Goal: Task Accomplishment & Management: Manage account settings

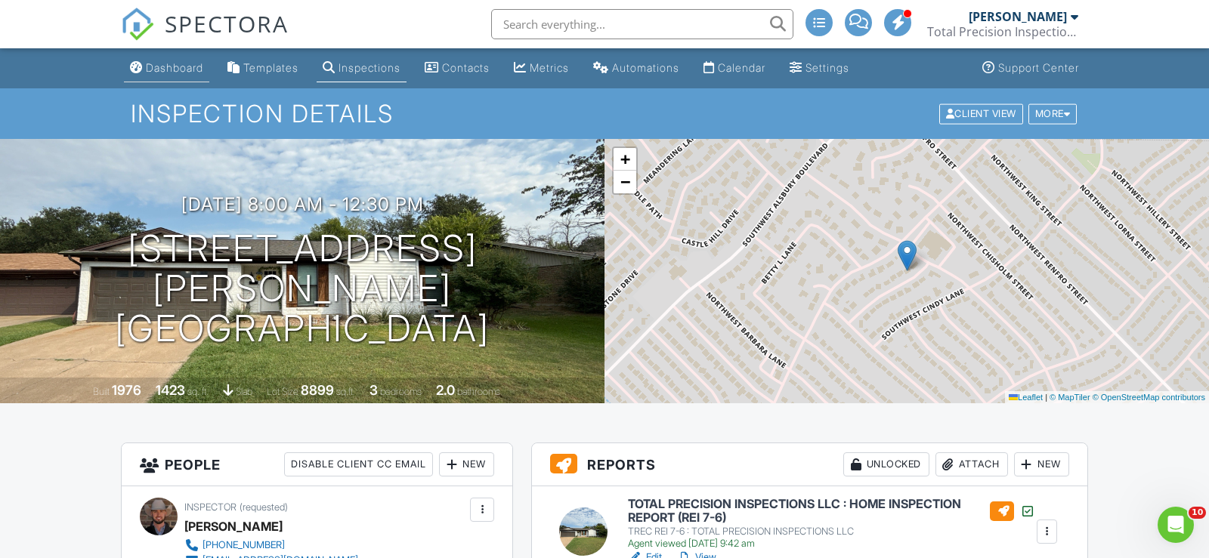
click at [135, 68] on div "Dashboard" at bounding box center [136, 67] width 13 height 12
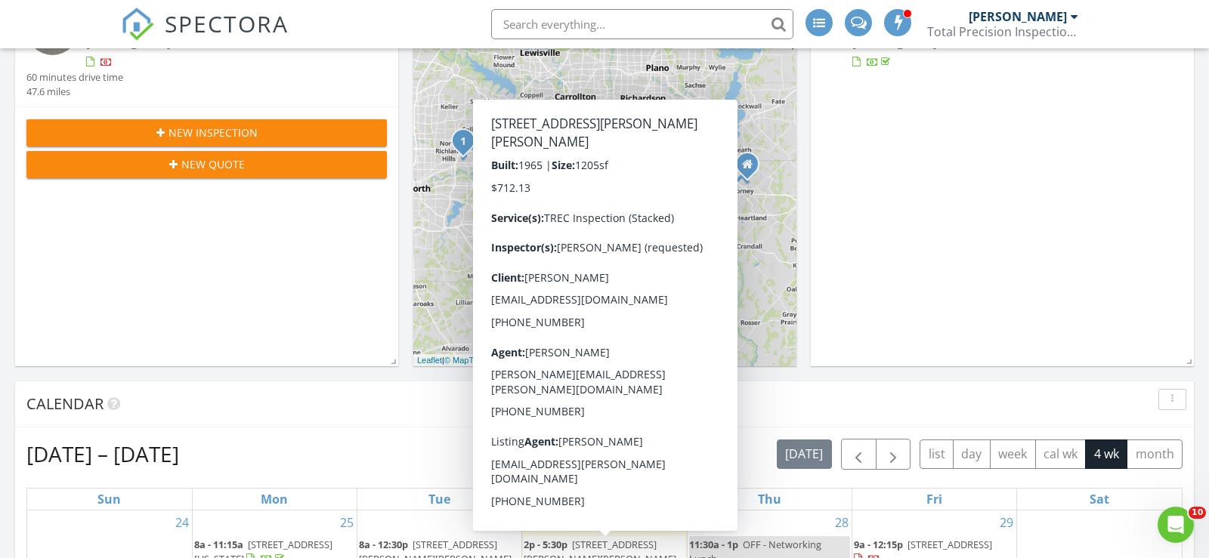
scroll to position [289, 0]
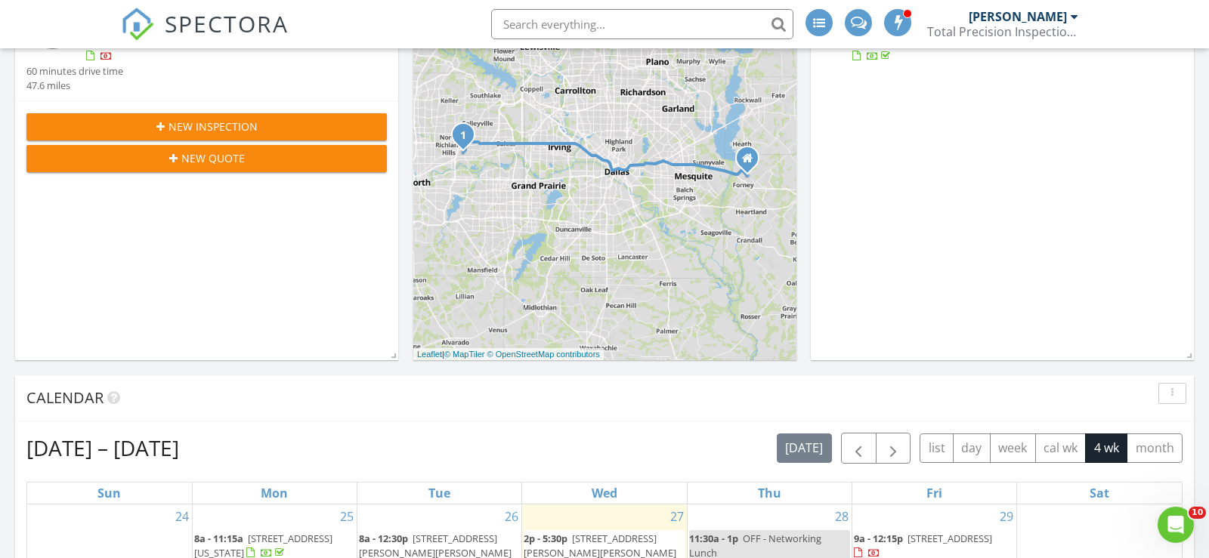
click at [227, 283] on div "Today Derrick Decker 2:00 pm 509 Livingston Dr, Hurst, TX 76053 Derrick Decker …" at bounding box center [206, 141] width 383 height 438
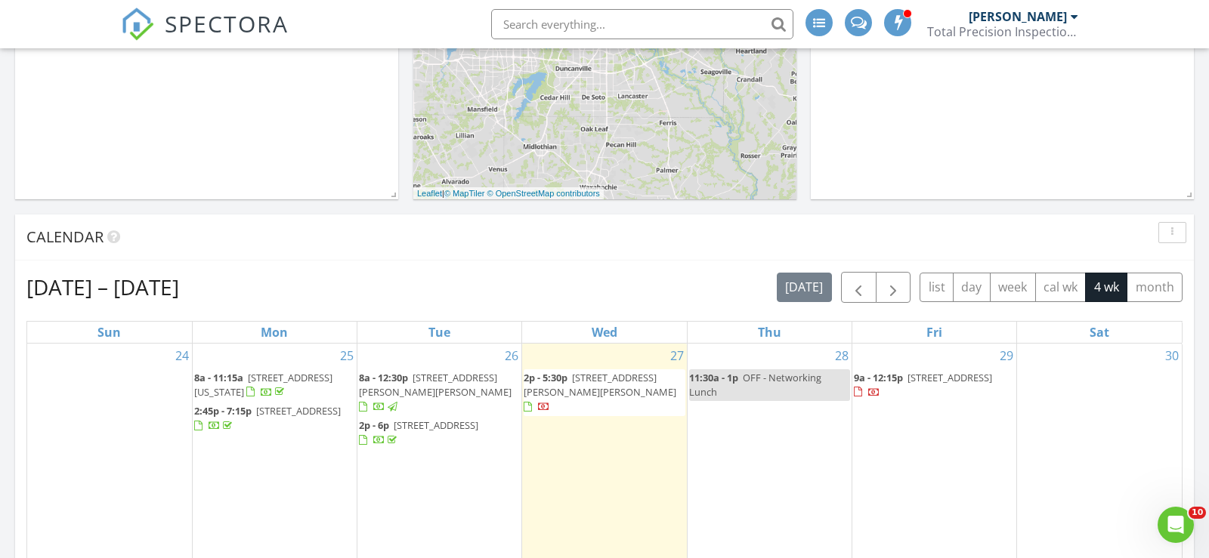
scroll to position [452, 0]
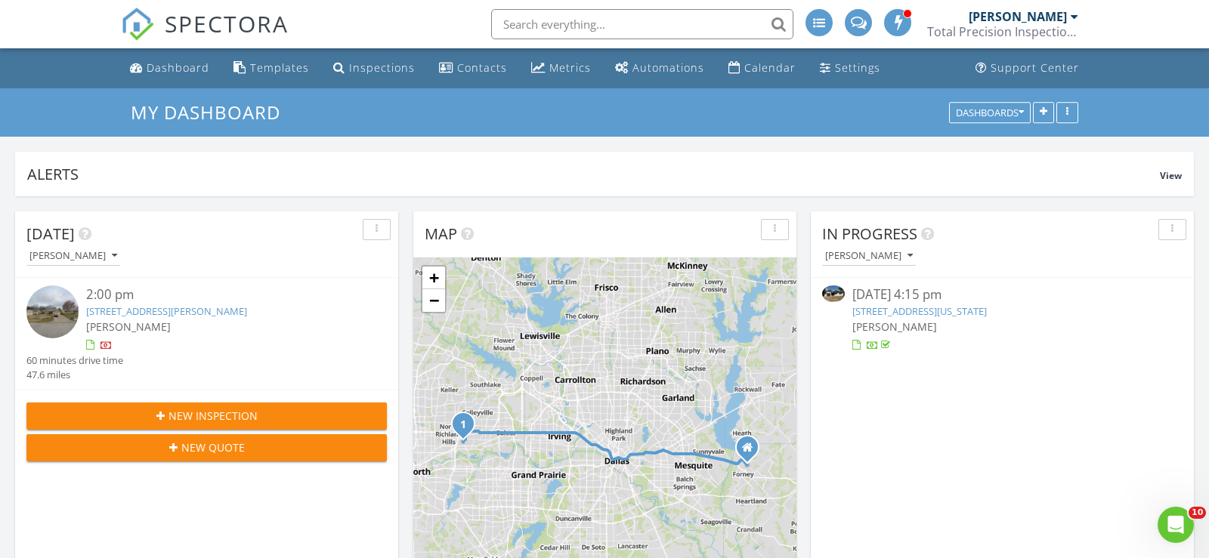
click at [210, 410] on span "New Inspection" at bounding box center [213, 416] width 89 height 16
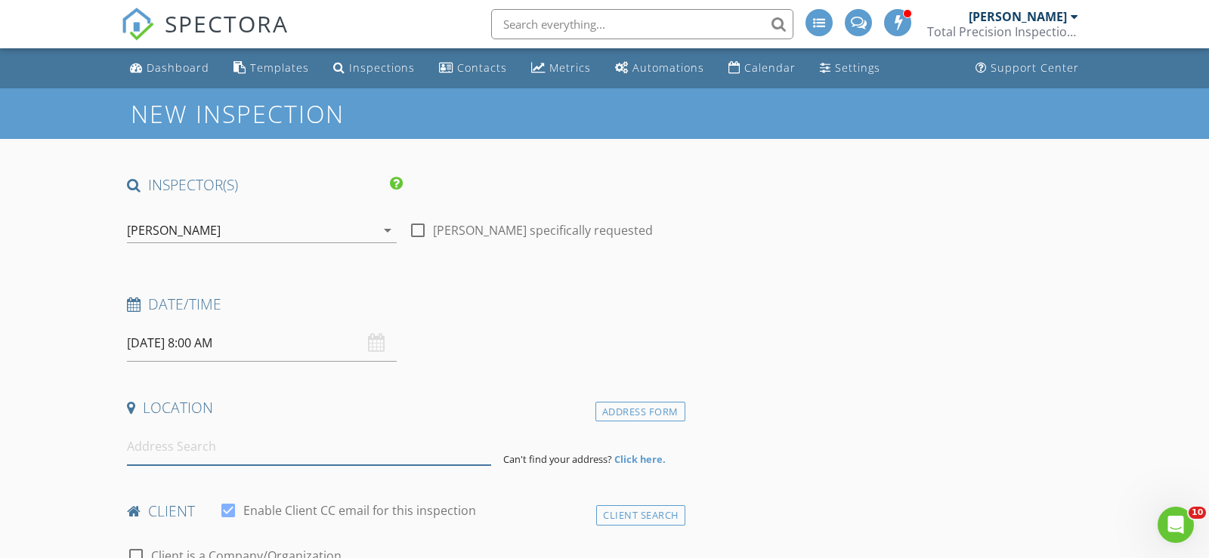
click at [252, 444] on input at bounding box center [309, 446] width 364 height 37
paste input "2991 Blackthorn Dr, Prosper, TX 75078"
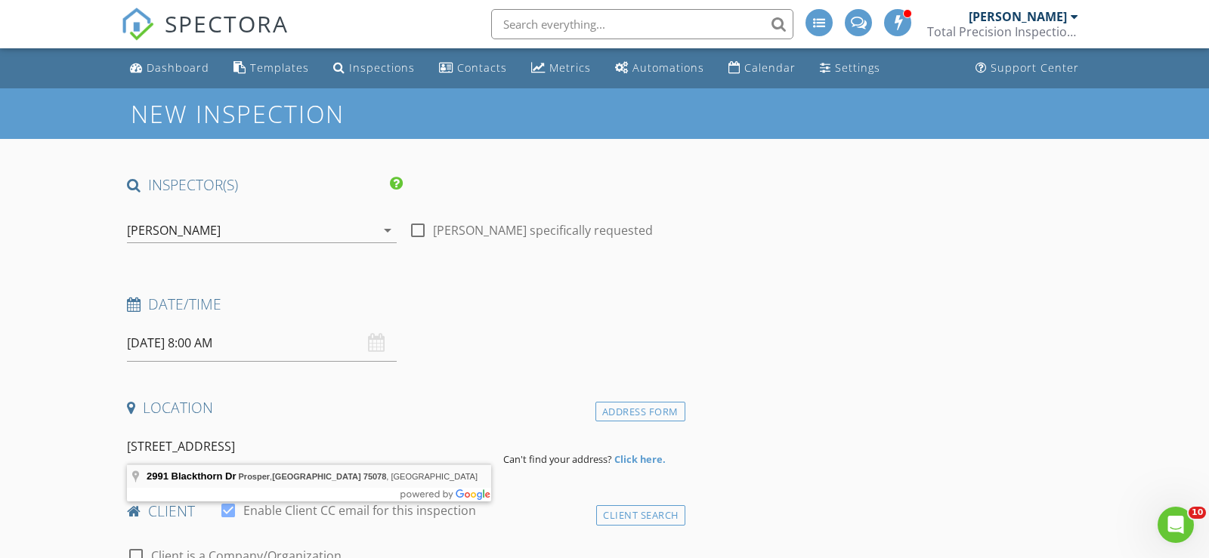
type input "2991 Blackthorn Dr, Prosper, TX 75078, USA"
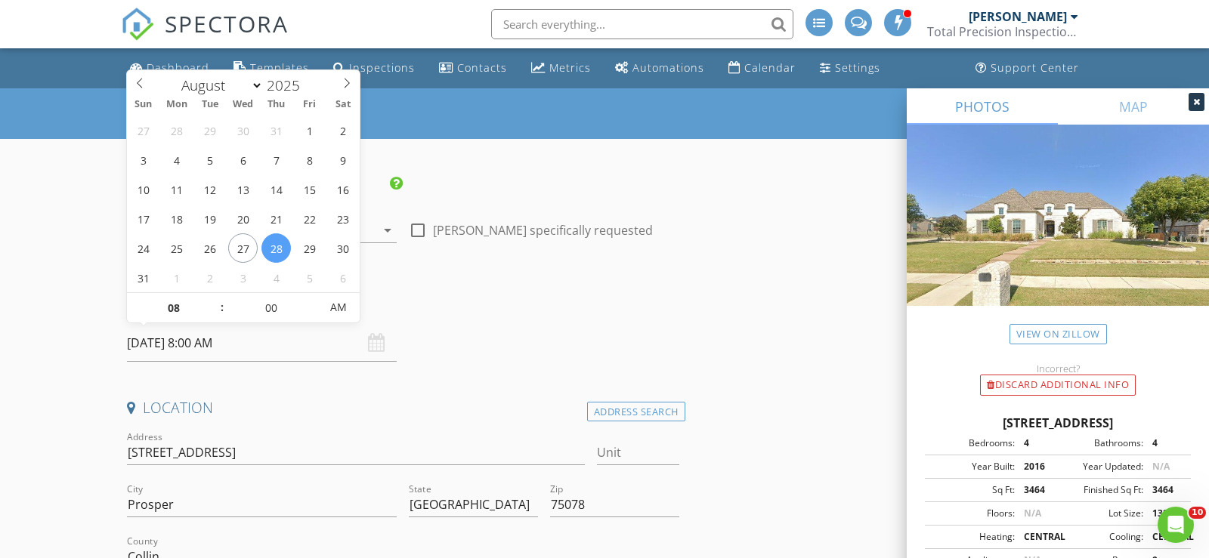
click at [286, 342] on input "[DATE] 8:00 AM" at bounding box center [262, 343] width 270 height 37
type input "08/30/2025 8:00 AM"
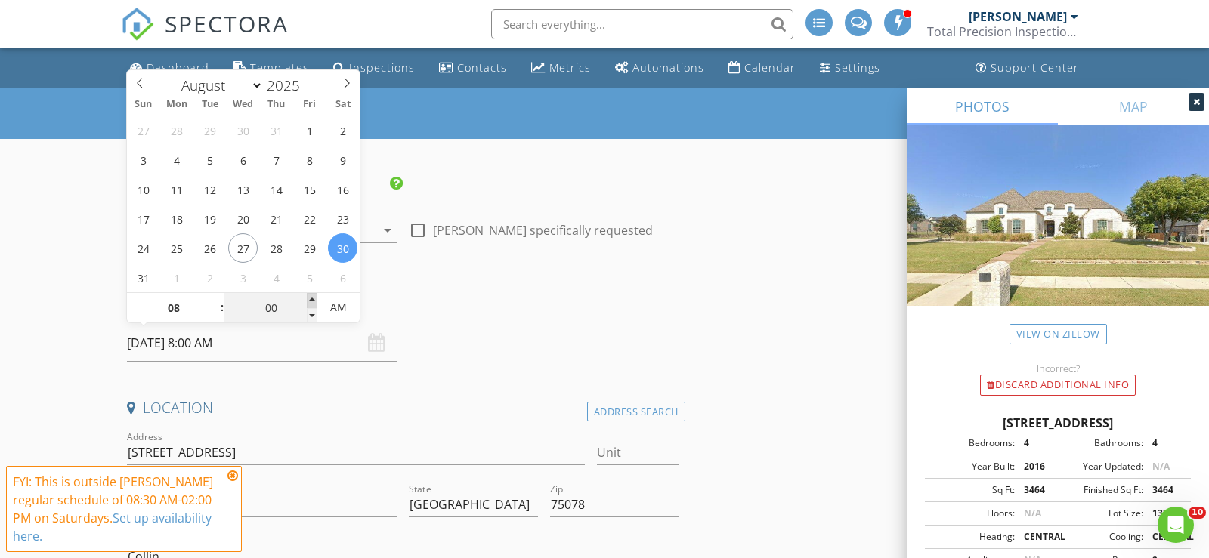
type input "05"
type input "08/30/2025 8:05 AM"
click at [313, 296] on span at bounding box center [312, 300] width 11 height 15
type input "10"
type input "08/30/2025 8:10 AM"
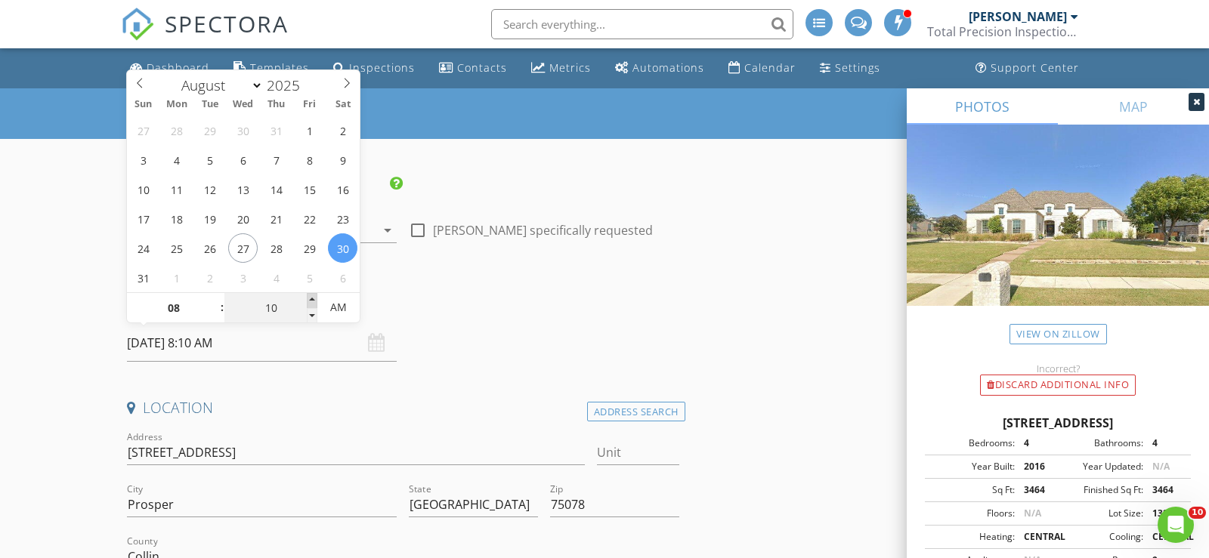
click at [313, 296] on span at bounding box center [312, 300] width 11 height 15
type input "15"
type input "08/30/2025 8:15 AM"
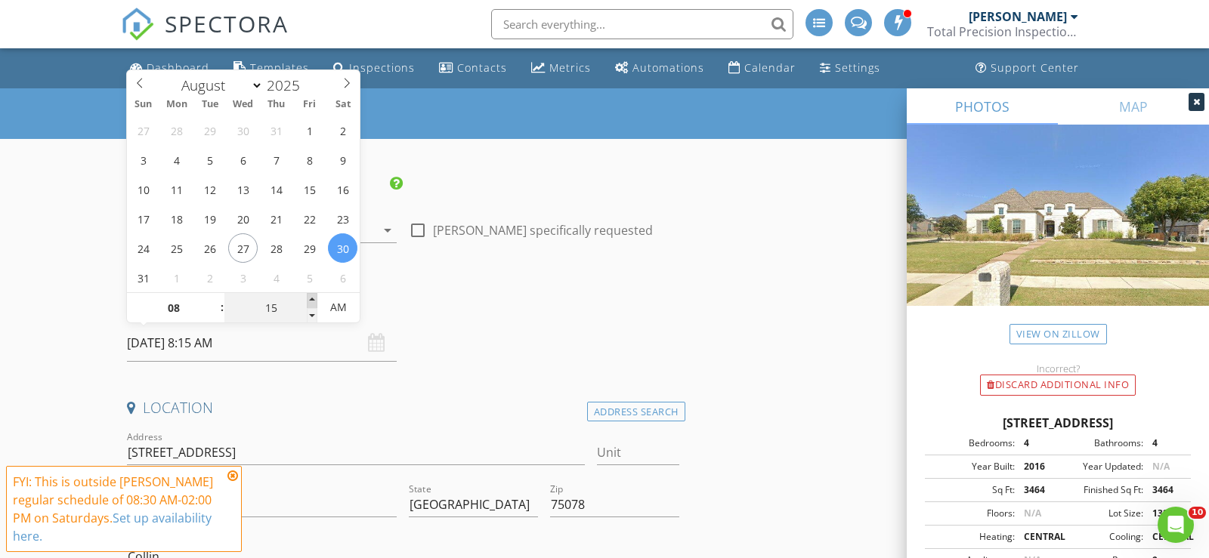
click at [313, 296] on span at bounding box center [312, 300] width 11 height 15
type input "20"
type input "08/30/2025 8:20 AM"
click at [313, 296] on span at bounding box center [312, 300] width 11 height 15
type input "25"
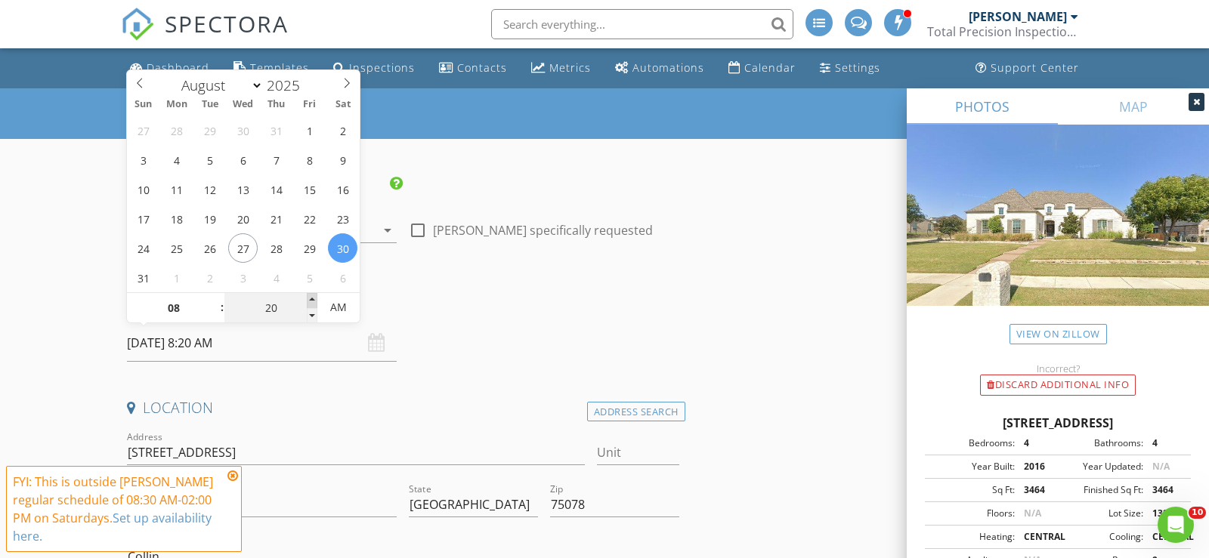
type input "08/30/2025 8:25 AM"
click at [313, 296] on span at bounding box center [312, 300] width 11 height 15
type input "30"
type input "08/30/2025 8:30 AM"
click at [313, 296] on span at bounding box center [312, 300] width 11 height 15
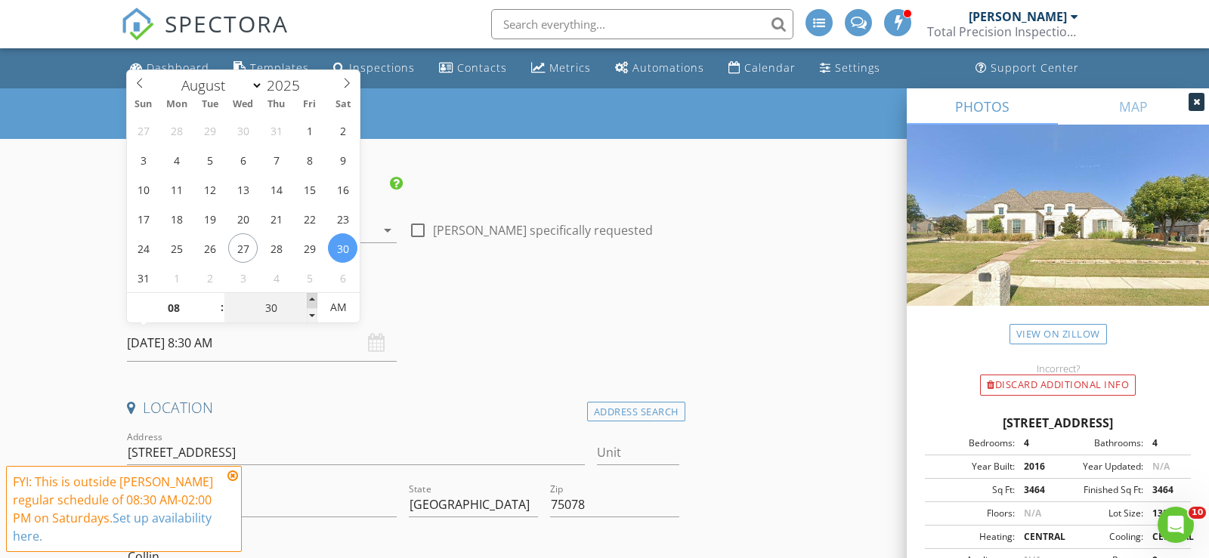
type input "35"
type input "08/30/2025 8:35 AM"
click at [313, 296] on span at bounding box center [312, 300] width 11 height 15
type input "40"
type input "08/30/2025 8:40 AM"
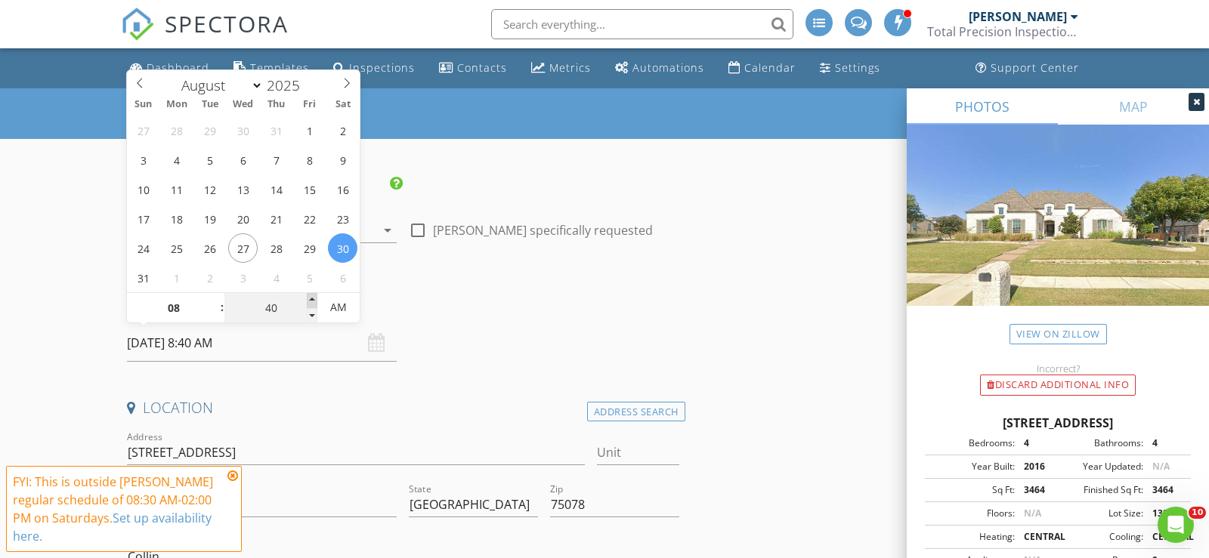
click at [313, 296] on span at bounding box center [312, 300] width 11 height 15
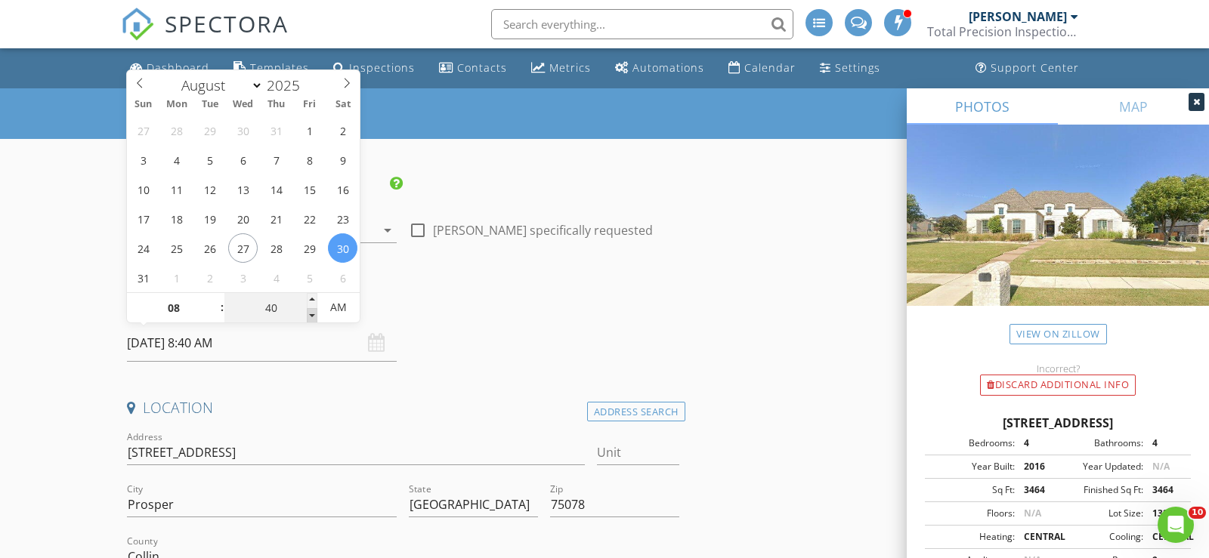
type input "35"
type input "08/30/2025 8:35 AM"
click at [314, 314] on span at bounding box center [312, 315] width 11 height 15
type input "30"
type input "08/30/2025 8:30 AM"
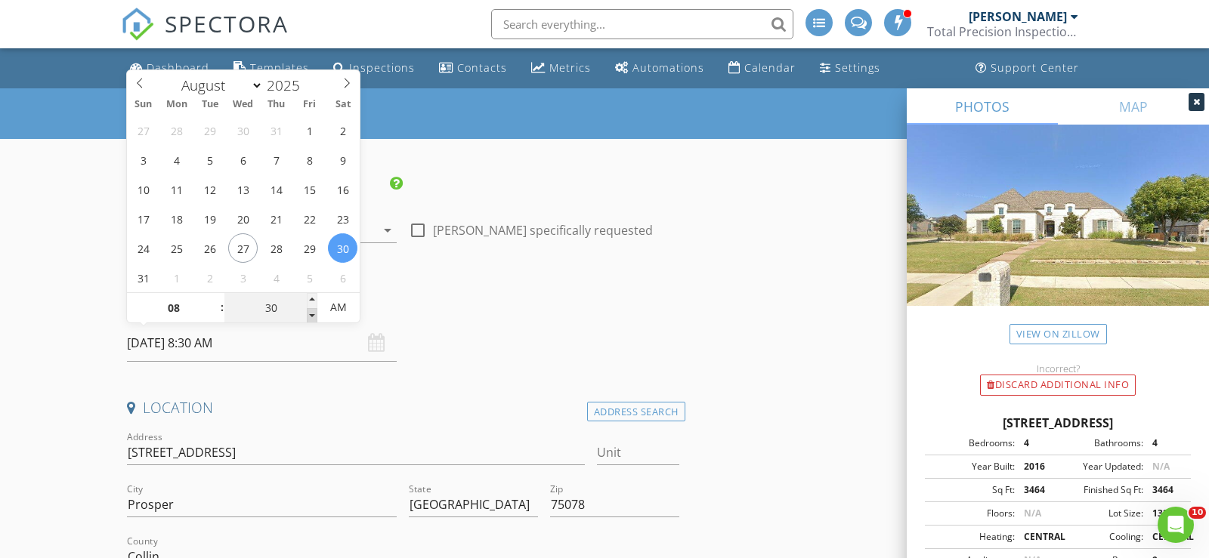
click at [314, 314] on span at bounding box center [312, 315] width 11 height 15
type input "25"
type input "08/30/2025 8:25 AM"
click at [314, 318] on span at bounding box center [312, 315] width 11 height 15
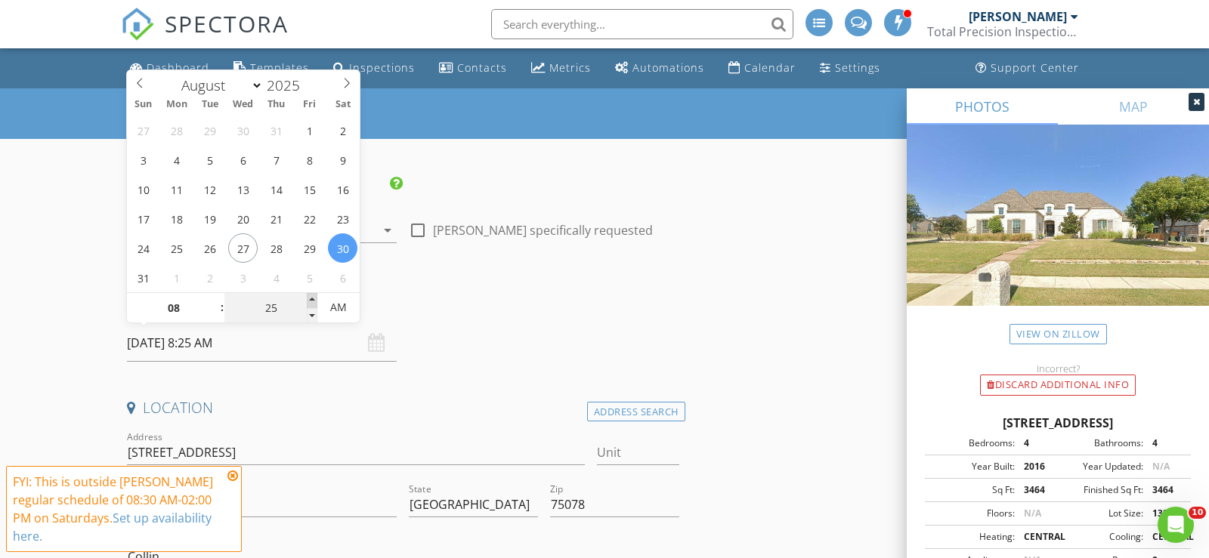
type input "30"
type input "08/30/2025 8:30 AM"
click at [314, 303] on span at bounding box center [312, 300] width 11 height 15
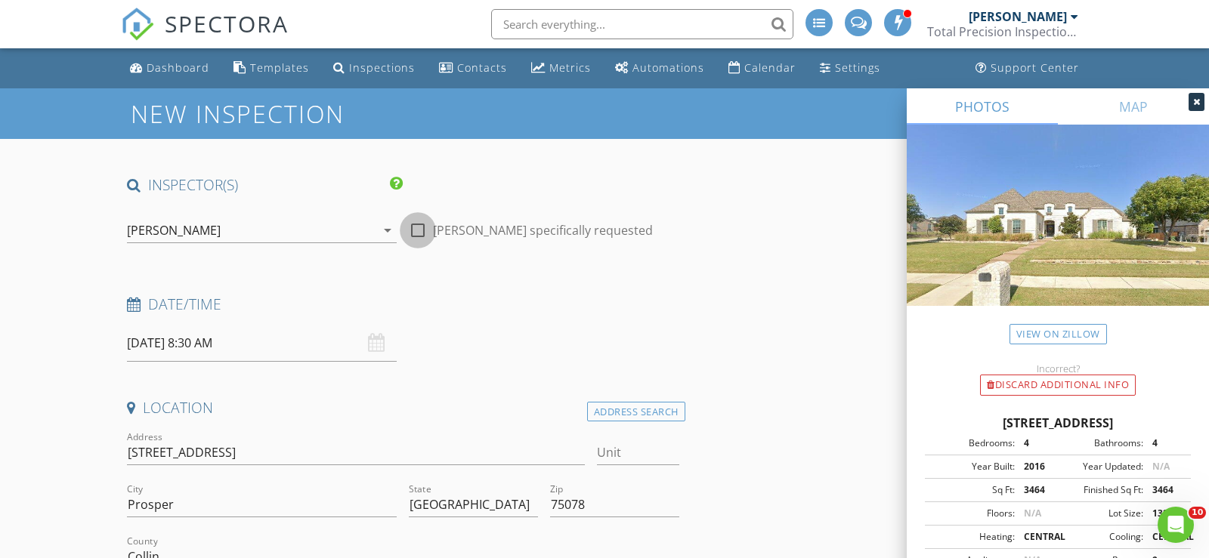
click at [421, 221] on div at bounding box center [418, 231] width 26 height 26
checkbox input "true"
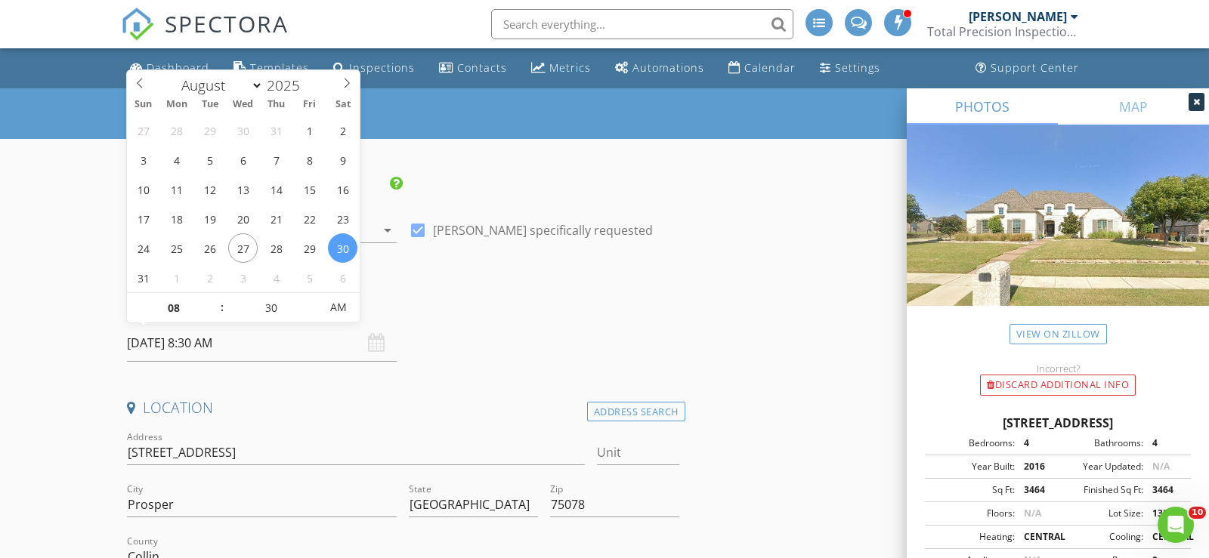
click at [212, 341] on input "08/30/2025 8:30 AM" at bounding box center [262, 343] width 270 height 37
type input "35"
type input "08/30/2025 8:35 AM"
click at [309, 298] on span at bounding box center [312, 300] width 11 height 15
type input "40"
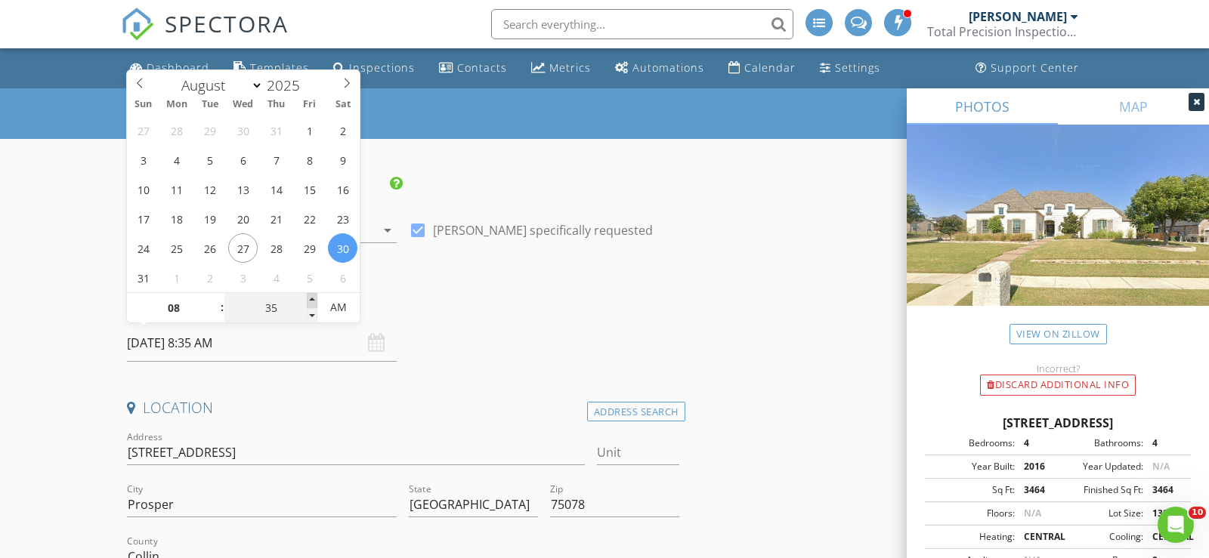
type input "08/30/2025 8:40 AM"
click at [309, 298] on span at bounding box center [312, 300] width 11 height 15
type input "45"
type input "08/30/2025 8:45 AM"
click at [309, 298] on span at bounding box center [312, 300] width 11 height 15
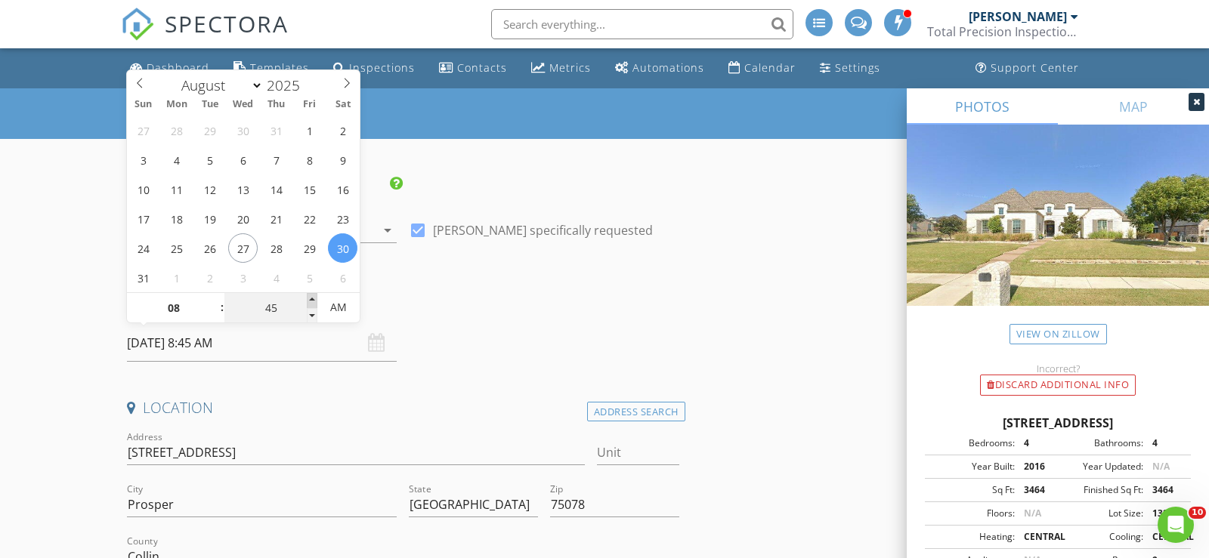
type input "50"
type input "08/30/2025 8:50 AM"
click at [309, 298] on span at bounding box center [312, 300] width 11 height 15
type input "55"
type input "08/30/2025 8:55 AM"
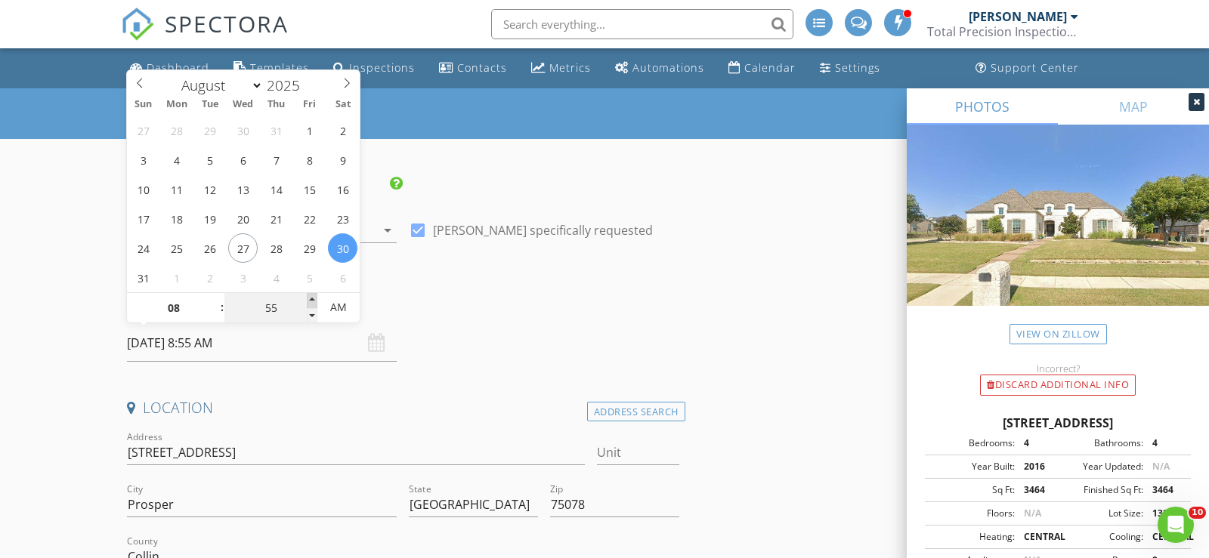
click at [309, 298] on span at bounding box center [312, 300] width 11 height 15
type input "09"
type input "00"
type input "08/30/2025 9:00 AM"
click at [309, 298] on span at bounding box center [312, 300] width 11 height 15
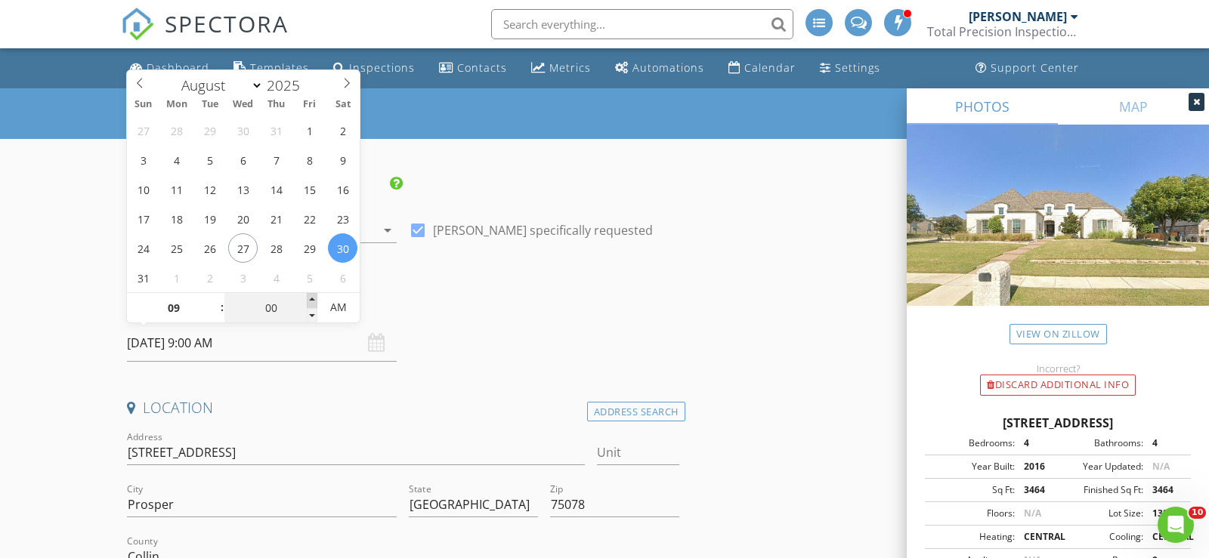
type input "05"
type input "08/30/2025 9:05 AM"
click at [309, 298] on span at bounding box center [312, 300] width 11 height 15
type input "00"
type input "08/30/2025 9:00 AM"
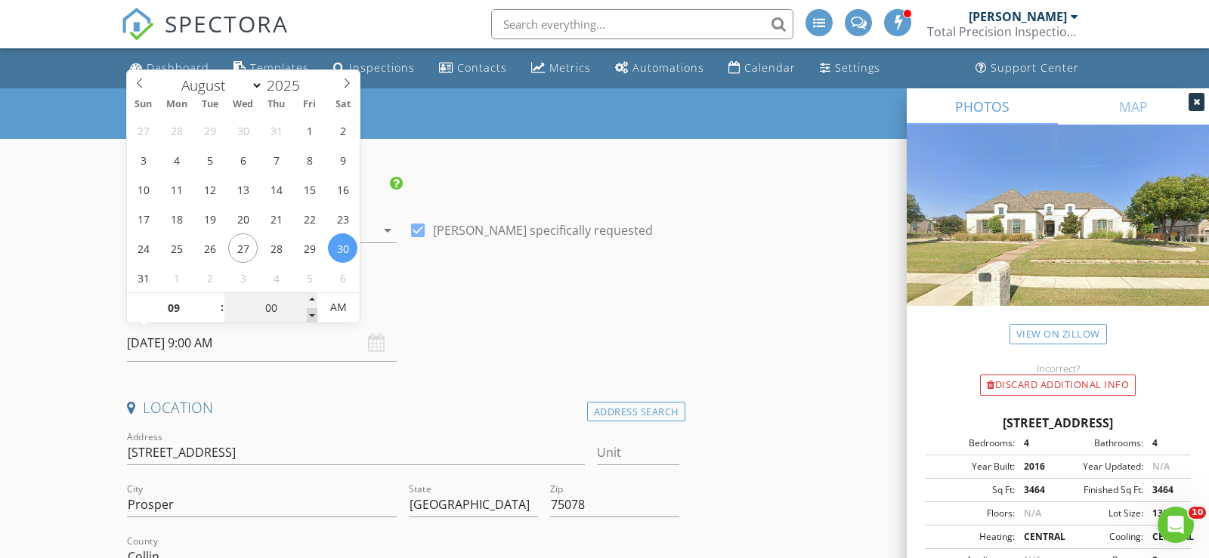
click at [317, 314] on span at bounding box center [312, 315] width 11 height 15
click at [388, 349] on input "08/30/2025 9:00 AM" at bounding box center [262, 343] width 270 height 37
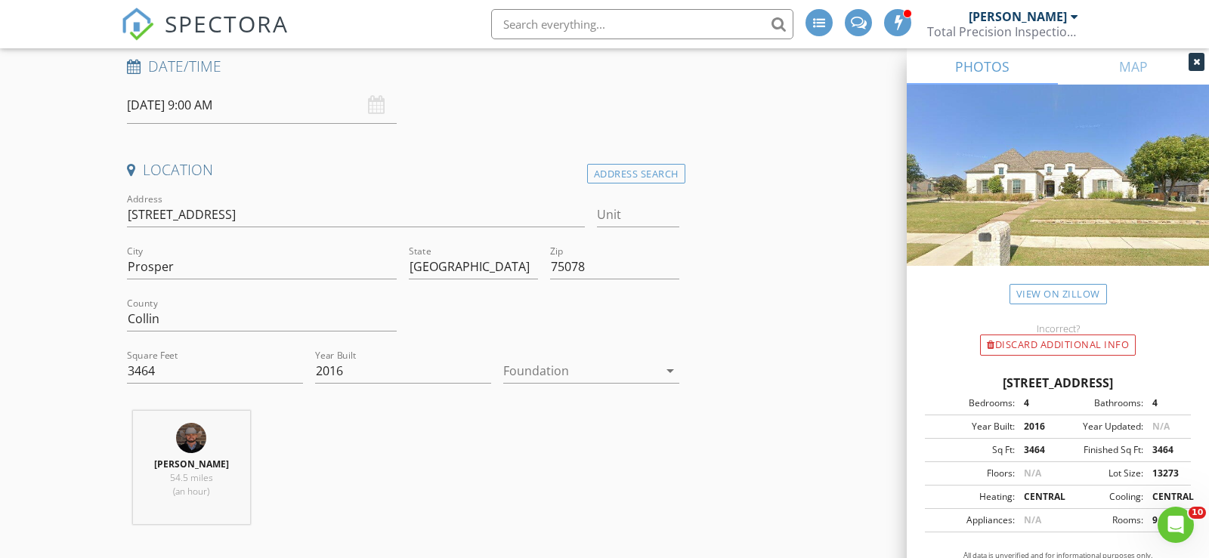
scroll to position [237, 0]
click at [637, 373] on div at bounding box center [580, 372] width 155 height 24
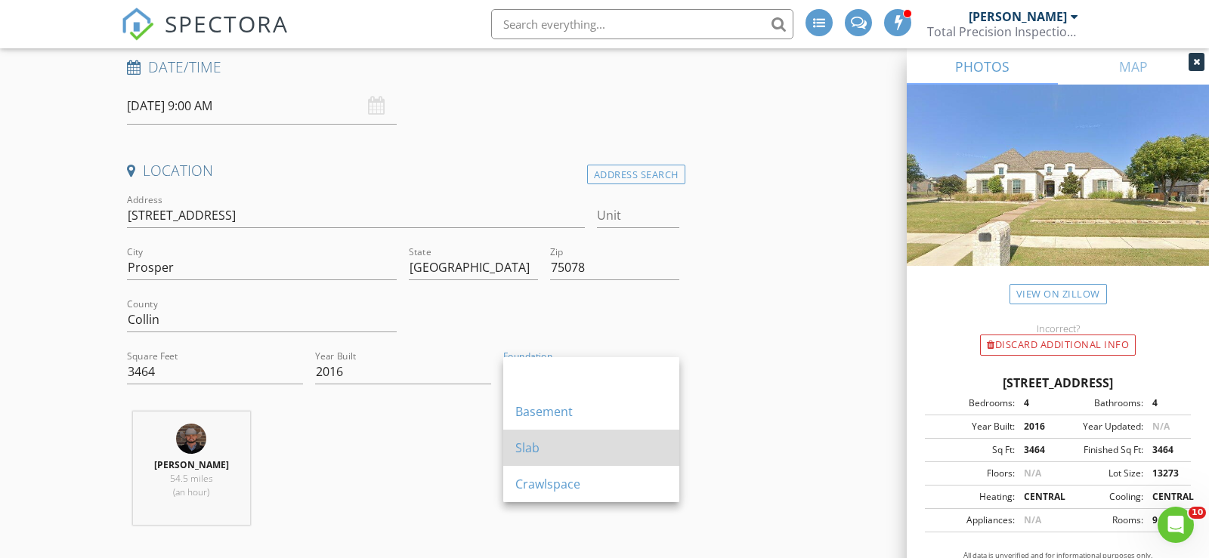
click at [611, 450] on div "Slab" at bounding box center [591, 448] width 152 height 18
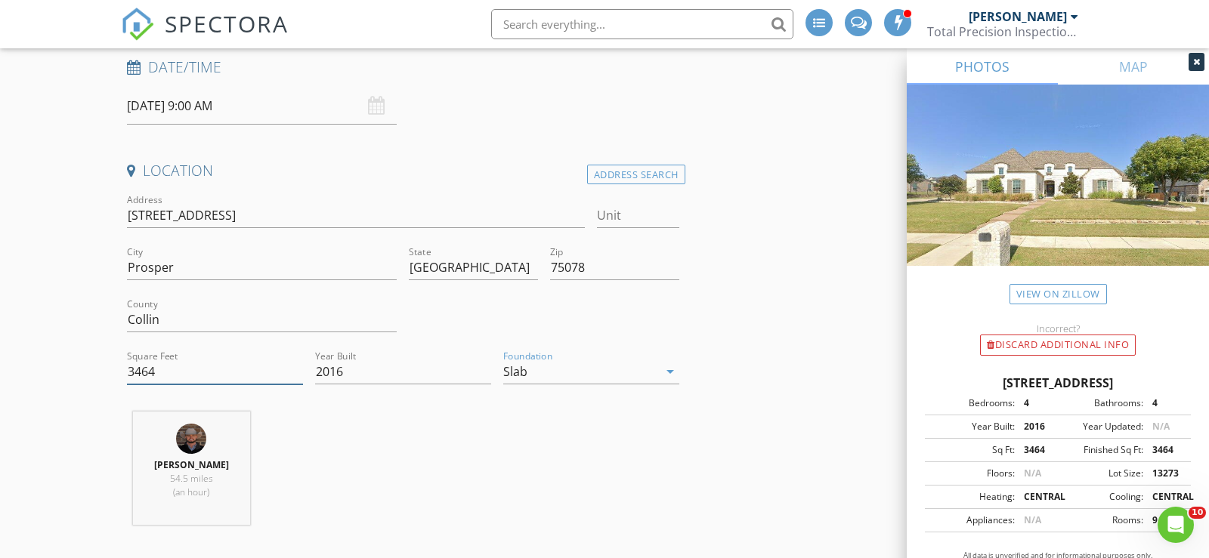
click at [142, 366] on input "3464" at bounding box center [215, 372] width 176 height 25
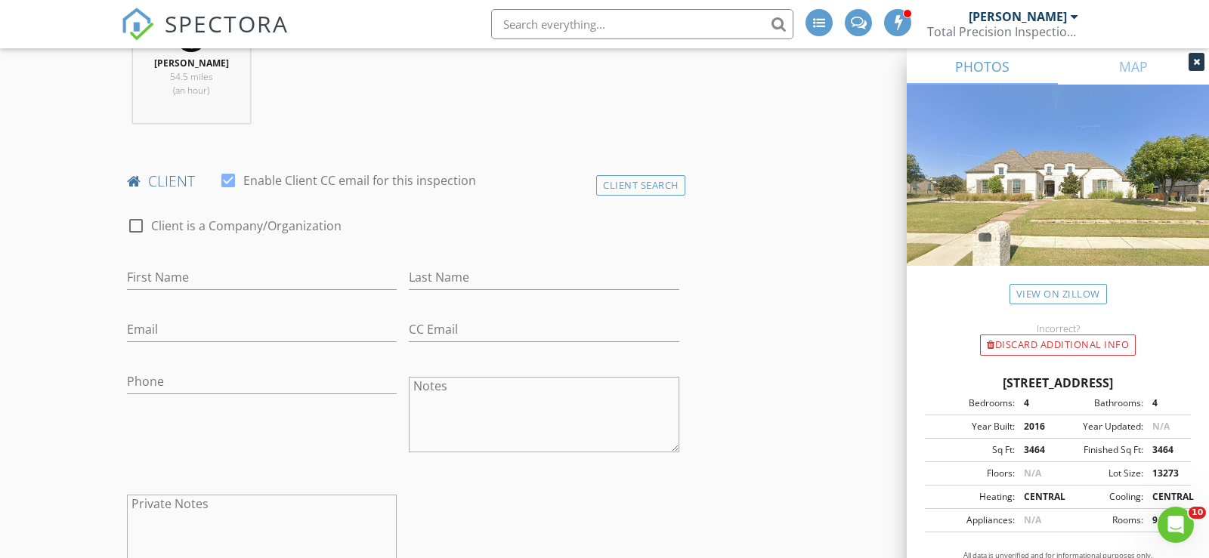
scroll to position [640, 0]
type input "3639"
click at [263, 274] on input "First Name" at bounding box center [262, 276] width 270 height 25
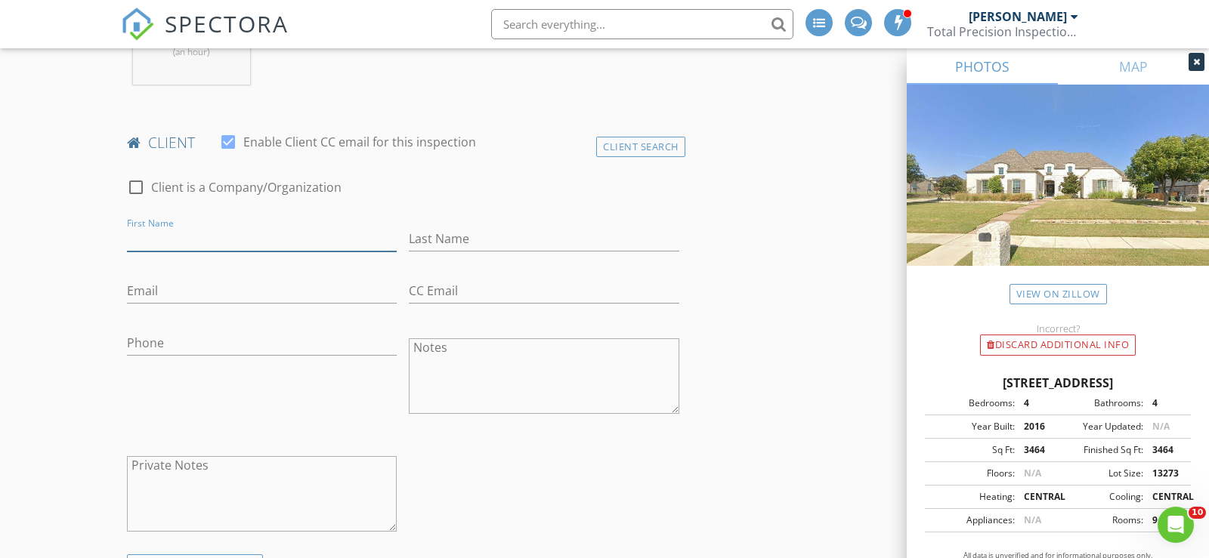
scroll to position [680, 0]
type input "Jane"
click at [503, 240] on input "Last Name" at bounding box center [544, 236] width 270 height 25
type input "J"
type input "Mercer"
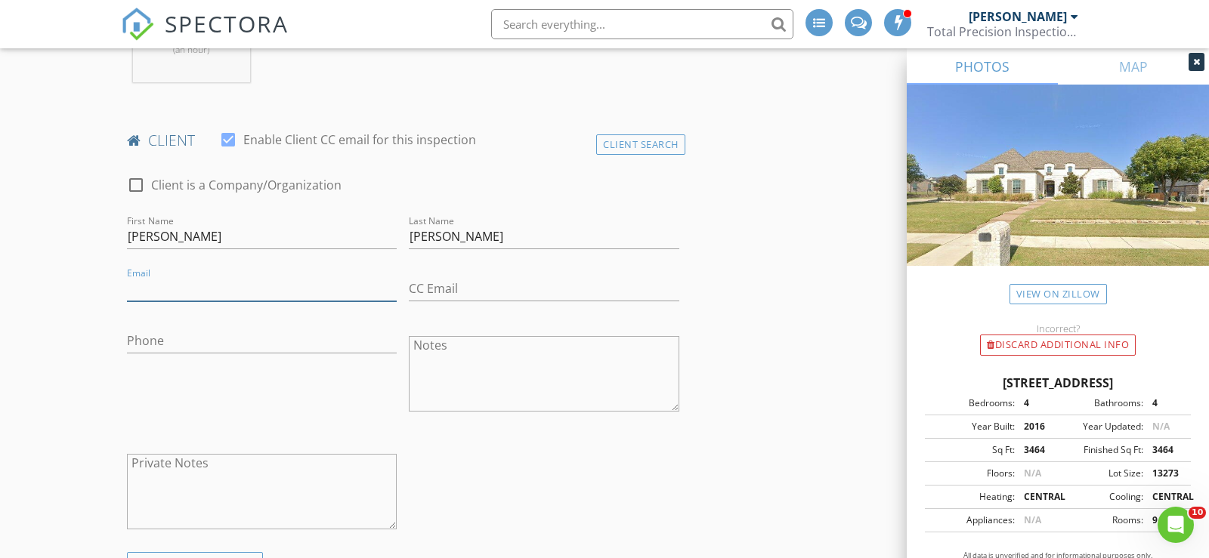
click at [208, 287] on input "Email" at bounding box center [262, 289] width 270 height 25
type input "jane@localprorealty.com"
click at [179, 336] on input "Phone" at bounding box center [262, 341] width 270 height 25
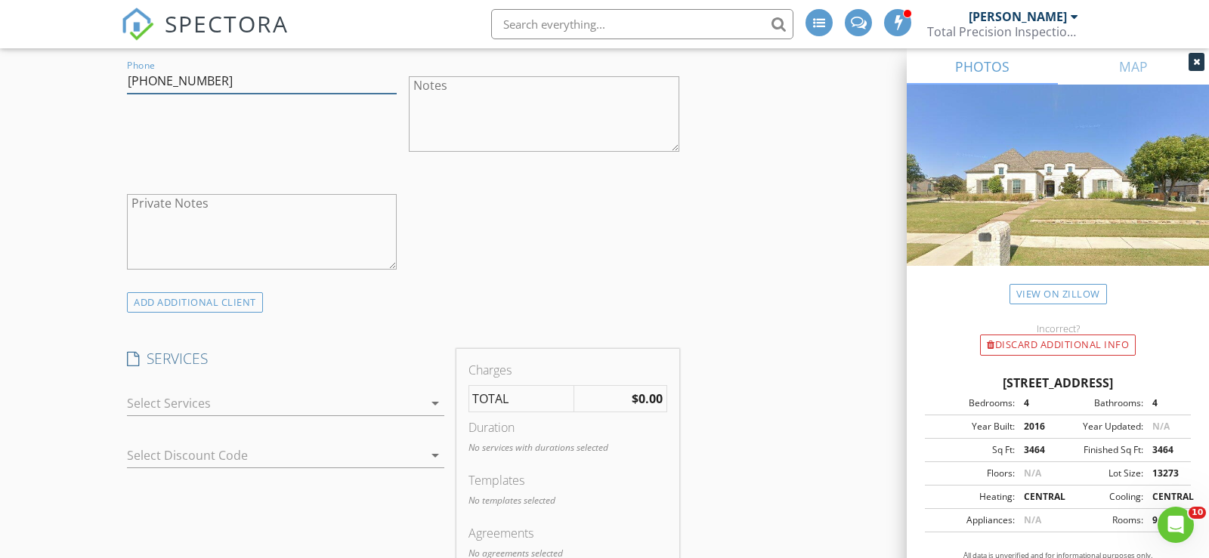
scroll to position [965, 0]
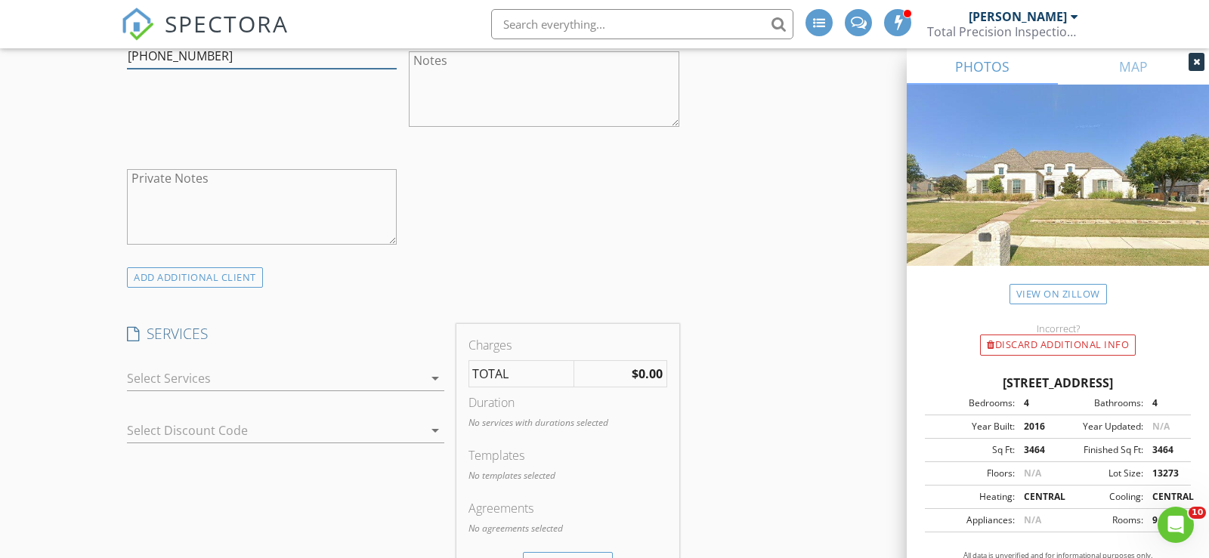
type input "442-888-2746"
click at [338, 379] on div at bounding box center [275, 379] width 296 height 24
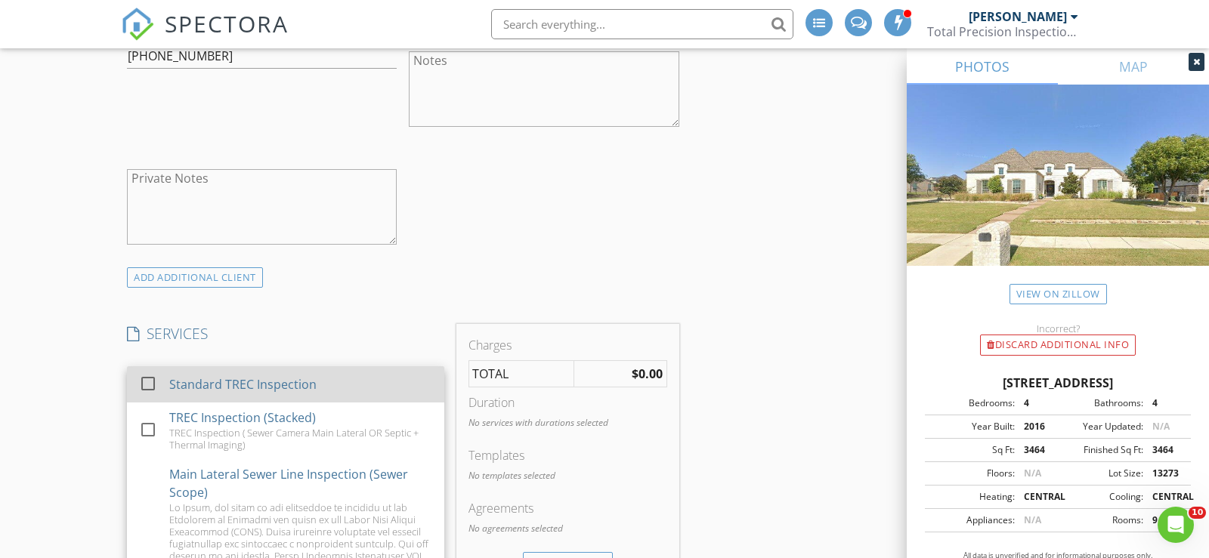
click at [344, 388] on div "Standard TREC Inspection" at bounding box center [300, 385] width 263 height 30
checkbox input "true"
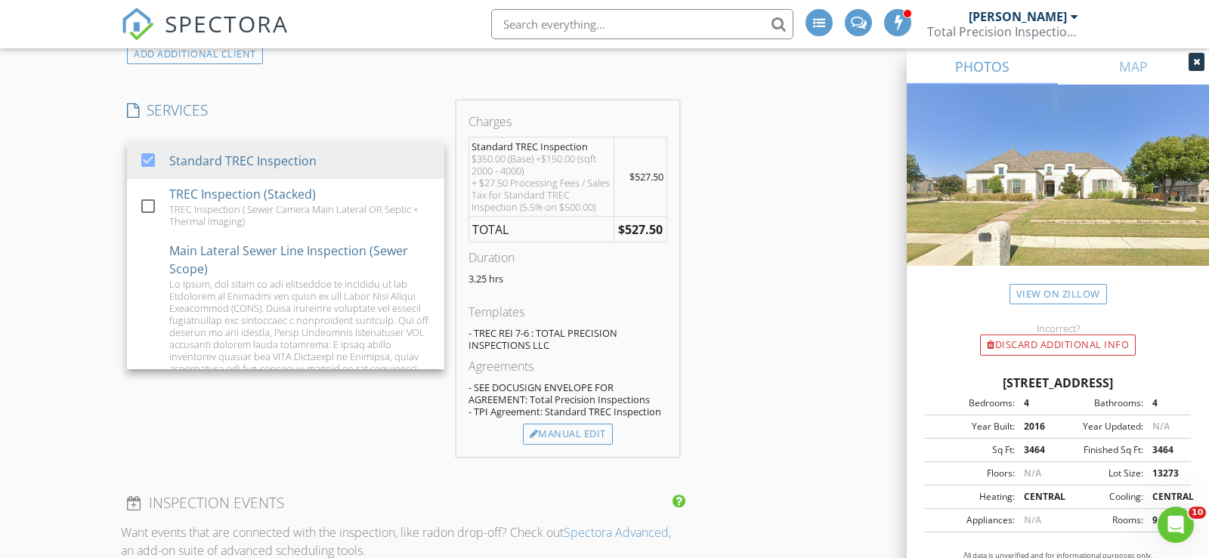
scroll to position [1192, 0]
click at [334, 447] on div "INSPECTOR(S) check_box Derrick Decker PRIMARY Derrick Decker arrow_drop_down ch…" at bounding box center [403, 459] width 564 height 2953
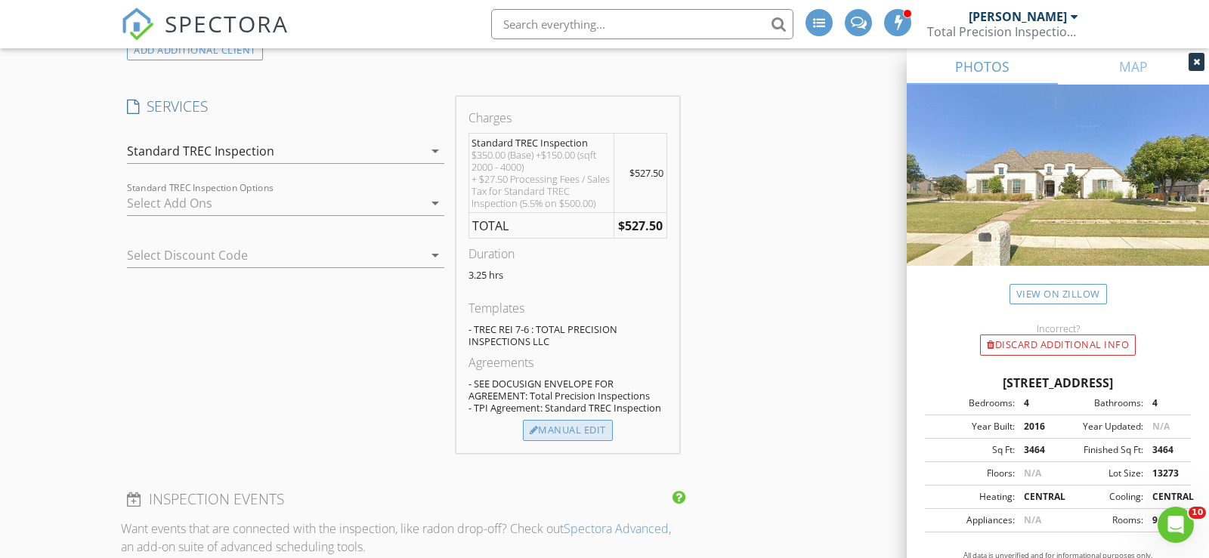
click at [568, 422] on div "Manual Edit" at bounding box center [568, 430] width 90 height 21
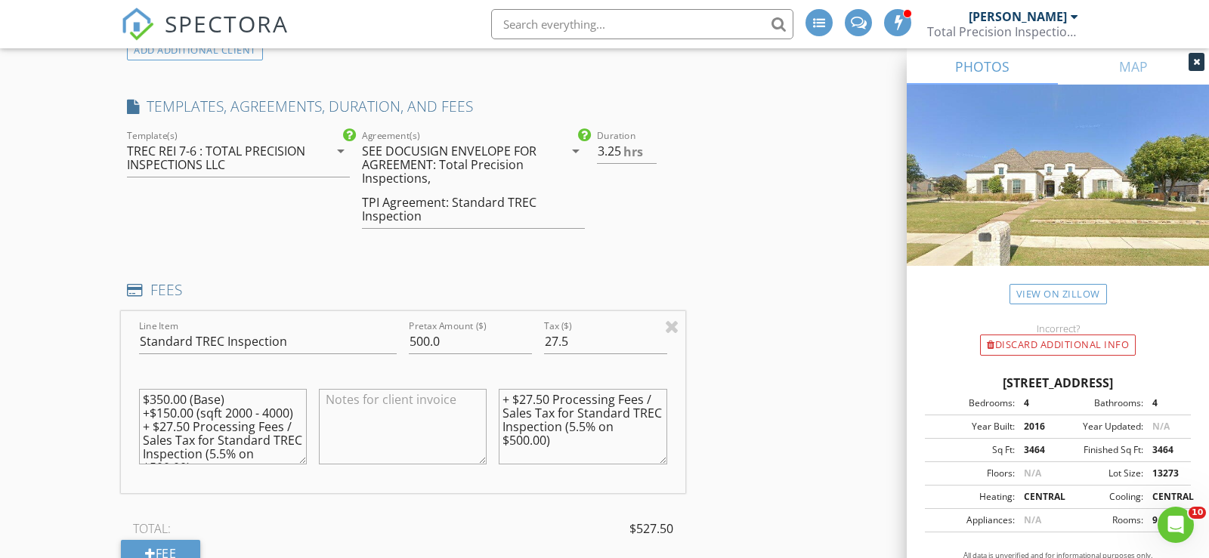
click at [482, 196] on div "TPI Agreement: Standard TREC Inspection" at bounding box center [452, 209] width 181 height 27
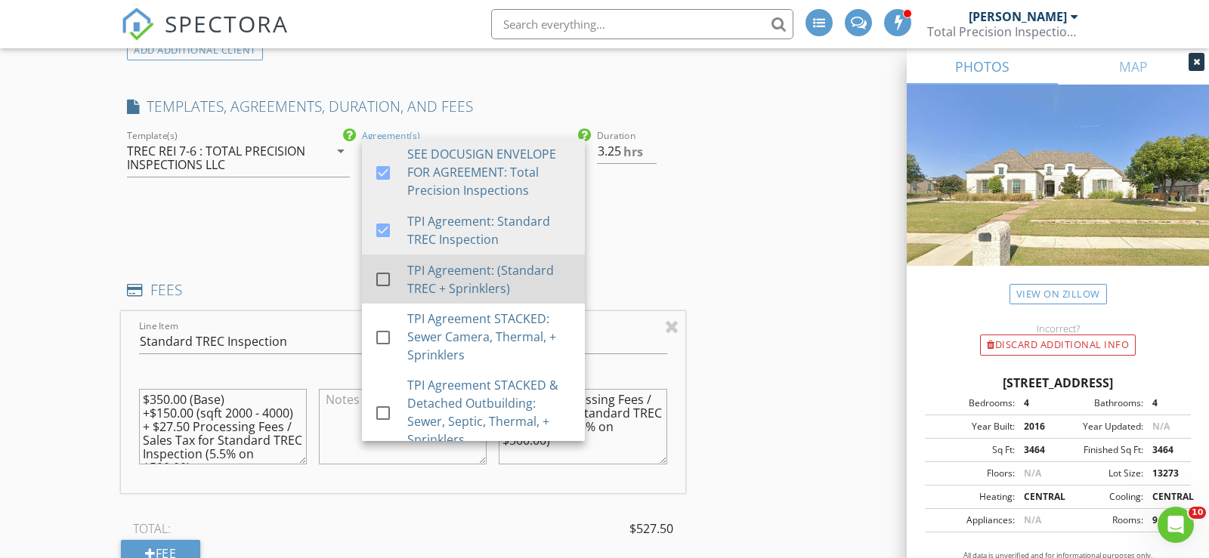
click at [383, 281] on div at bounding box center [383, 280] width 26 height 26
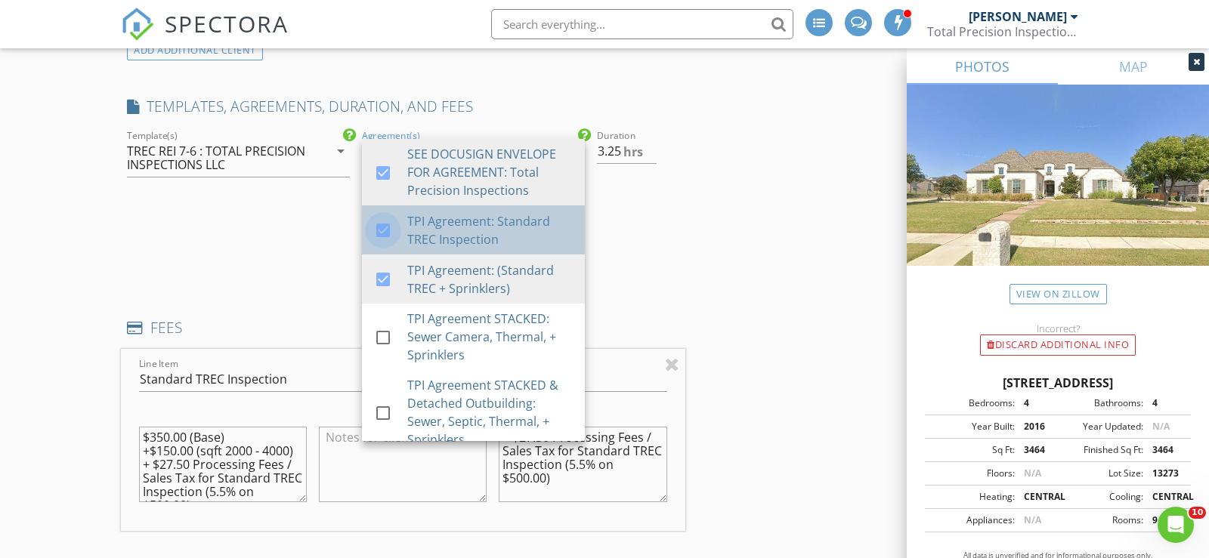
click at [391, 228] on div at bounding box center [383, 231] width 26 height 26
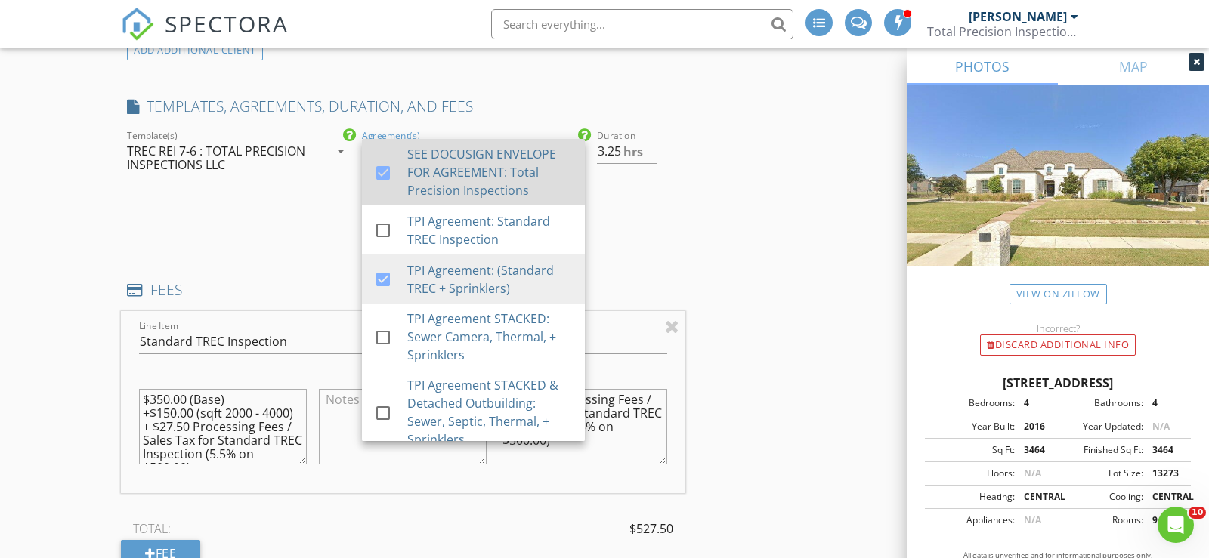
click at [391, 182] on div at bounding box center [390, 186] width 33 height 9
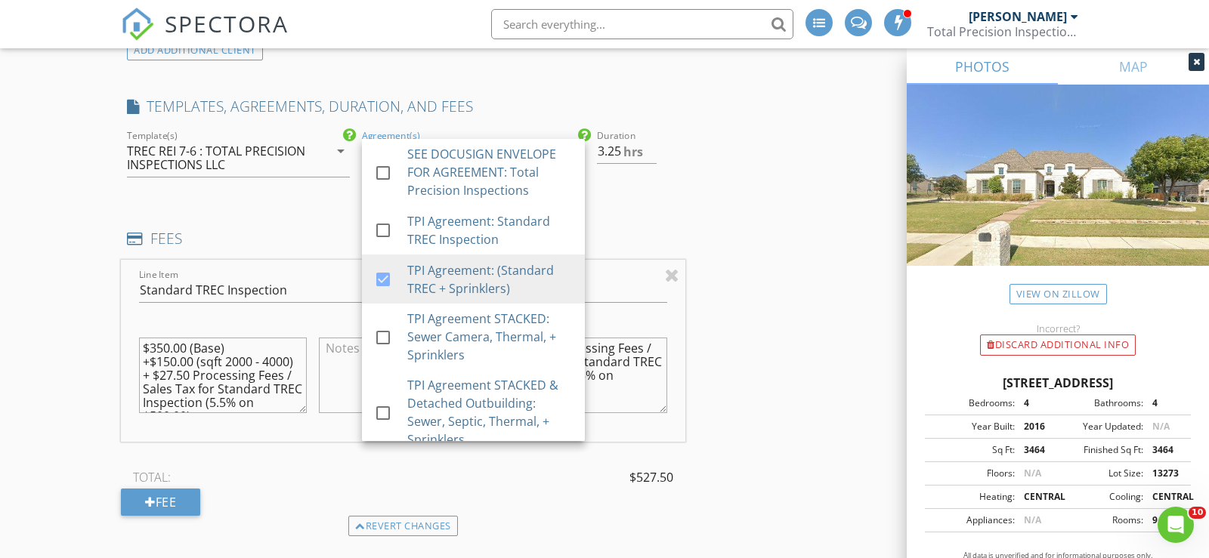
click at [704, 218] on div "INSPECTOR(S) check_box Derrick Decker PRIMARY Derrick Decker arrow_drop_down ch…" at bounding box center [604, 545] width 967 height 3125
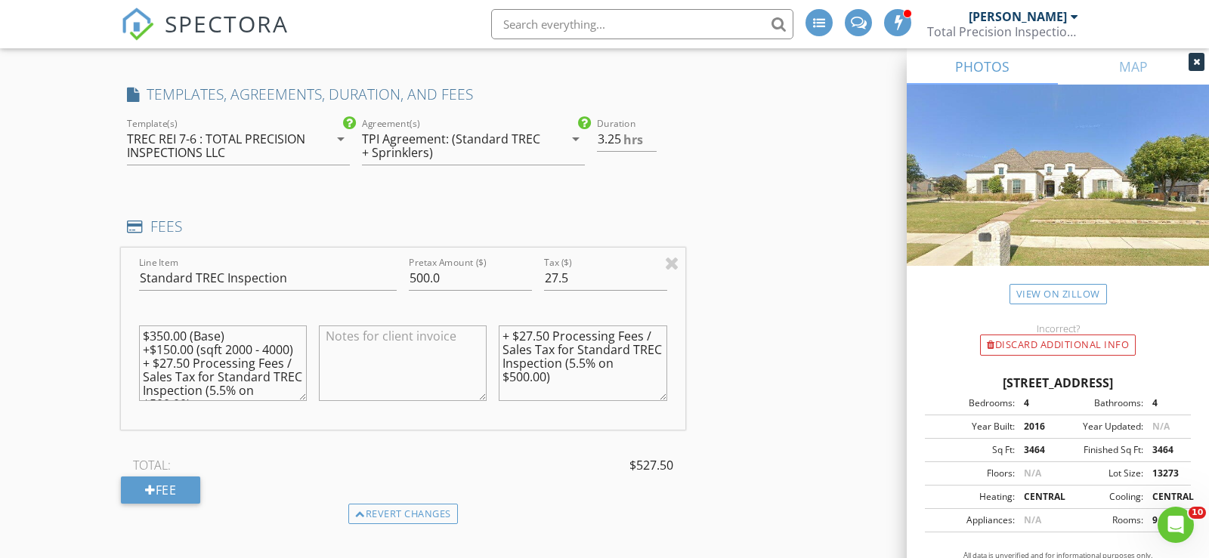
scroll to position [1172, 0]
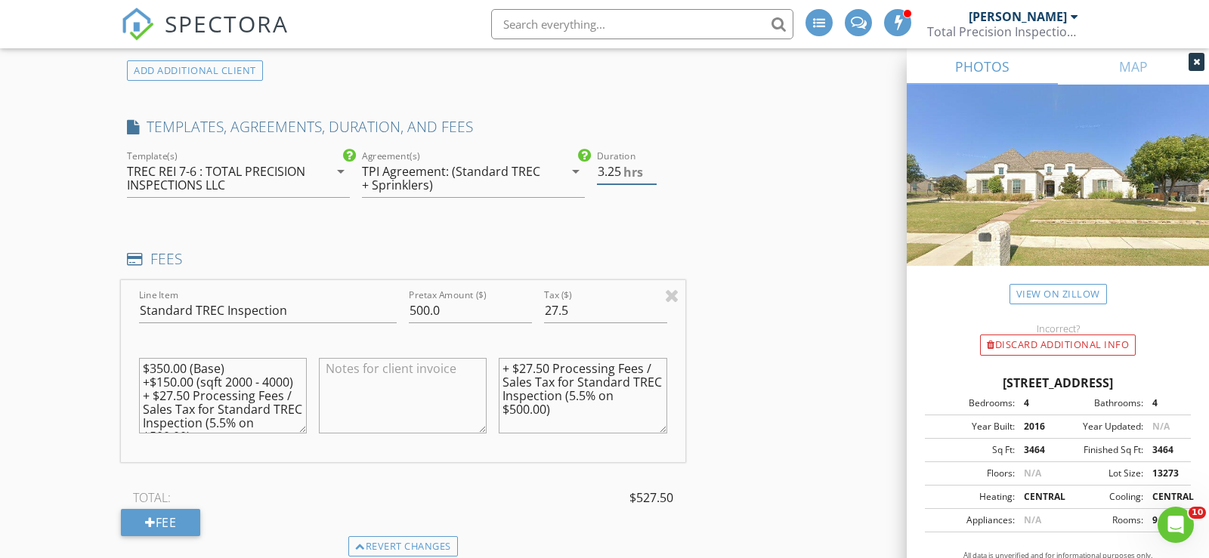
click at [619, 165] on input "3.25" at bounding box center [626, 171] width 59 height 25
click at [652, 164] on input "3.5" at bounding box center [626, 171] width 59 height 25
click at [652, 164] on input "4" at bounding box center [626, 171] width 59 height 25
click at [675, 221] on div "INSPECTOR(S) check_box Derrick Decker PRIMARY Derrick Decker arrow_drop_down ch…" at bounding box center [403, 521] width 564 height 3036
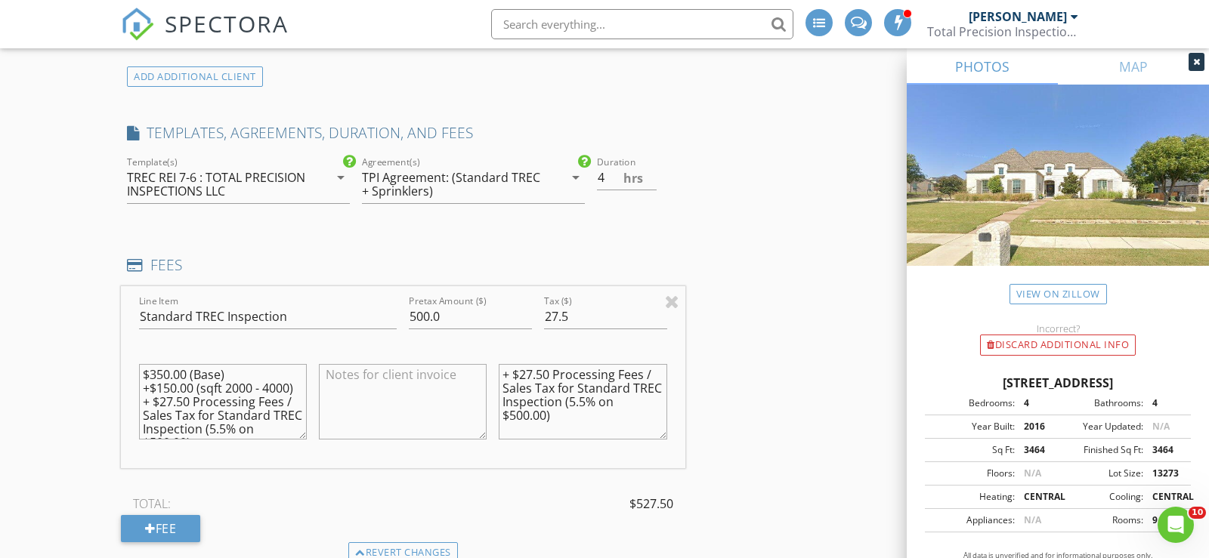
scroll to position [1160, 0]
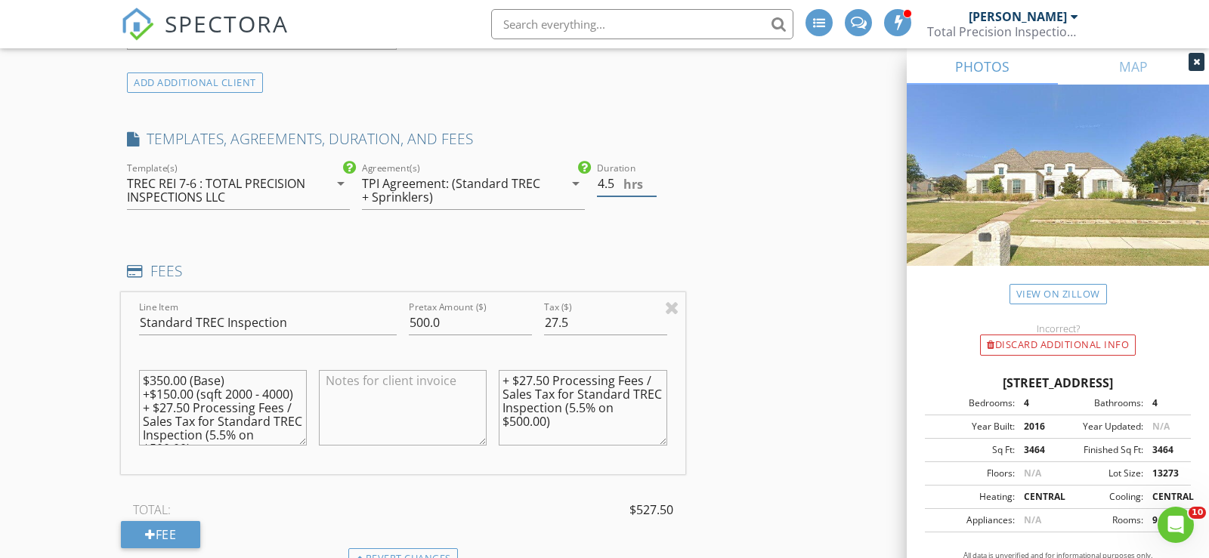
type input "4.5"
click at [652, 177] on input "4.5" at bounding box center [626, 184] width 59 height 25
click at [583, 244] on div "INSPECTOR(S) check_box Derrick Decker PRIMARY Derrick Decker arrow_drop_down ch…" at bounding box center [403, 533] width 564 height 3036
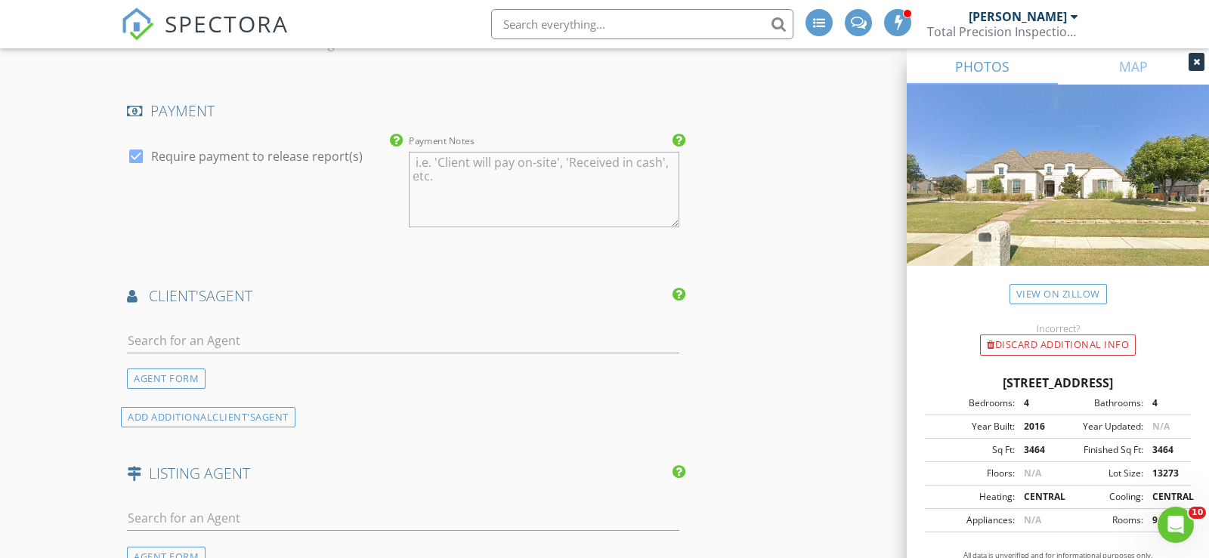
scroll to position [1778, 0]
click at [288, 339] on input "text" at bounding box center [403, 341] width 552 height 25
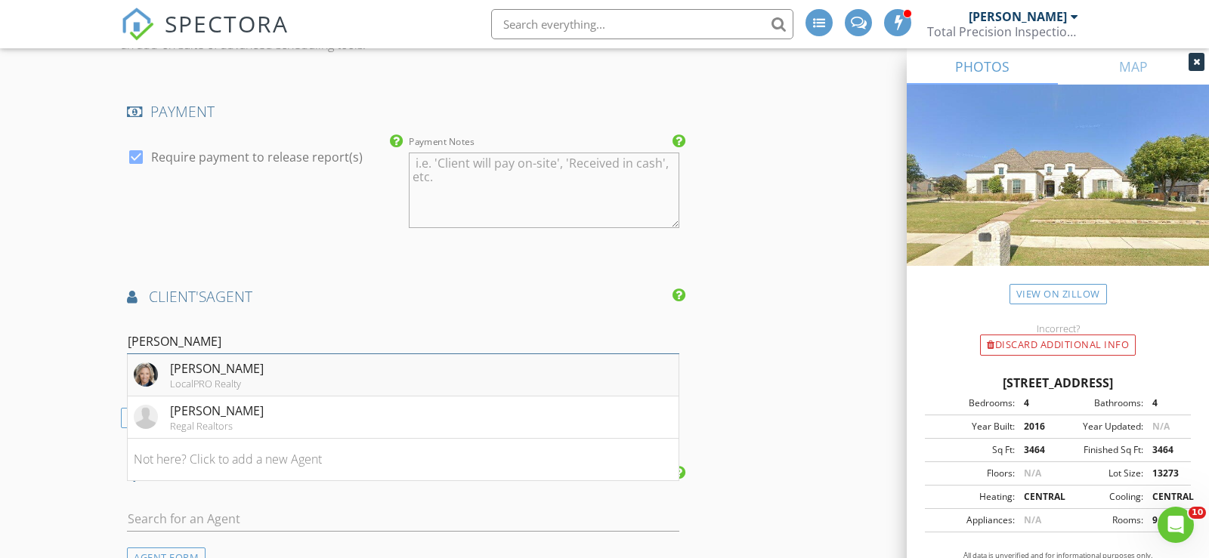
type input "Jane"
click at [248, 374] on li "Jane Mercer LocalPRO Realty" at bounding box center [403, 375] width 551 height 42
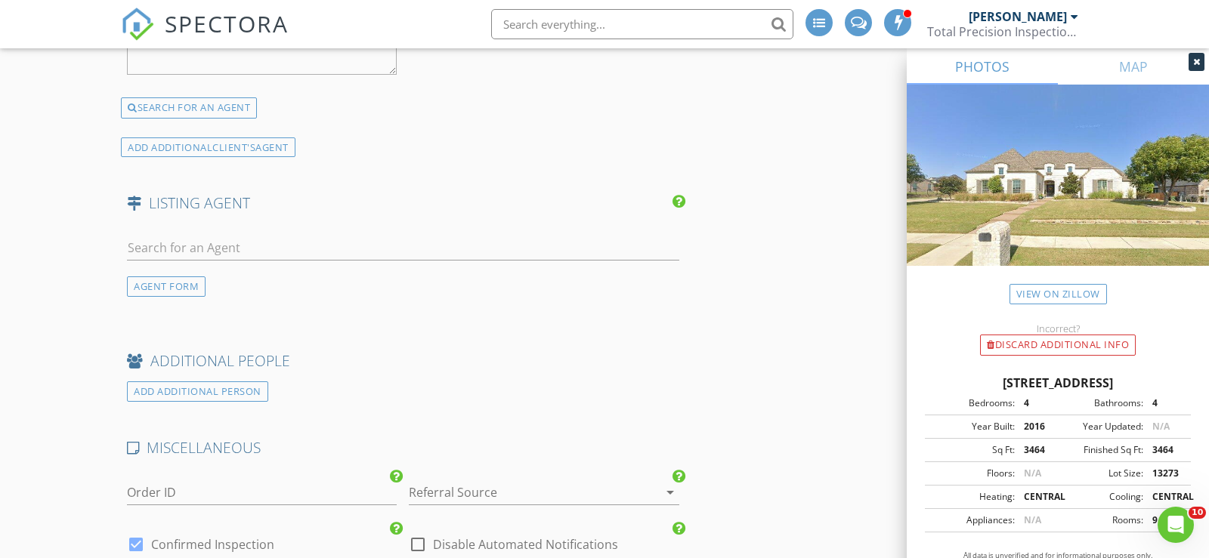
scroll to position [2396, 0]
click at [239, 234] on input "text" at bounding box center [403, 245] width 552 height 25
click at [172, 274] on div "AGENT FORM" at bounding box center [166, 284] width 79 height 20
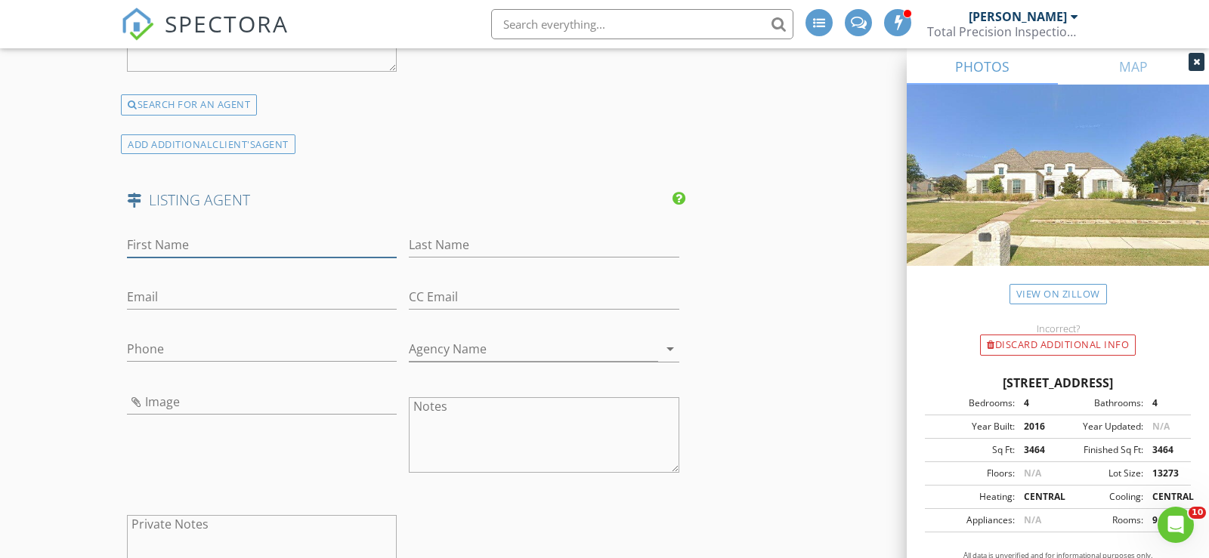
click at [198, 238] on input "First Name" at bounding box center [262, 245] width 270 height 25
paste input "Shelley Herman"
type input "Shelley"
click at [444, 246] on input "Last Name" at bounding box center [544, 245] width 270 height 25
paste input "Shelley Herman"
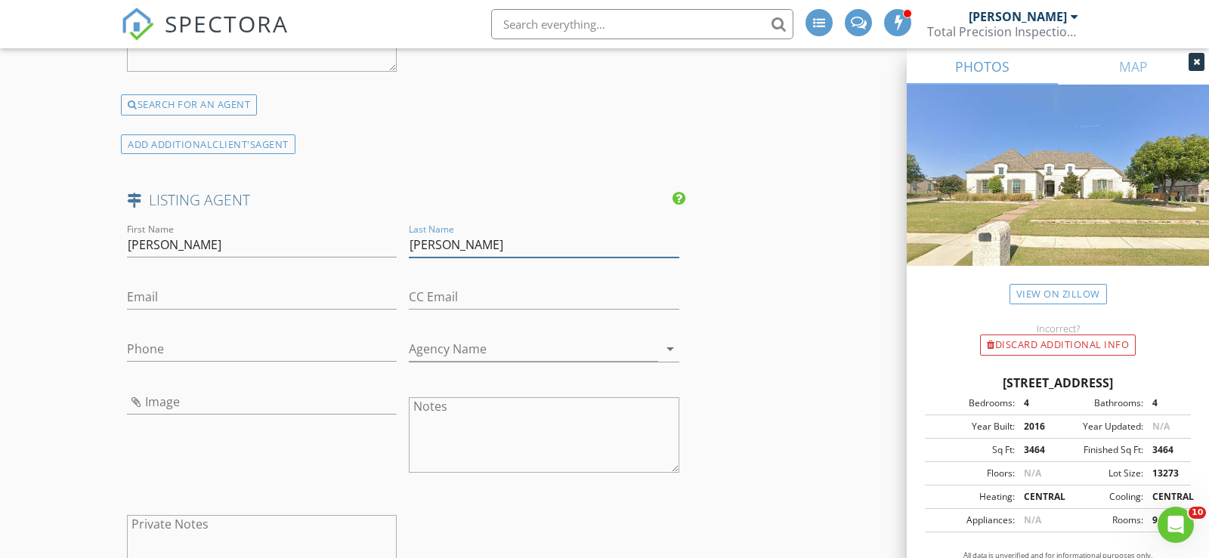
drag, startPoint x: 453, startPoint y: 236, endPoint x: 318, endPoint y: 212, distance: 137.4
click at [318, 212] on div "LISTING AGENT First Name Shelley Last Name Shelley Herman Email CC Email Phone …" at bounding box center [403, 431] width 564 height 483
type input "Herman"
click at [246, 292] on input "Email" at bounding box center [262, 297] width 270 height 25
click at [202, 285] on input "Email" at bounding box center [262, 297] width 270 height 25
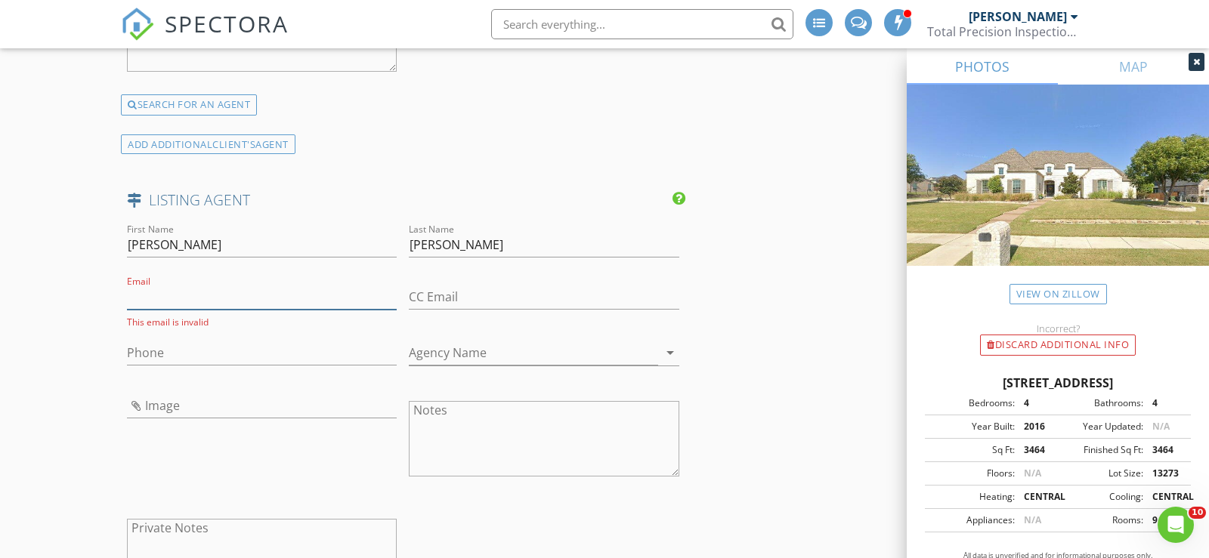
paste input "shelleyherman@kw.com"
type input "shelleyherman@kw.com"
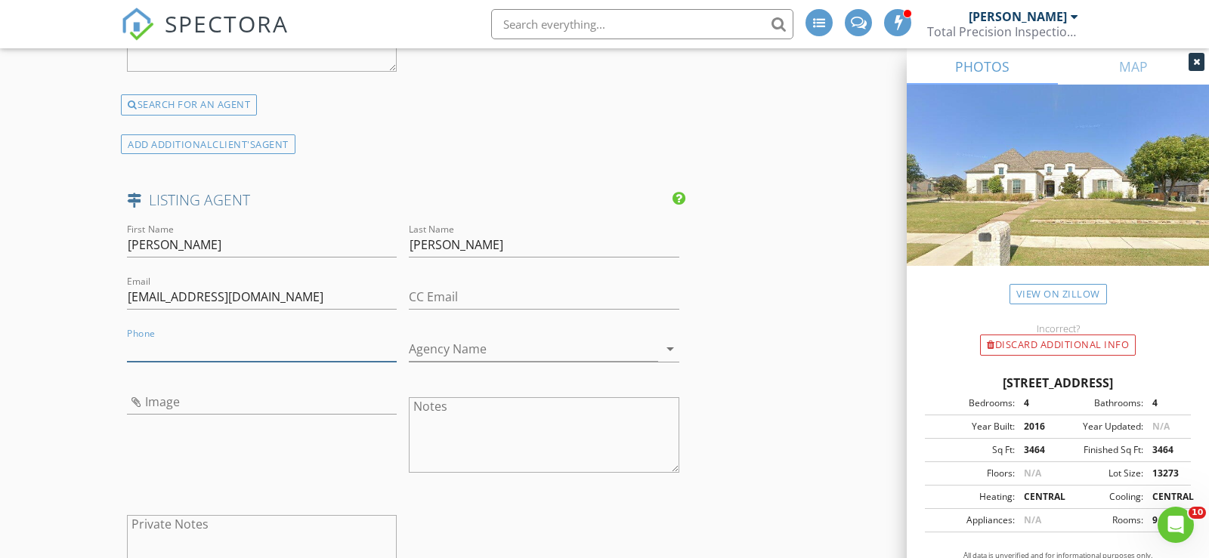
click at [220, 337] on input "Phone" at bounding box center [262, 349] width 270 height 25
paste input "214-578-5951"
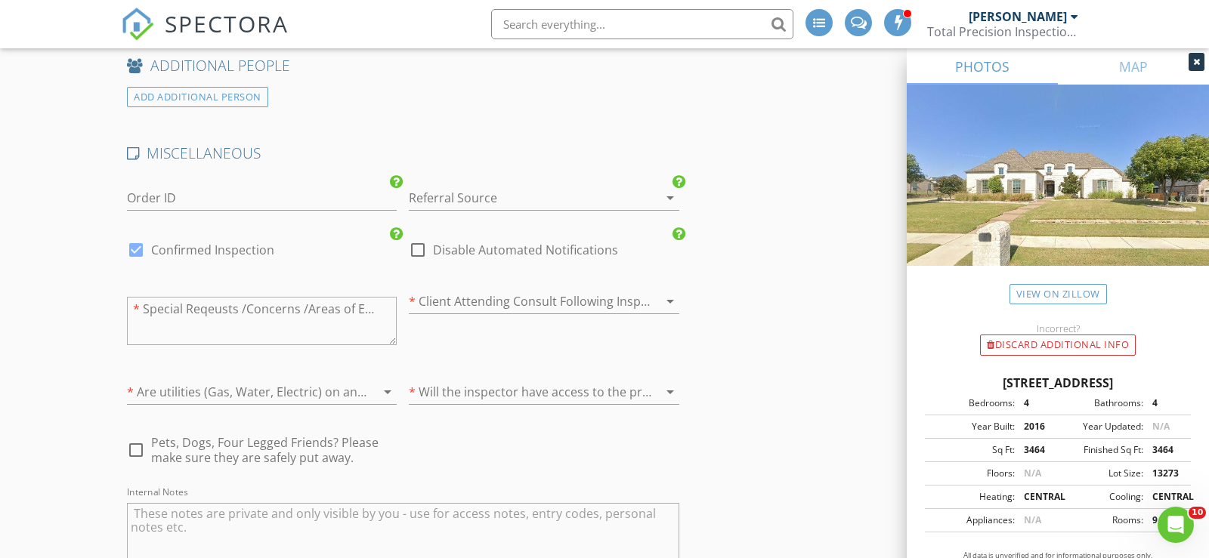
scroll to position [3069, 0]
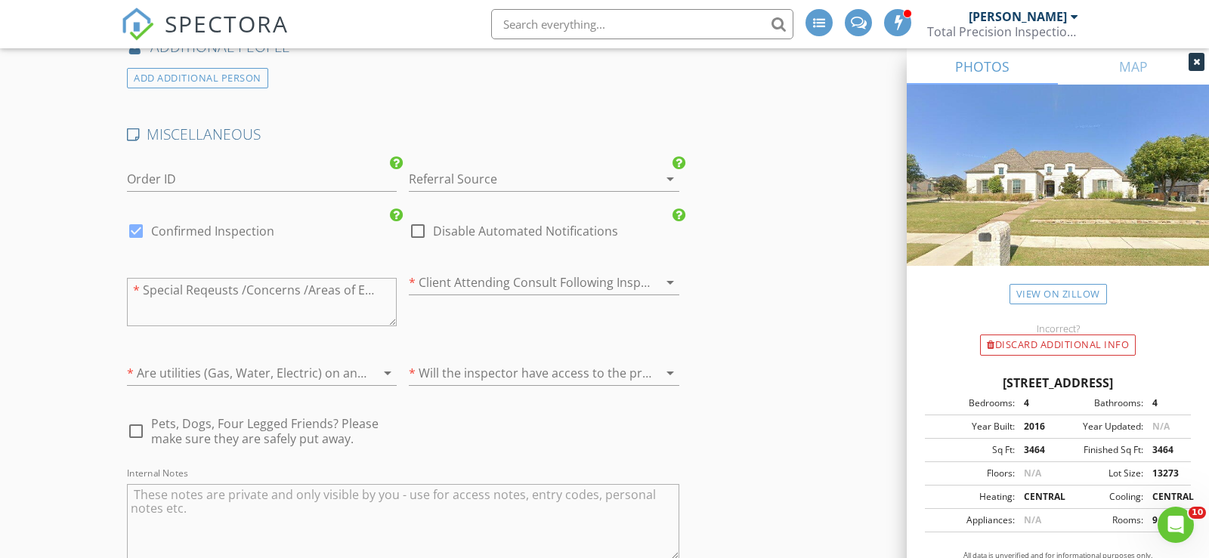
type input "214-578-5951"
click at [527, 167] on div at bounding box center [522, 179] width 227 height 24
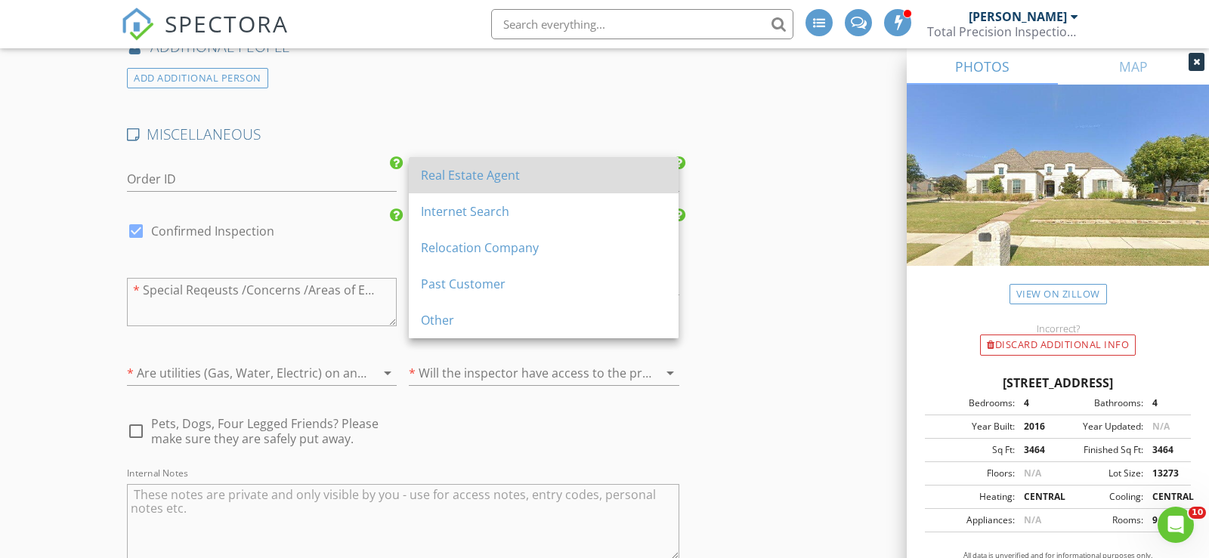
click at [538, 181] on div "Real Estate Agent" at bounding box center [544, 175] width 246 height 18
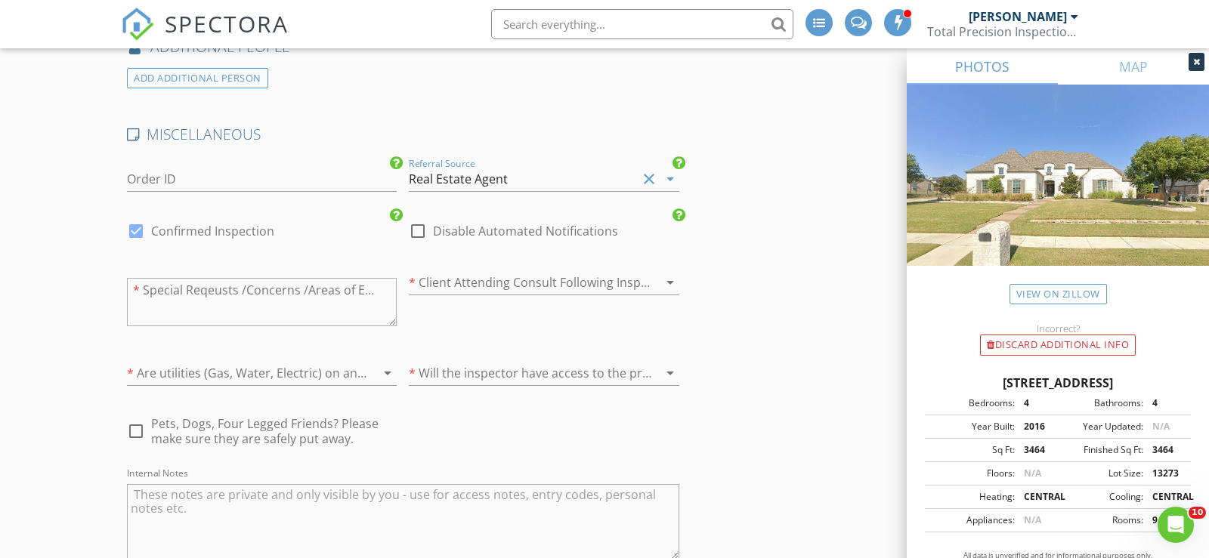
click at [545, 281] on div at bounding box center [522, 283] width 227 height 24
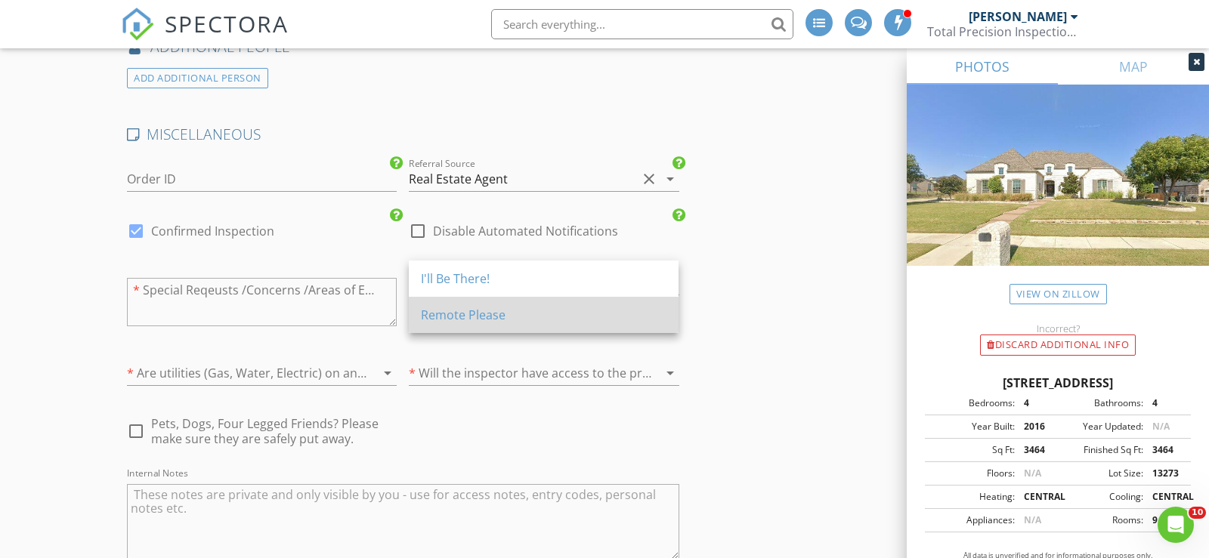
click at [538, 314] on div "Remote Please" at bounding box center [544, 315] width 246 height 18
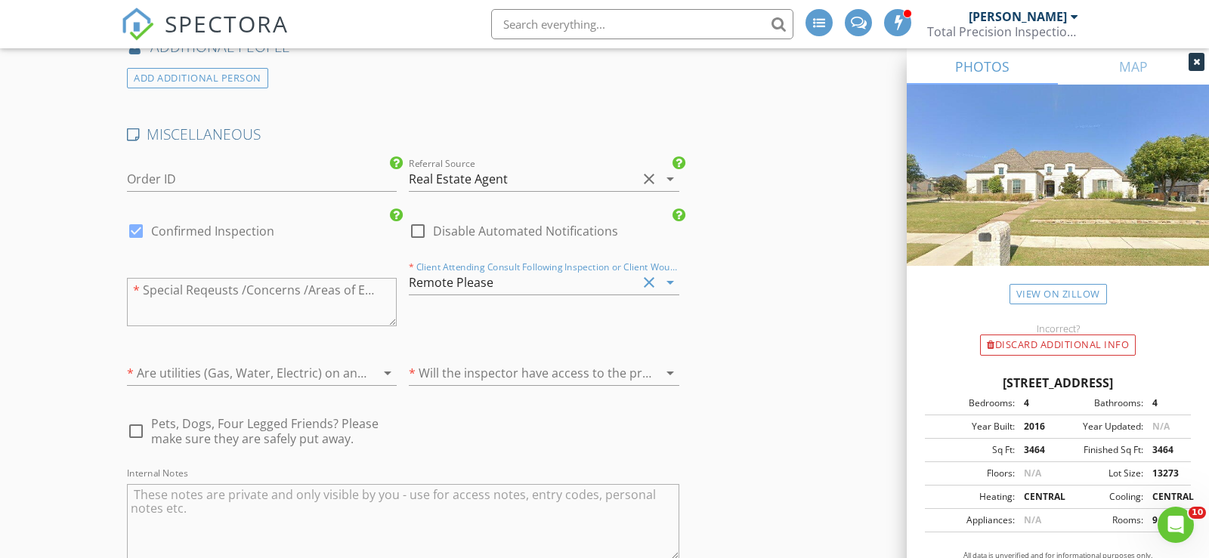
click at [528, 271] on div "Remote Please" at bounding box center [522, 283] width 227 height 24
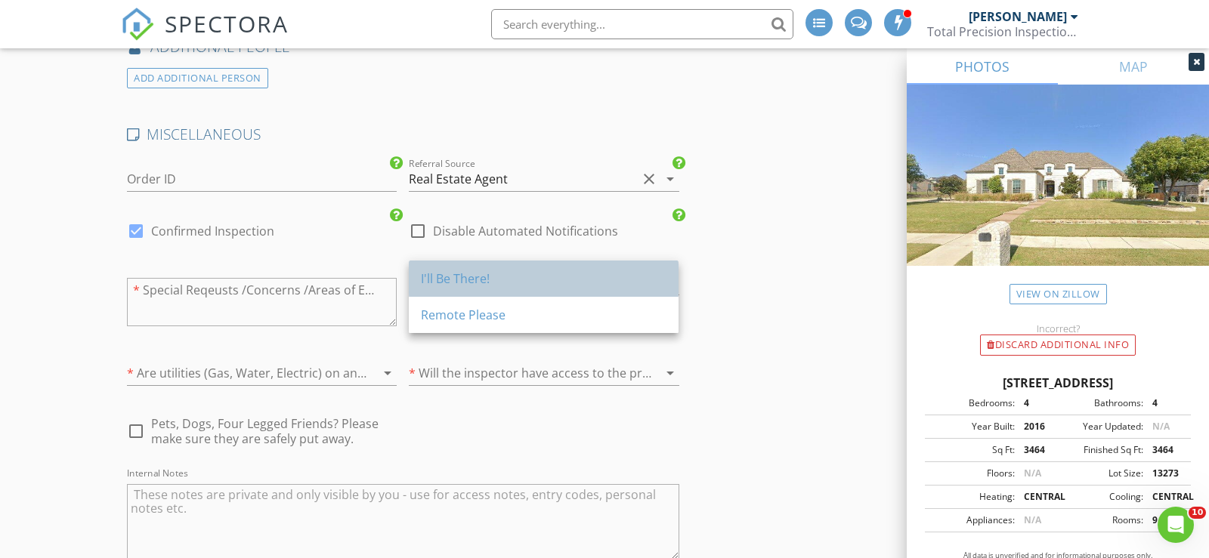
click at [528, 272] on div "I'll Be There!" at bounding box center [544, 279] width 246 height 18
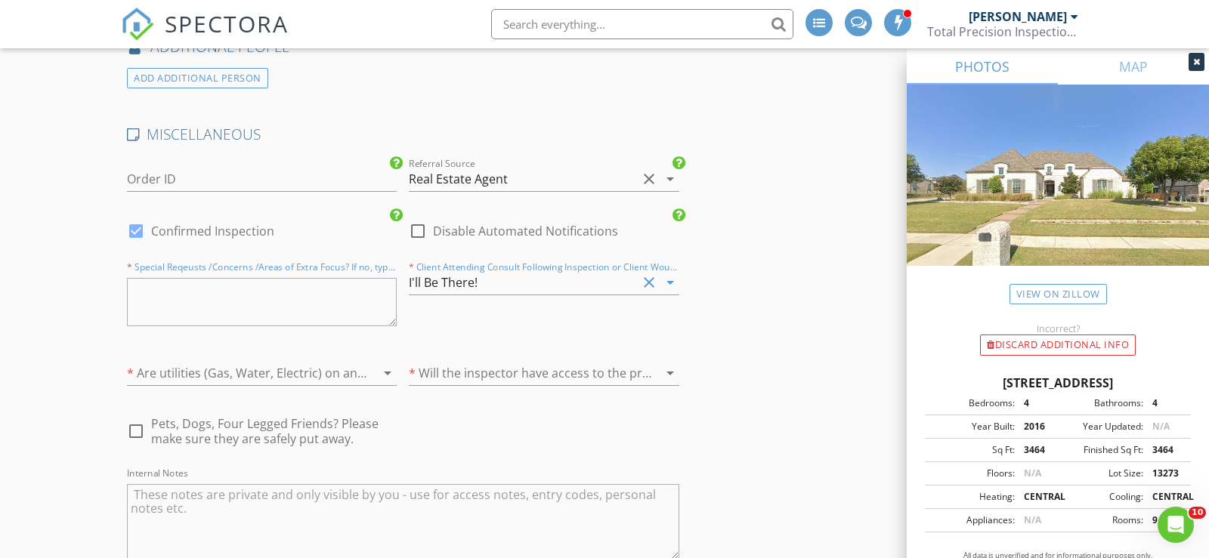
click at [246, 314] on textarea at bounding box center [262, 302] width 270 height 48
type textarea "NA"
click at [277, 365] on div at bounding box center [240, 373] width 227 height 24
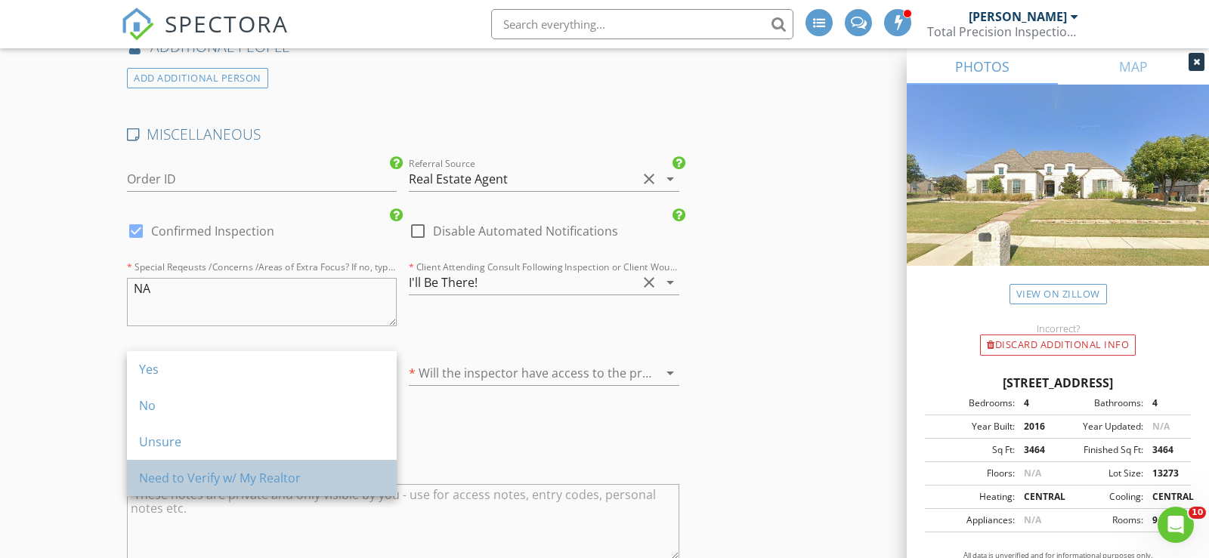
click at [289, 478] on div "Need to Verify w/ My Realtor" at bounding box center [262, 478] width 246 height 18
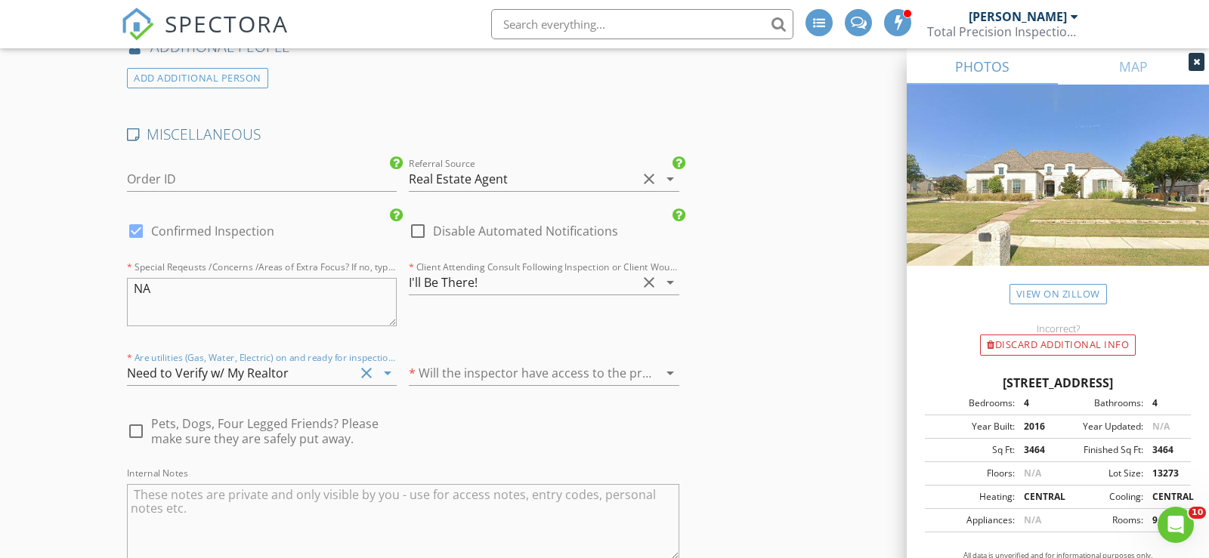
click at [306, 361] on div "Need to Verify w/ My Realtor" at bounding box center [240, 373] width 227 height 24
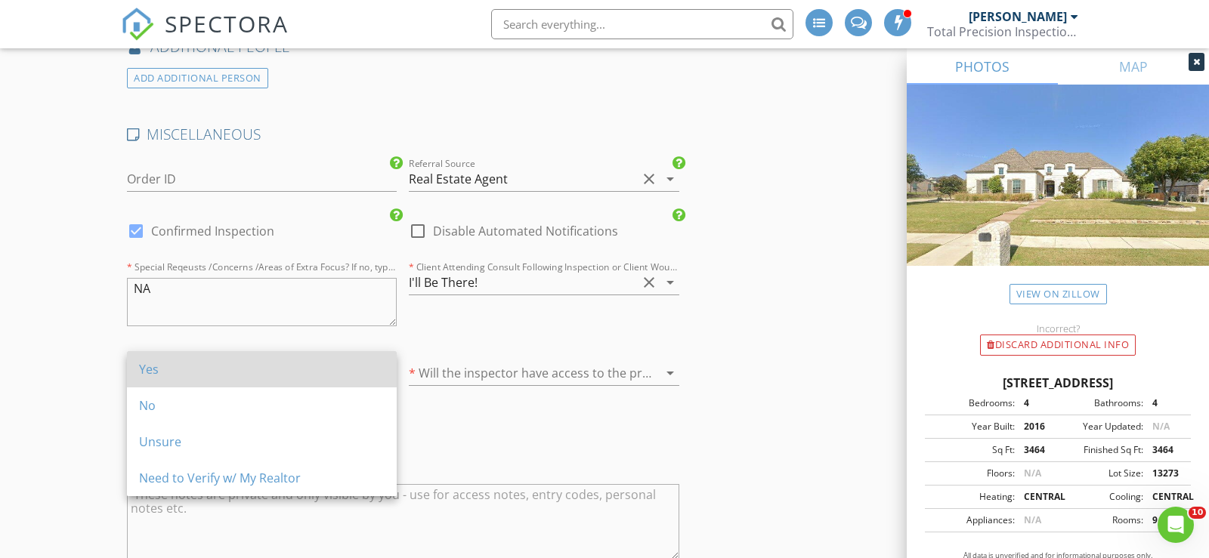
click at [283, 362] on div "Yes" at bounding box center [262, 369] width 246 height 18
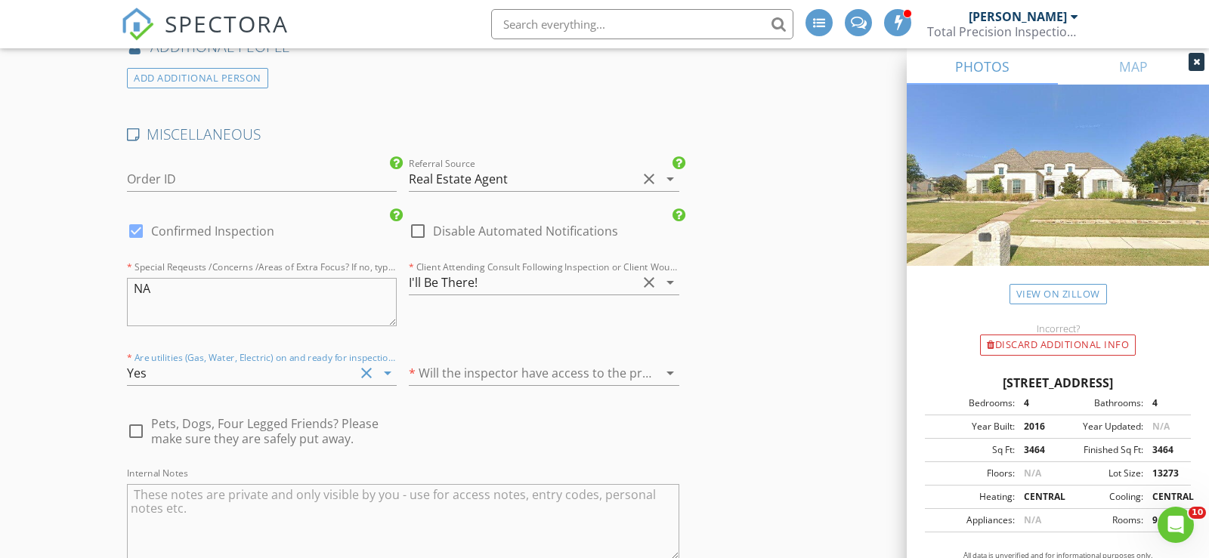
click at [450, 364] on div at bounding box center [522, 373] width 227 height 24
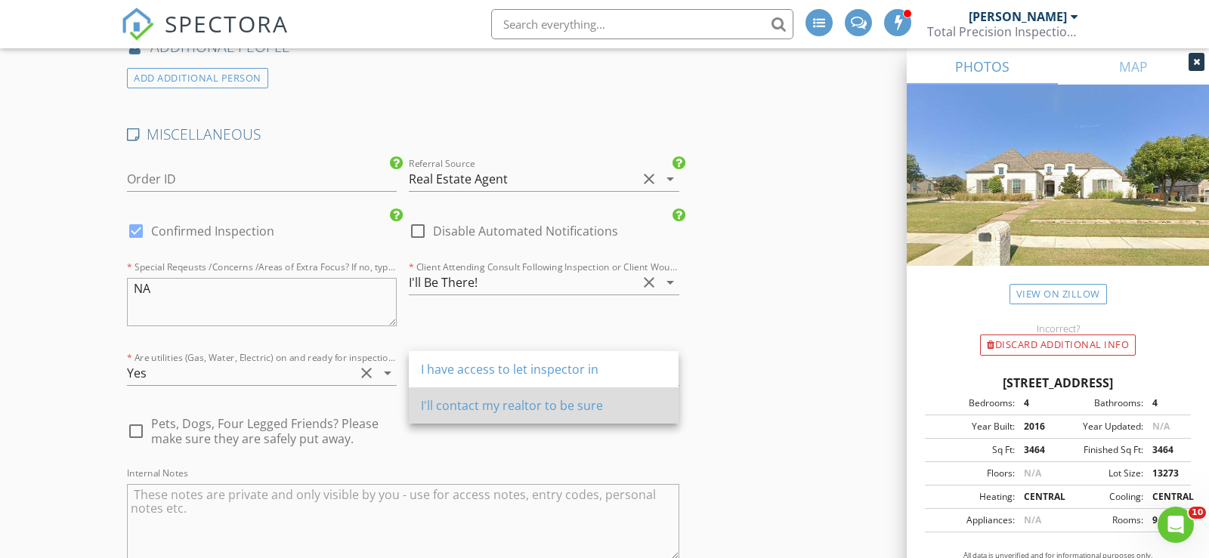
click at [459, 403] on div "I'll contact my realtor to be sure" at bounding box center [544, 406] width 246 height 18
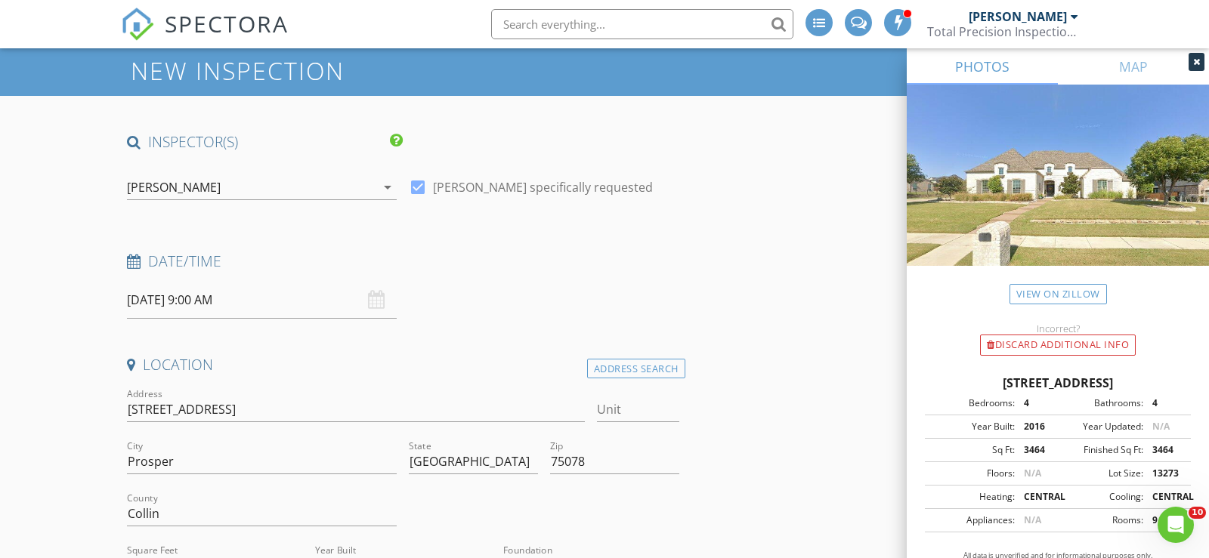
scroll to position [56, 0]
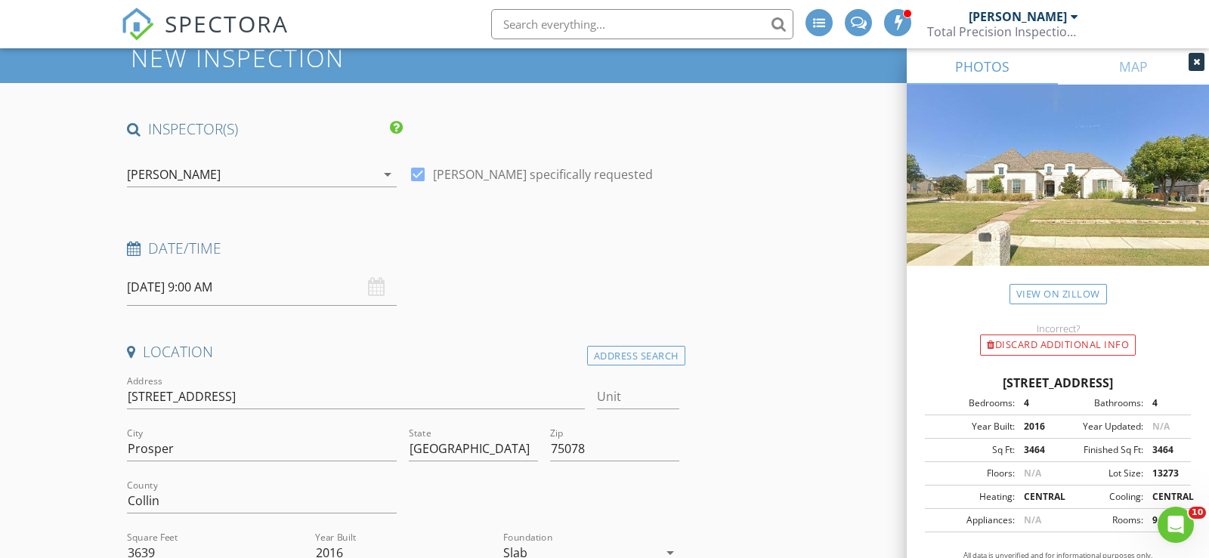
click at [198, 291] on input "08/30/2025 9:00 AM" at bounding box center [262, 287] width 270 height 37
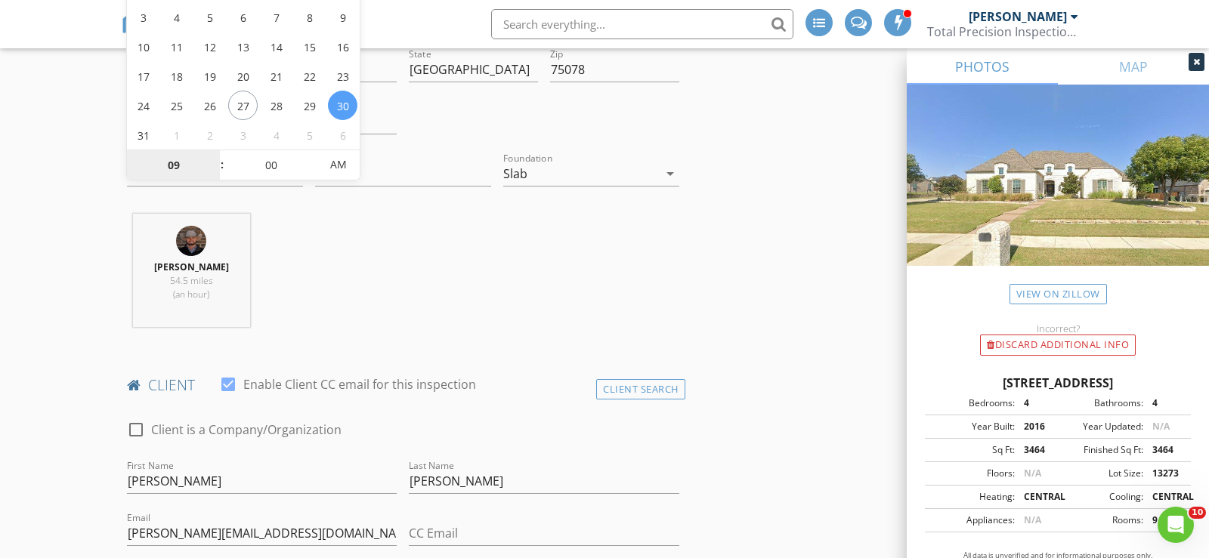
scroll to position [512, 0]
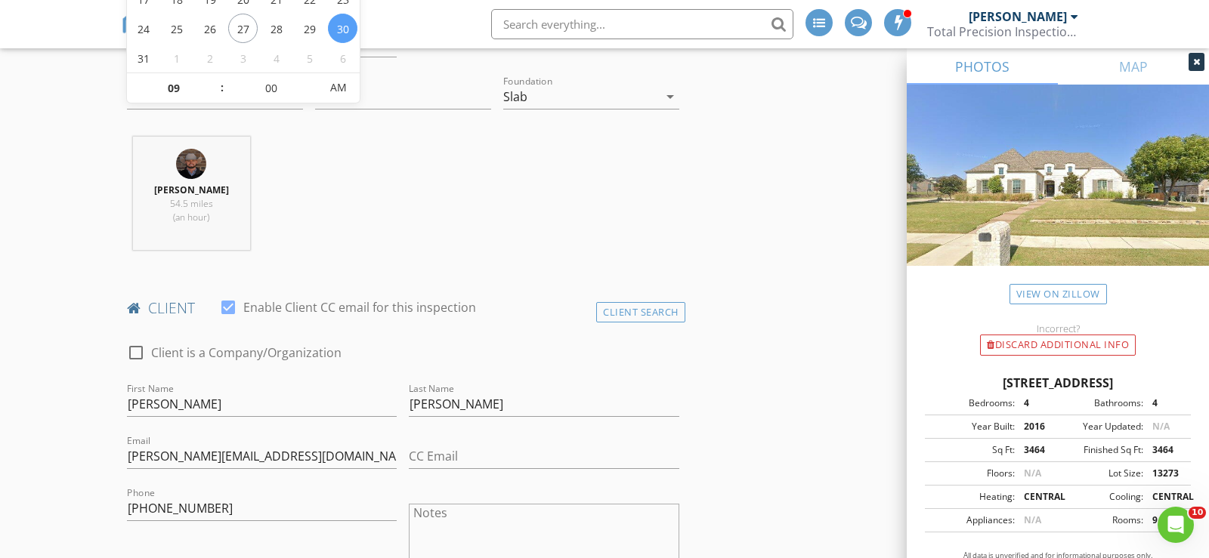
click at [684, 187] on div "Derrick Decker 54.5 miles (an hour)" at bounding box center [403, 199] width 564 height 125
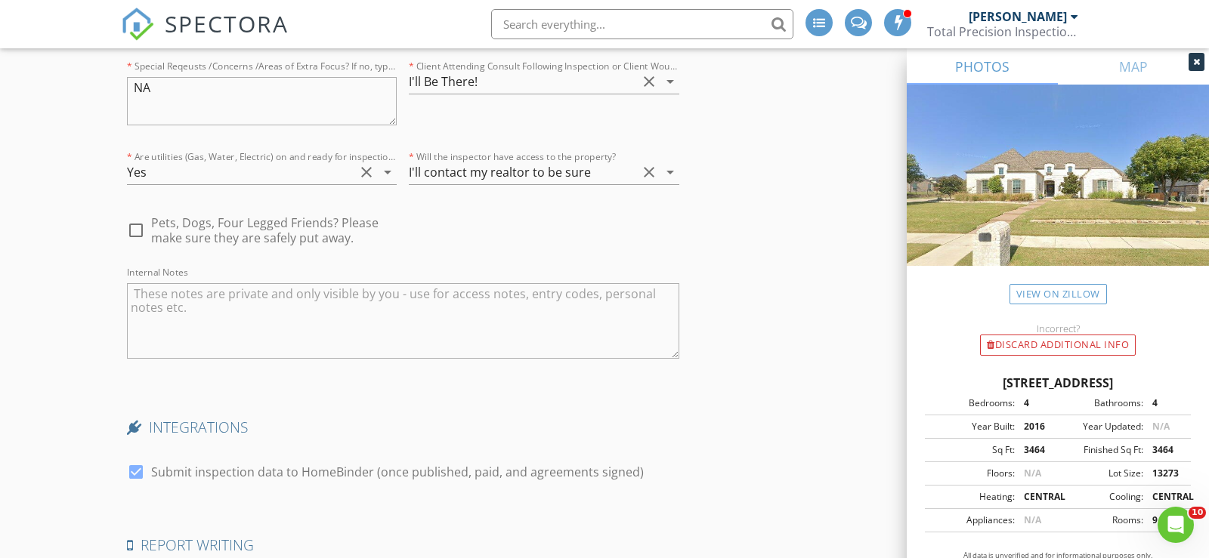
scroll to position [3473, 0]
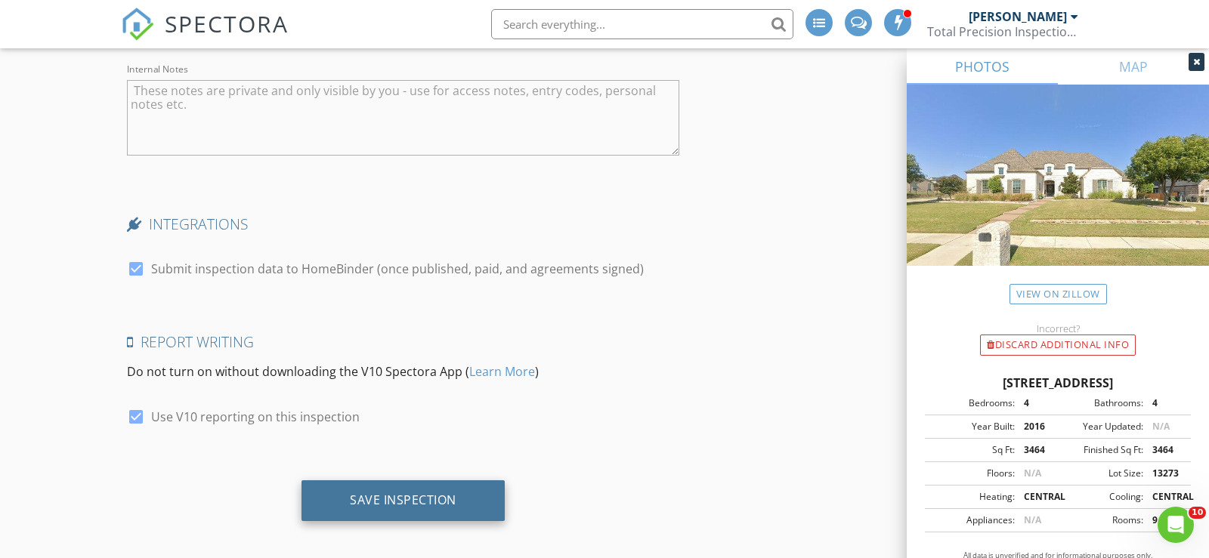
click at [419, 493] on div "Save Inspection" at bounding box center [403, 500] width 107 height 15
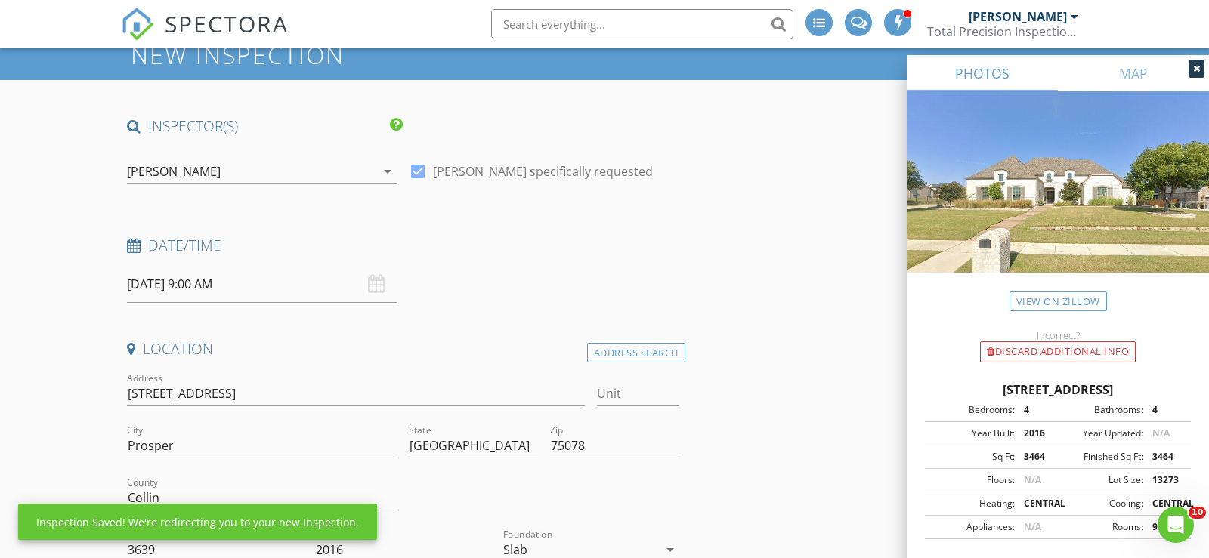
scroll to position [0, 0]
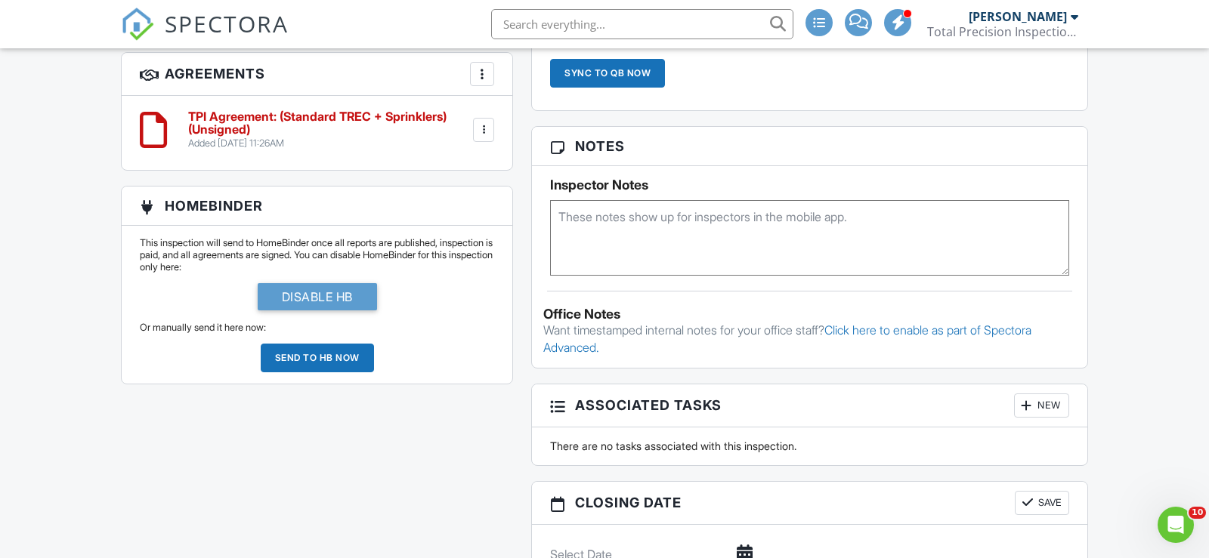
scroll to position [991, 0]
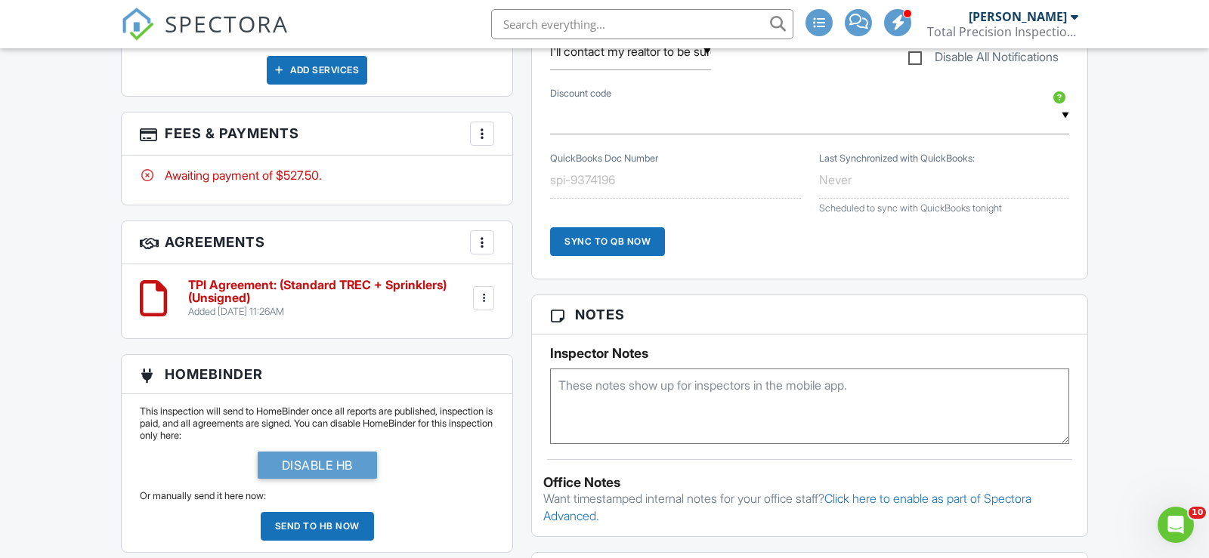
click at [594, 406] on textarea at bounding box center [809, 407] width 519 height 76
paste textarea "MLS#: 21034380"
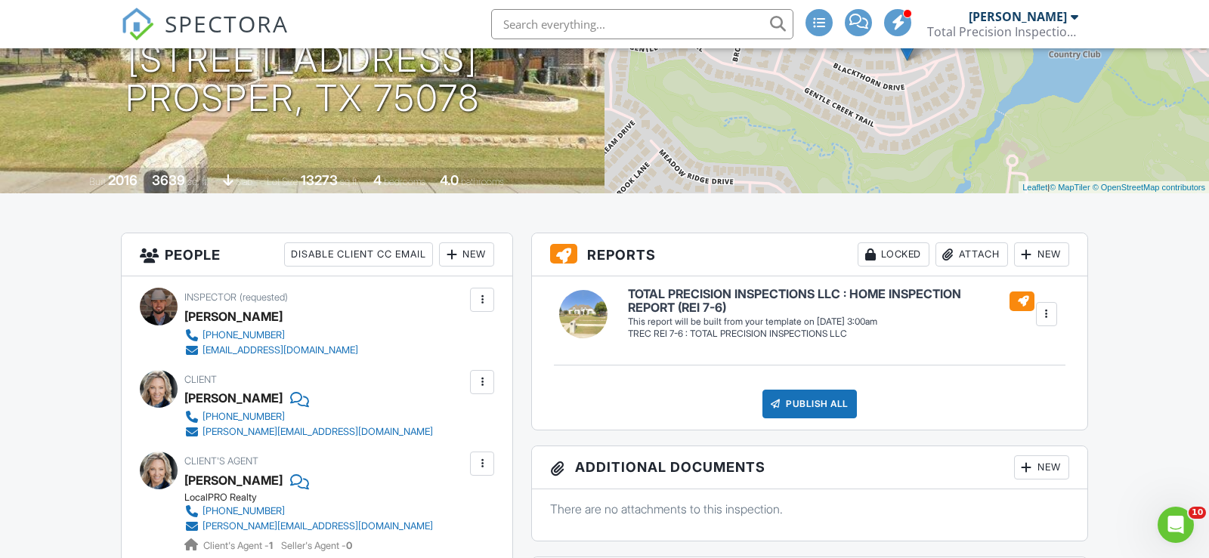
scroll to position [0, 0]
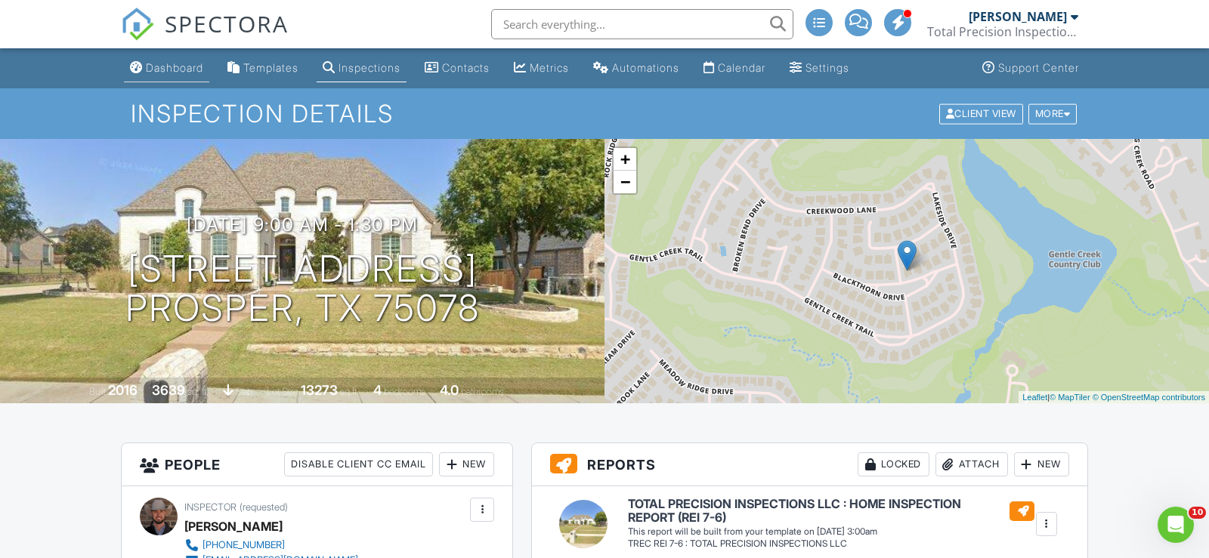
type textarea "MLS#: 21034380"
click at [175, 82] on link "Dashboard" at bounding box center [166, 68] width 85 height 28
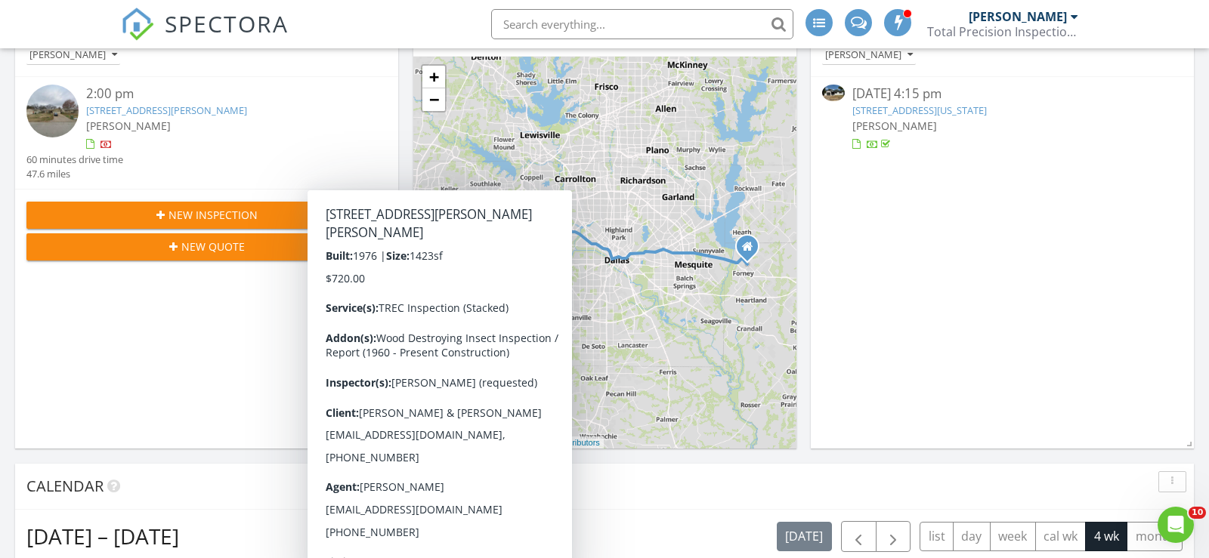
scroll to position [200, 0]
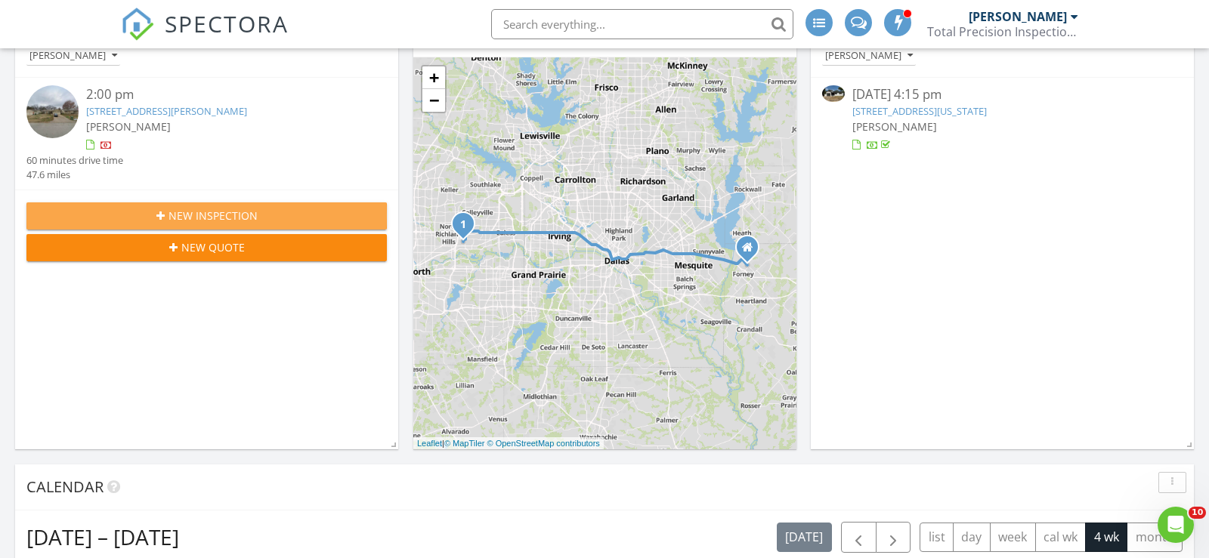
click at [128, 209] on div "New Inspection" at bounding box center [207, 216] width 336 height 16
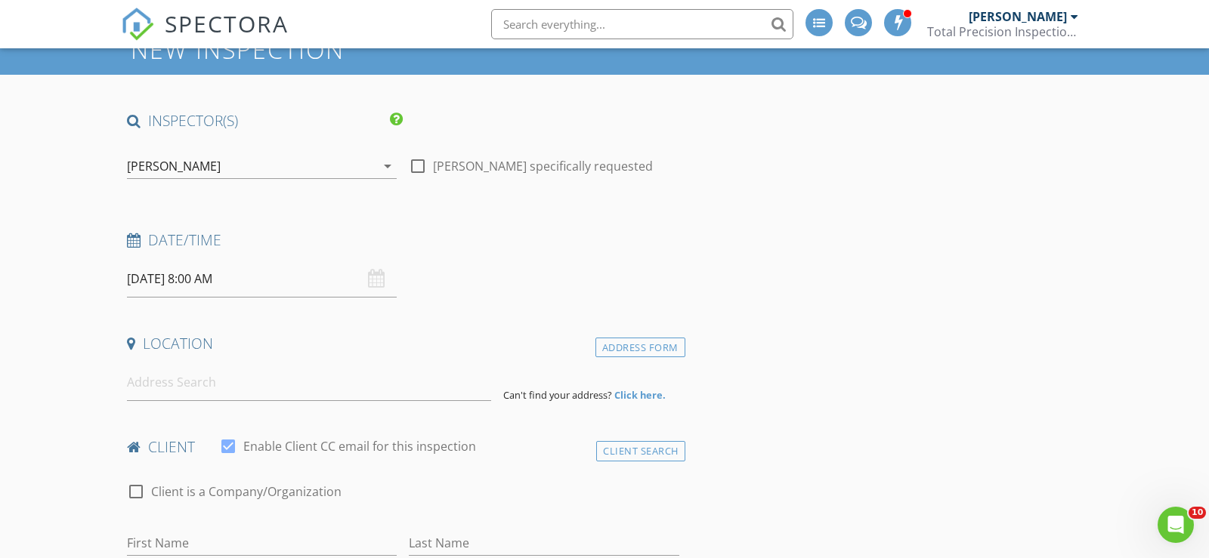
scroll to position [98, 0]
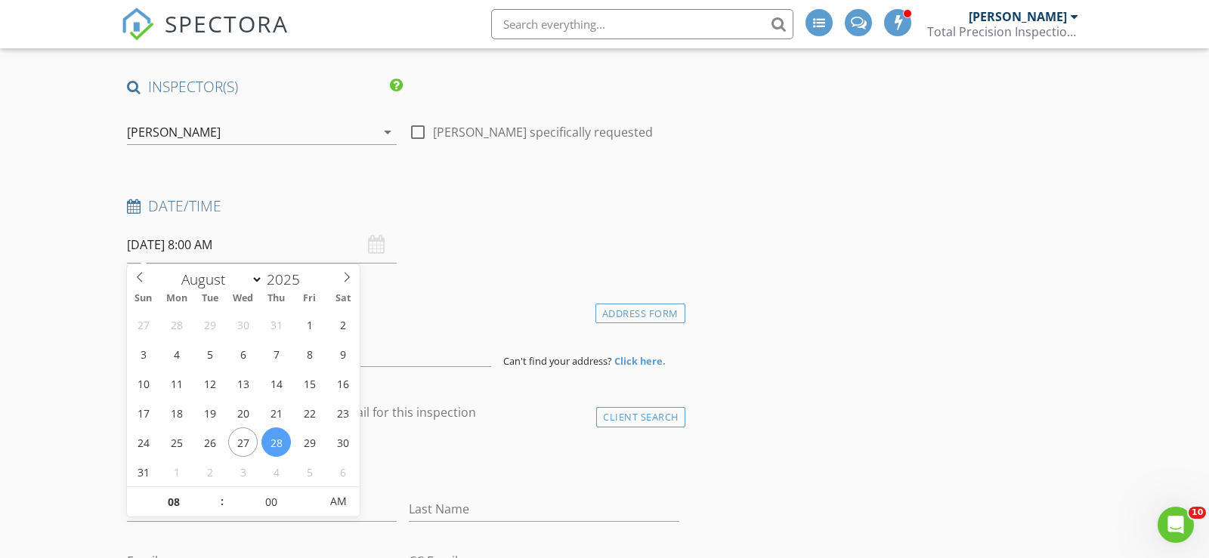
click at [298, 244] on input "[DATE] 8:00 AM" at bounding box center [262, 245] width 270 height 37
type input "09"
type input "[DATE] 9:00 AM"
click at [219, 490] on span at bounding box center [214, 494] width 11 height 15
type input "10"
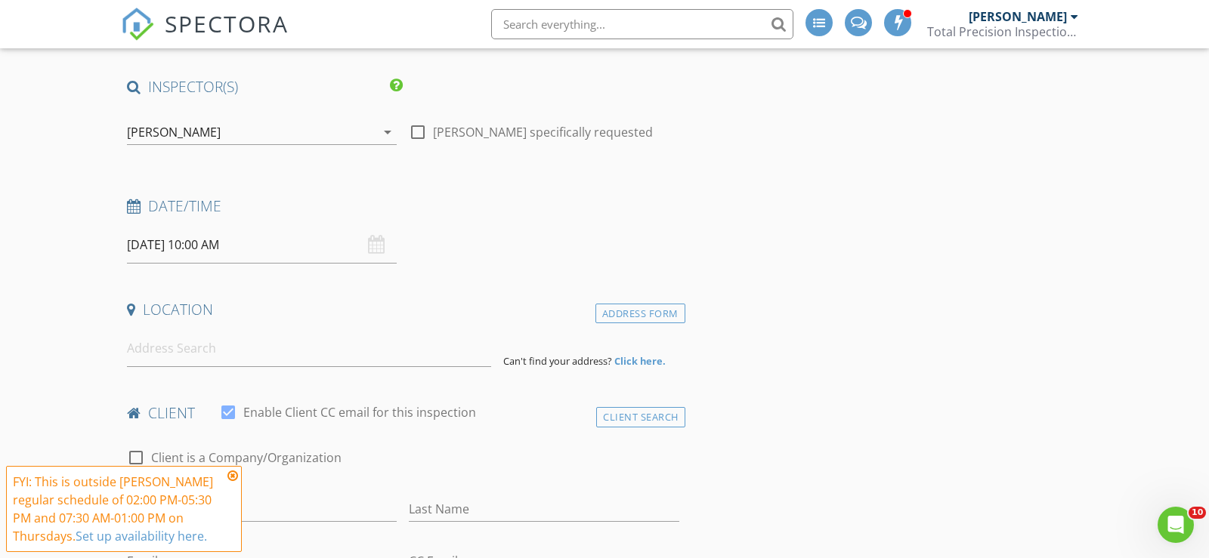
click at [219, 490] on div "FYI: This is outside [PERSON_NAME] regular schedule of 02:00 PM-05:30 PM and 07…" at bounding box center [118, 509] width 210 height 73
click at [230, 246] on input "[DATE] 10:00 AM" at bounding box center [262, 245] width 270 height 37
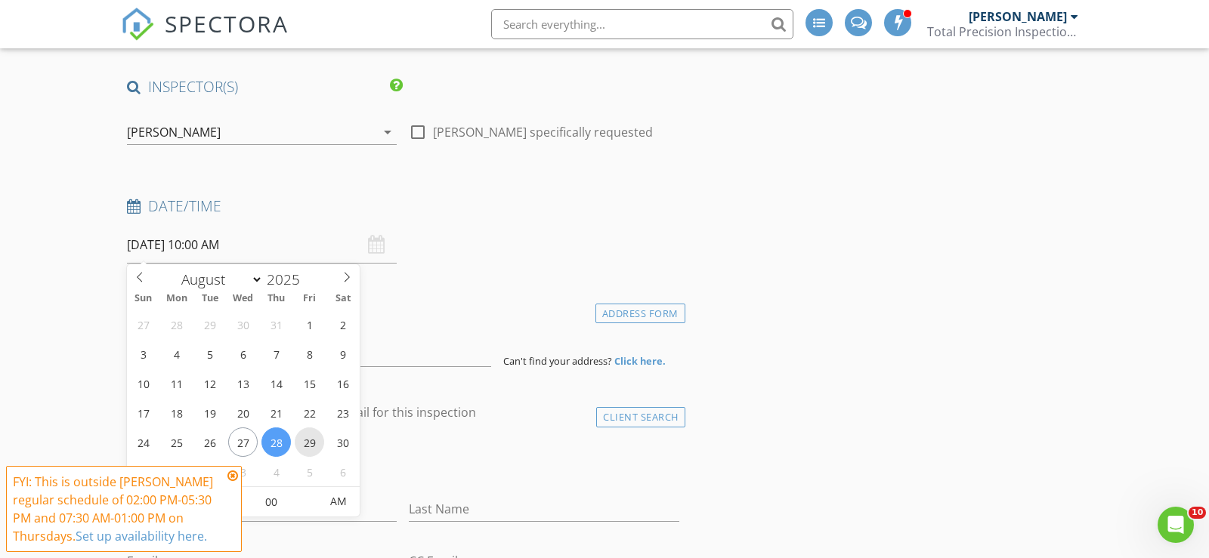
type input "08/29/2025 10:00 AM"
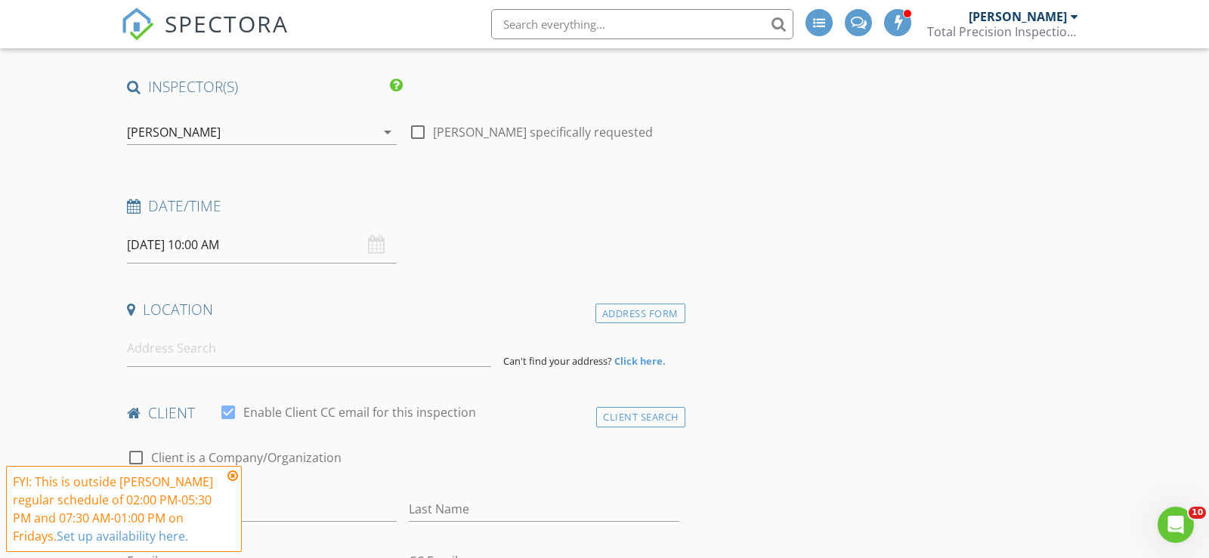
click at [231, 475] on icon at bounding box center [232, 476] width 11 height 12
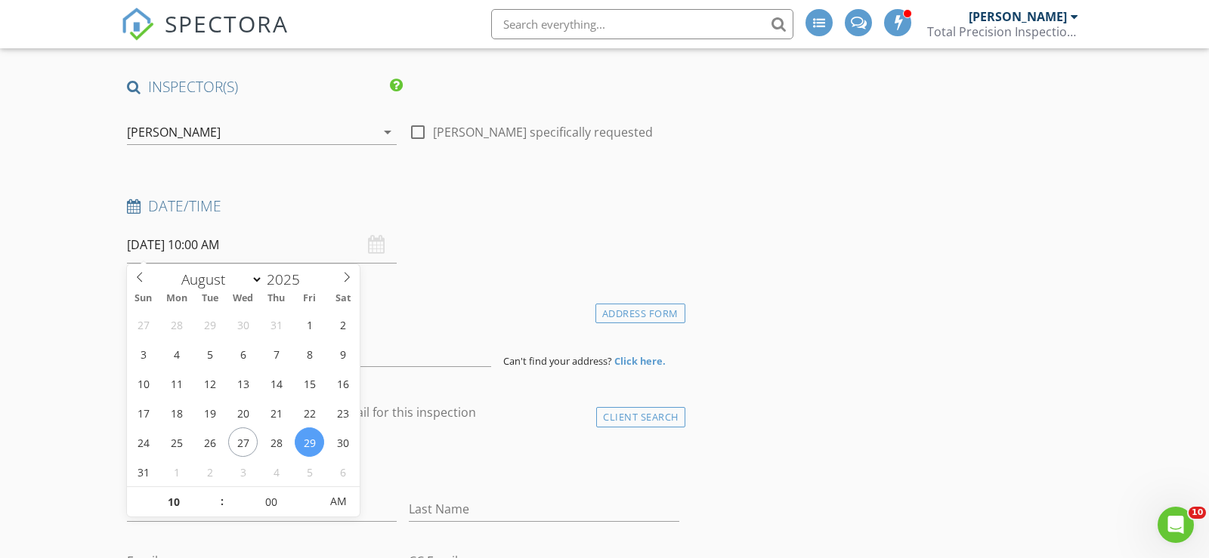
click at [178, 239] on input "08/29/2025 10:00 AM" at bounding box center [262, 245] width 270 height 37
type input "11"
type input "08/29/2025 11:00 AM"
click at [214, 493] on span at bounding box center [214, 494] width 11 height 15
type input "12"
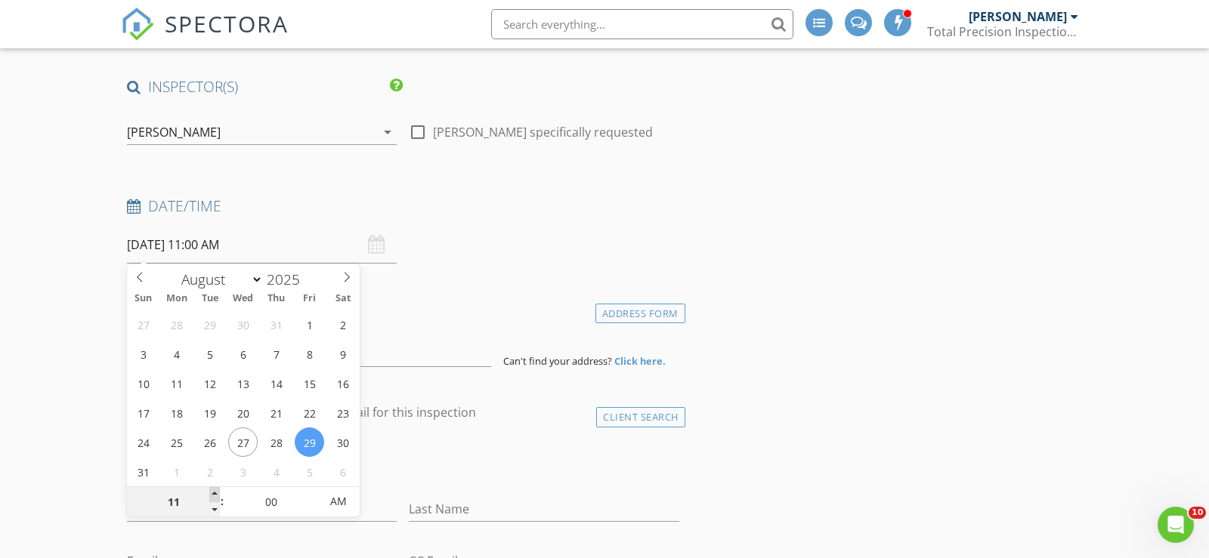
type input "08/29/2025 12:00 PM"
click at [214, 493] on span at bounding box center [214, 494] width 11 height 15
type input "01"
type input "08/29/2025 1:00 PM"
click at [214, 493] on span at bounding box center [214, 494] width 11 height 15
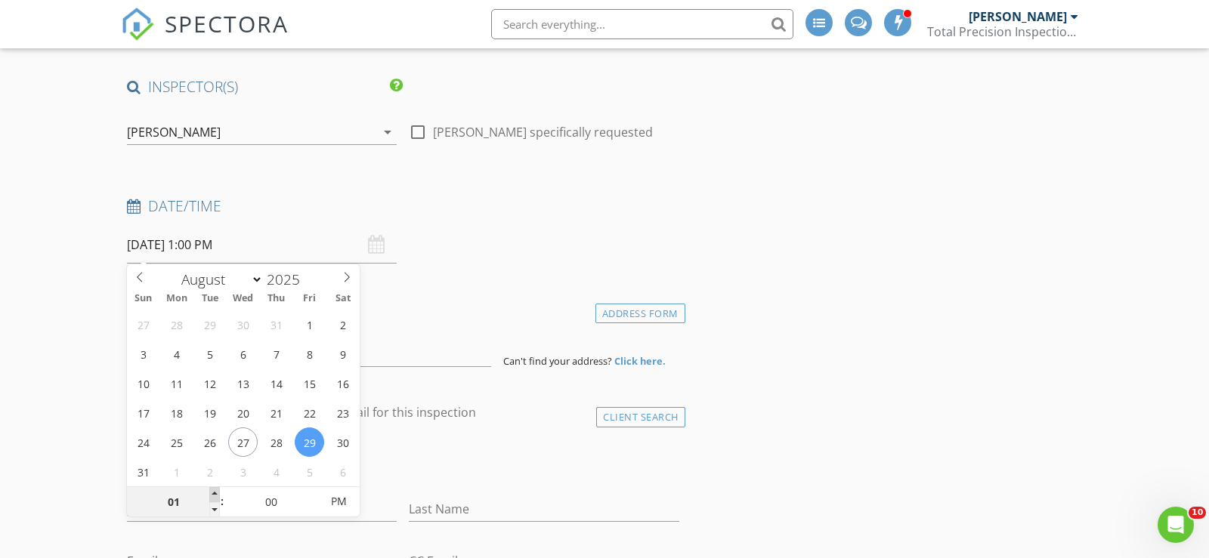
type input "02"
type input "08/29/2025 2:00 PM"
click at [214, 493] on span at bounding box center [214, 494] width 11 height 15
type input "03"
type input "08/29/2025 3:00 PM"
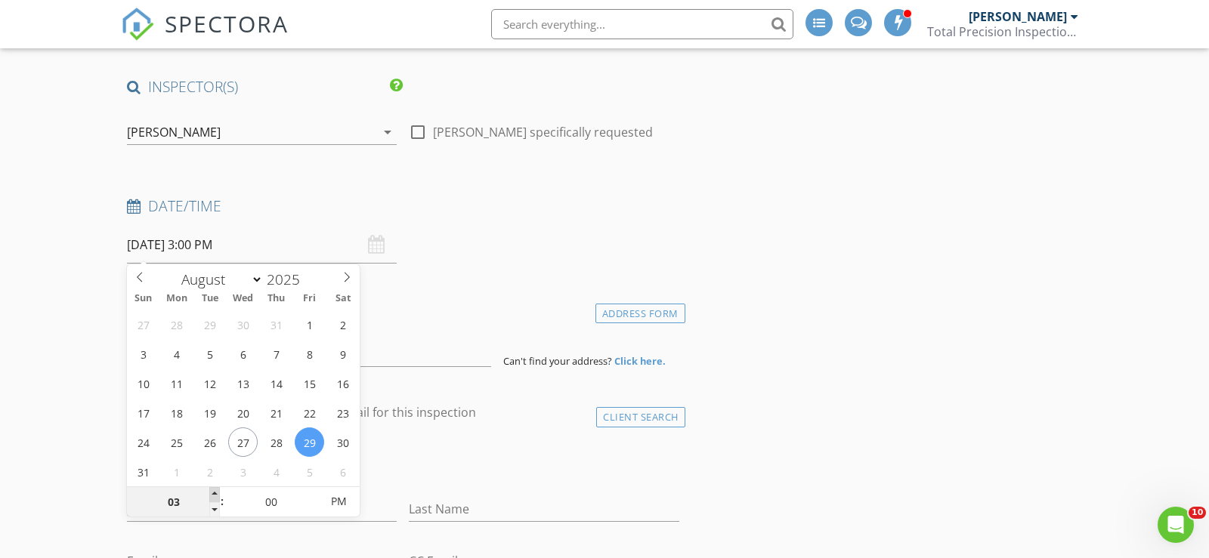
click at [214, 493] on span at bounding box center [214, 494] width 11 height 15
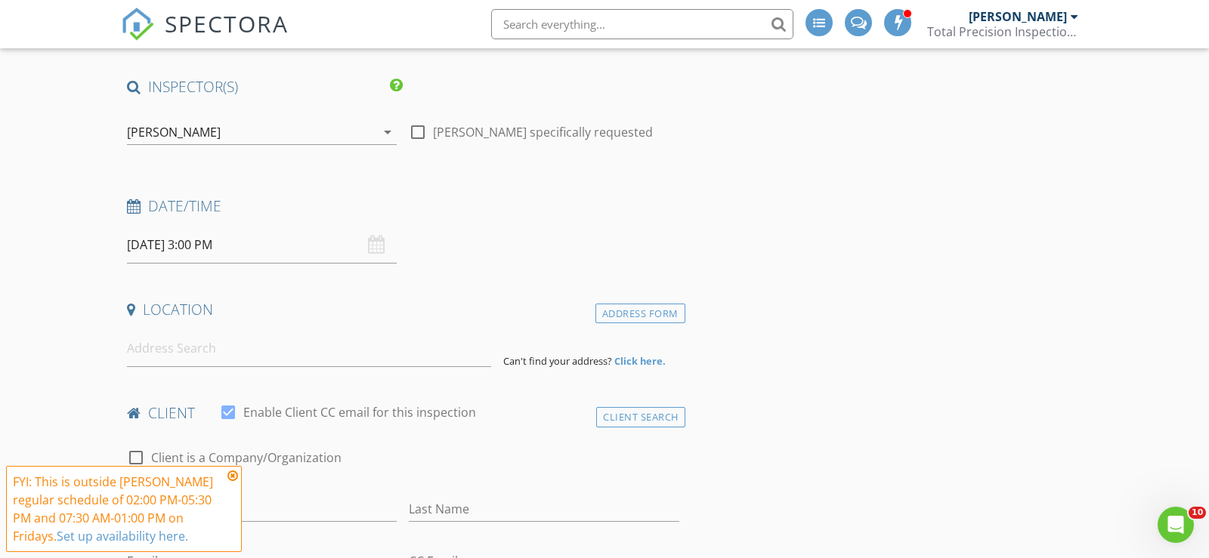
click at [234, 475] on icon at bounding box center [232, 476] width 11 height 12
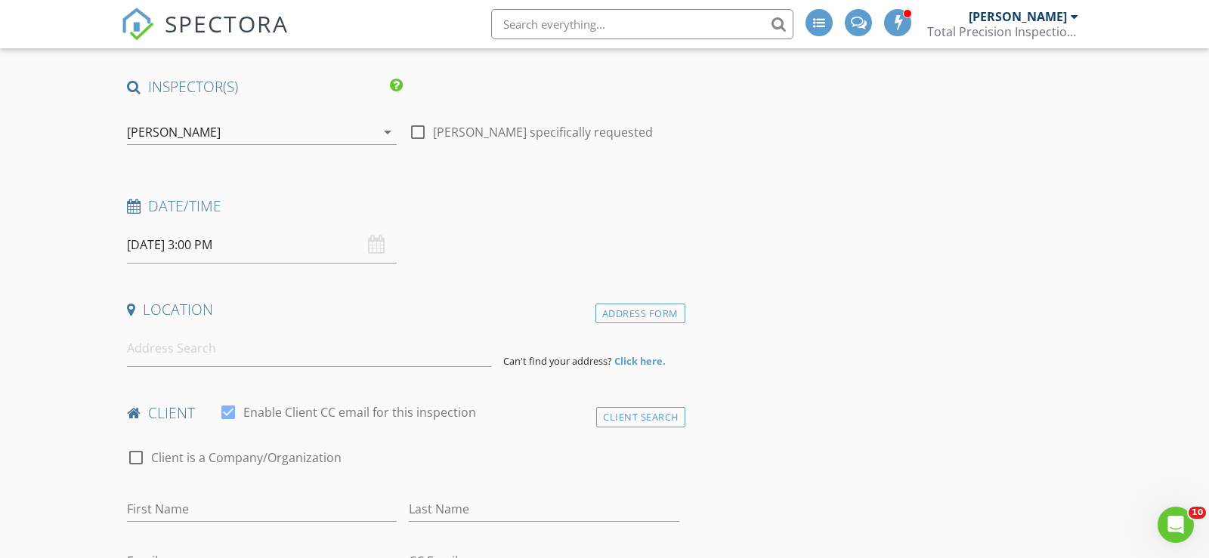
click at [229, 247] on input "08/29/2025 3:00 PM" at bounding box center [262, 245] width 270 height 37
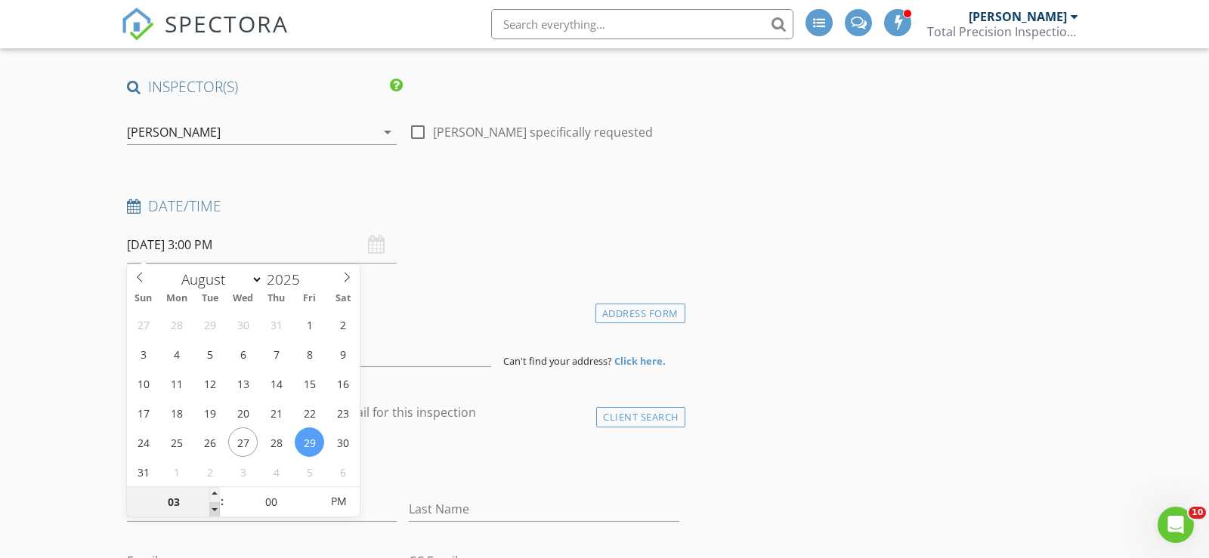
type input "02"
type input "08/29/2025 2:00 PM"
click at [215, 509] on span at bounding box center [214, 510] width 11 height 15
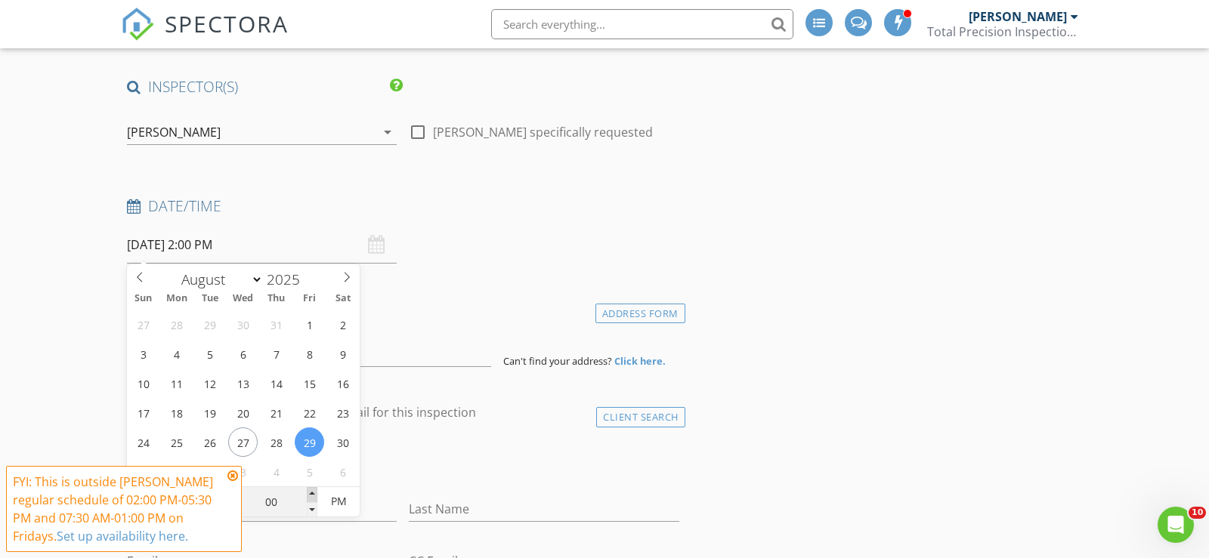
type input "05"
type input "08/29/2025 2:05 PM"
click at [314, 493] on span at bounding box center [312, 494] width 11 height 15
type input "10"
type input "08/29/2025 2:10 PM"
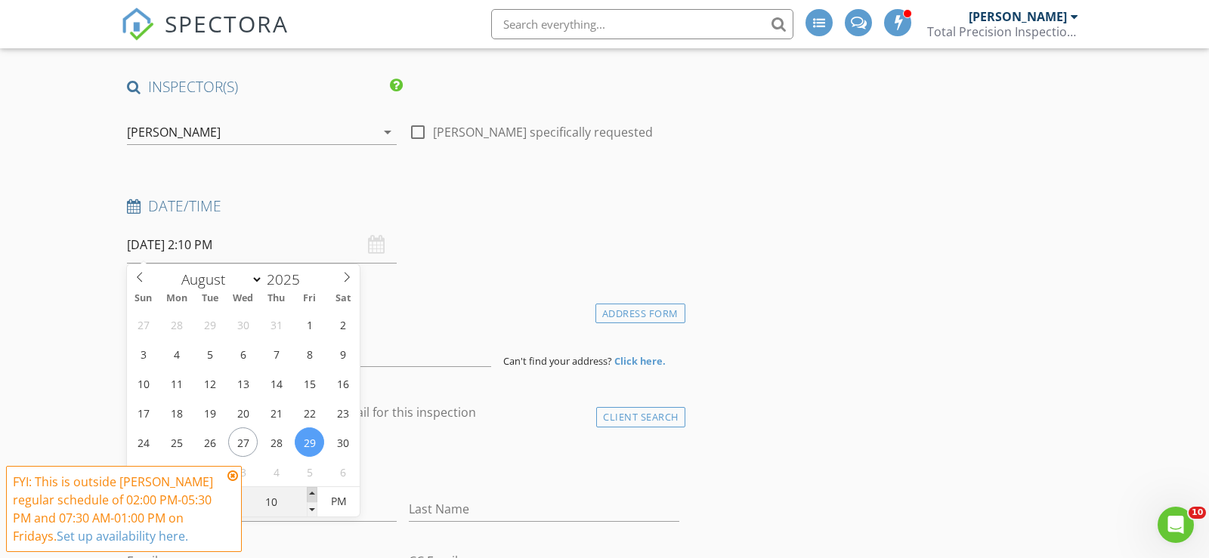
click at [314, 493] on span at bounding box center [312, 494] width 11 height 15
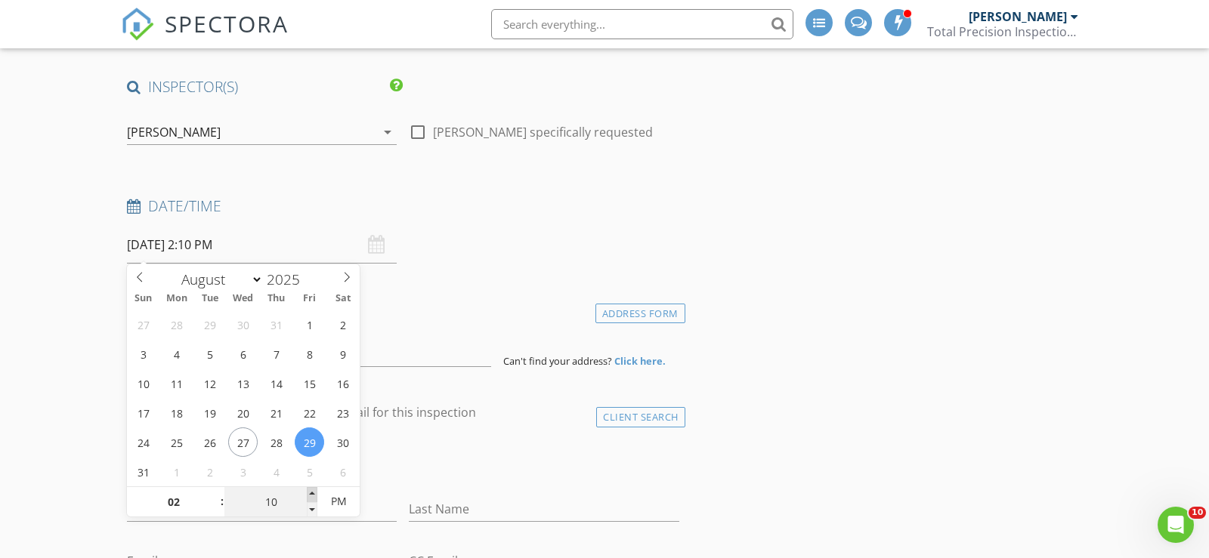
type input "15"
type input "08/29/2025 2:15 PM"
click at [314, 493] on span at bounding box center [312, 494] width 11 height 15
type input "20"
type input "08/29/2025 2:20 PM"
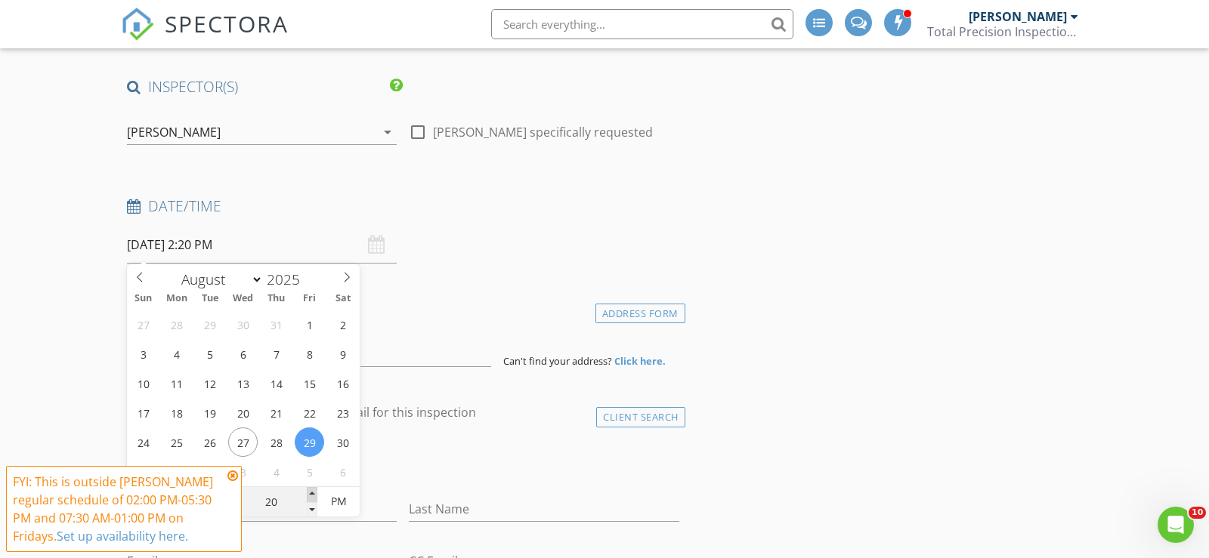
click at [314, 493] on span at bounding box center [312, 494] width 11 height 15
type input "25"
type input "08/29/2025 2:25 PM"
click at [314, 493] on span at bounding box center [312, 494] width 11 height 15
type input "30"
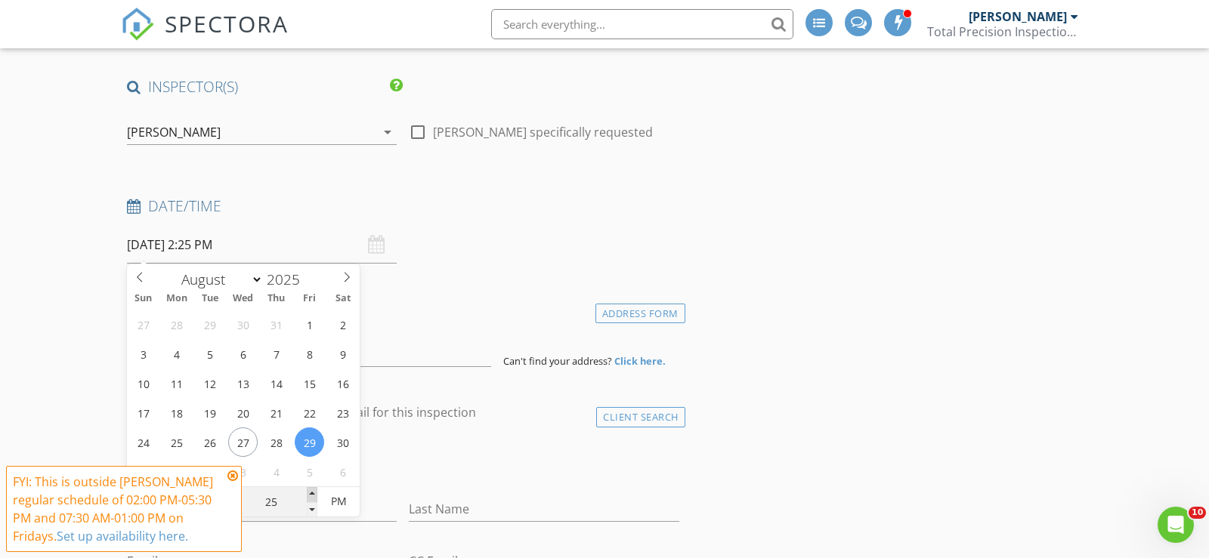
type input "[DATE] 2:30 PM"
click at [314, 493] on span at bounding box center [312, 494] width 11 height 15
type input "35"
type input "08/29/2025 2:35 PM"
click at [314, 493] on span at bounding box center [312, 494] width 11 height 15
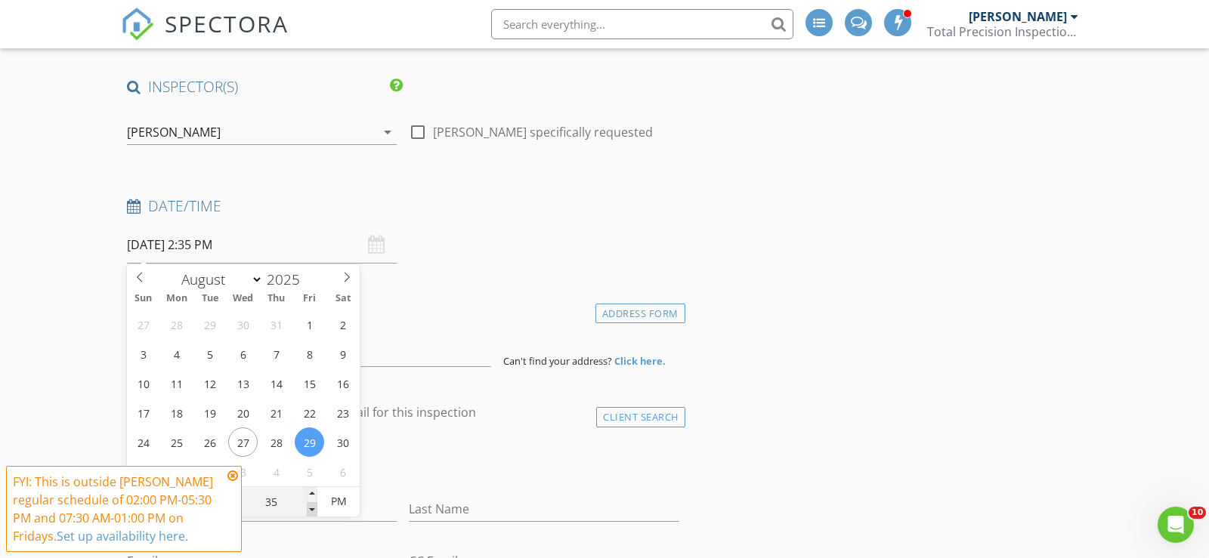
type input "30"
type input "[DATE] 2:30 PM"
click at [310, 507] on span at bounding box center [312, 510] width 11 height 15
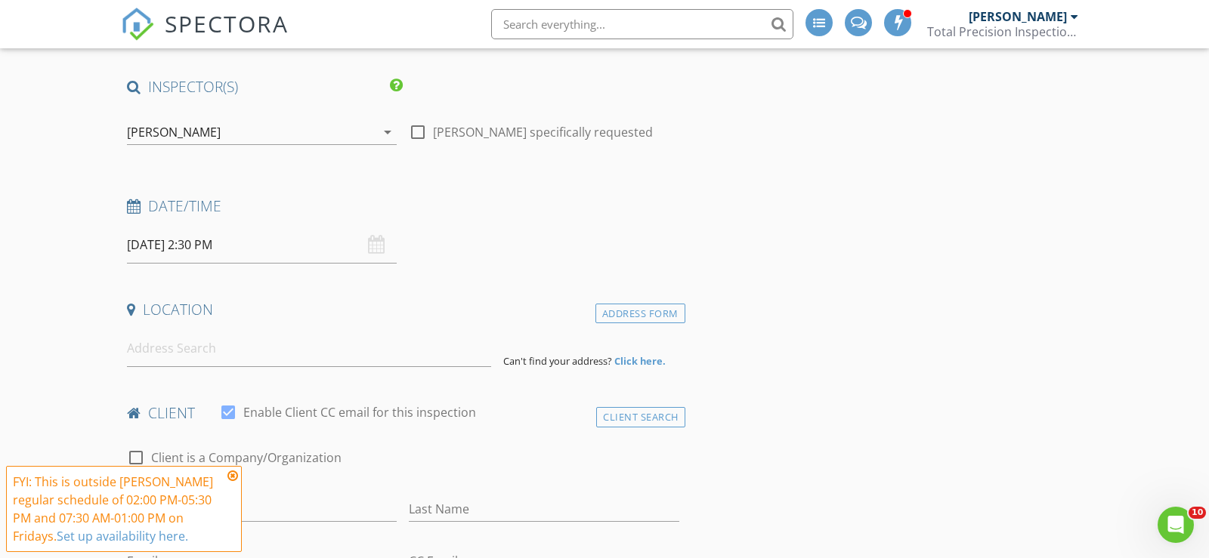
click at [477, 473] on div "check_box_outline_blank Client is a Company/Organization" at bounding box center [403, 465] width 552 height 39
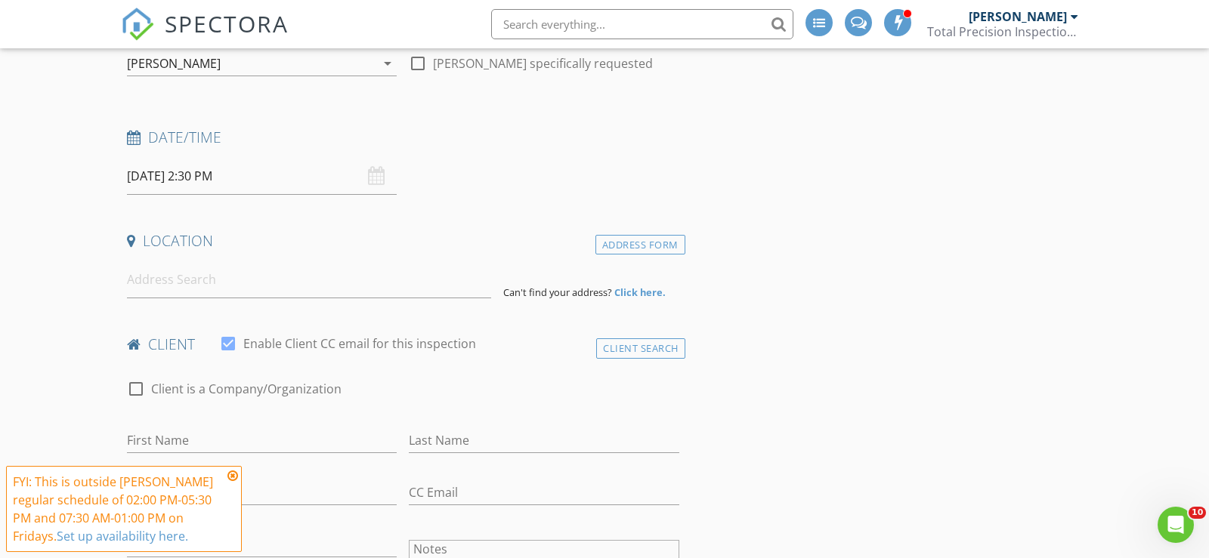
scroll to position [206, 0]
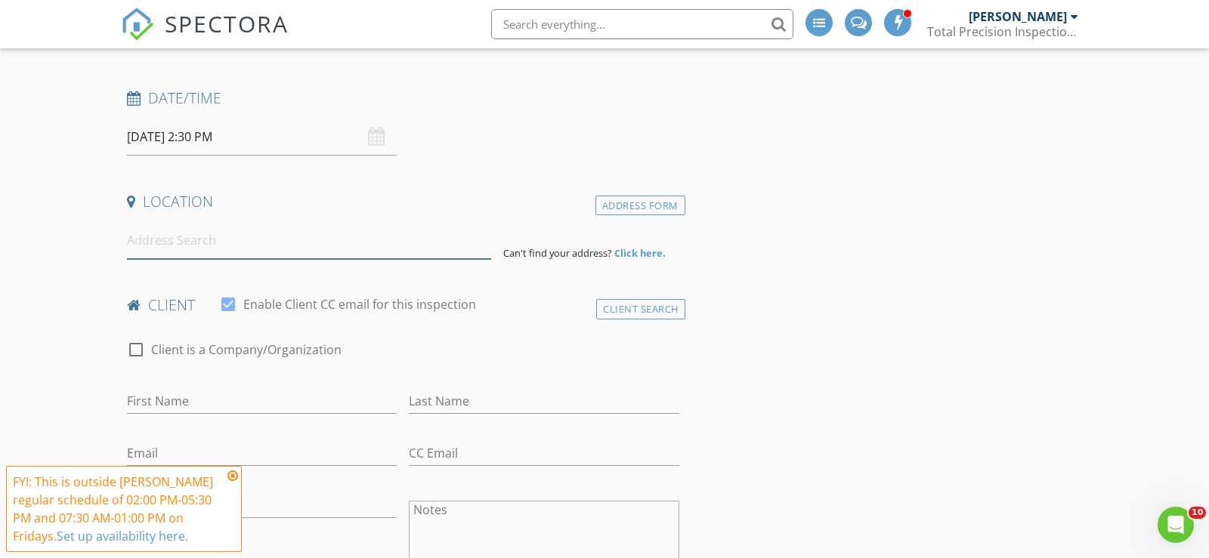
click at [169, 240] on input at bounding box center [309, 240] width 364 height 37
paste input "260 Beasley Road Combine, TX 75159"
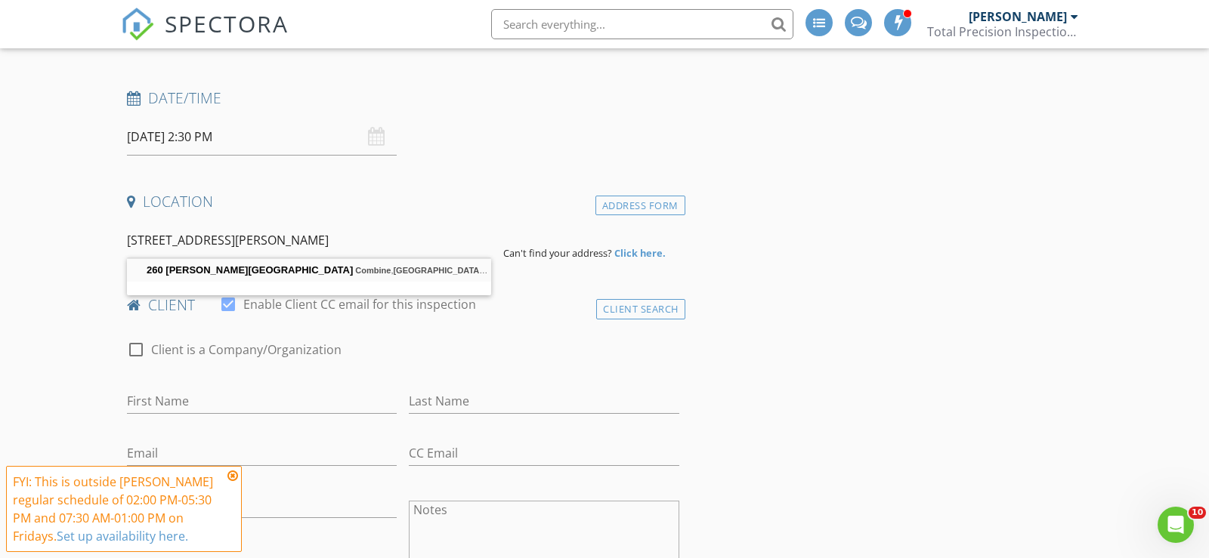
type input "260 Beasley Road, Combine, TX 75159, USA"
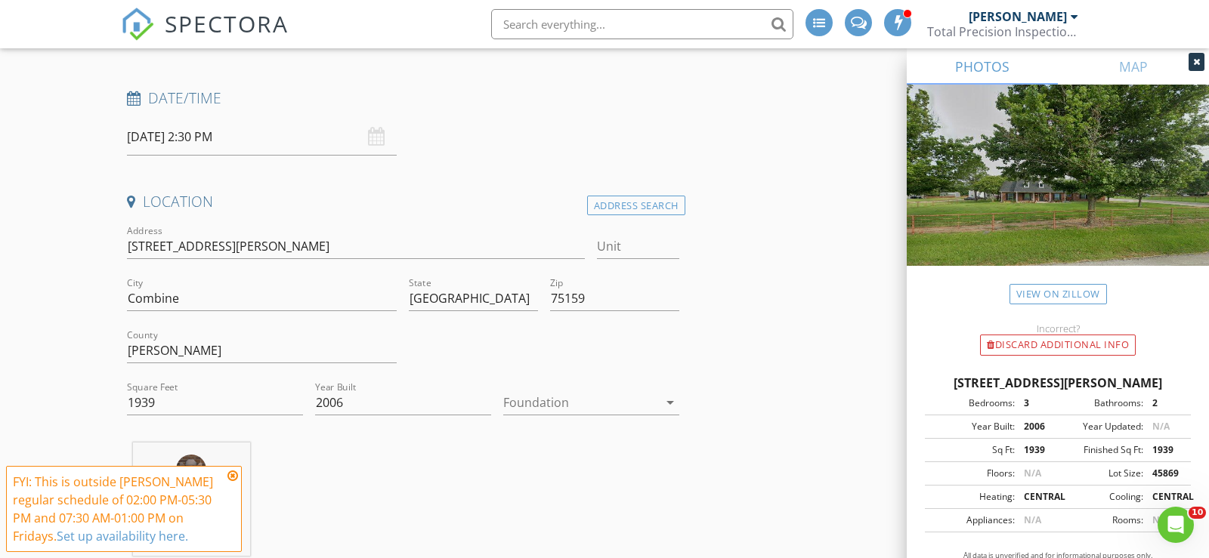
click at [589, 401] on div at bounding box center [580, 403] width 155 height 24
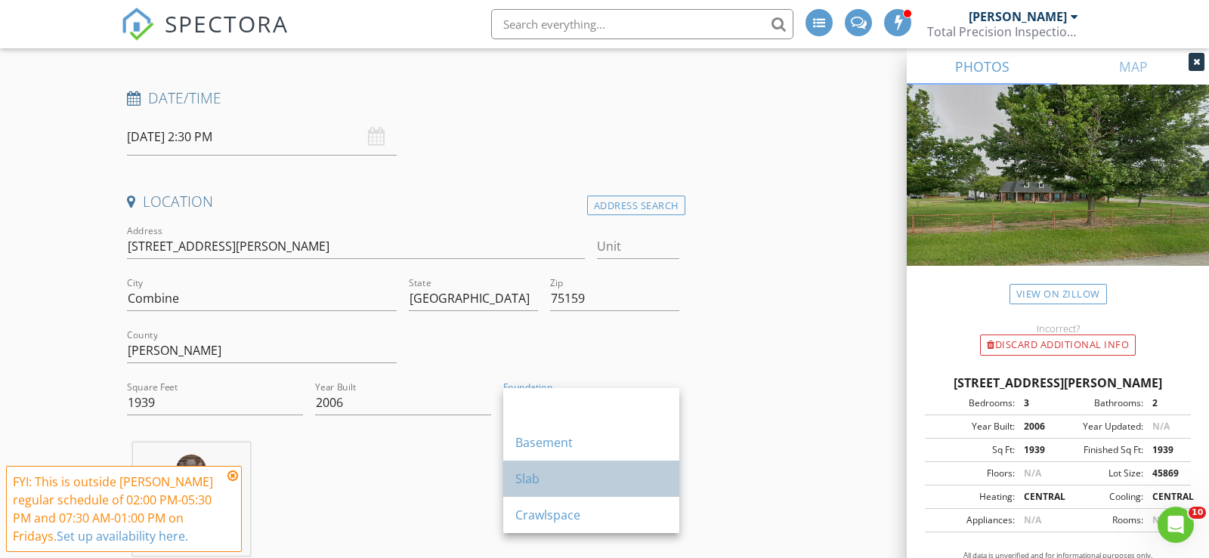
click at [540, 475] on div "Slab" at bounding box center [591, 479] width 152 height 18
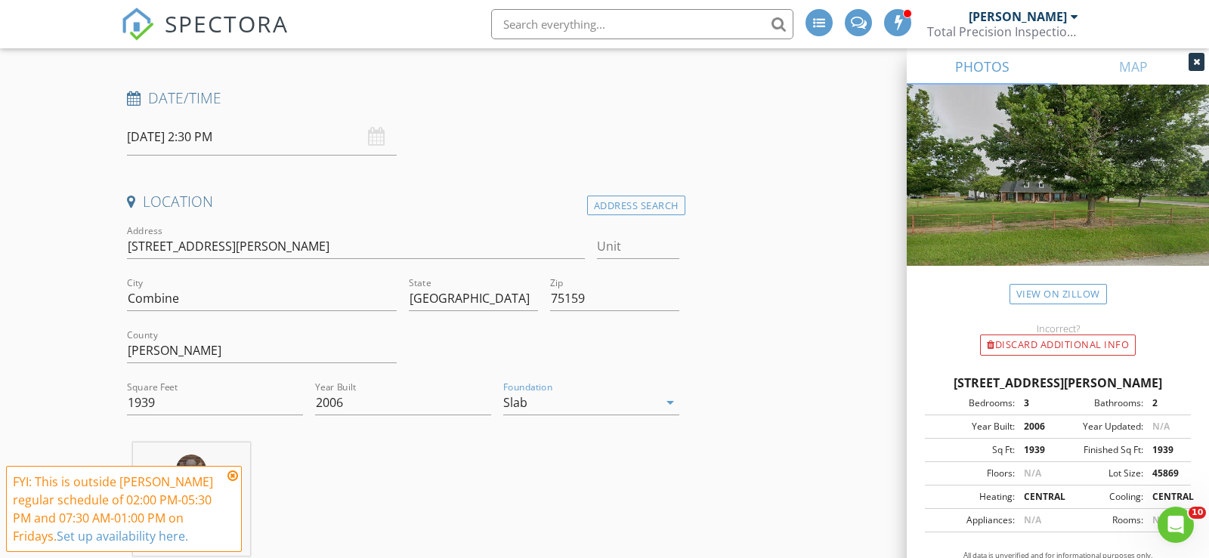
click at [425, 437] on div "Location Address Search Address 260 Beasley Rd Unit City Combine State TX Zip 7…" at bounding box center [403, 380] width 564 height 376
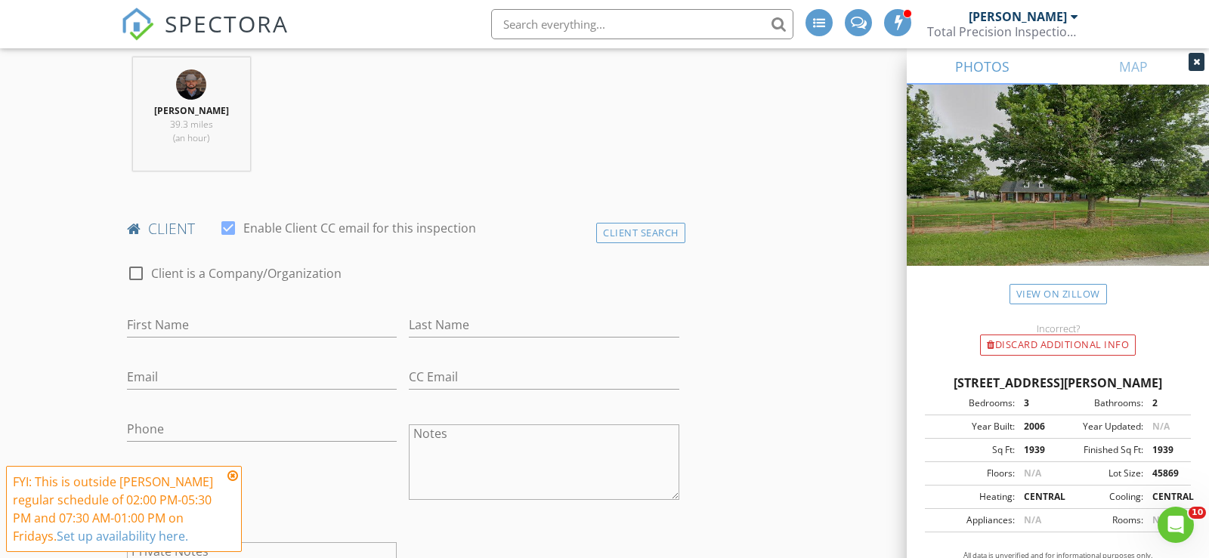
scroll to position [593, 0]
click at [243, 318] on input "First Name" at bounding box center [262, 323] width 270 height 25
paste input "Nancy Kirk"
type input "Nancy Kirk"
click at [422, 314] on input "Last Name" at bounding box center [544, 323] width 270 height 25
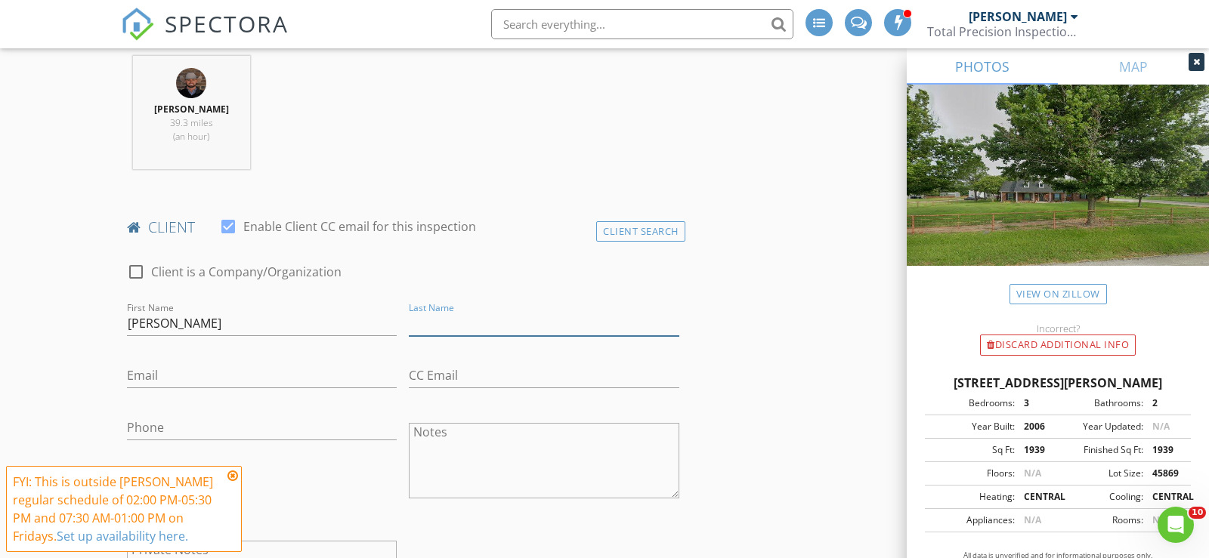
paste input "Nancy Kirk"
drag, startPoint x: 450, startPoint y: 320, endPoint x: 346, endPoint y: 311, distance: 103.9
click at [346, 311] on div "check_box_outline_blank Client is a Company/Organization First Name Nancy Kirk …" at bounding box center [403, 443] width 564 height 391
type input "Kirk"
click at [243, 327] on input "Nancy Kirk" at bounding box center [262, 323] width 270 height 25
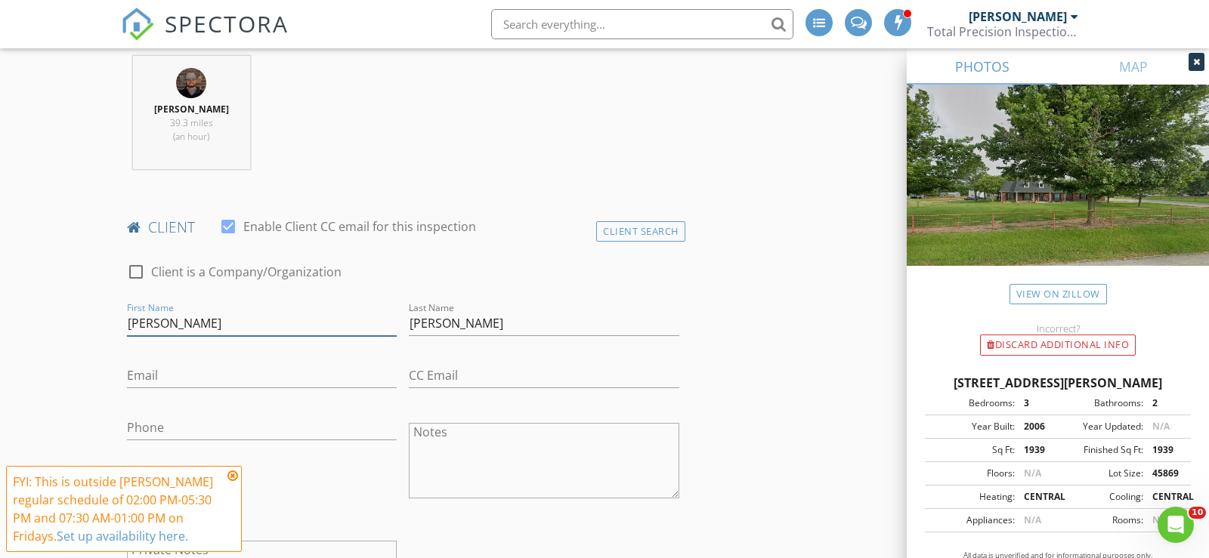
type input "Nancy"
click at [205, 363] on input "Email" at bounding box center [262, 375] width 270 height 25
paste input "Nkirk2003@gmail.com"
type input "Nkirk2003@gmail.com"
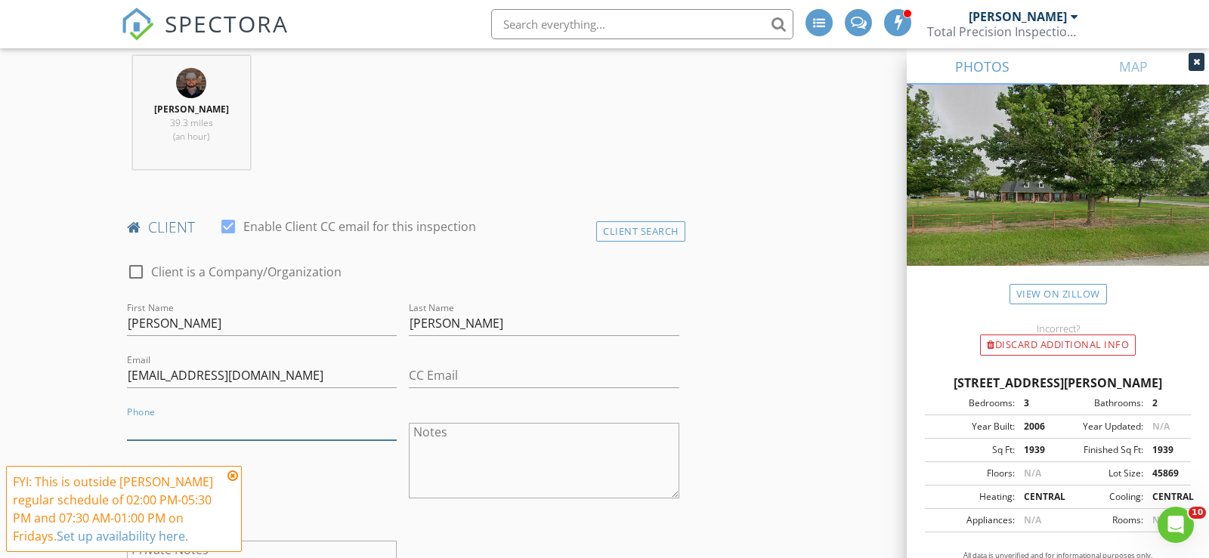
click at [206, 425] on input "Phone" at bounding box center [262, 428] width 270 height 25
paste input "972-816-8583"
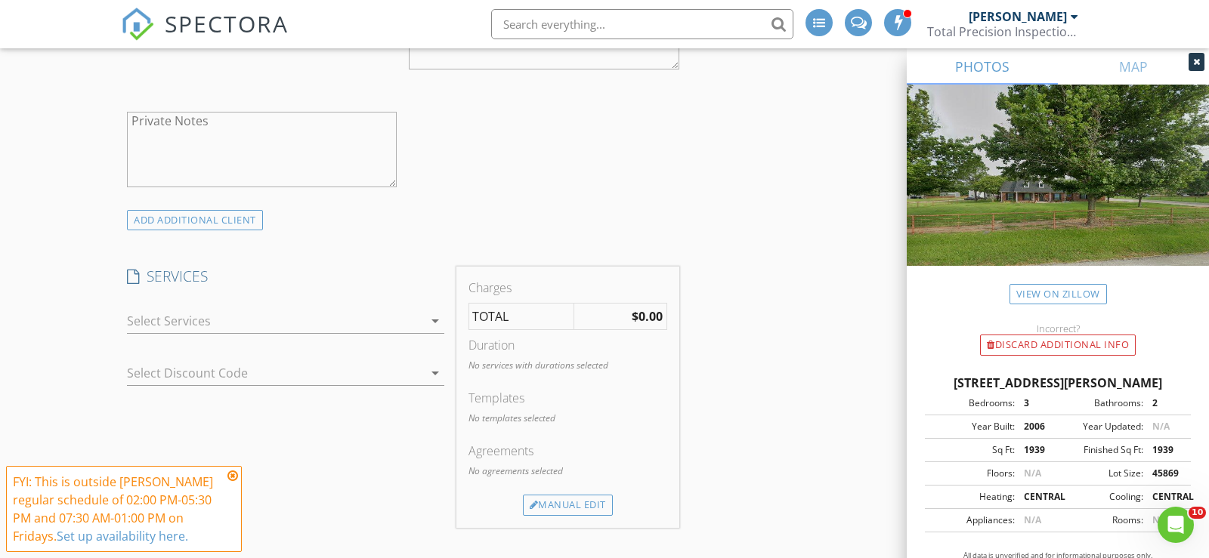
scroll to position [1031, 0]
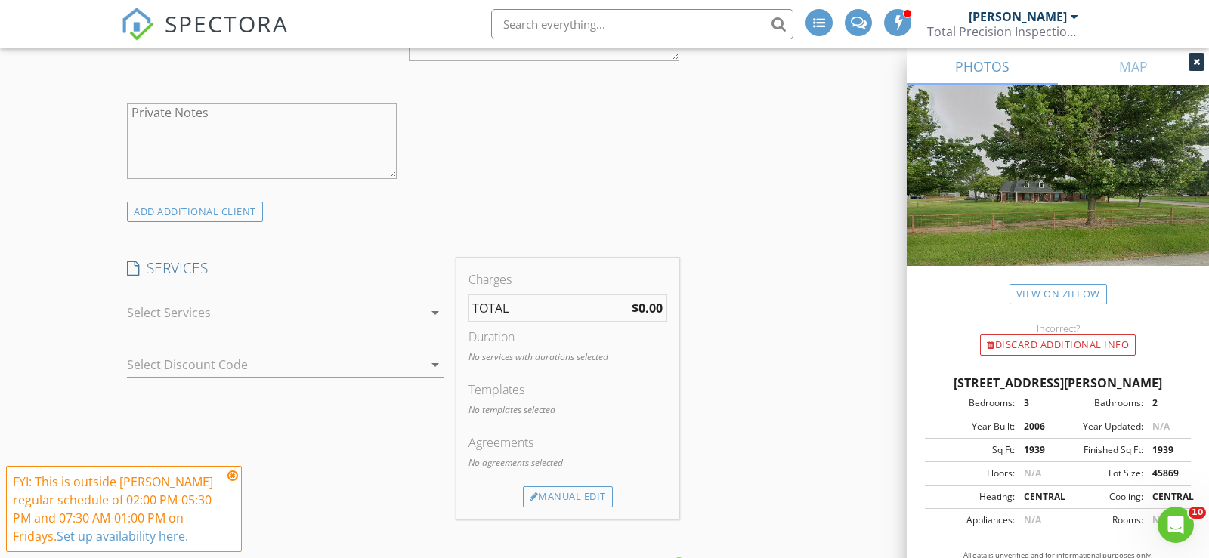
type input "972-816-8583"
click at [354, 295] on div "check_box_outline_blank Standard TREC Inspection check_box_outline_blank TREC I…" at bounding box center [285, 316] width 317 height 49
click at [353, 302] on div at bounding box center [275, 313] width 296 height 24
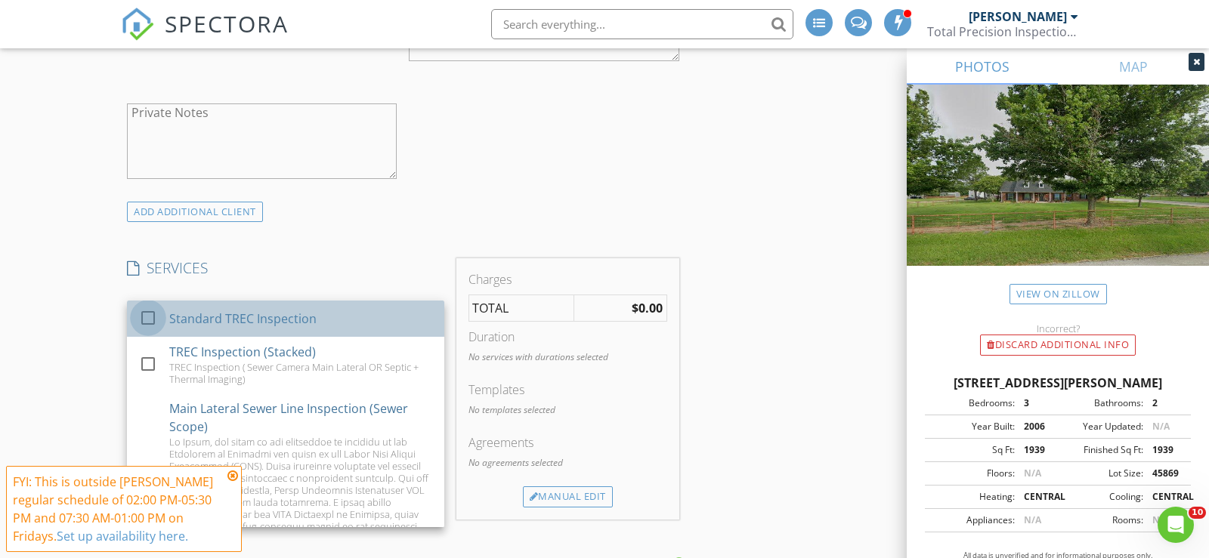
click at [154, 311] on div at bounding box center [148, 318] width 26 height 26
checkbox input "true"
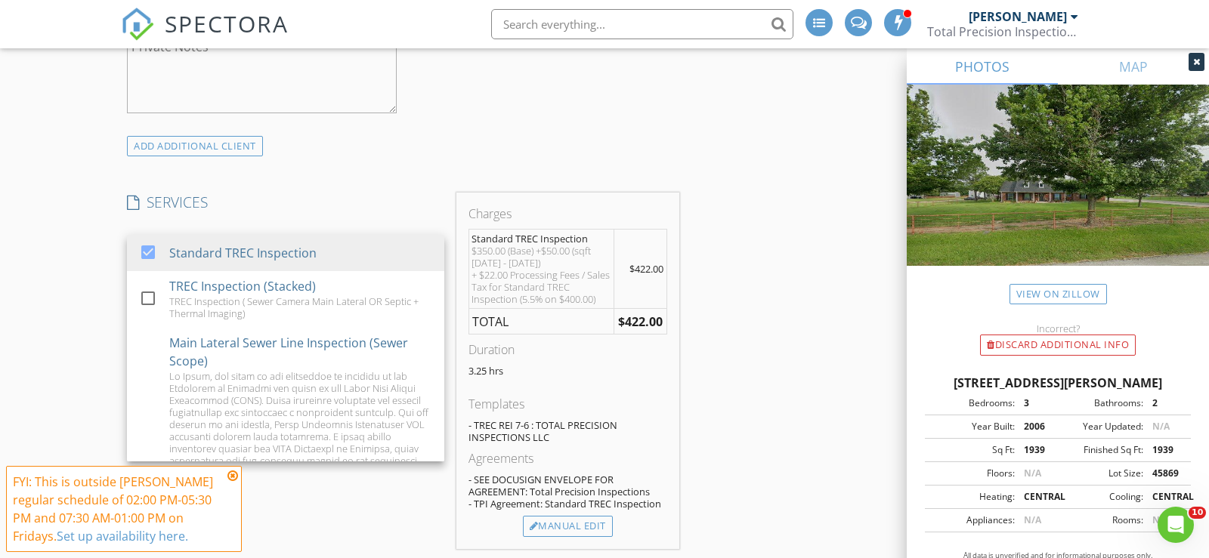
scroll to position [1099, 0]
click at [345, 169] on div "INSPECTOR(S) check_box Derrick Decker PRIMARY Derrick Decker arrow_drop_down ch…" at bounding box center [403, 553] width 564 height 2953
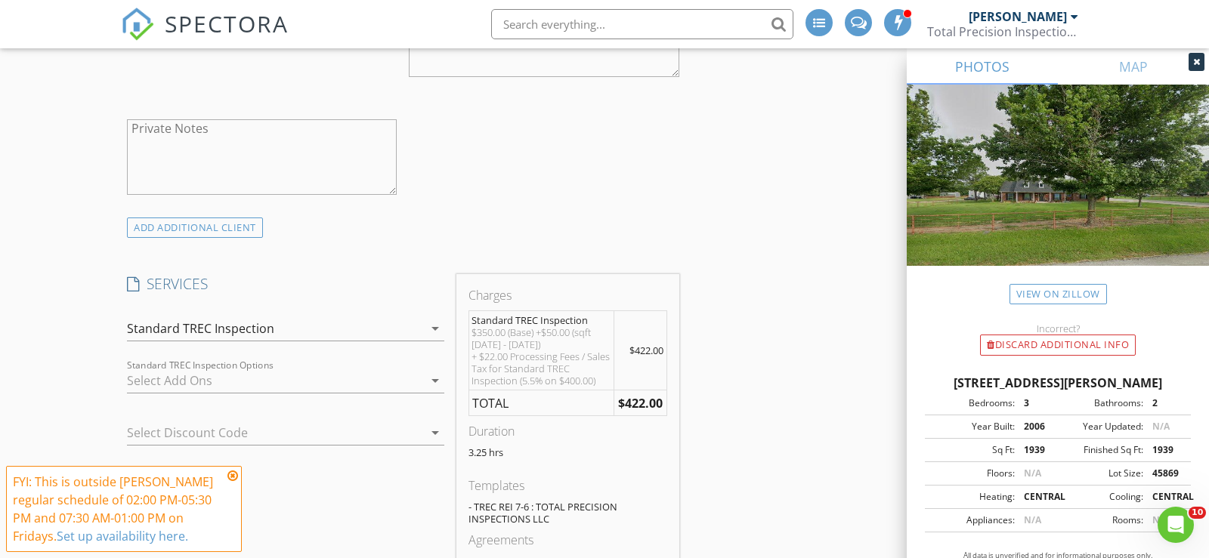
scroll to position [1085, 0]
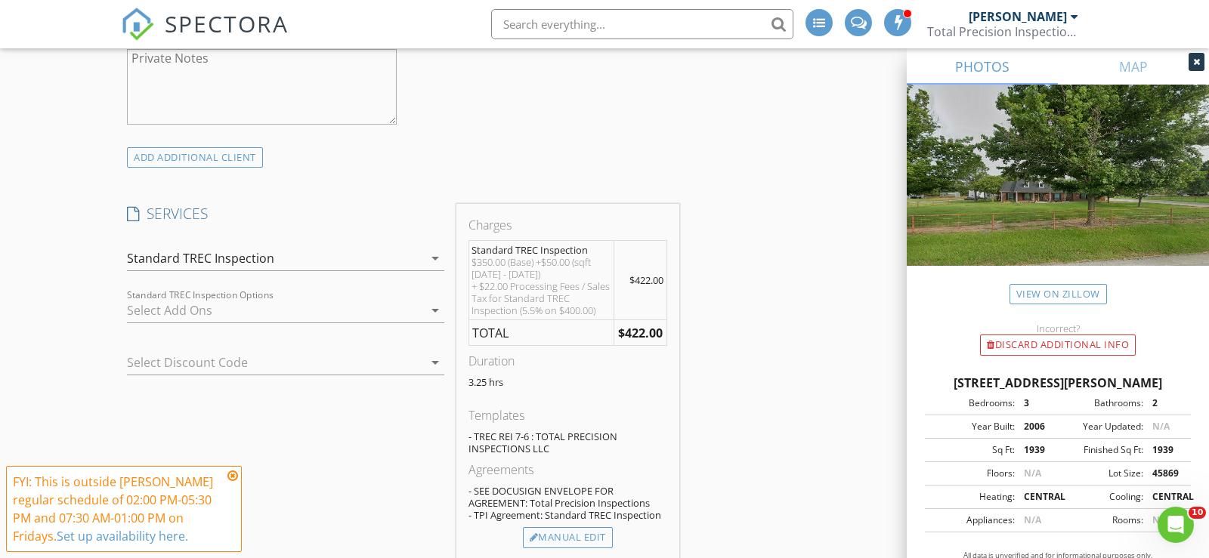
click at [388, 308] on div at bounding box center [275, 310] width 296 height 24
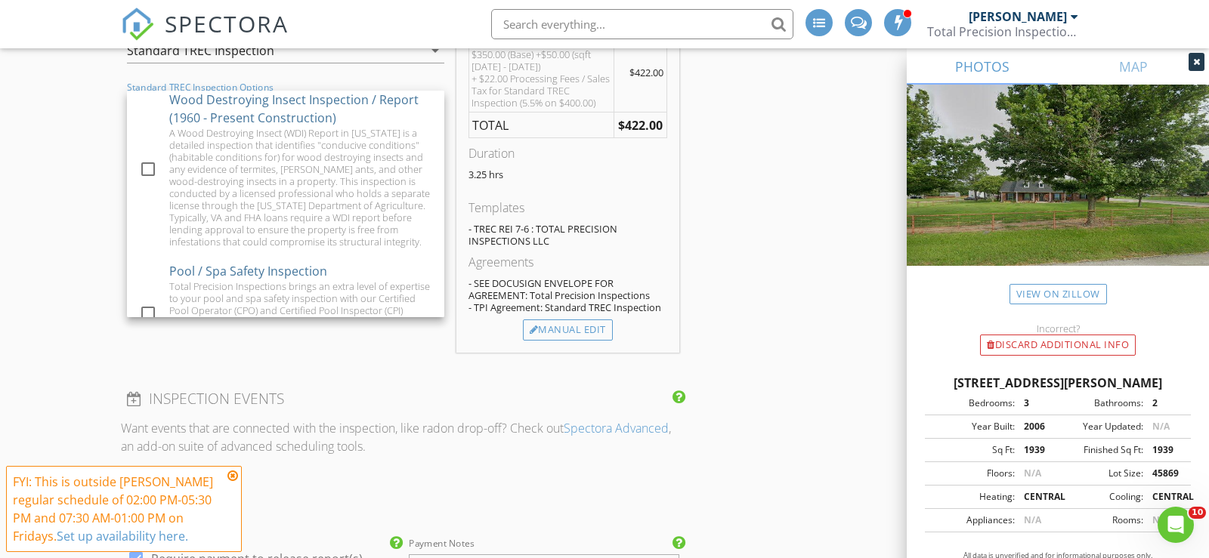
scroll to position [462, 0]
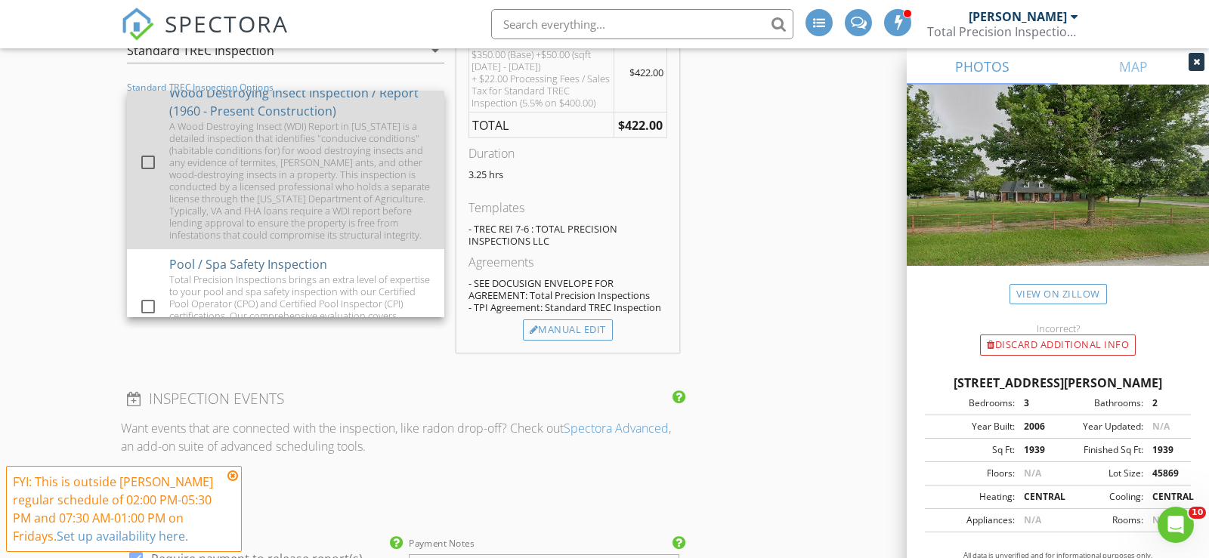
click at [143, 150] on div at bounding box center [148, 163] width 26 height 26
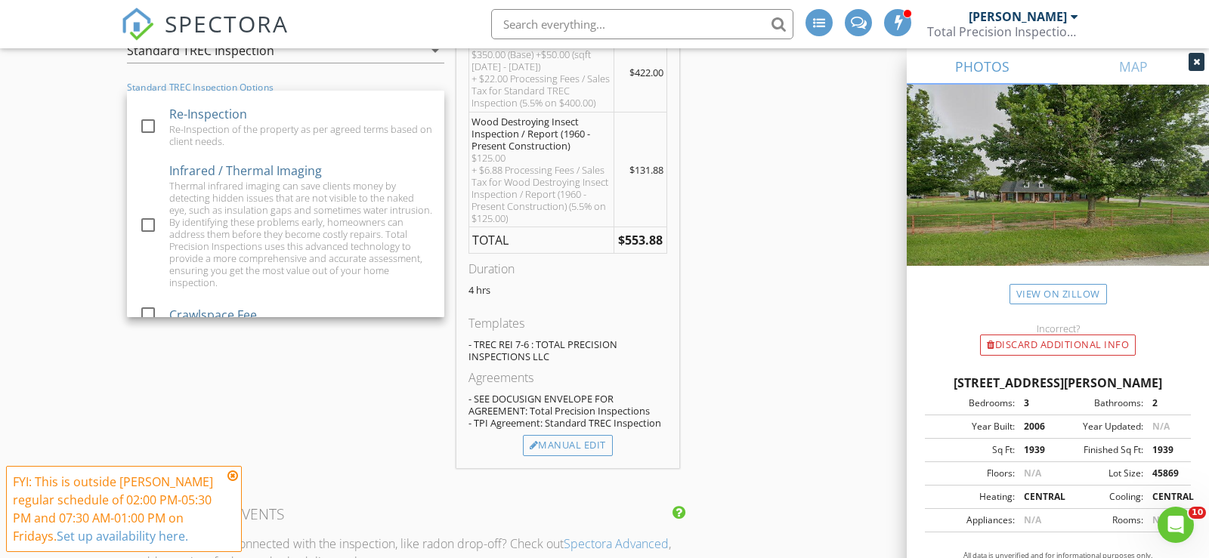
scroll to position [1115, 0]
click at [153, 332] on div at bounding box center [148, 345] width 26 height 26
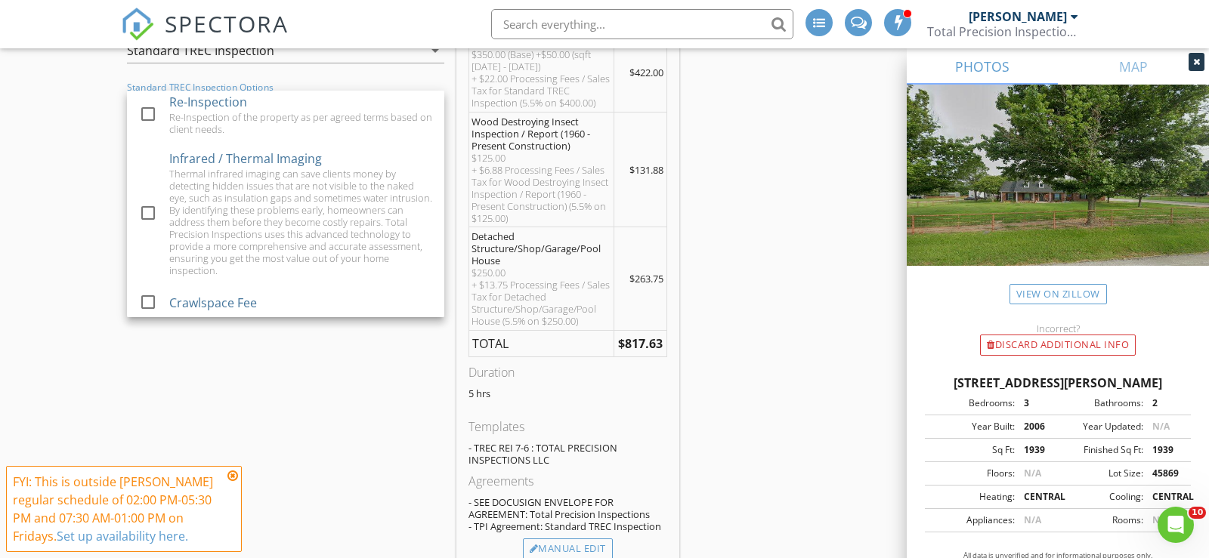
click at [830, 295] on div "INSPECTOR(S) check_box Derrick Decker PRIMARY Derrick Decker arrow_drop_down ch…" at bounding box center [604, 512] width 967 height 3260
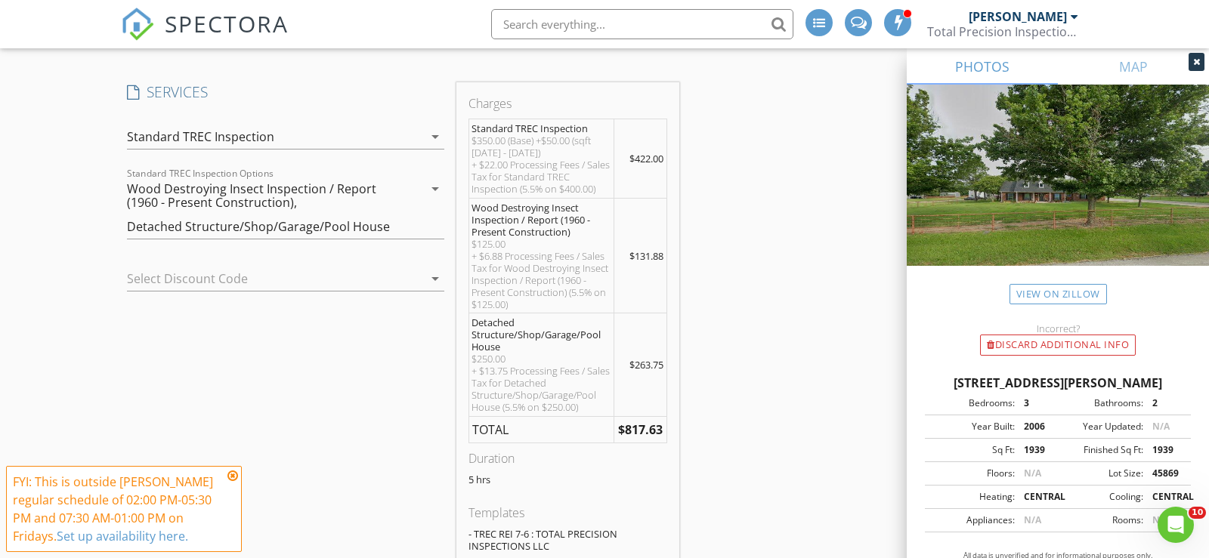
scroll to position [1206, 0]
click at [399, 268] on div at bounding box center [264, 280] width 275 height 24
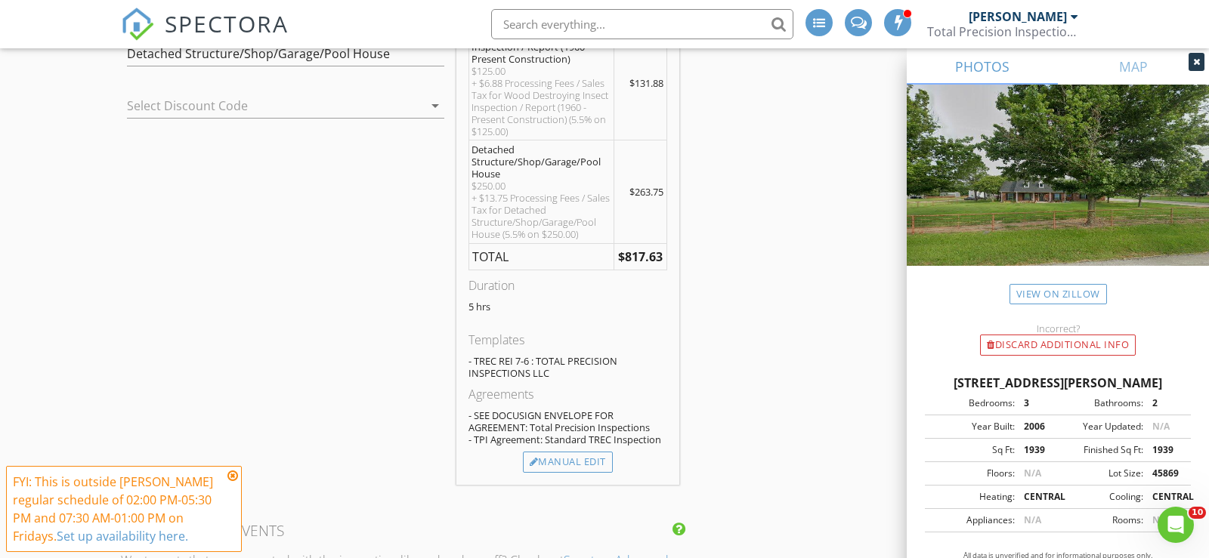
scroll to position [1390, 0]
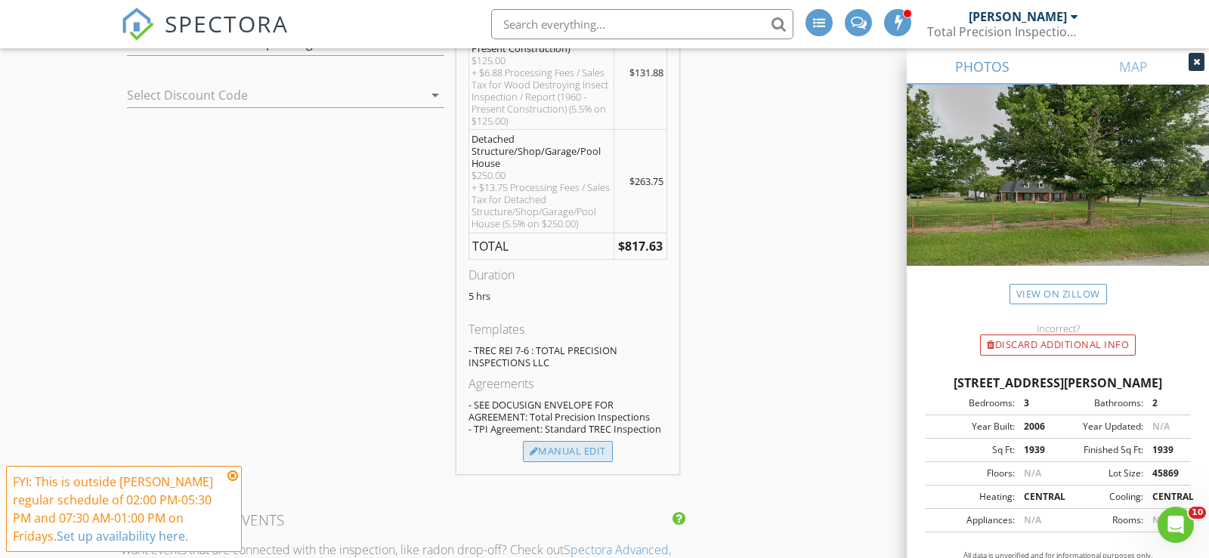
click at [555, 441] on div "Manual Edit" at bounding box center [568, 451] width 90 height 21
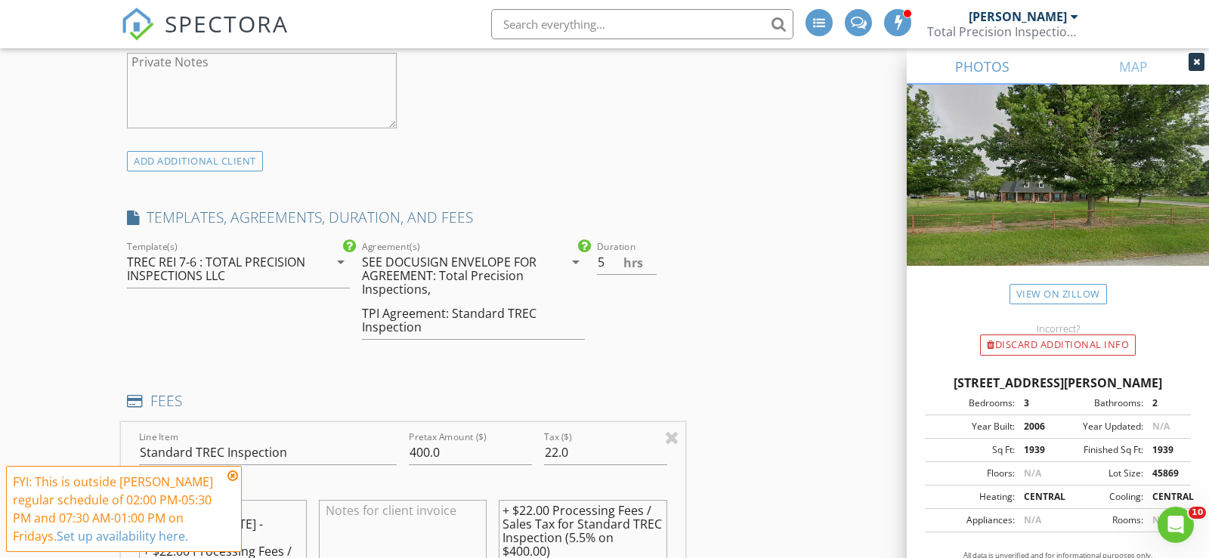
scroll to position [1073, 0]
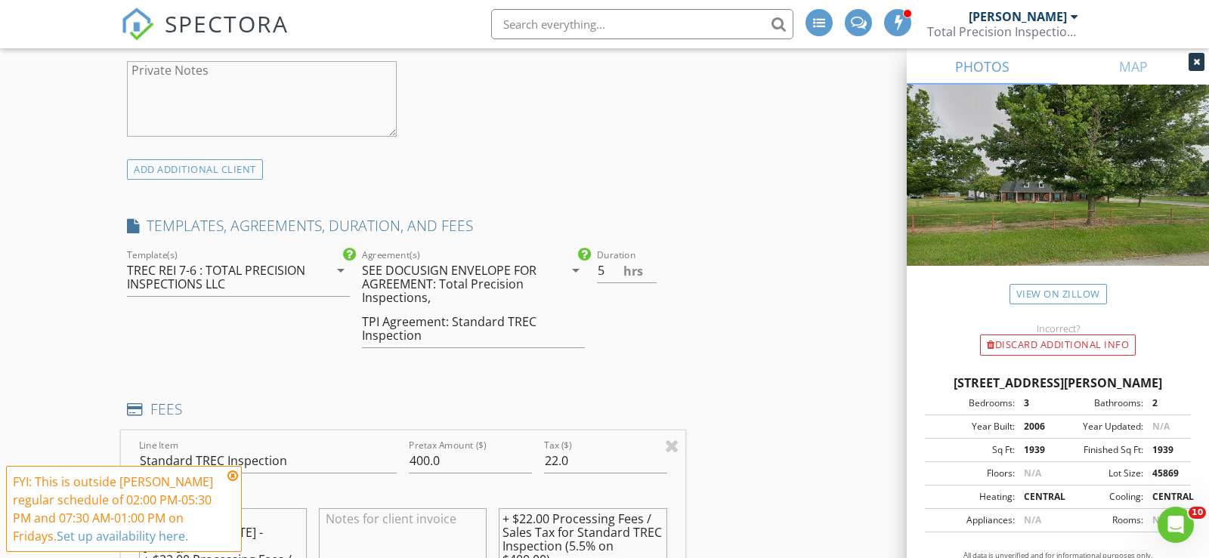
click at [419, 281] on div "SEE DOCUSIGN ENVELOPE FOR AGREEMENT: Total Precision Inspections," at bounding box center [452, 284] width 181 height 41
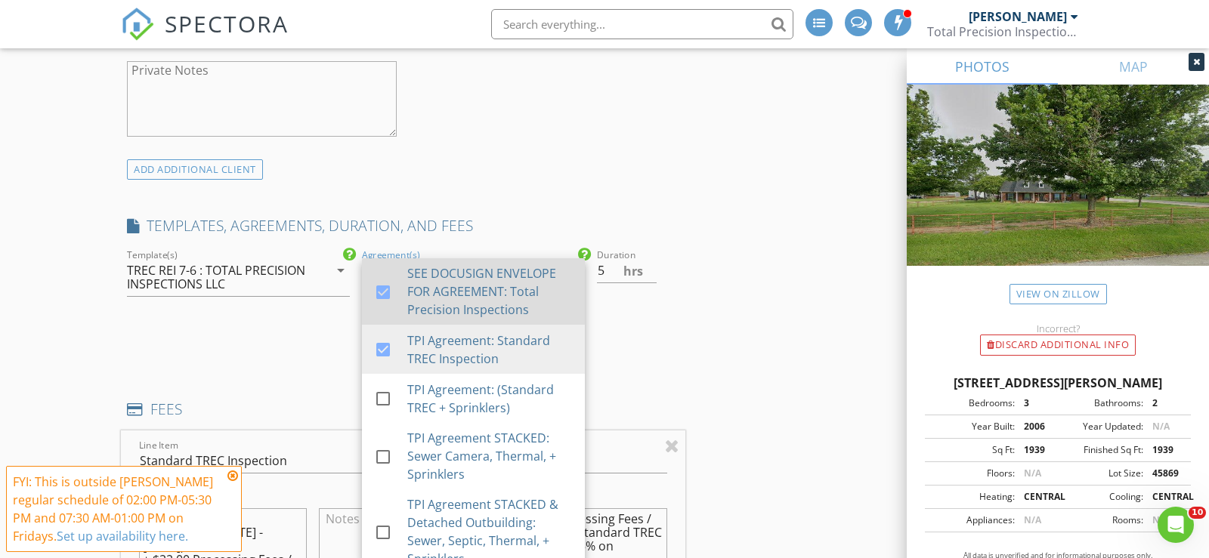
click at [378, 292] on div at bounding box center [383, 293] width 26 height 26
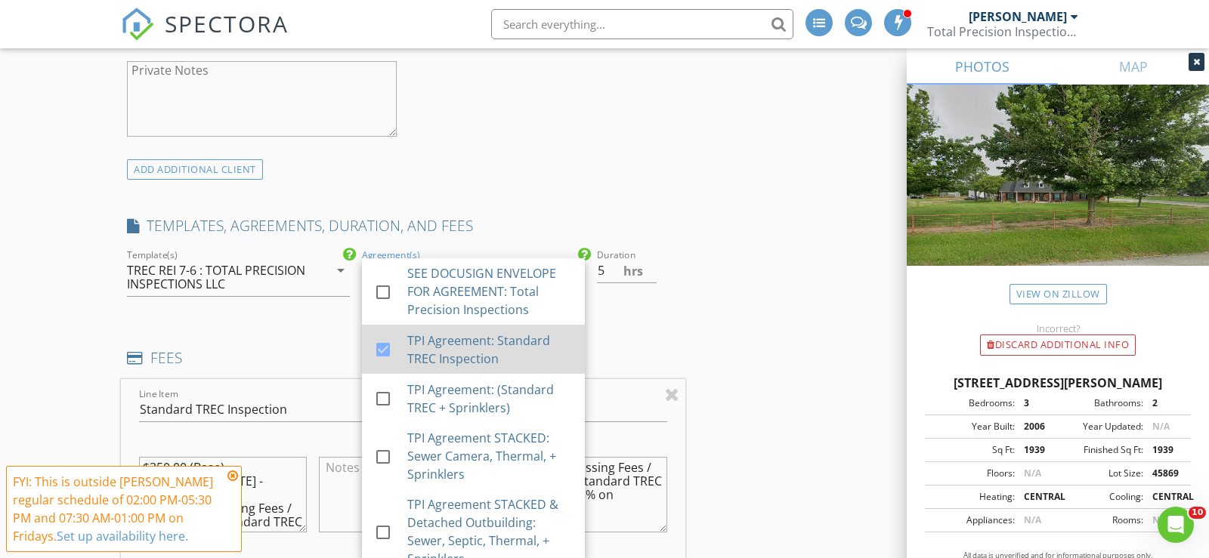
click at [380, 347] on div at bounding box center [383, 350] width 26 height 26
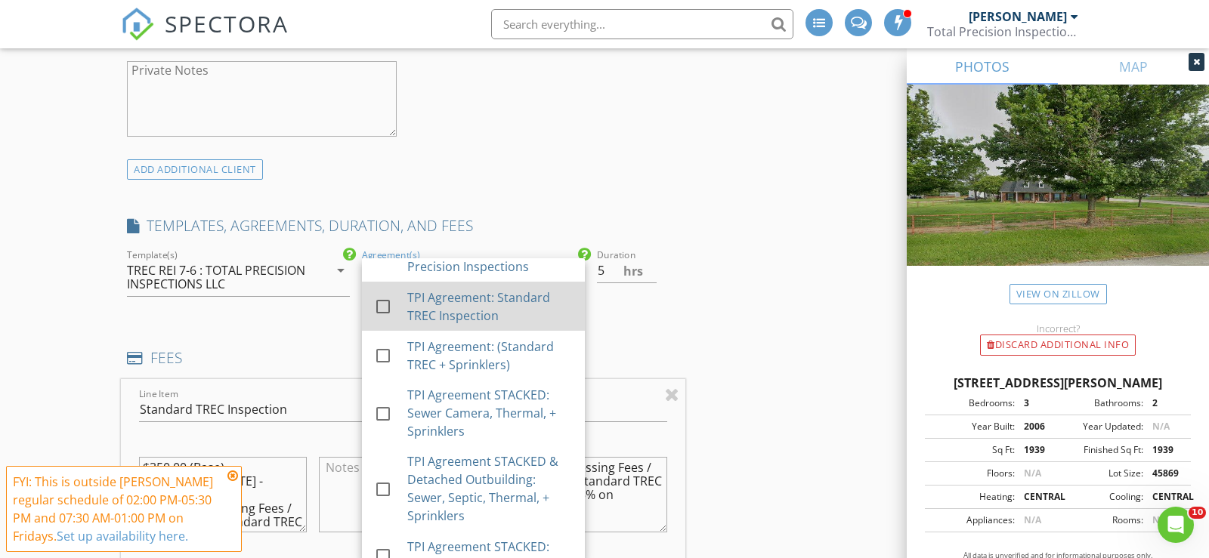
scroll to position [66, 0]
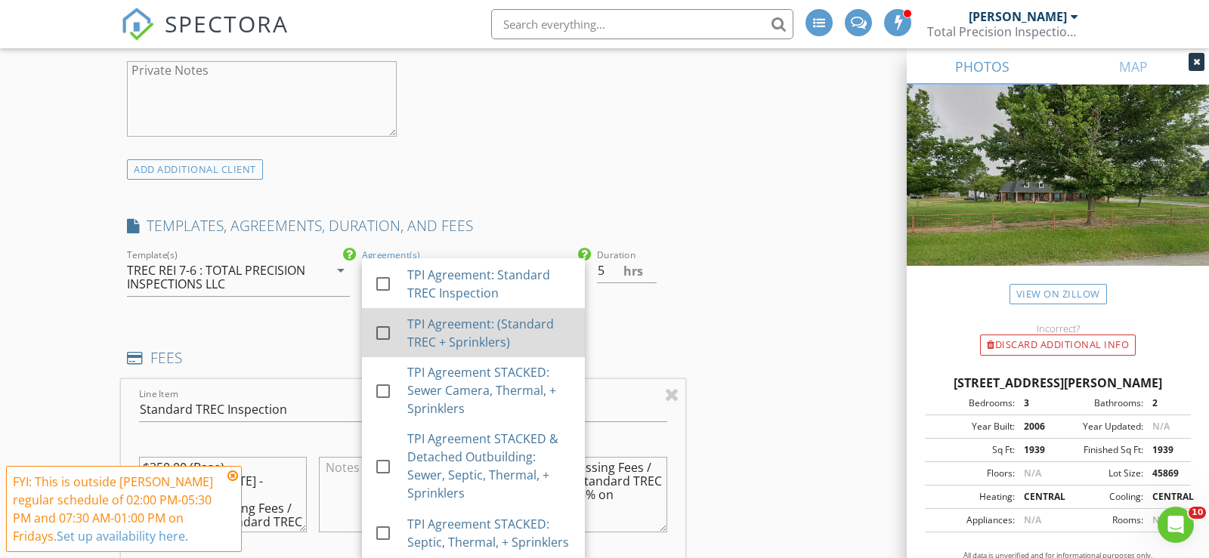
click at [383, 333] on div at bounding box center [383, 333] width 26 height 26
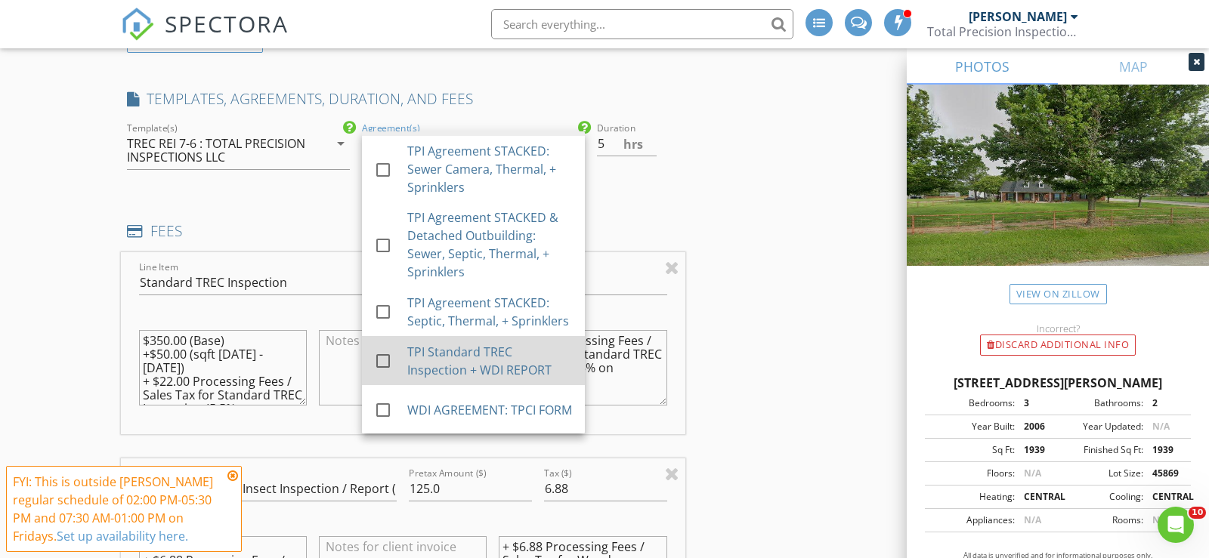
scroll to position [0, 0]
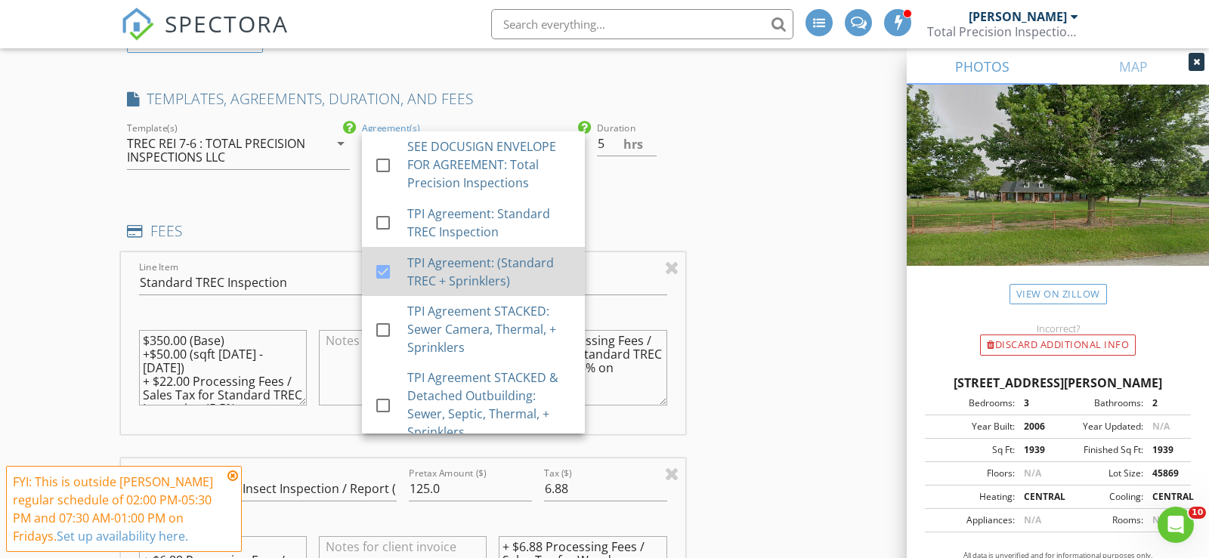
click at [385, 263] on div at bounding box center [383, 272] width 26 height 26
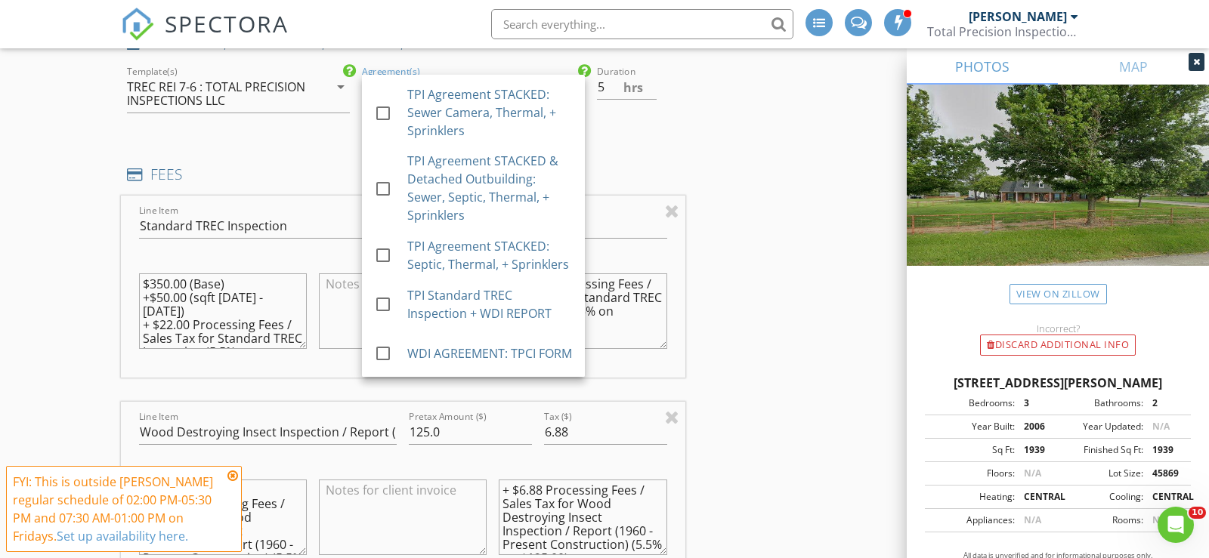
scroll to position [1139, 0]
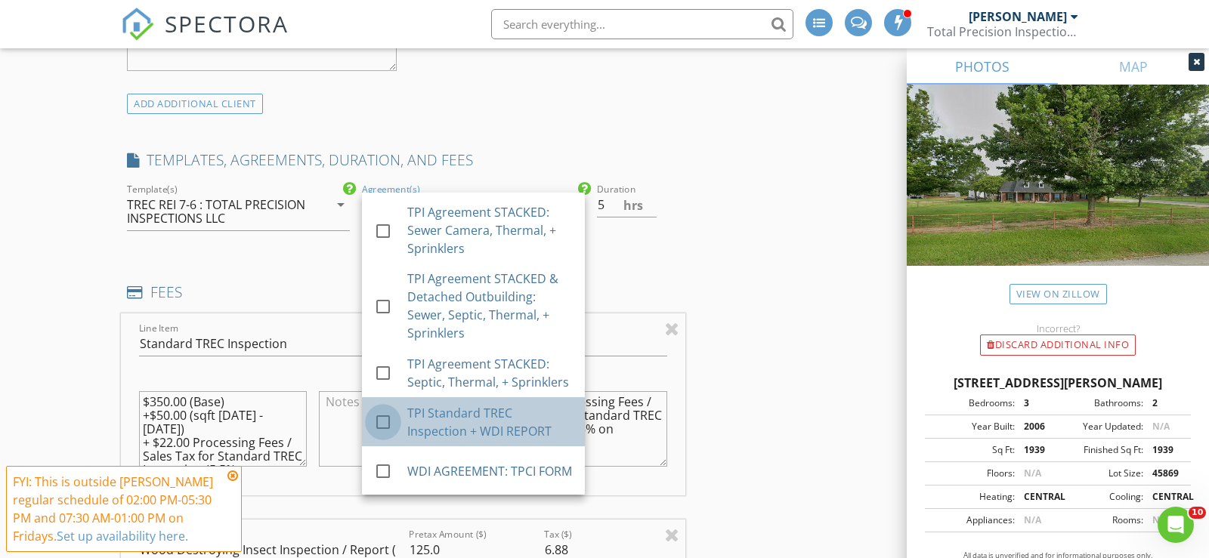
click at [381, 419] on div at bounding box center [383, 423] width 26 height 26
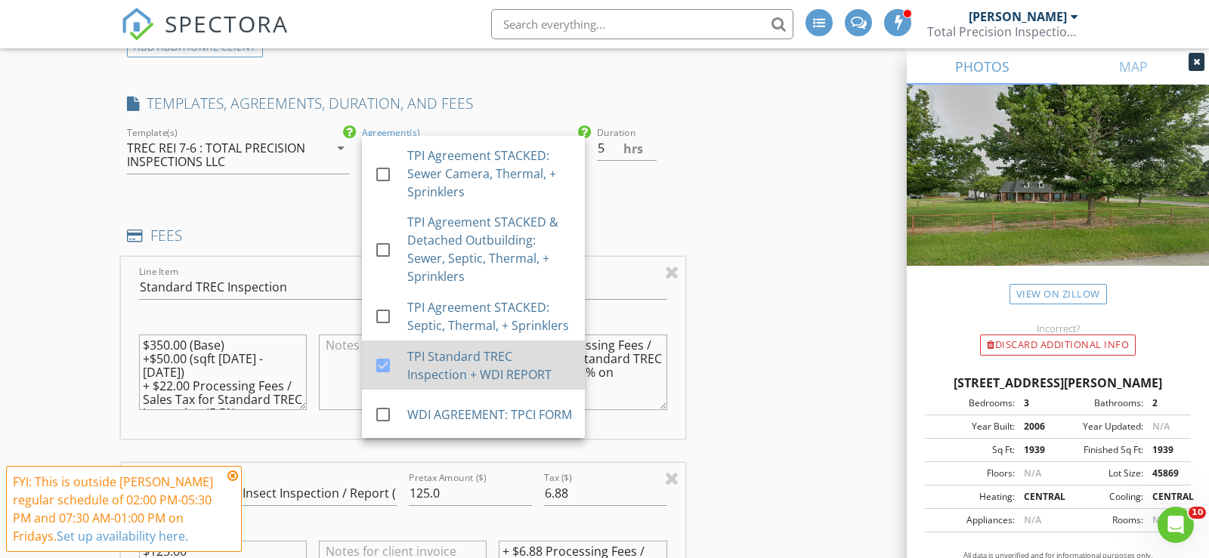
scroll to position [1221, 0]
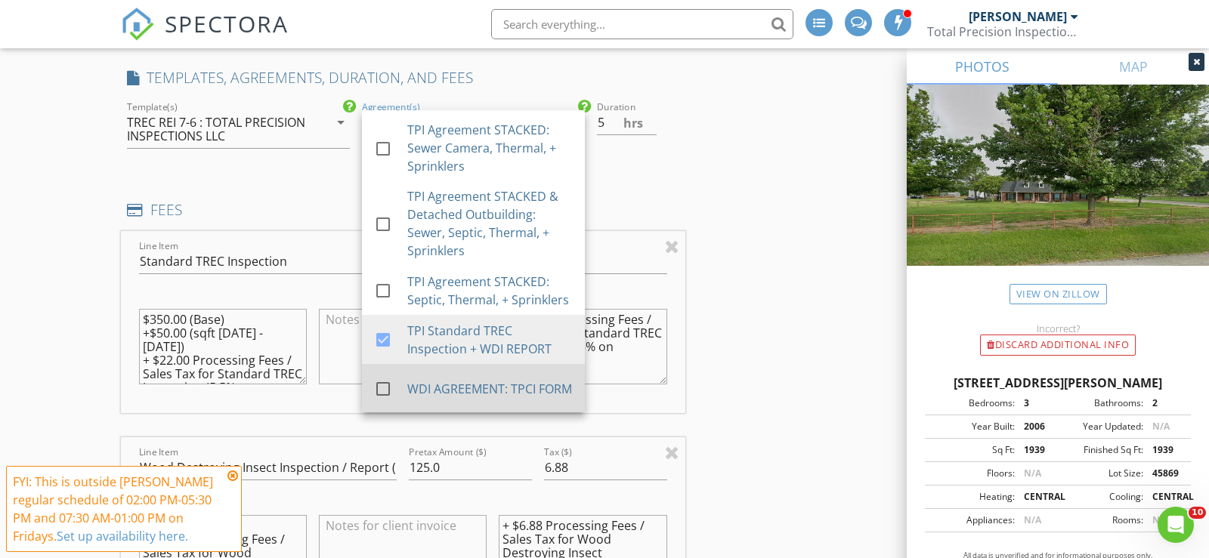
click at [381, 387] on div at bounding box center [383, 389] width 26 height 26
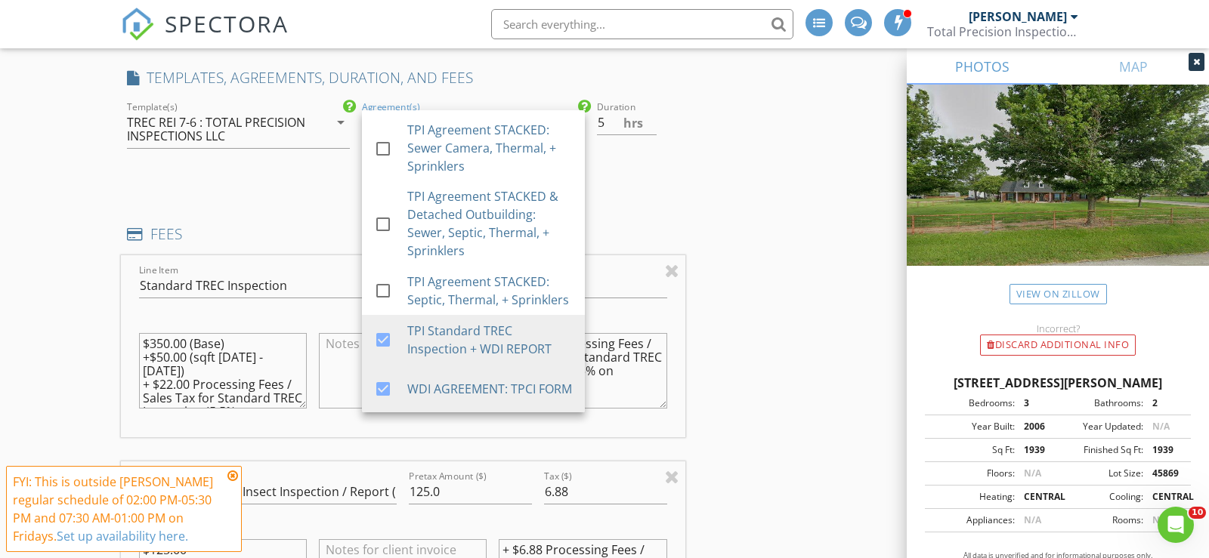
click at [684, 180] on div "Duration 5 hrs" at bounding box center [638, 143] width 94 height 90
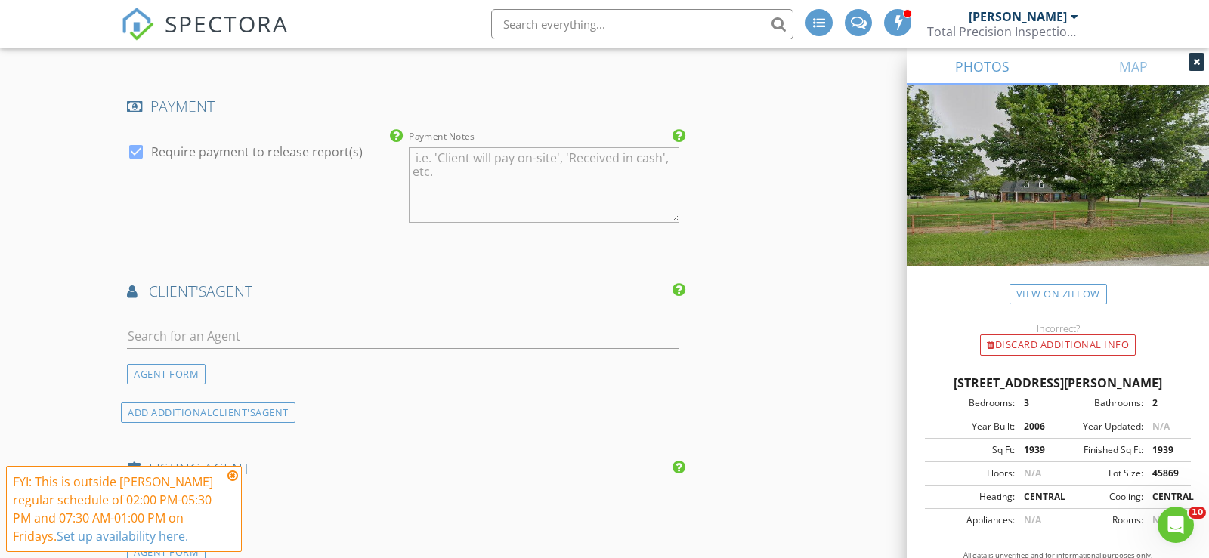
scroll to position [2315, 0]
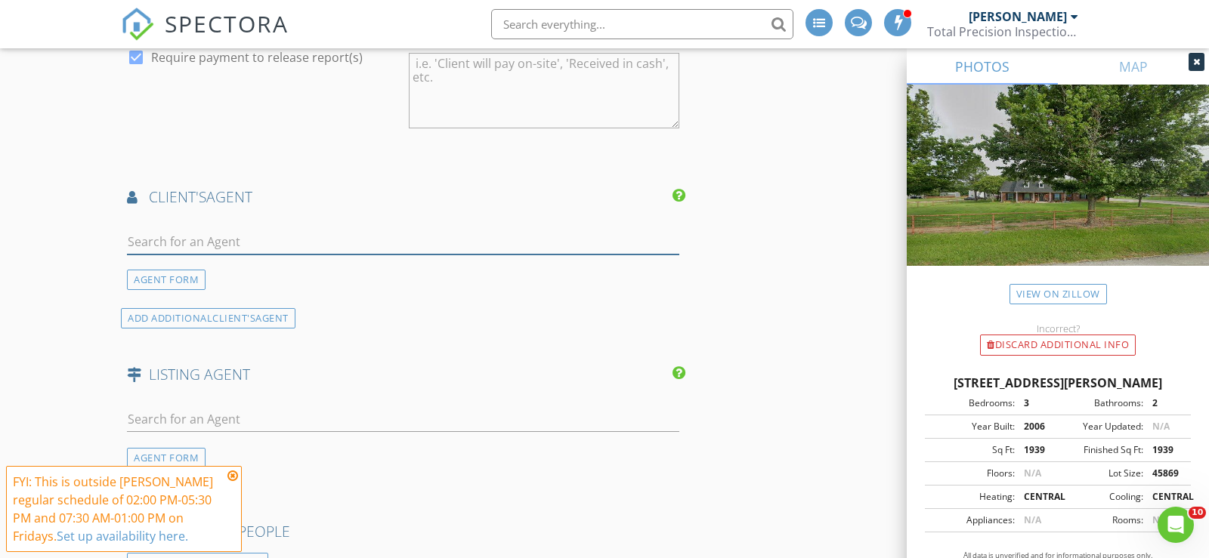
click at [271, 230] on input "text" at bounding box center [403, 242] width 552 height 25
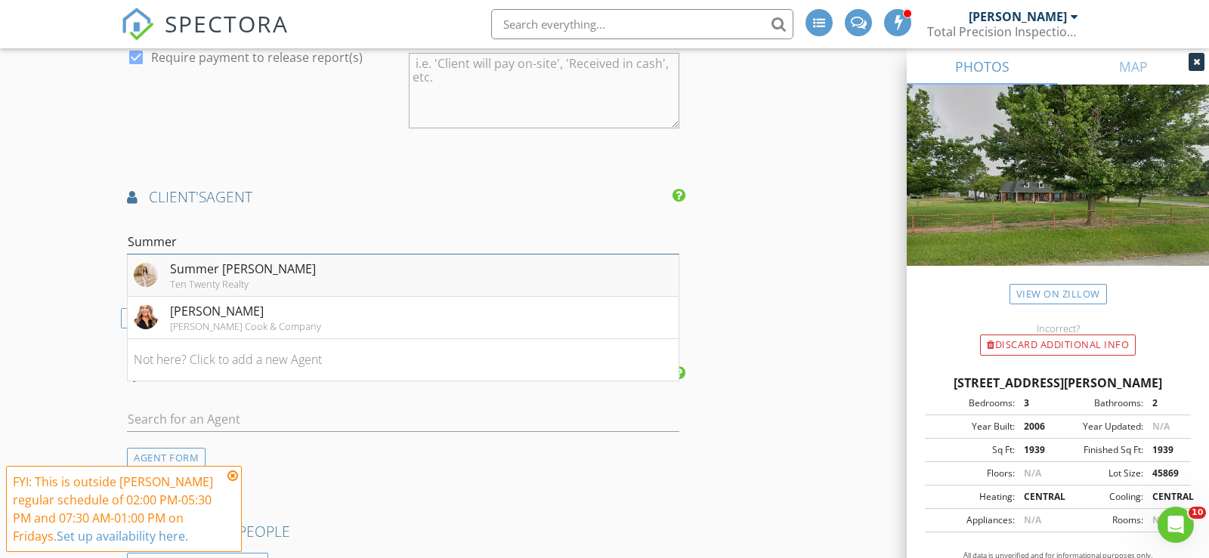
type input "Summer"
click at [204, 268] on div "Summer Barclay" at bounding box center [243, 269] width 146 height 18
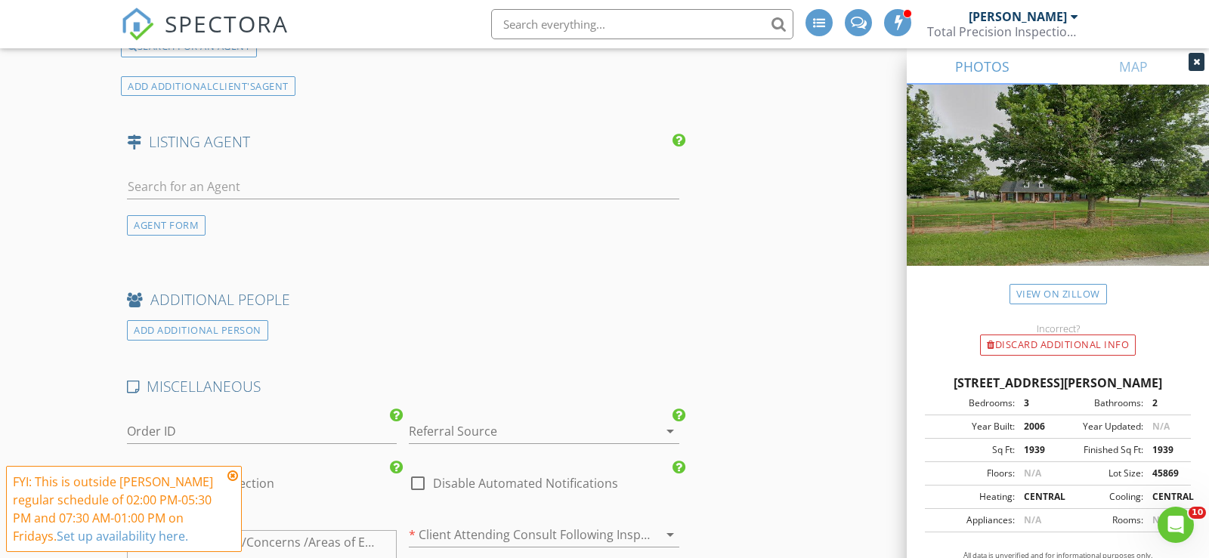
scroll to position [2914, 0]
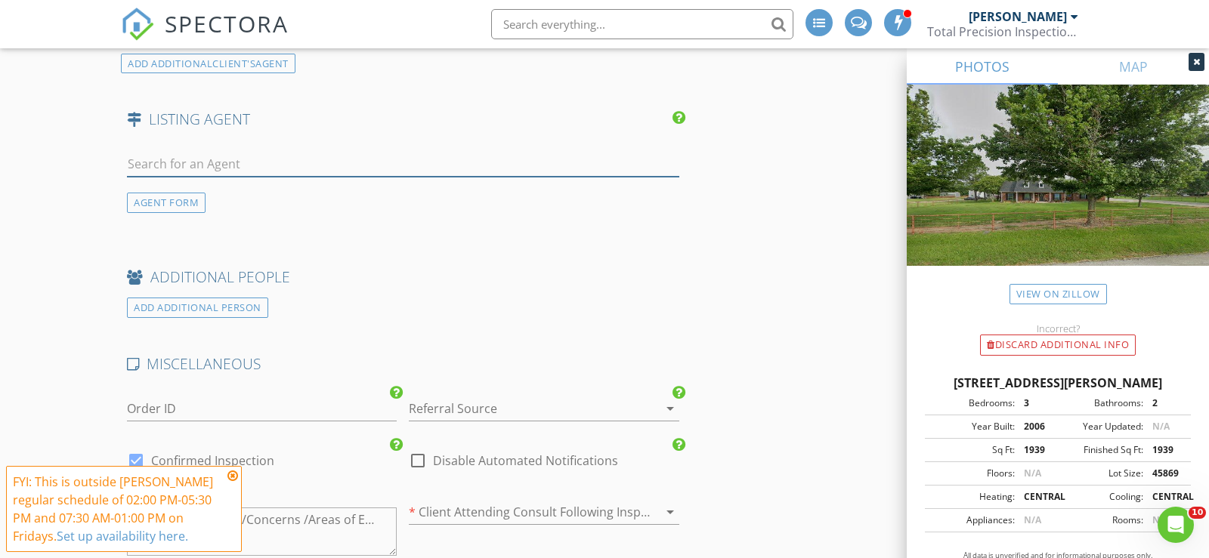
click at [288, 154] on input "text" at bounding box center [403, 164] width 552 height 25
click at [477, 305] on div "ADD ADDITIONAL PERSON" at bounding box center [403, 308] width 564 height 20
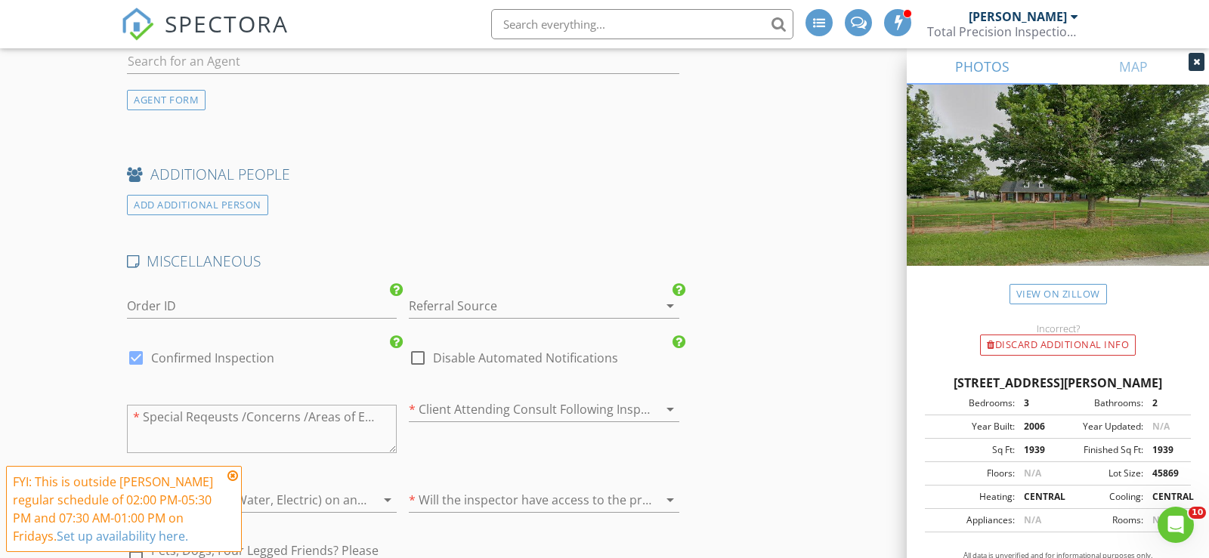
scroll to position [3197, 0]
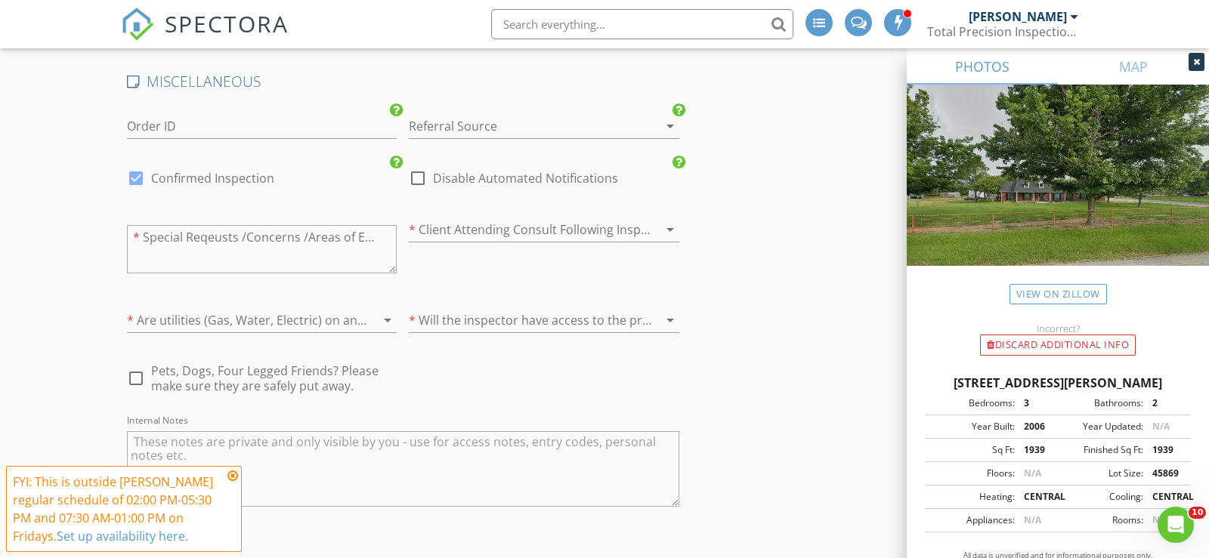
click at [543, 114] on div at bounding box center [522, 126] width 227 height 24
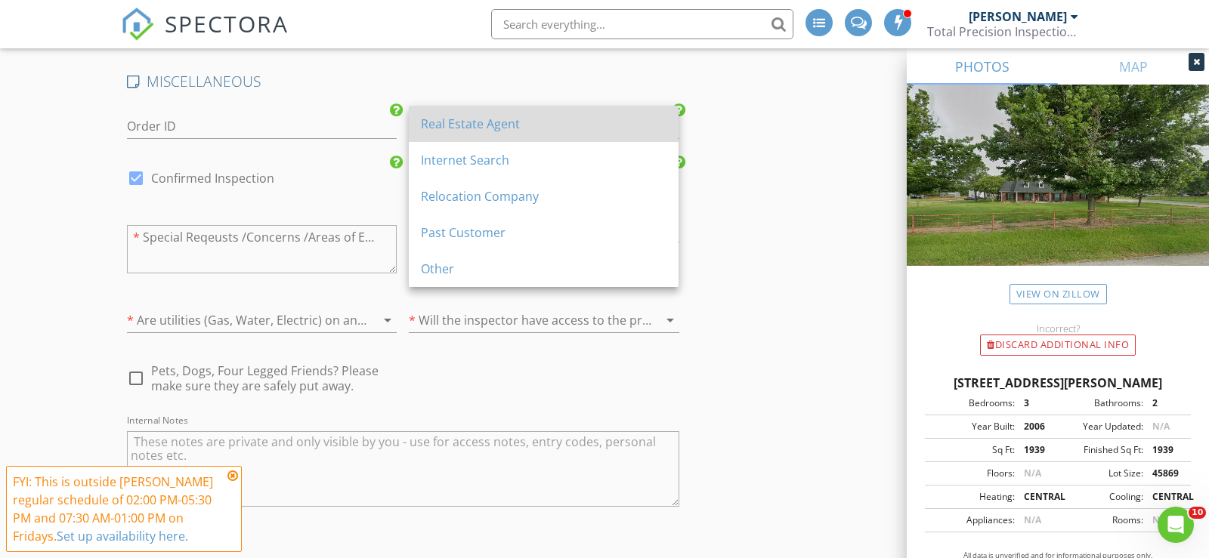
click at [534, 125] on div "Real Estate Agent" at bounding box center [544, 124] width 246 height 18
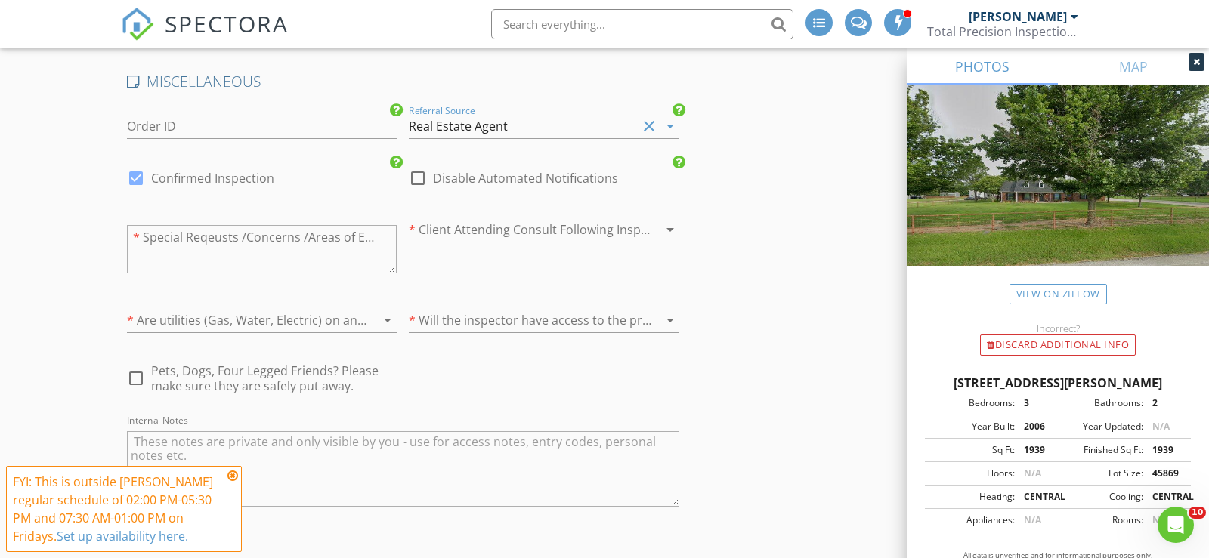
click at [529, 226] on div at bounding box center [522, 230] width 227 height 24
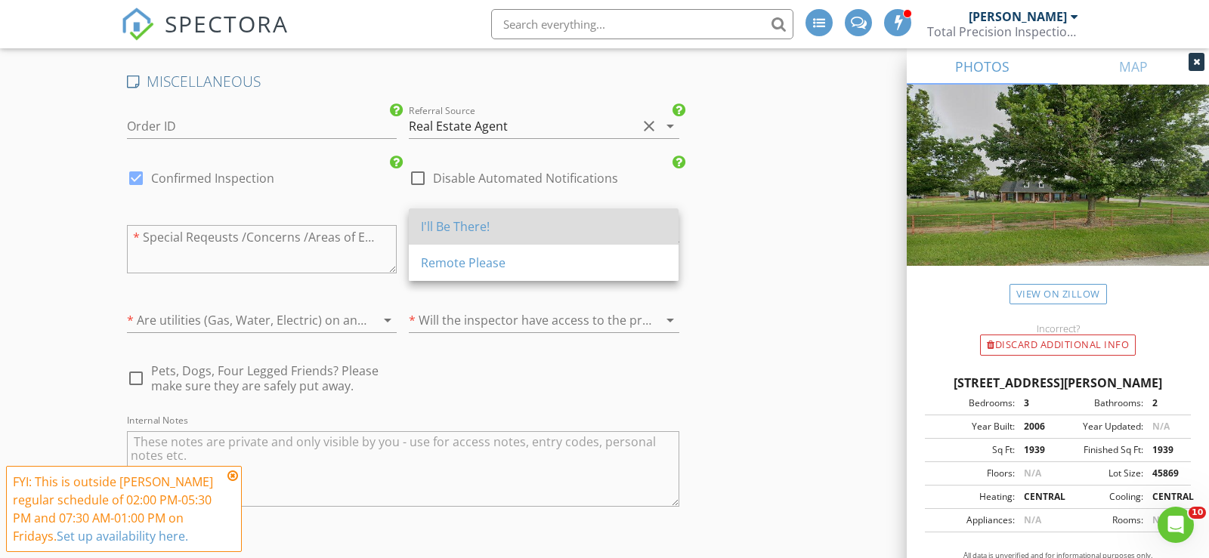
click at [539, 231] on div "I'll Be There!" at bounding box center [544, 227] width 246 height 18
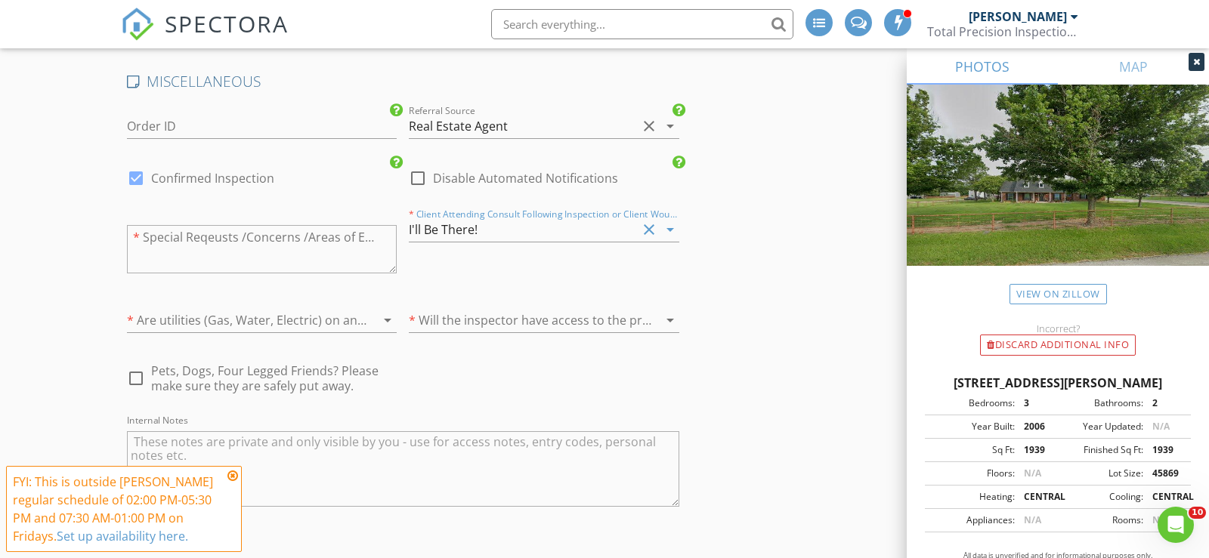
type input "5"
click at [266, 261] on textarea at bounding box center [262, 249] width 270 height 48
type textarea "NA"
type input "5"
type textarea "NA"
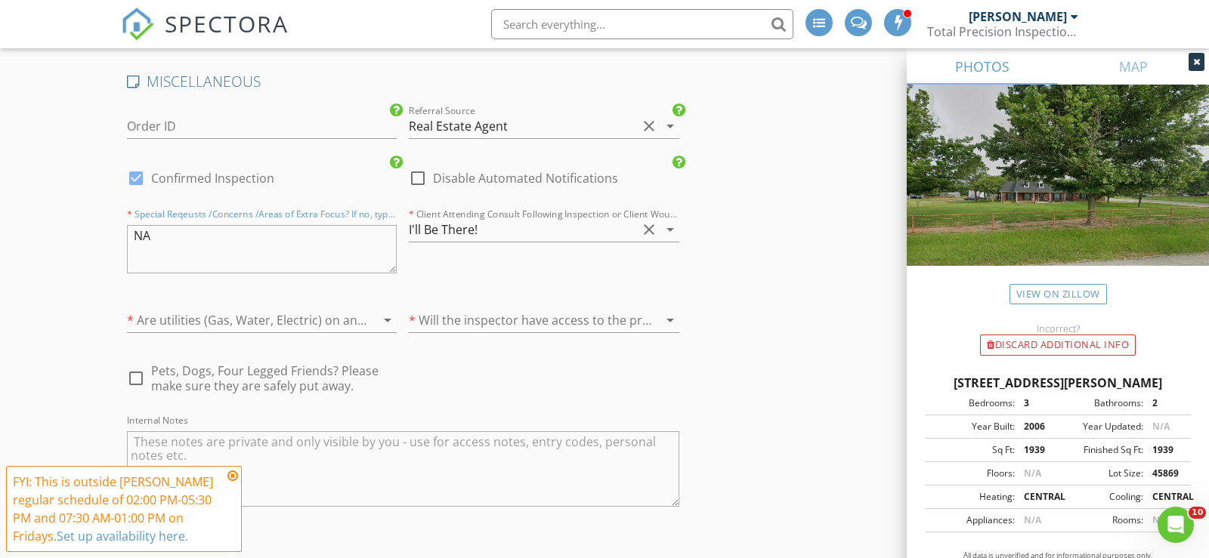
click at [240, 325] on div "* Are utilities (Gas, Water, Electric) on and ready for inspection? arrow_drop_…" at bounding box center [262, 328] width 270 height 40
click at [240, 319] on div at bounding box center [240, 320] width 227 height 24
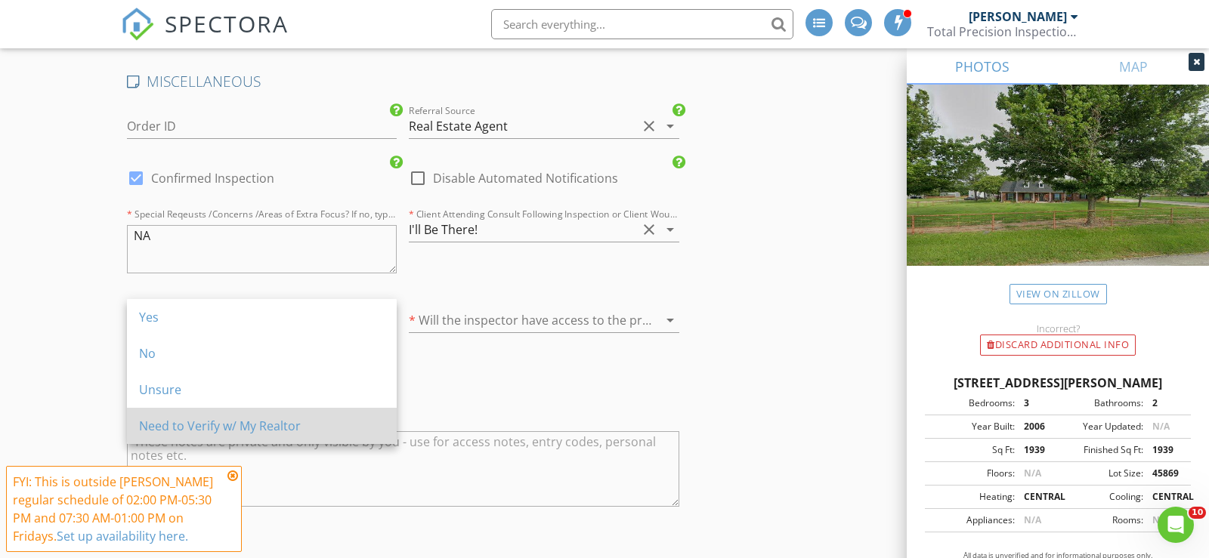
click at [298, 421] on div "Need to Verify w/ My Realtor" at bounding box center [262, 426] width 246 height 18
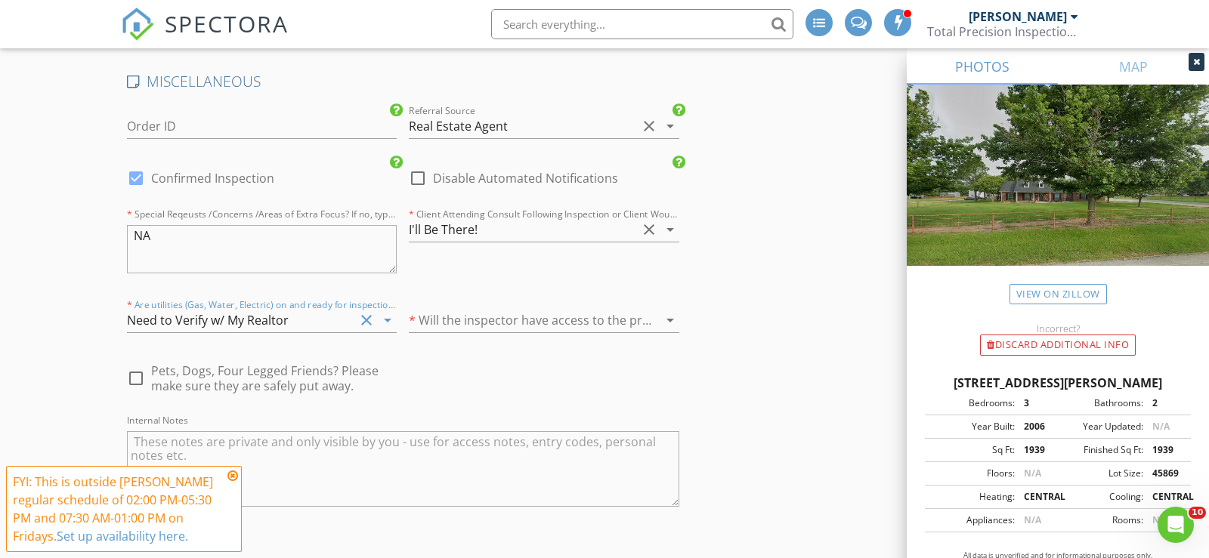
click at [476, 308] on div at bounding box center [522, 320] width 227 height 24
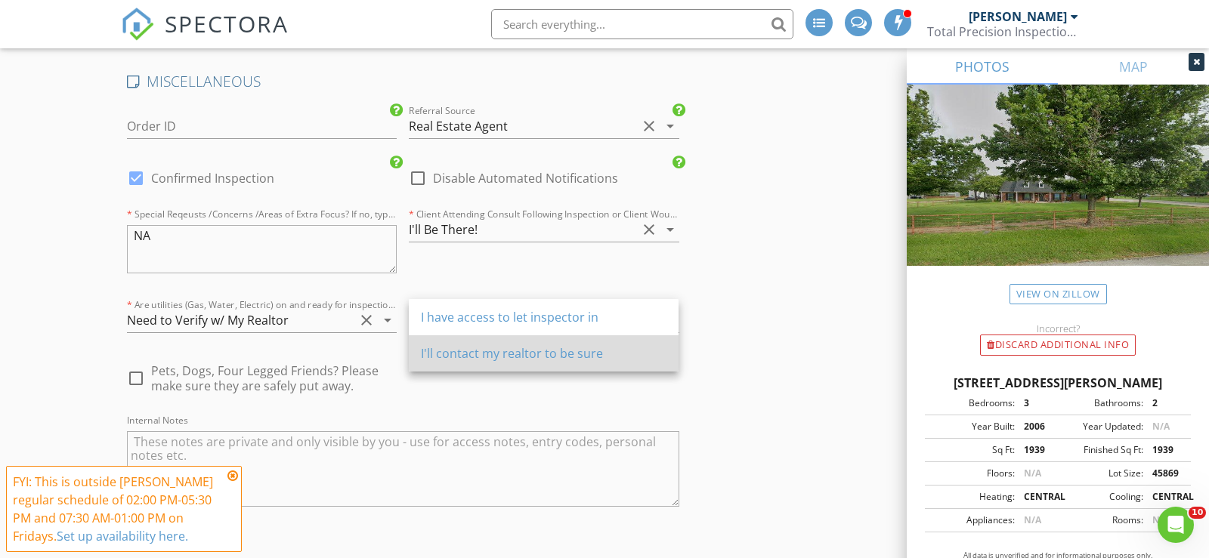
click at [506, 360] on div "I'll contact my realtor to be sure" at bounding box center [544, 354] width 246 height 18
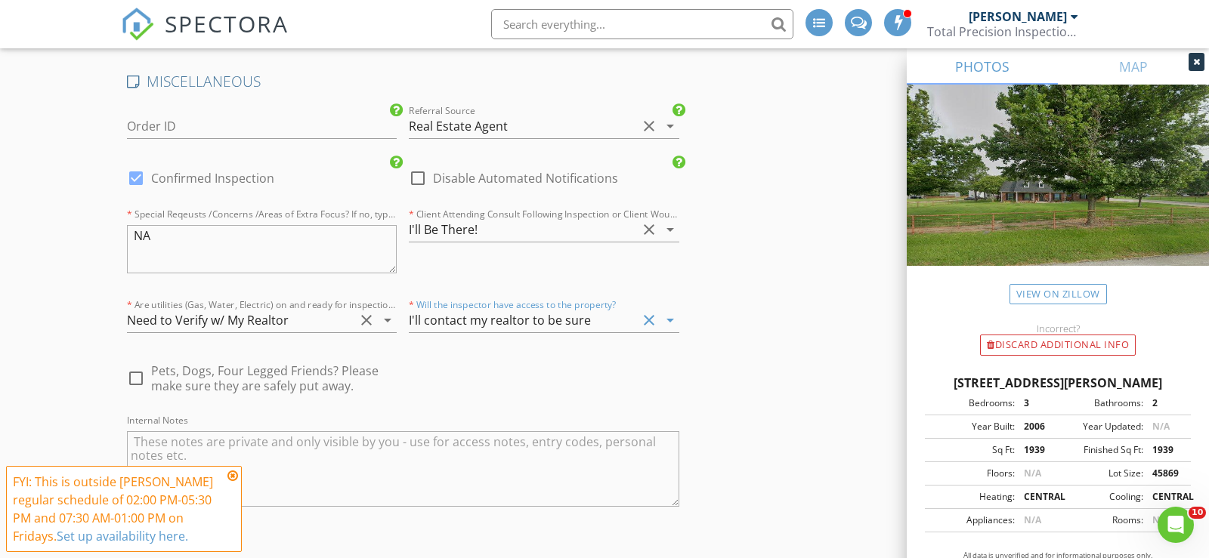
type input "5"
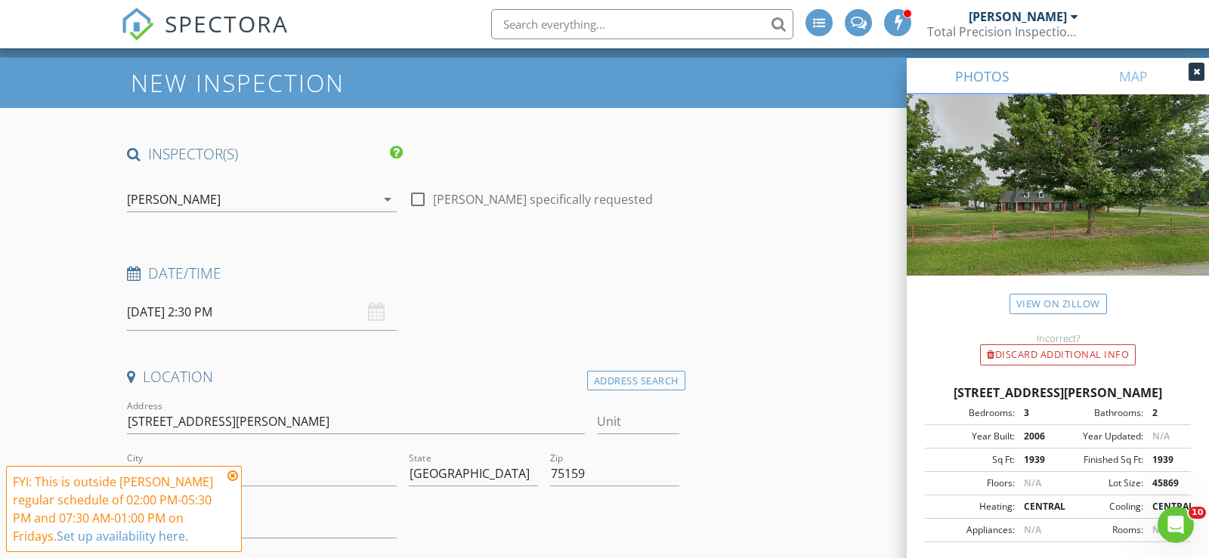
scroll to position [30, 0]
click at [421, 196] on div at bounding box center [418, 200] width 26 height 26
checkbox input "true"
type input "5"
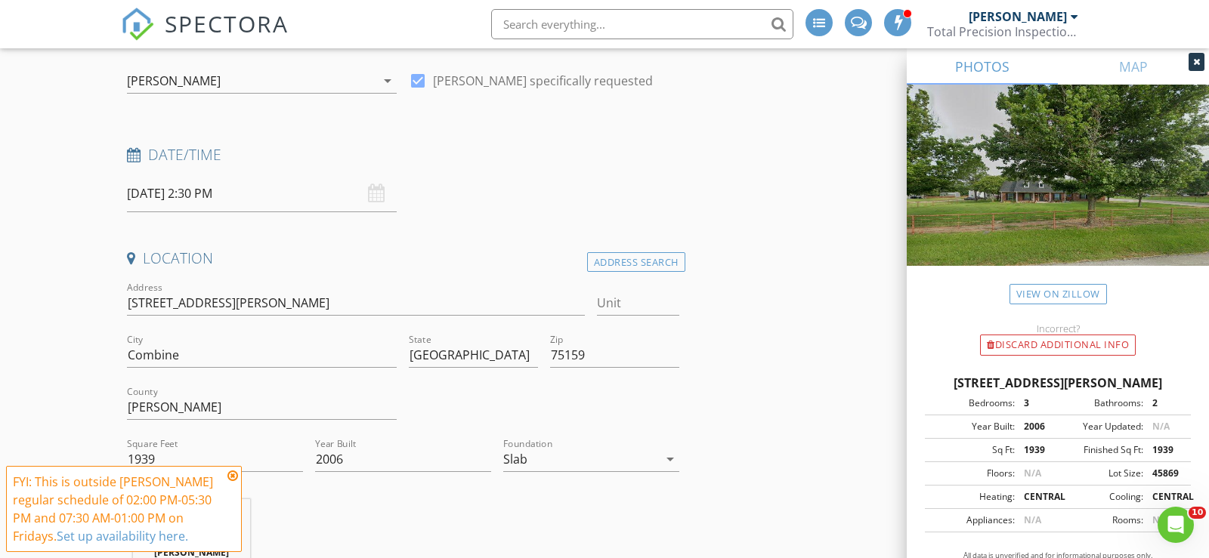
scroll to position [140, 0]
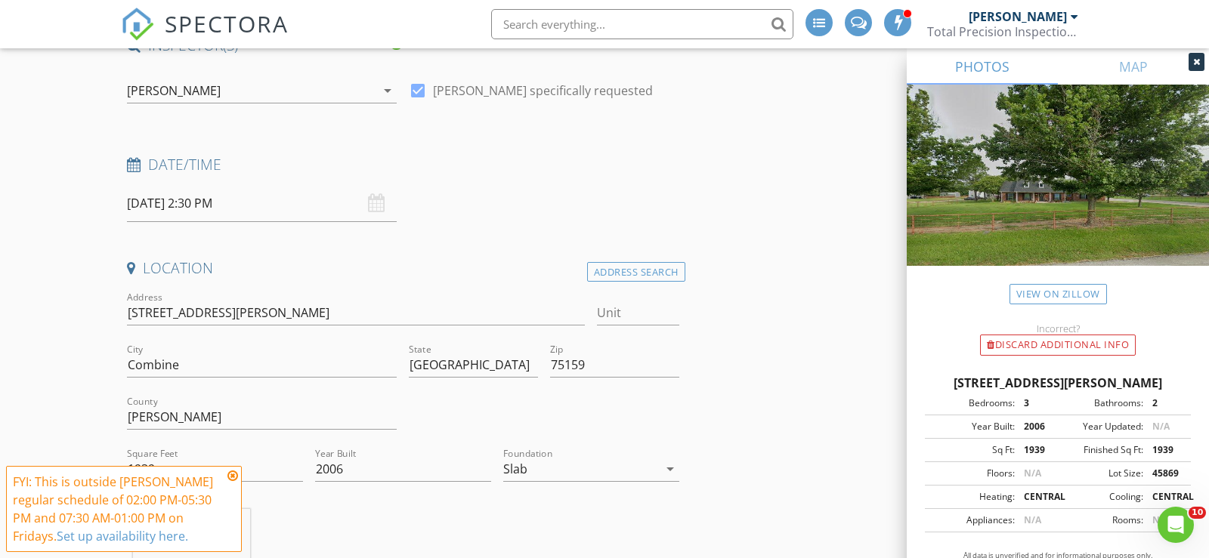
click at [211, 216] on input "08/29/2025 2:30 PM" at bounding box center [262, 203] width 270 height 37
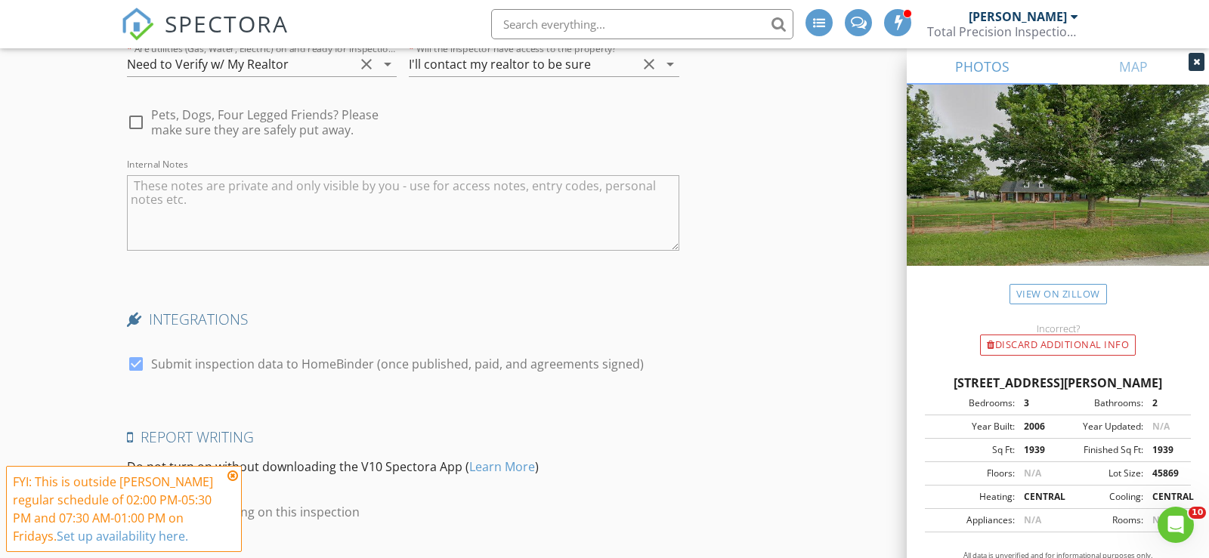
scroll to position [3549, 0]
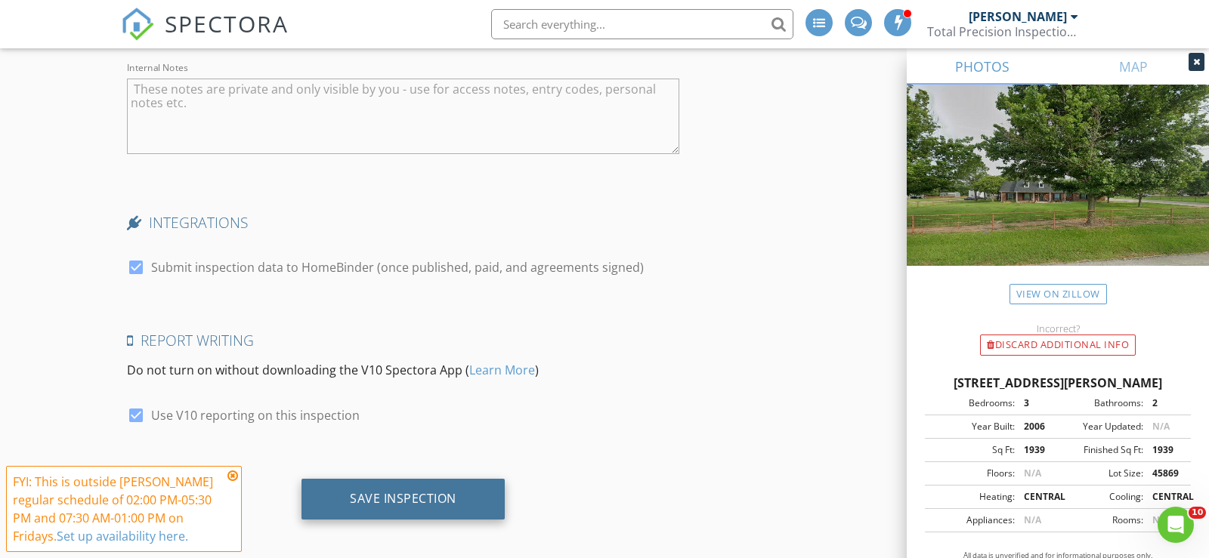
click at [453, 492] on div "Save Inspection" at bounding box center [403, 498] width 107 height 15
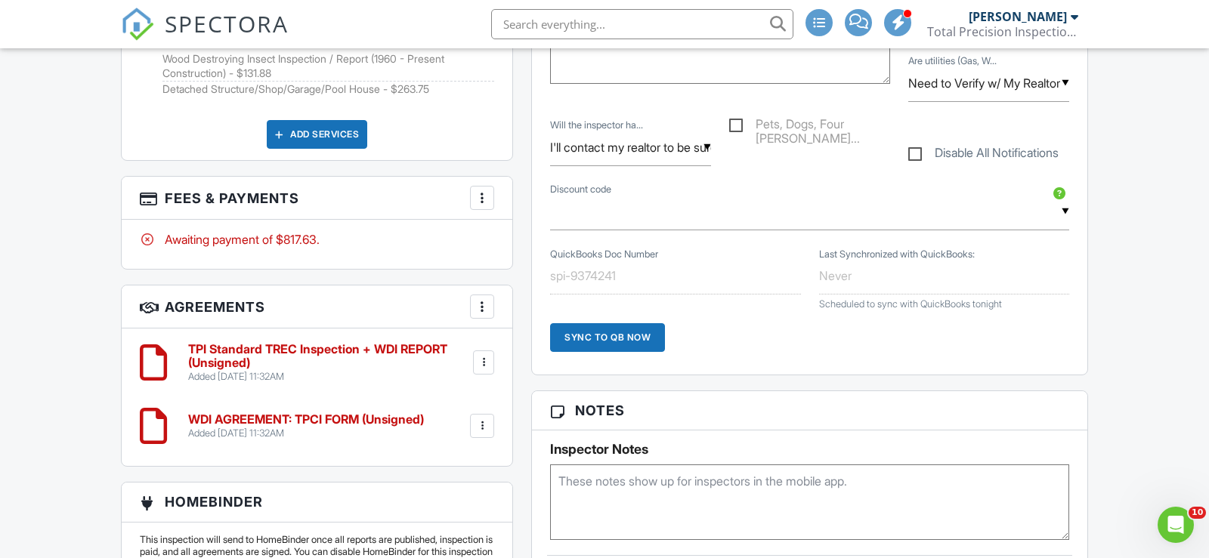
scroll to position [896, 0]
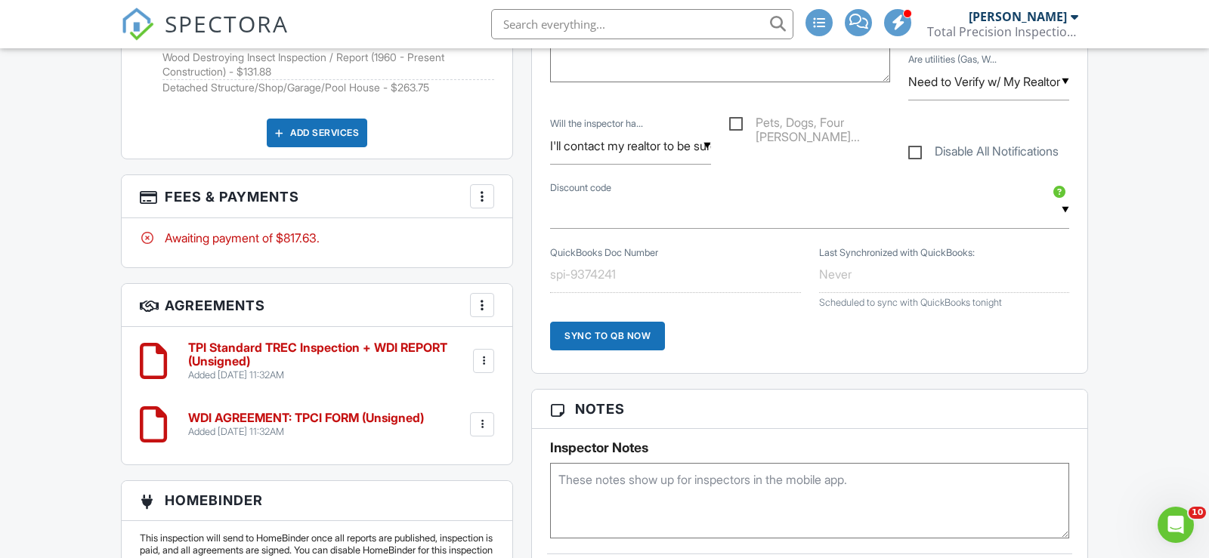
click at [377, 345] on h6 "TPI Standard TREC Inspection + WDI REPORT (Unsigned)" at bounding box center [329, 355] width 282 height 26
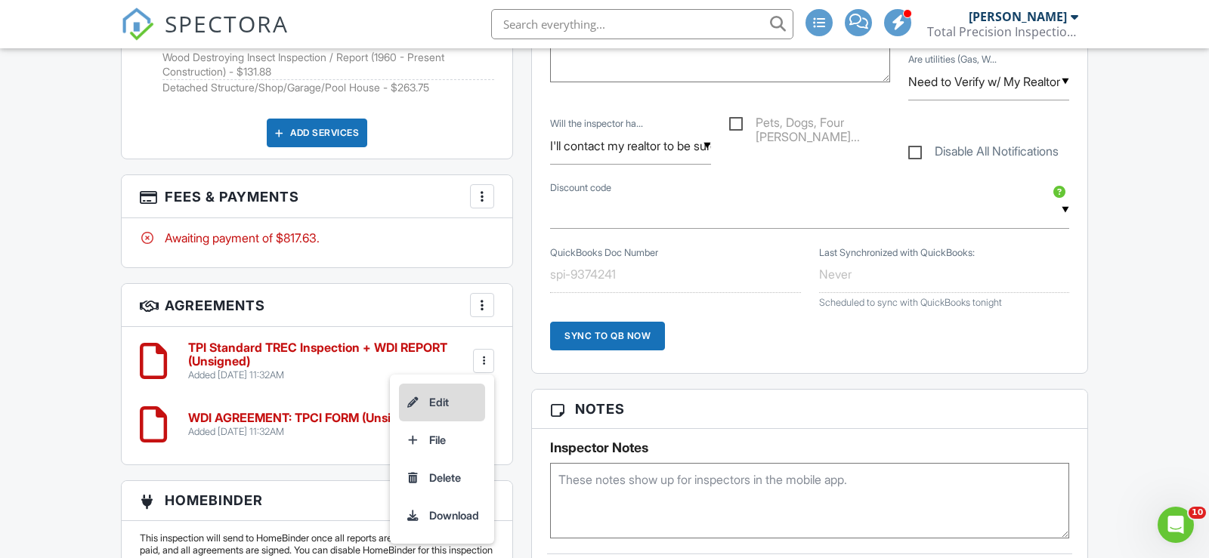
click at [436, 409] on li "Edit" at bounding box center [442, 403] width 86 height 38
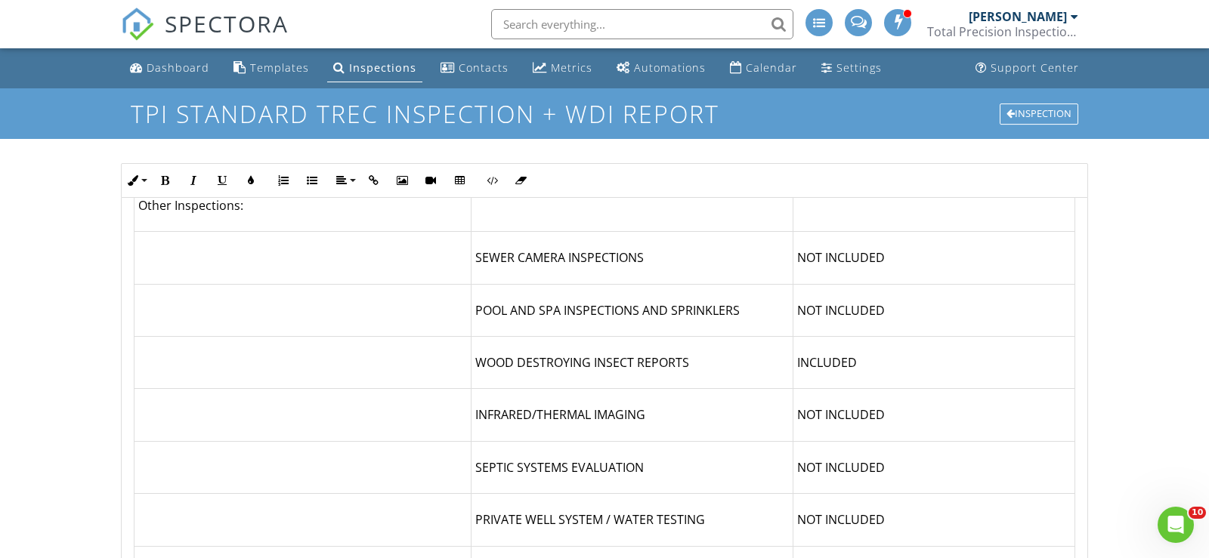
scroll to position [4470, 0]
click at [902, 283] on td "NOT INCLUDED" at bounding box center [934, 309] width 282 height 52
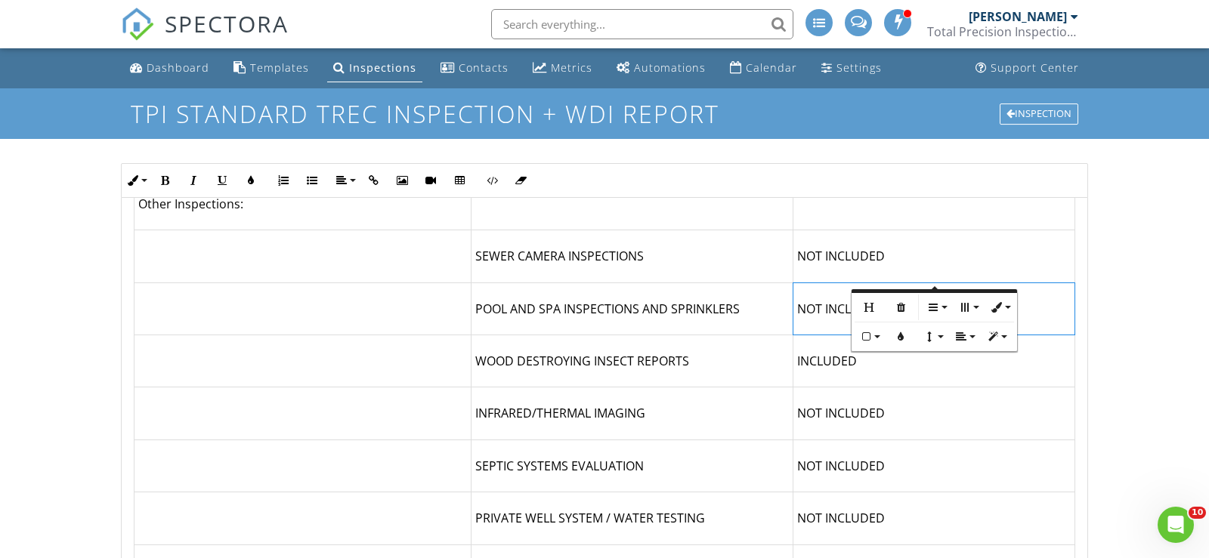
click at [796, 283] on td "NOT INCLUDED" at bounding box center [934, 309] width 282 height 52
click at [895, 283] on td "NOT INCLUDED" at bounding box center [934, 309] width 282 height 52
click at [747, 301] on p "POOL AND SPA INSPECTIONS AND SPRINKLERS" at bounding box center [631, 309] width 313 height 17
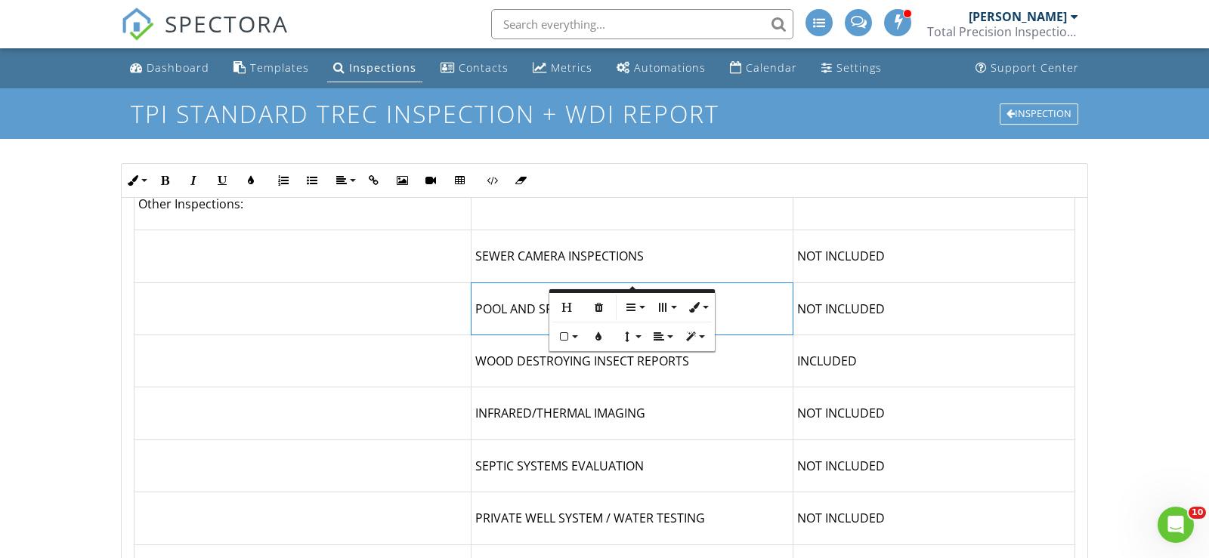
click at [758, 283] on td "POOL AND SPA INSPECTIONS" at bounding box center [632, 309] width 321 height 52
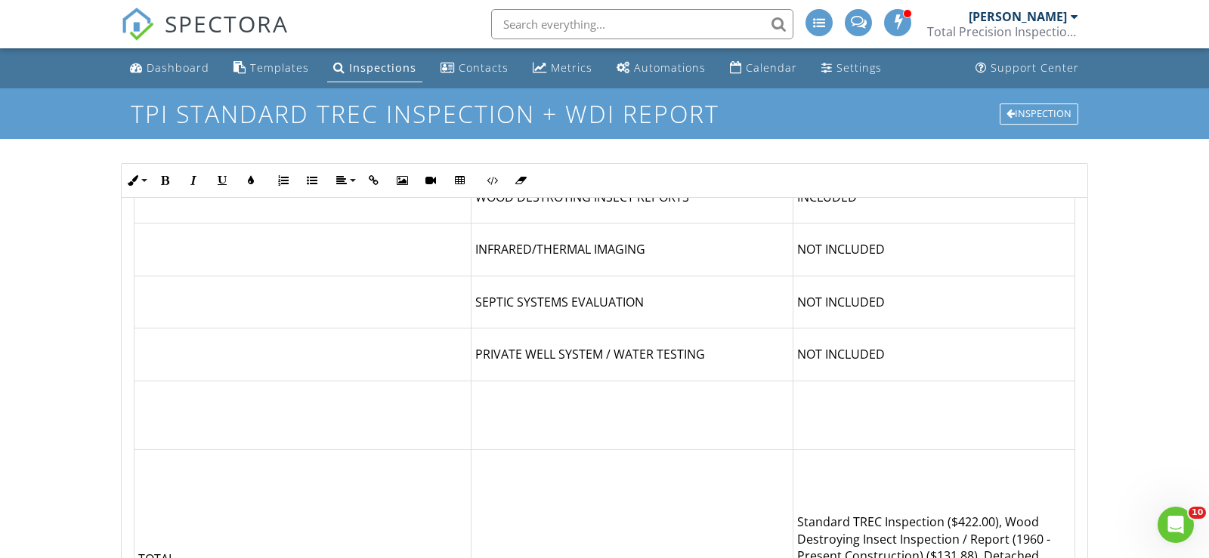
scroll to position [4646, 0]
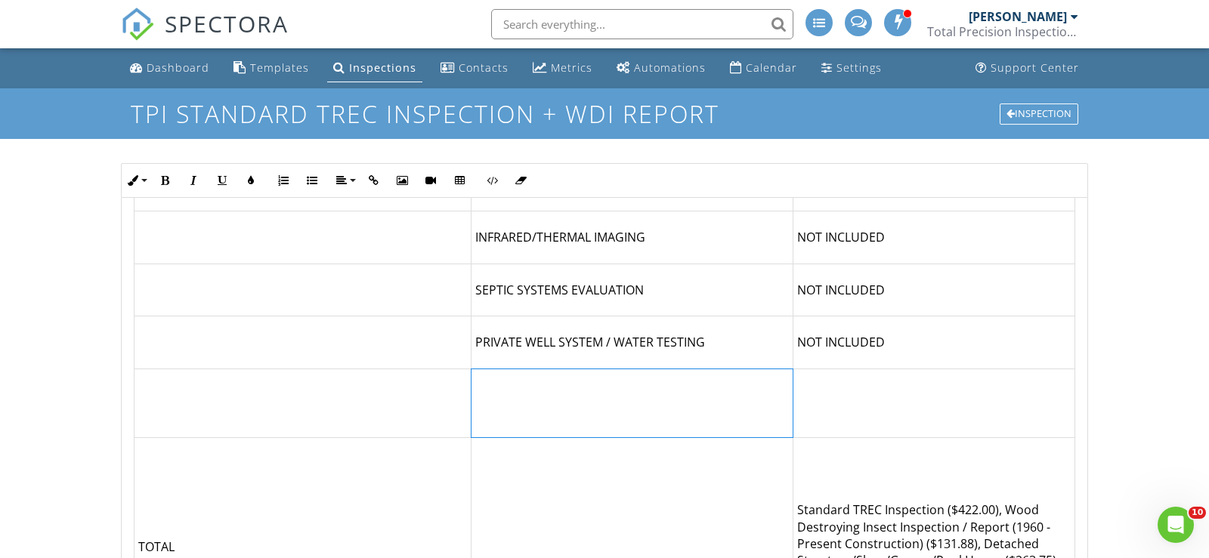
click at [676, 369] on td at bounding box center [632, 404] width 321 height 70
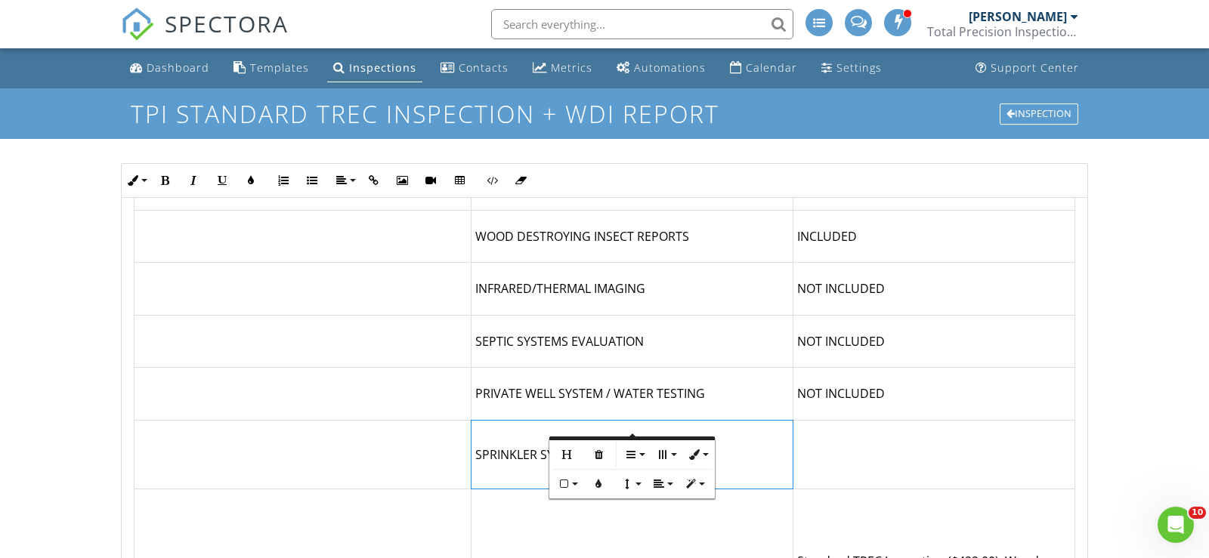
scroll to position [4599, 0]
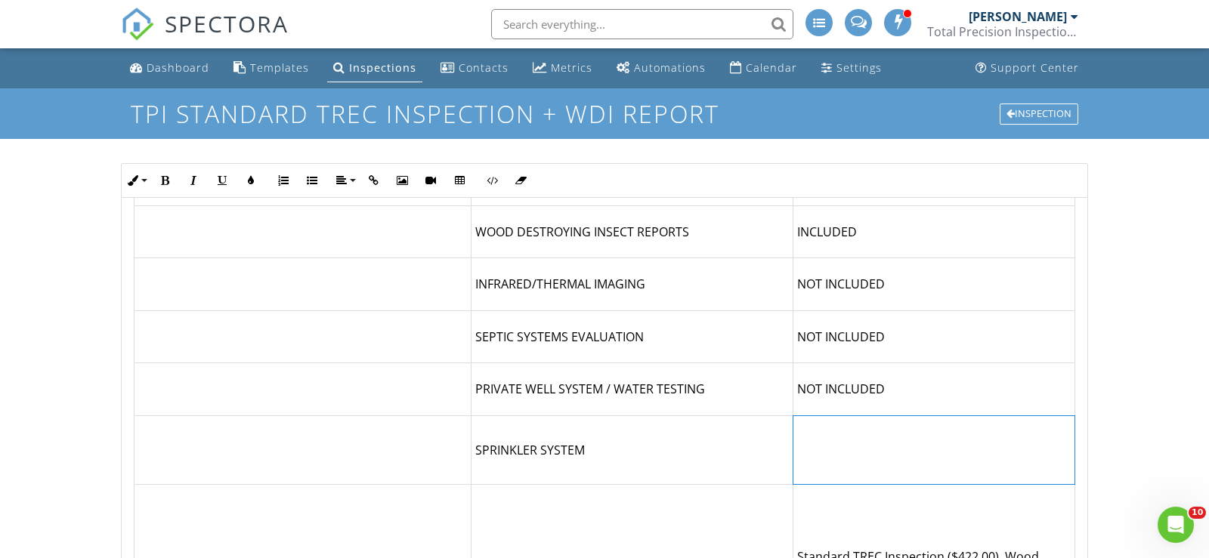
click at [889, 434] on p at bounding box center [934, 451] width 274 height 34
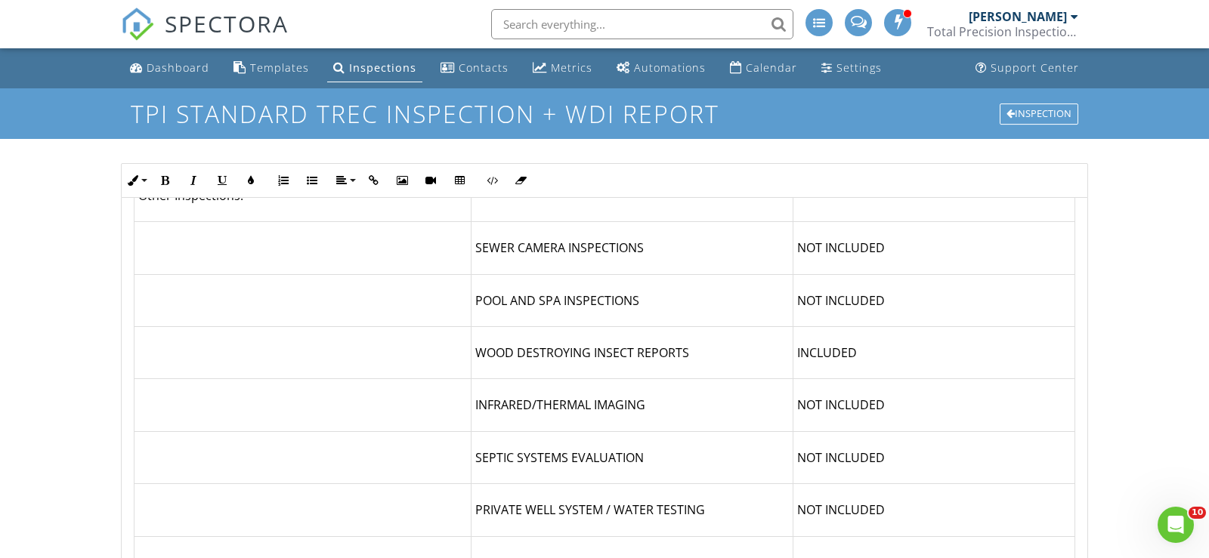
scroll to position [4480, 0]
click at [714, 343] on p "WOOD DESTROYING INSECT REPORTS" at bounding box center [631, 351] width 313 height 17
click at [770, 395] on p "INFRARED/THERMAL IMAGING" at bounding box center [631, 403] width 313 height 17
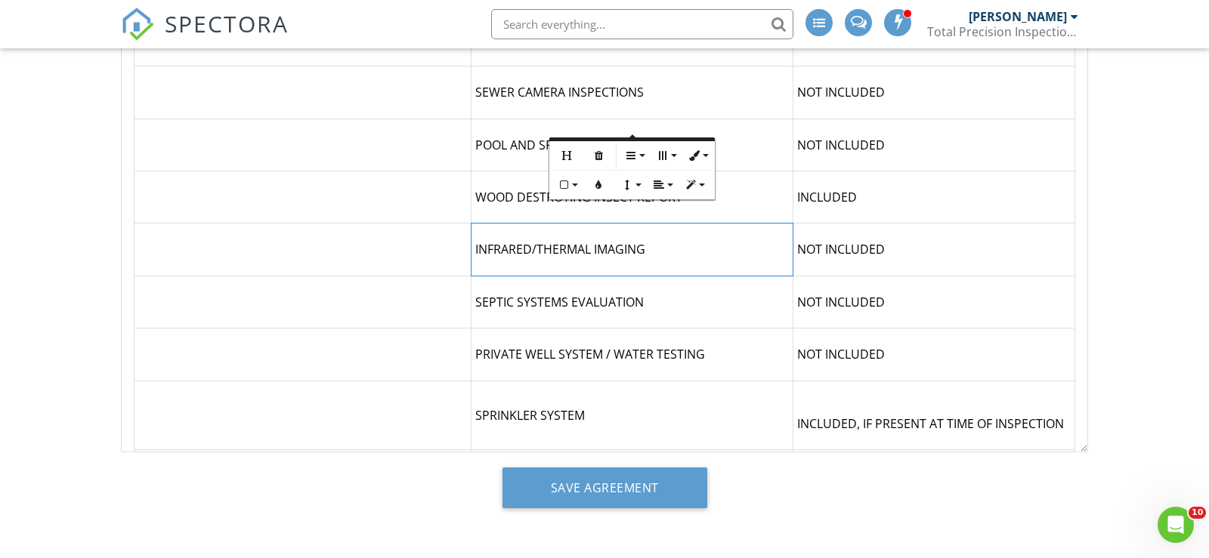
scroll to position [4895, 0]
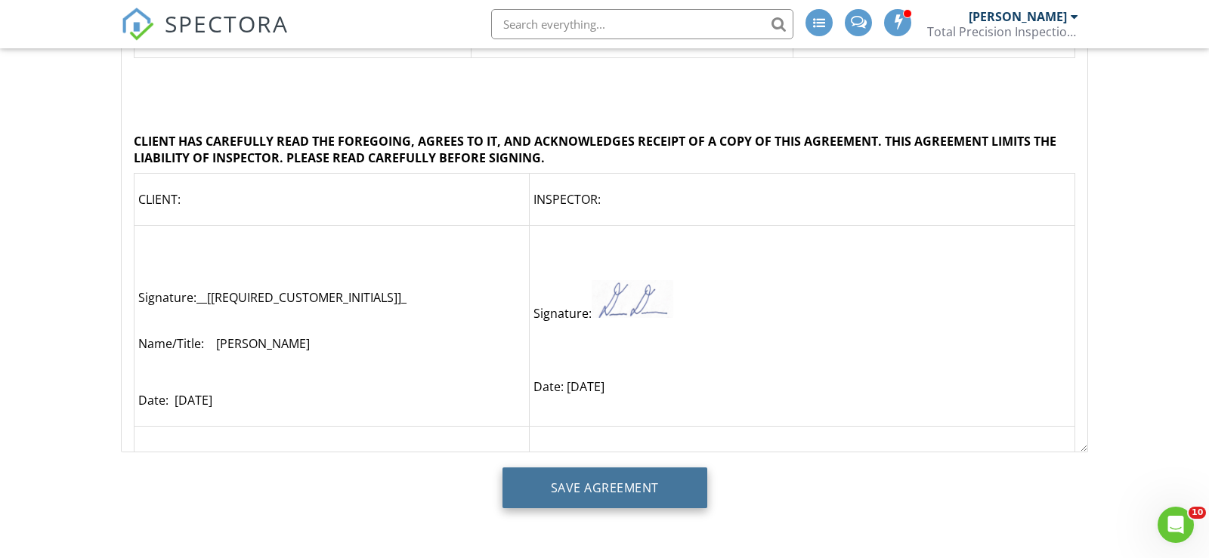
click at [599, 477] on input "Save Agreement" at bounding box center [605, 488] width 205 height 41
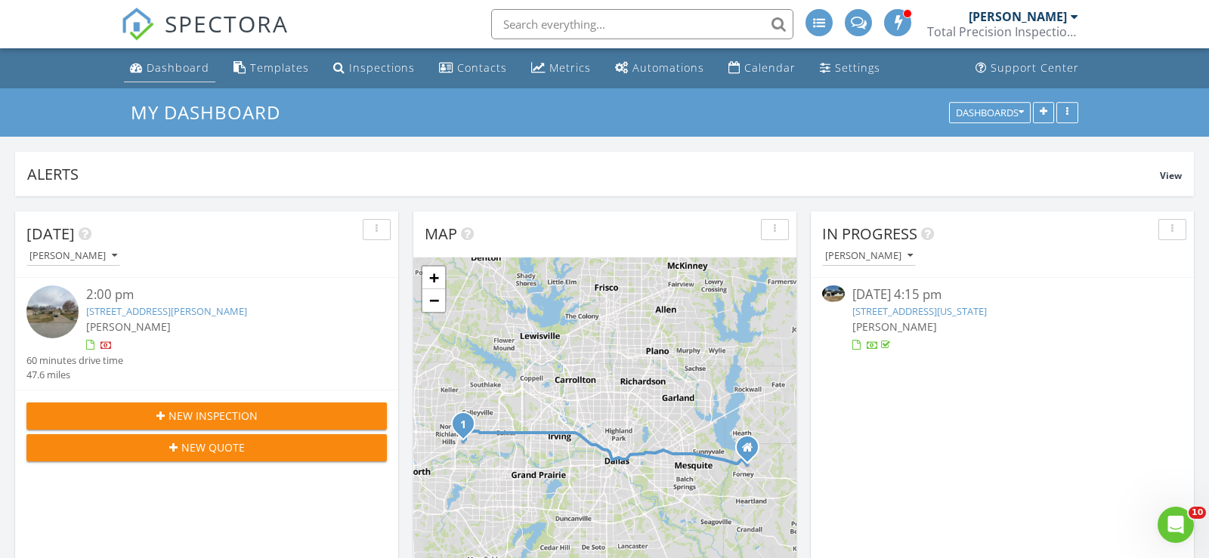
click at [177, 72] on div "Dashboard" at bounding box center [178, 67] width 63 height 14
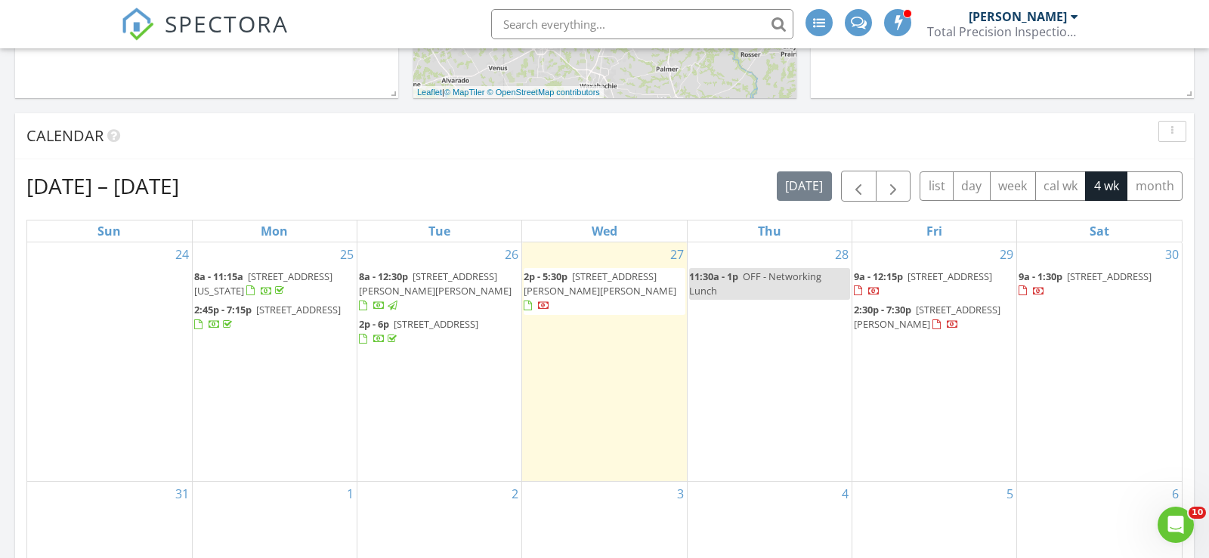
scroll to position [542, 0]
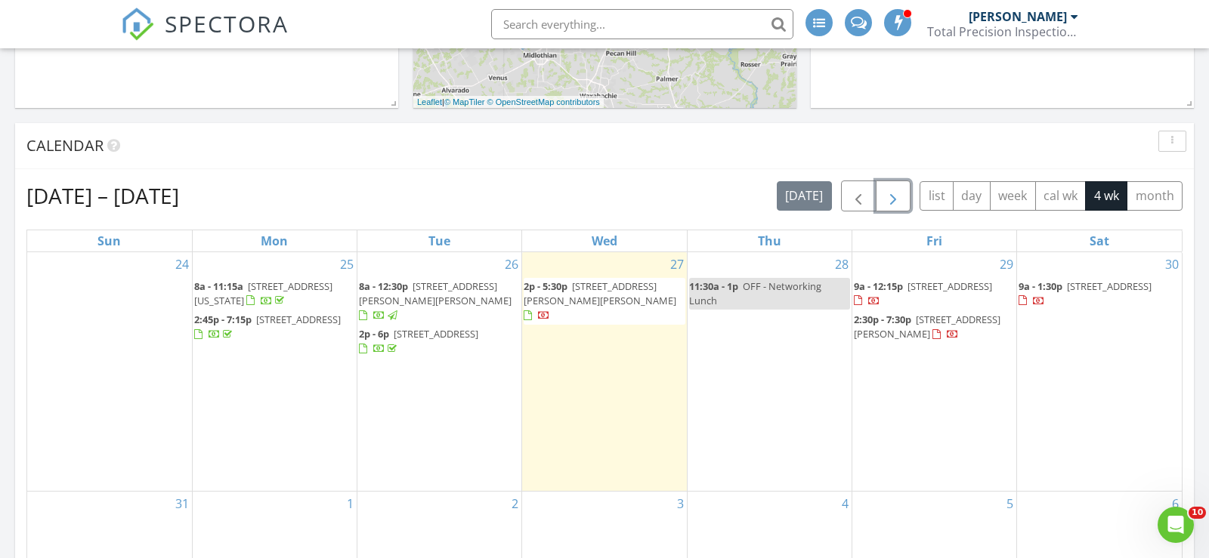
click at [902, 197] on span "button" at bounding box center [893, 196] width 18 height 18
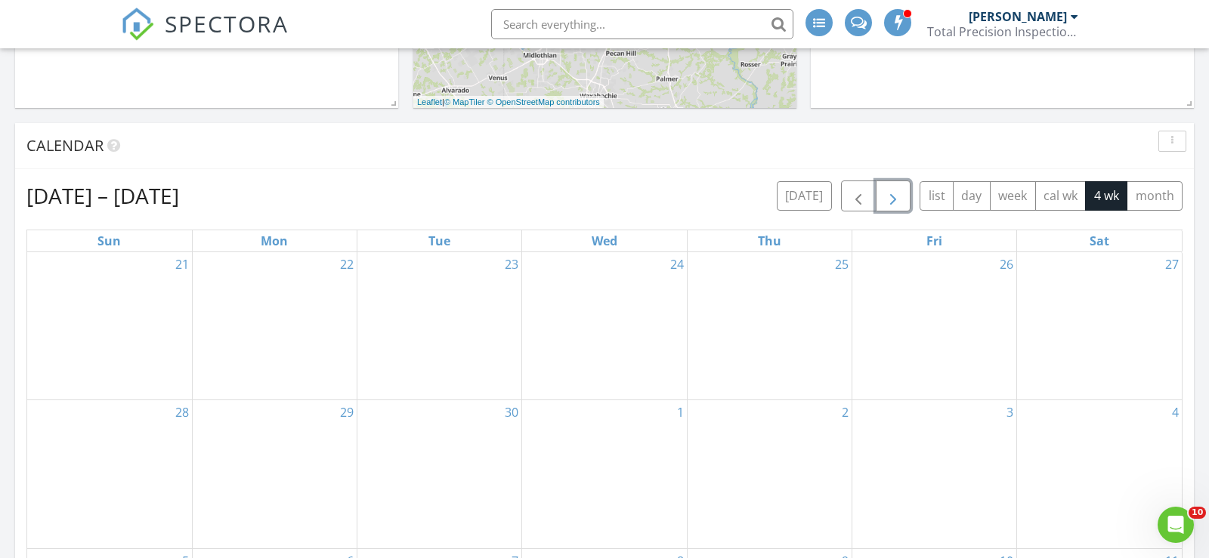
click at [725, 289] on div "25" at bounding box center [770, 325] width 164 height 147
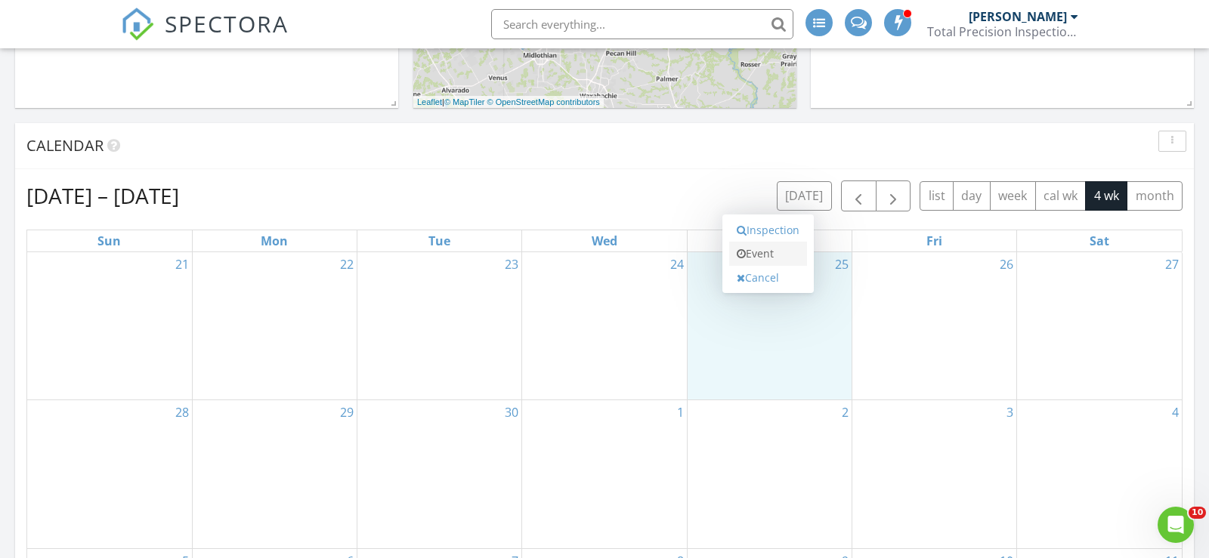
click at [750, 247] on link "Event" at bounding box center [768, 254] width 78 height 24
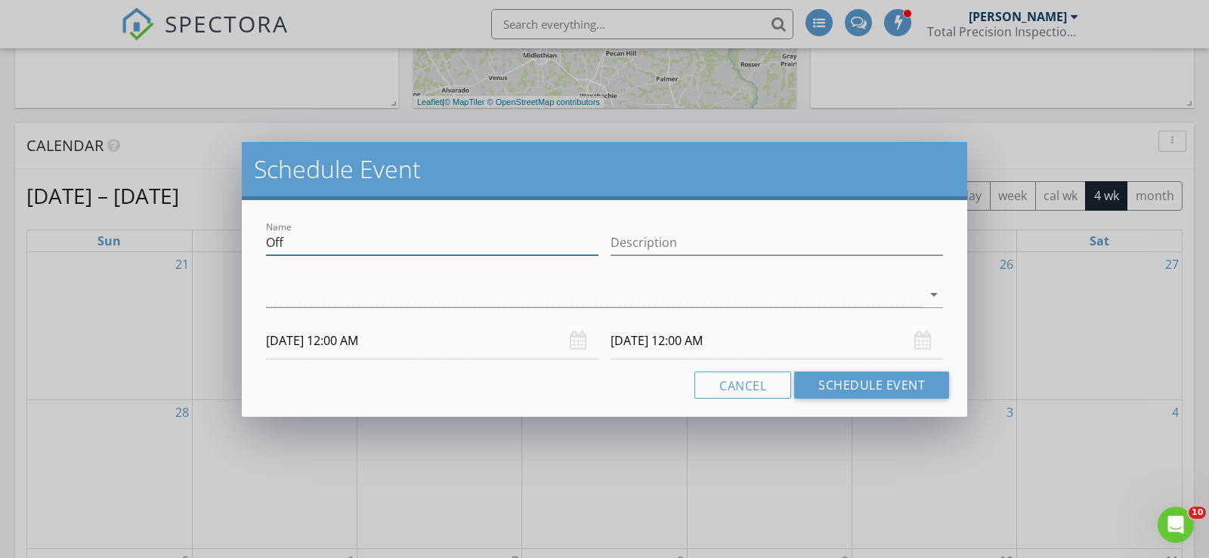
click at [353, 253] on input "Off" at bounding box center [432, 242] width 332 height 25
type input "OFF"
click at [792, 243] on input "Description" at bounding box center [777, 242] width 332 height 25
click at [632, 240] on input "CO TRIP" at bounding box center [777, 242] width 332 height 25
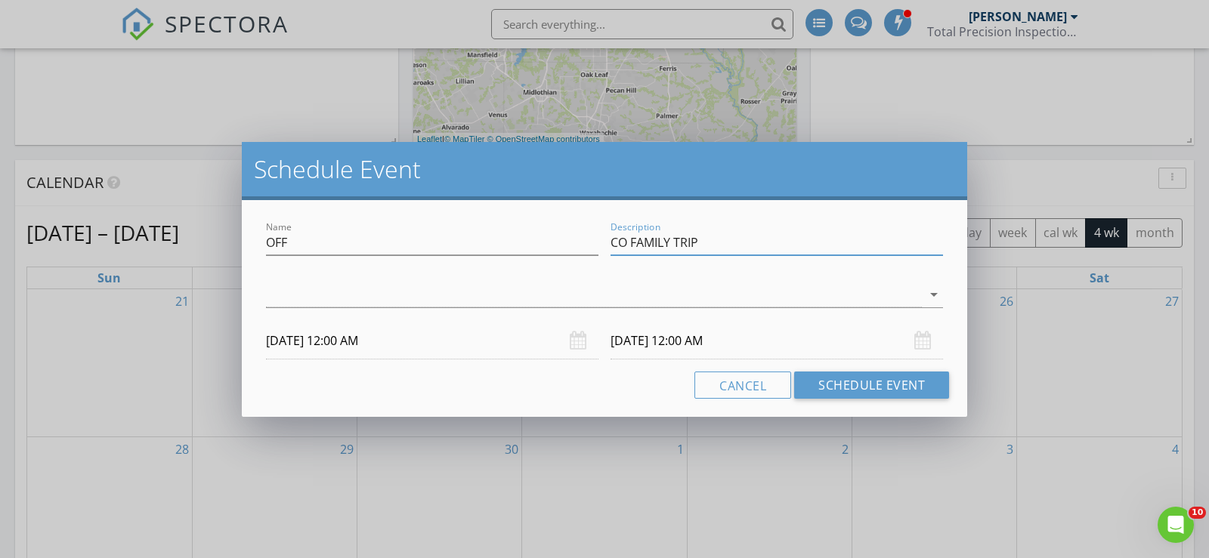
type input "CO FAMILY TRIP"
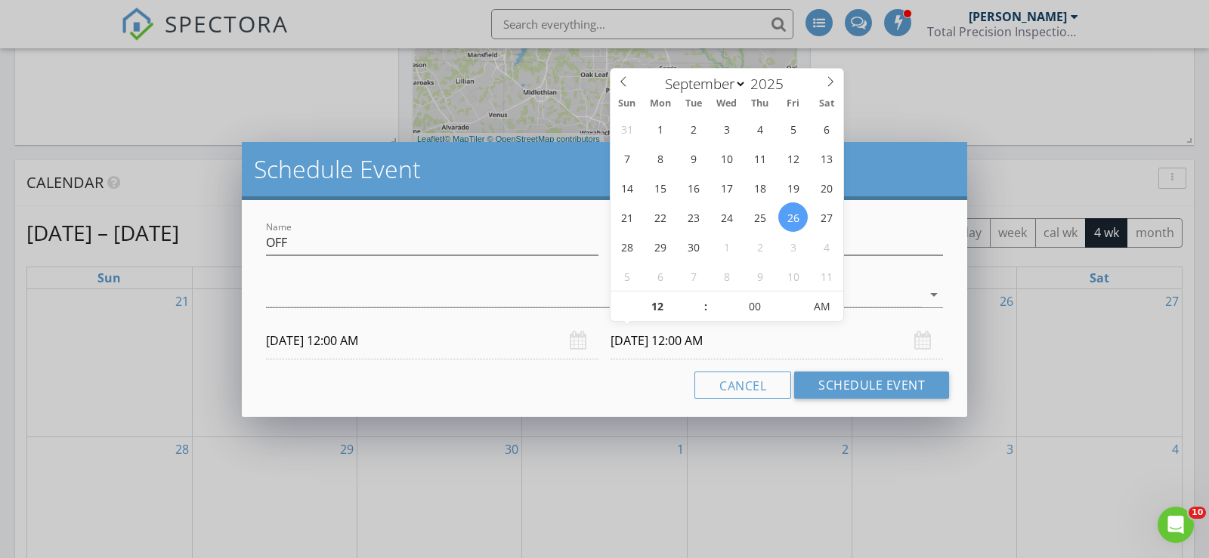
click at [720, 338] on input "09/26/2025 12:00 AM" at bounding box center [777, 341] width 332 height 37
type input "09/29/2025 12:00 AM"
click at [877, 385] on button "Schedule Event" at bounding box center [871, 385] width 155 height 27
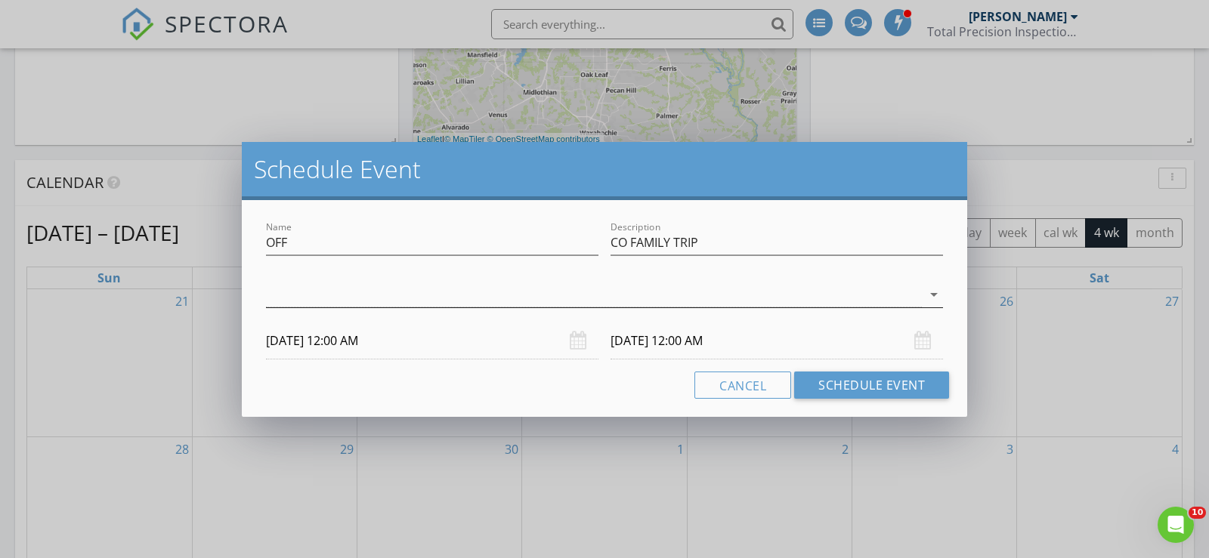
click at [495, 304] on div at bounding box center [594, 295] width 656 height 25
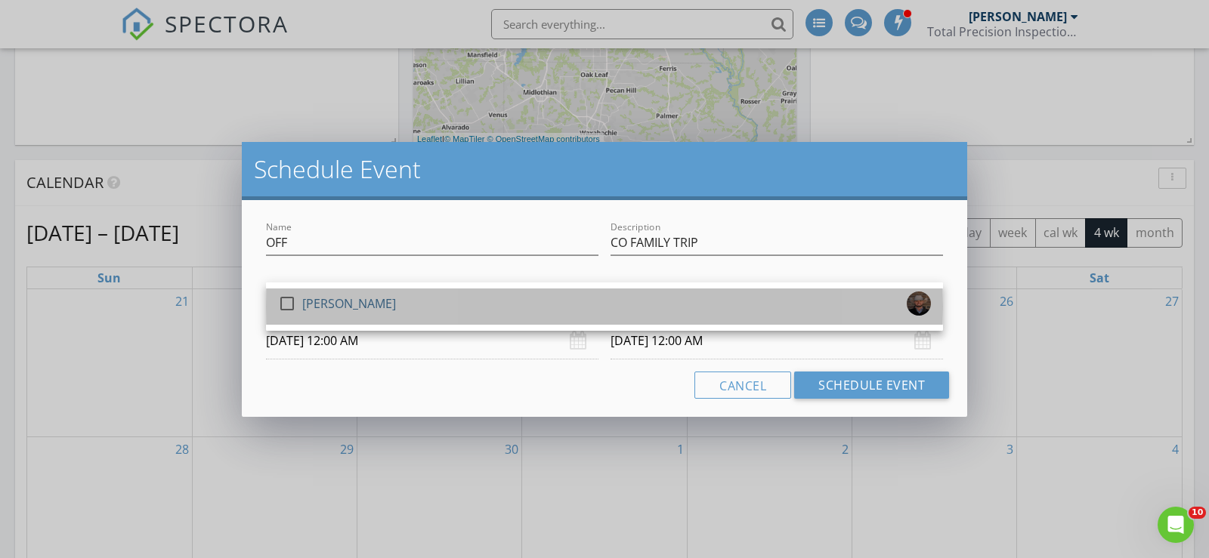
click at [396, 298] on div "check_box_outline_blank Derrick Decker" at bounding box center [604, 307] width 653 height 30
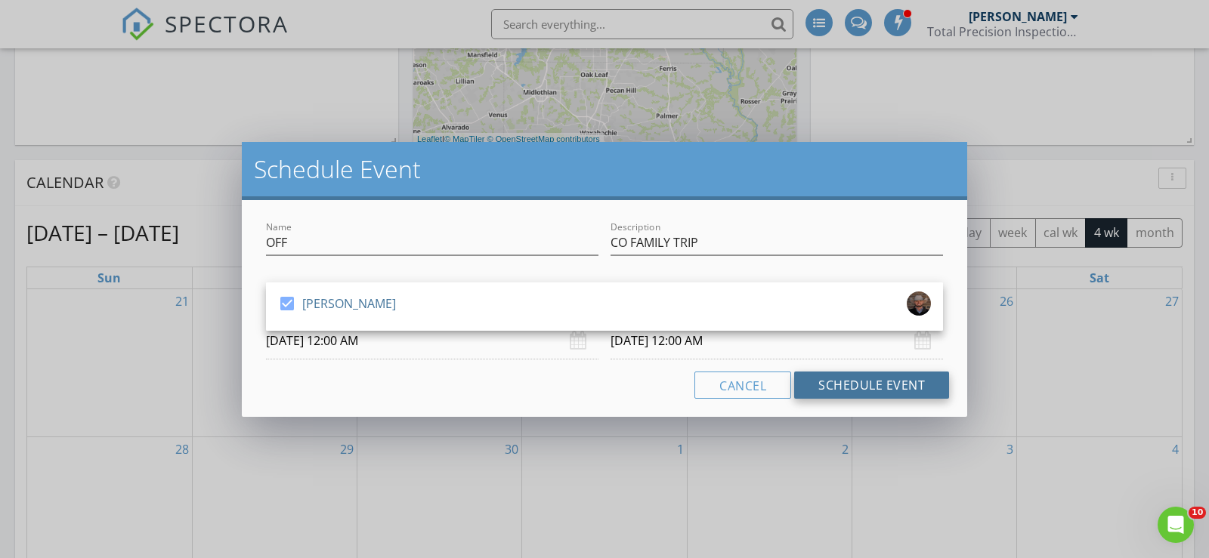
click at [850, 386] on button "Schedule Event" at bounding box center [871, 385] width 155 height 27
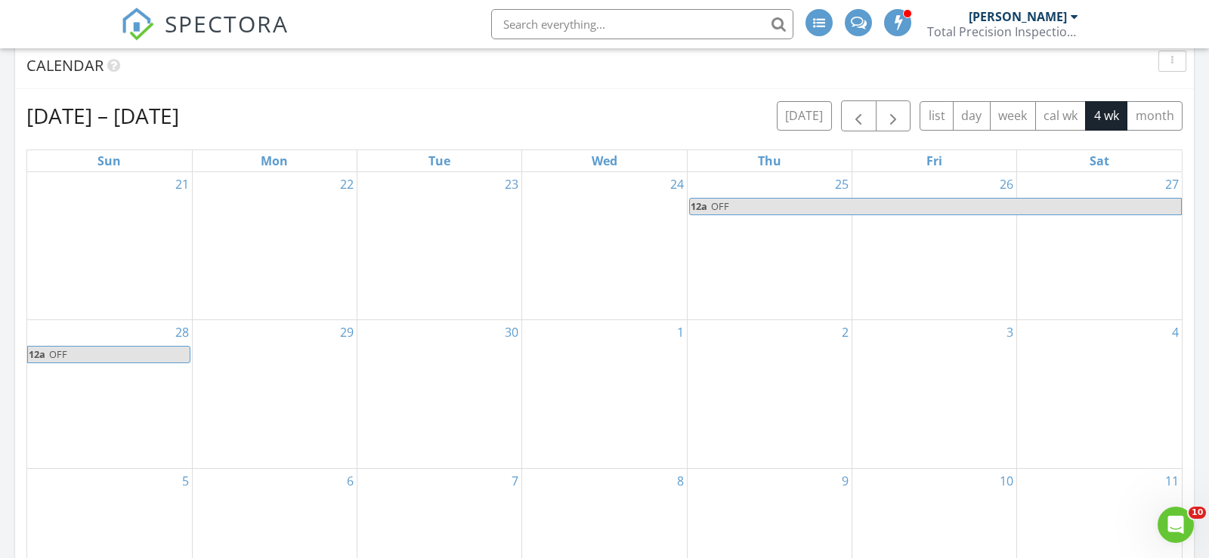
scroll to position [676, 0]
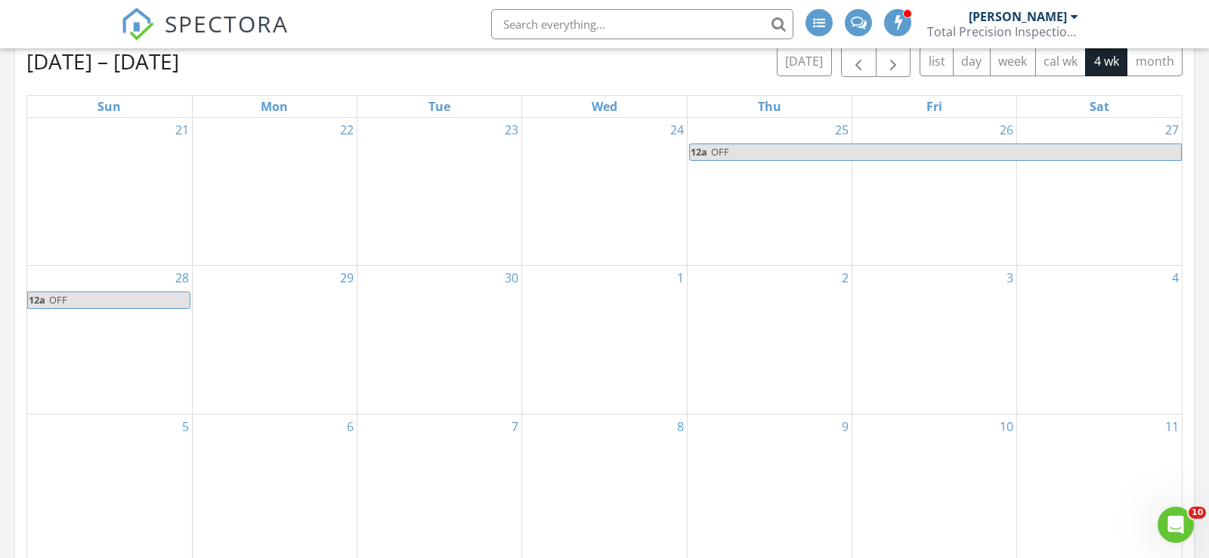
click at [102, 305] on span "OFF" at bounding box center [118, 300] width 141 height 16
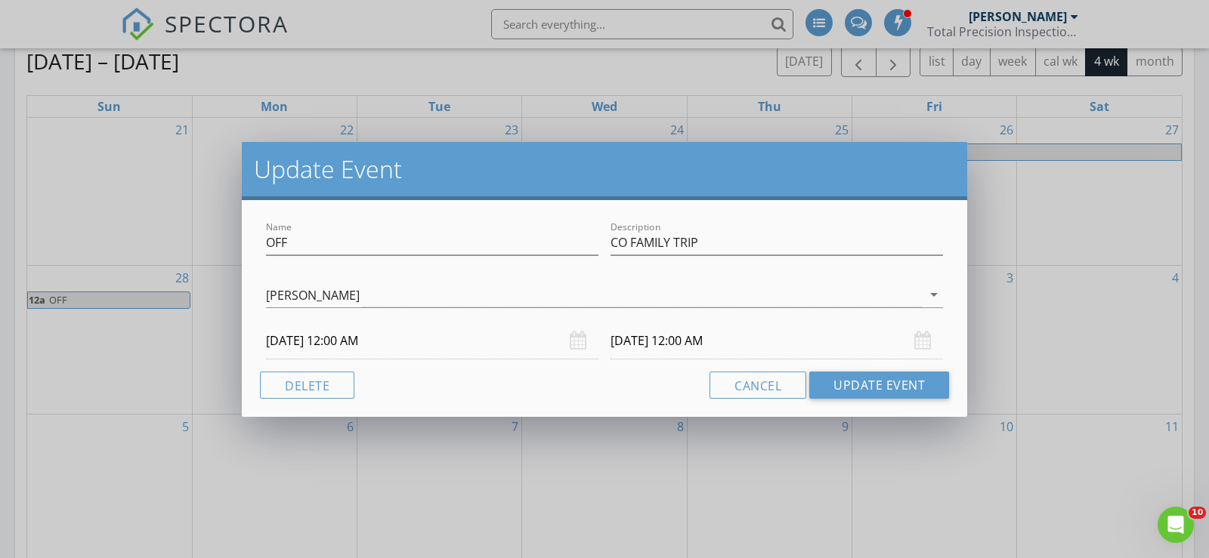
scroll to position [686, 0]
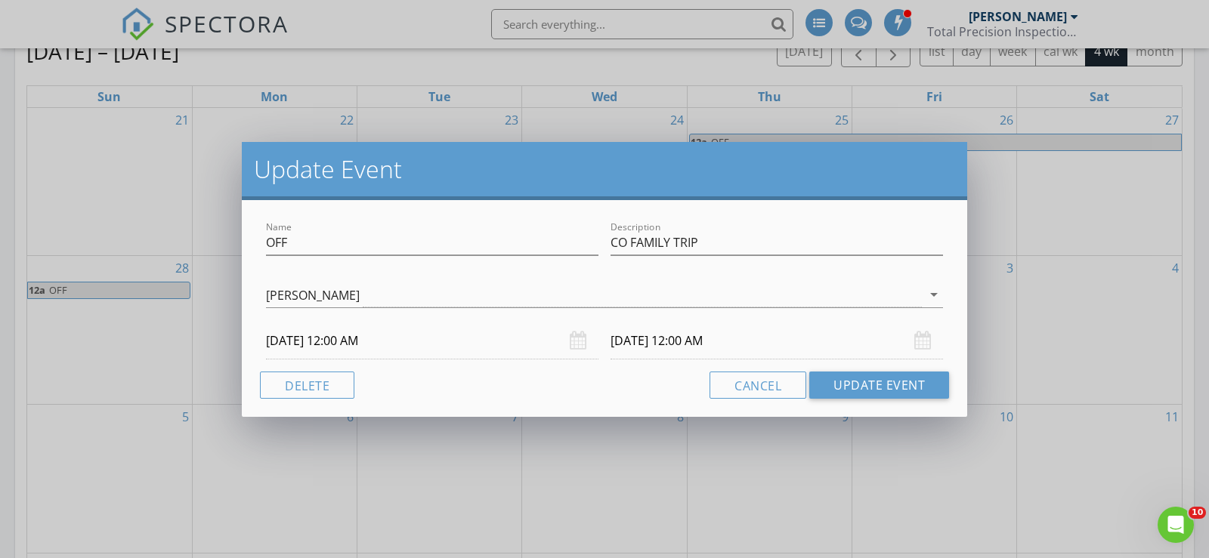
click at [674, 343] on input "09/29/2025 12:00 AM" at bounding box center [777, 341] width 332 height 37
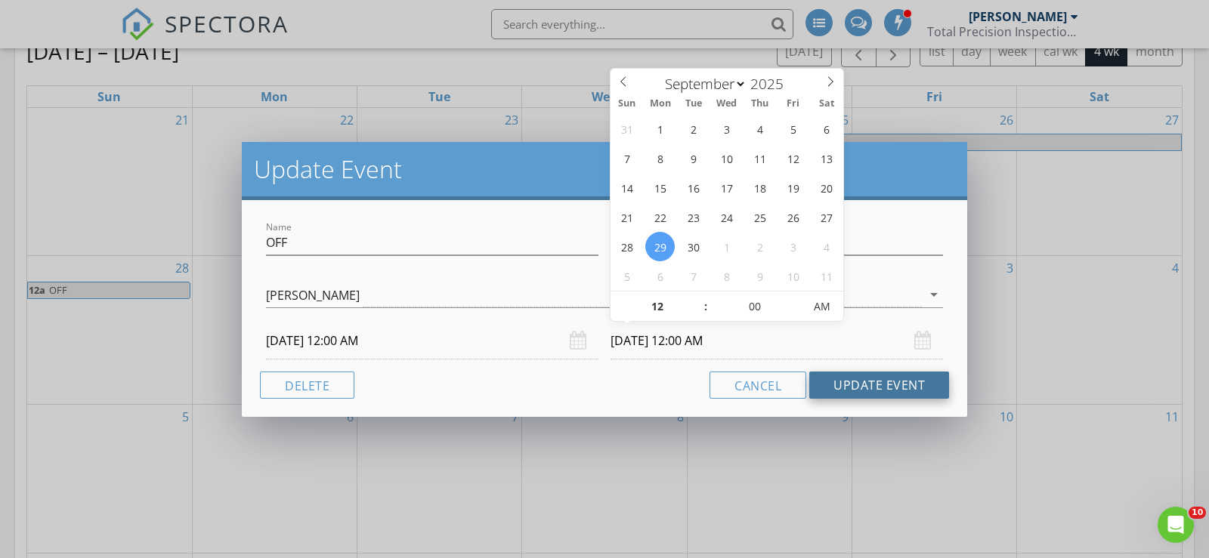
click at [880, 395] on button "Update Event" at bounding box center [879, 385] width 140 height 27
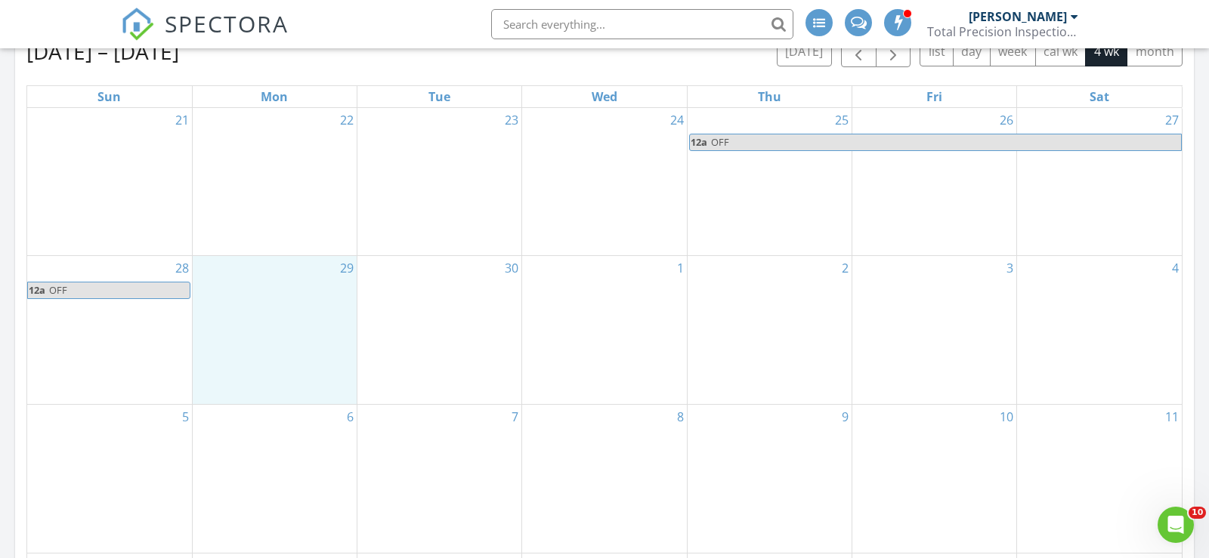
click at [230, 312] on div "29" at bounding box center [275, 330] width 164 height 148
click at [153, 283] on span "OFF" at bounding box center [118, 291] width 141 height 16
select select "8"
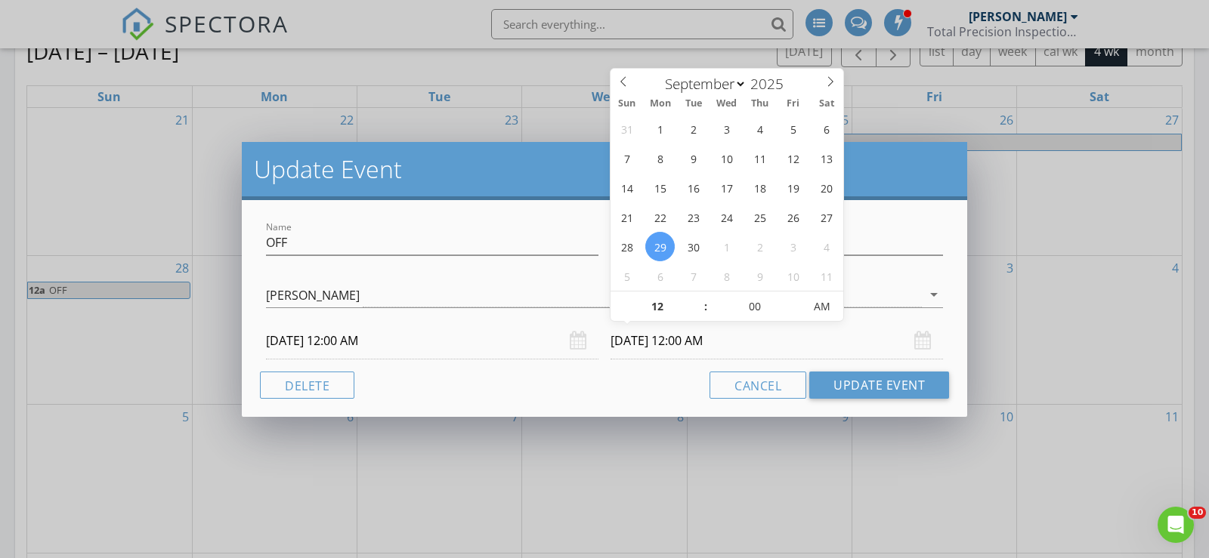
click at [864, 336] on input "09/29/2025 12:00 AM" at bounding box center [777, 341] width 332 height 37
type input "05"
type input "09/29/2025 12:05 AM"
click at [795, 299] on span at bounding box center [795, 299] width 11 height 15
type input "10"
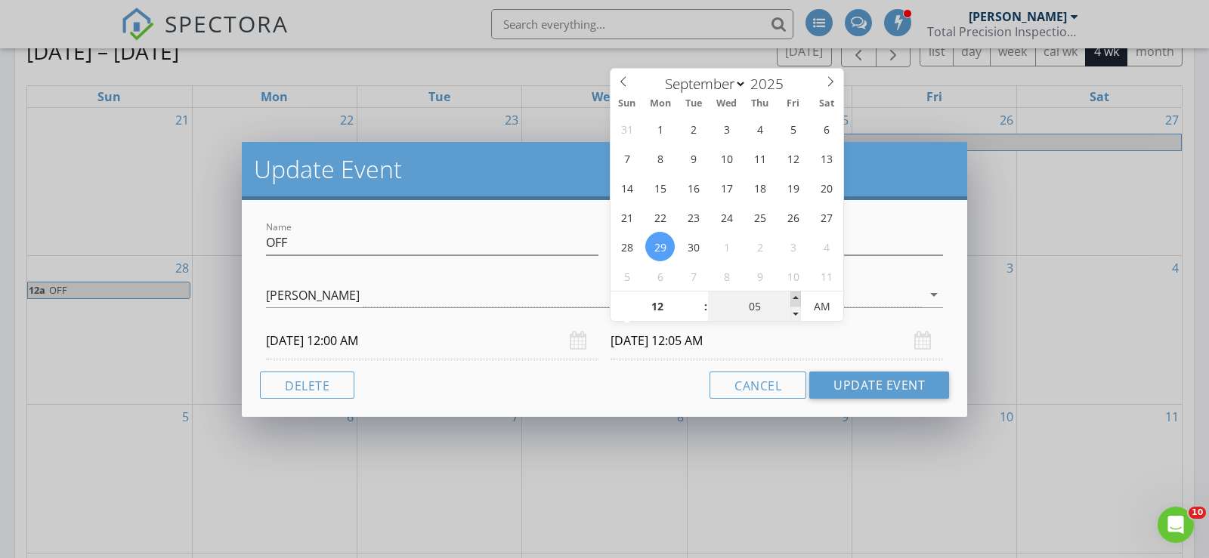
type input "09/29/2025 12:10 AM"
click at [795, 299] on span at bounding box center [795, 299] width 11 height 15
type input "05"
type input "09/29/2025 12:05 AM"
click at [795, 308] on span at bounding box center [795, 314] width 11 height 15
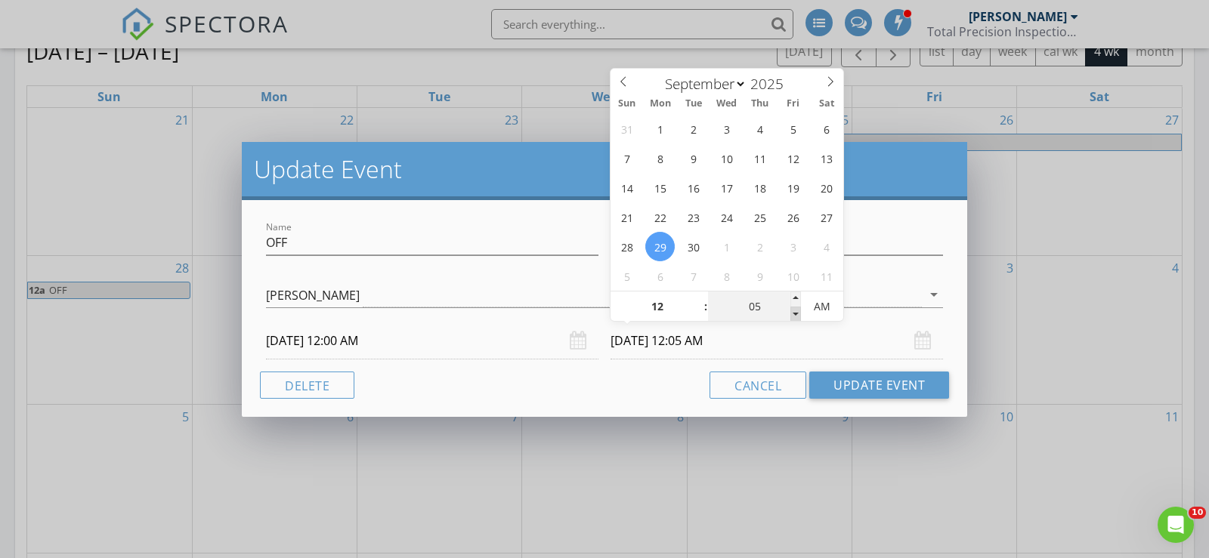
type input "00"
click at [795, 308] on span at bounding box center [795, 314] width 11 height 15
click at [840, 308] on span "PM" at bounding box center [822, 307] width 42 height 30
click at [830, 308] on span "AM" at bounding box center [822, 307] width 42 height 30
type input "09/29/2025 12:00 PM"
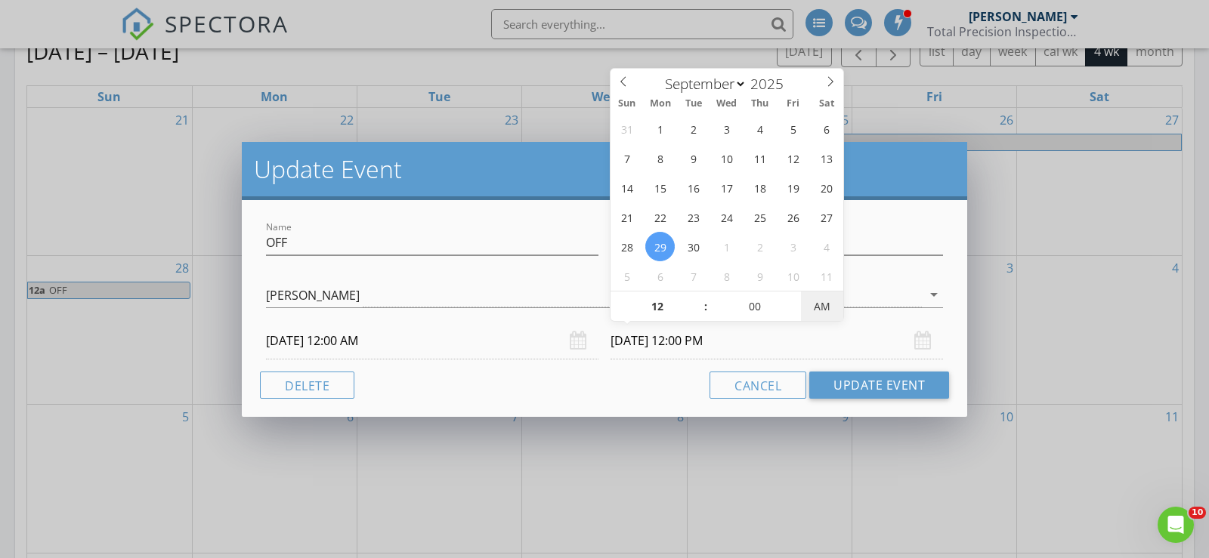
click at [829, 308] on span "AM" at bounding box center [822, 307] width 42 height 30
type input "01"
type input "09/29/2025 1:00 PM"
click at [702, 298] on span at bounding box center [698, 299] width 11 height 15
type input "02"
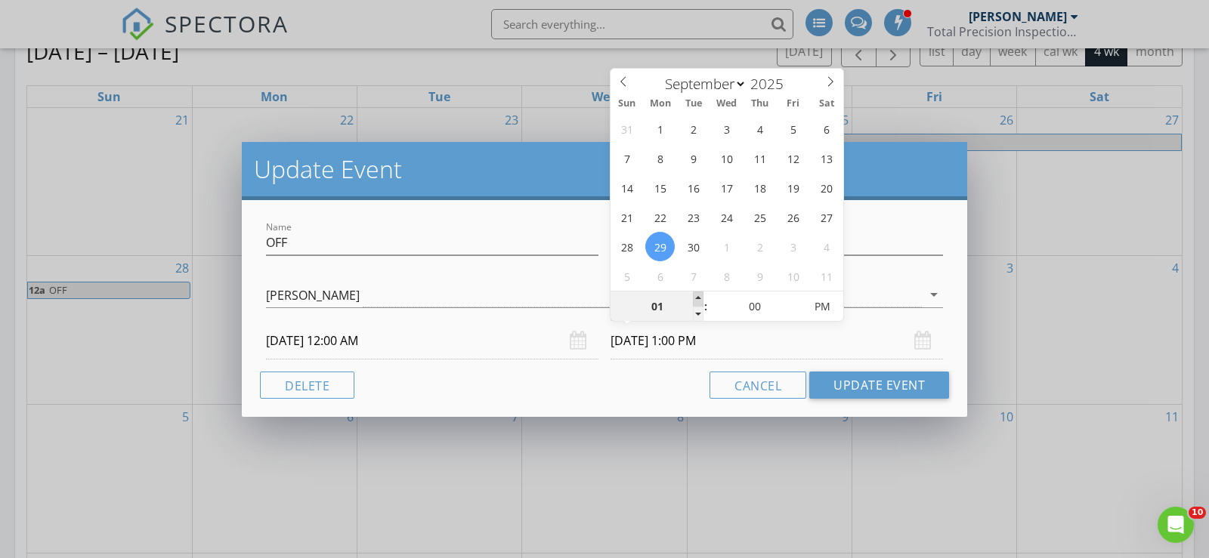
type input "09/29/2025 2:00 PM"
click at [702, 298] on span at bounding box center [698, 299] width 11 height 15
type input "03"
type input "09/29/2025 3:00 PM"
click at [702, 298] on span at bounding box center [698, 299] width 11 height 15
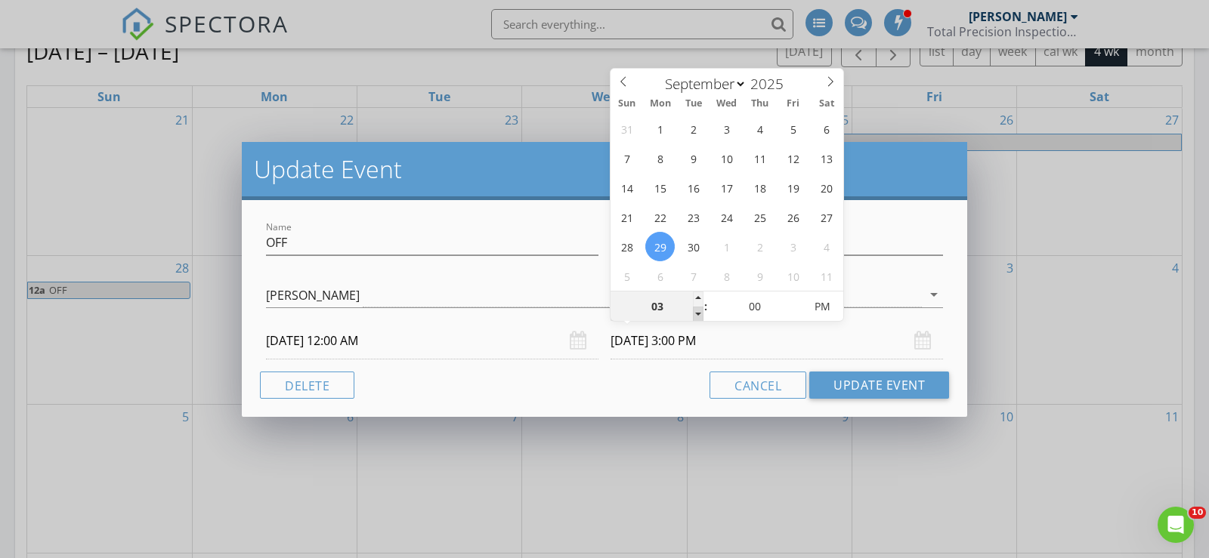
type input "02"
type input "09/29/2025 2:00 PM"
click at [698, 310] on span at bounding box center [698, 314] width 11 height 15
type input "01"
type input "09/29/2025 1:00 PM"
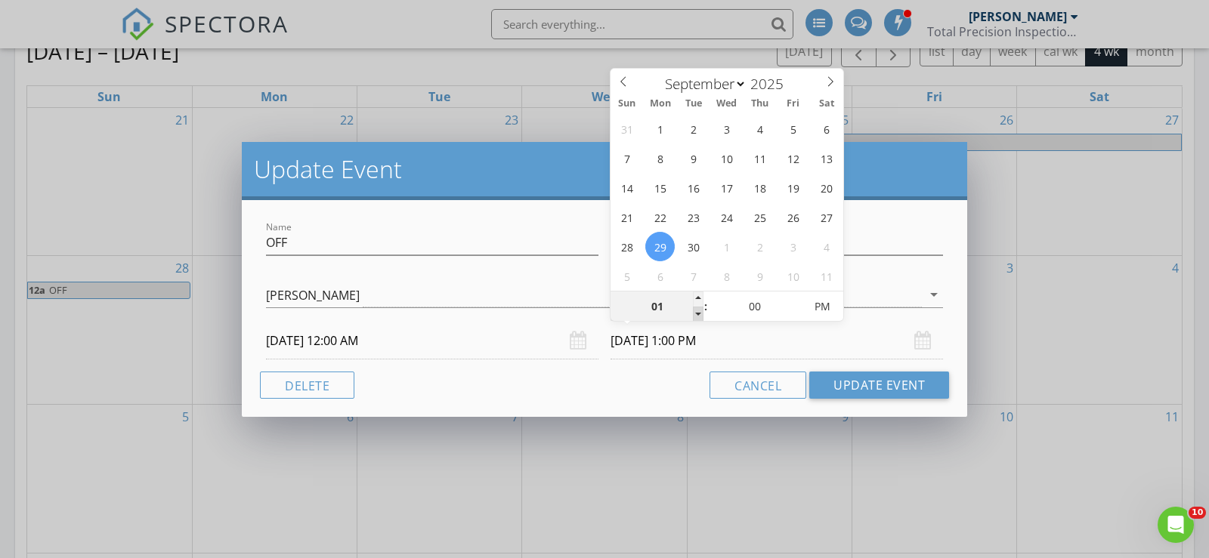
click at [698, 310] on span at bounding box center [698, 314] width 11 height 15
type input "02"
type input "09/29/2025 2:00 PM"
click at [698, 300] on span at bounding box center [698, 299] width 11 height 15
type input "03"
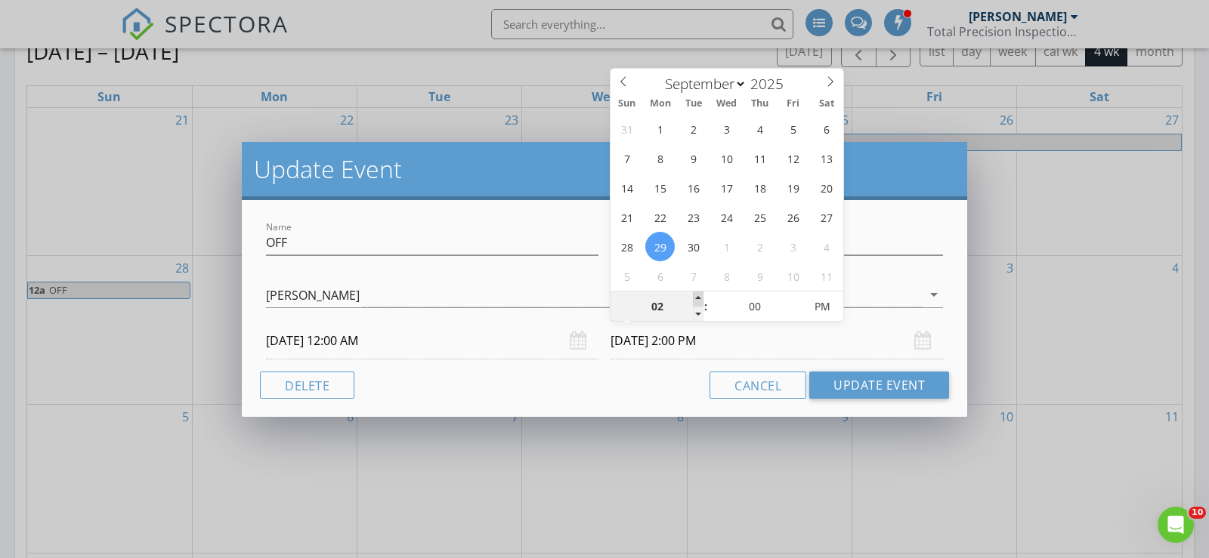
type input "09/29/2025 3:00 PM"
click at [698, 300] on span at bounding box center [698, 299] width 11 height 15
type input "04"
type input "09/29/2025 4:00 PM"
click at [698, 300] on span at bounding box center [698, 299] width 11 height 15
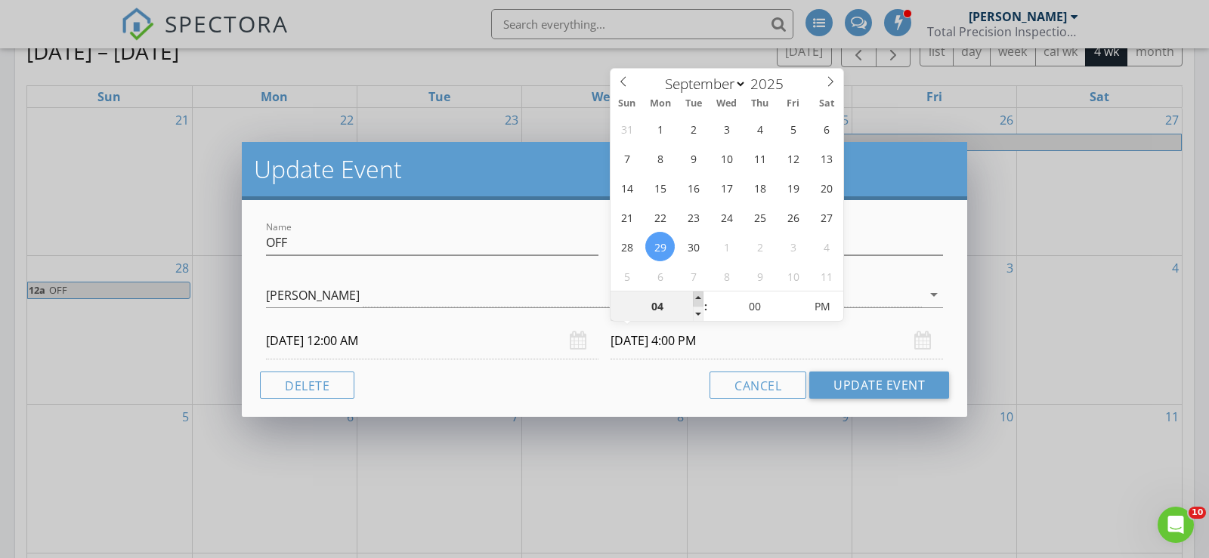
type input "05"
type input "09/29/2025 5:00 PM"
click at [698, 300] on span at bounding box center [698, 299] width 11 height 15
type input "06"
type input "09/29/2025 6:00 PM"
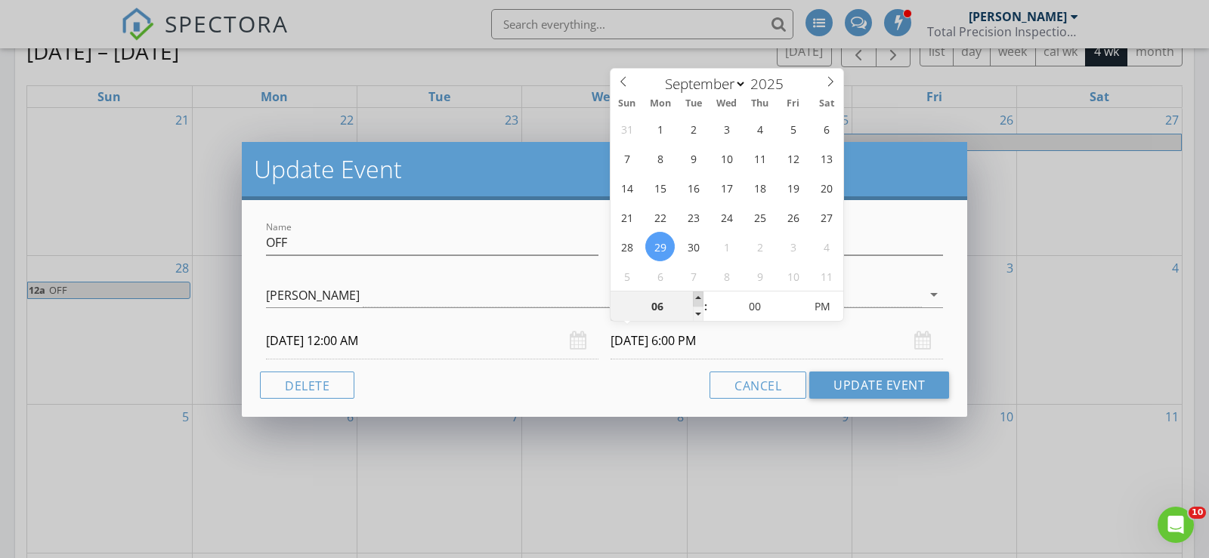
click at [698, 300] on span at bounding box center [698, 299] width 11 height 15
type input "07"
type input "09/29/2025 7:00 PM"
click at [698, 300] on span at bounding box center [698, 299] width 11 height 15
type input "08"
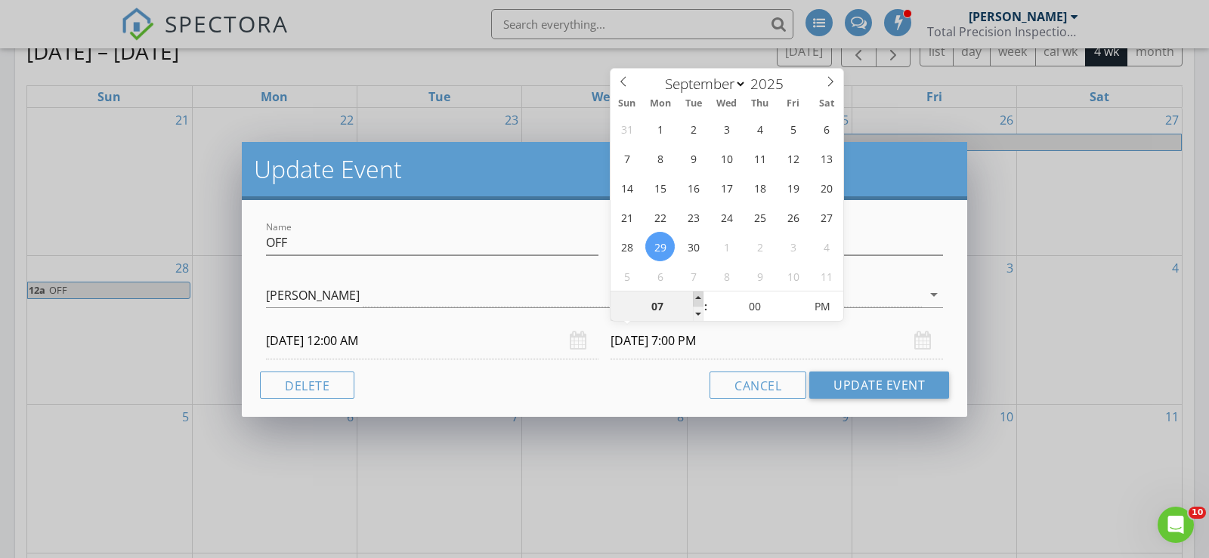
type input "09/29/2025 8:00 PM"
click at [698, 300] on span at bounding box center [698, 299] width 11 height 15
type input "09"
type input "09/29/2025 9:00 PM"
click at [698, 300] on span at bounding box center [698, 299] width 11 height 15
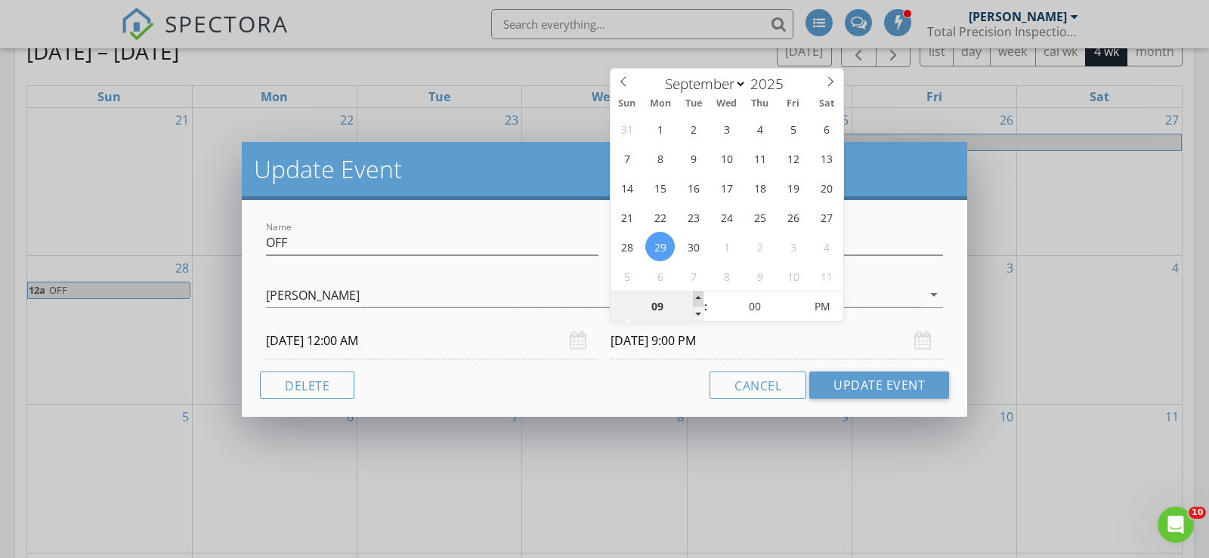
type input "10"
type input "09/29/2025 10:00 PM"
click at [698, 300] on span at bounding box center [698, 299] width 11 height 15
type input "11"
type input "09/29/2025 11:00 PM"
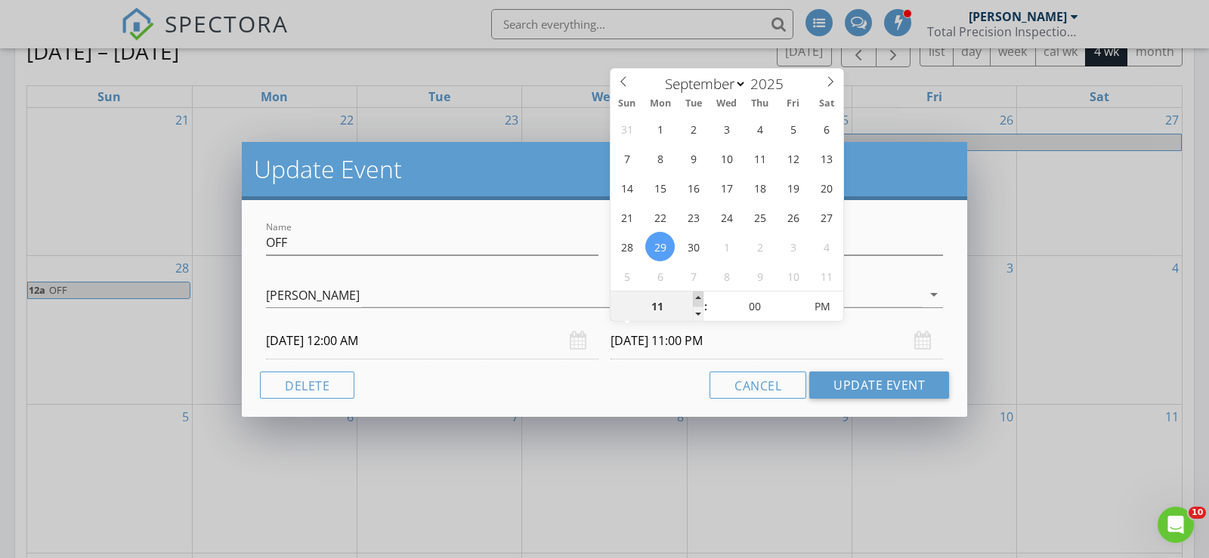
click at [698, 300] on span at bounding box center [698, 299] width 11 height 15
click at [849, 388] on button "Update Event" at bounding box center [879, 385] width 140 height 27
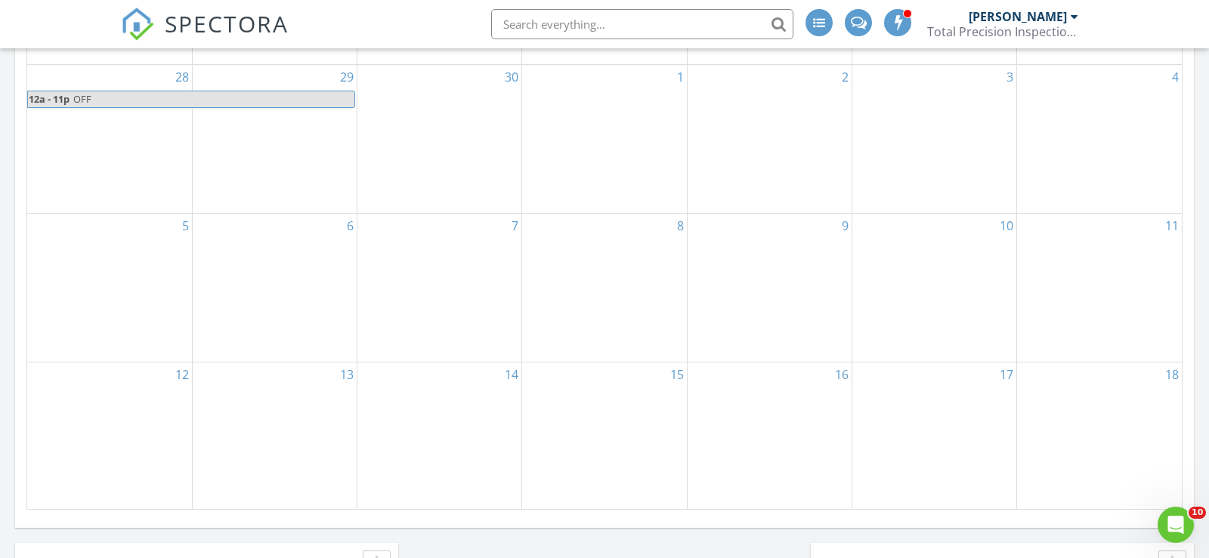
scroll to position [886, 0]
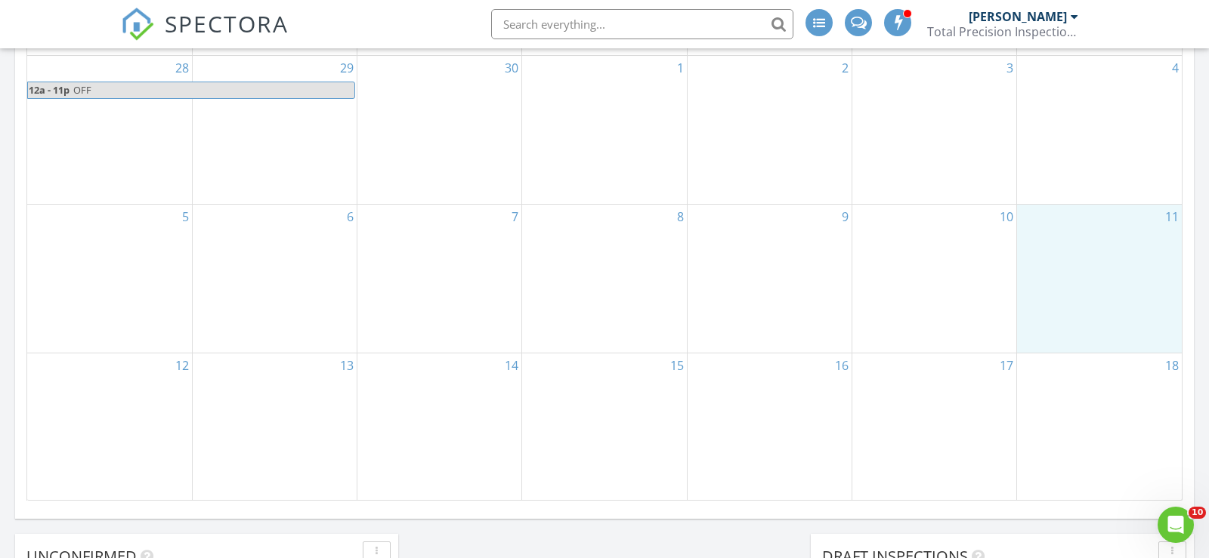
click at [1113, 246] on div "11" at bounding box center [1099, 279] width 165 height 148
click at [1102, 200] on link "Event" at bounding box center [1097, 208] width 78 height 24
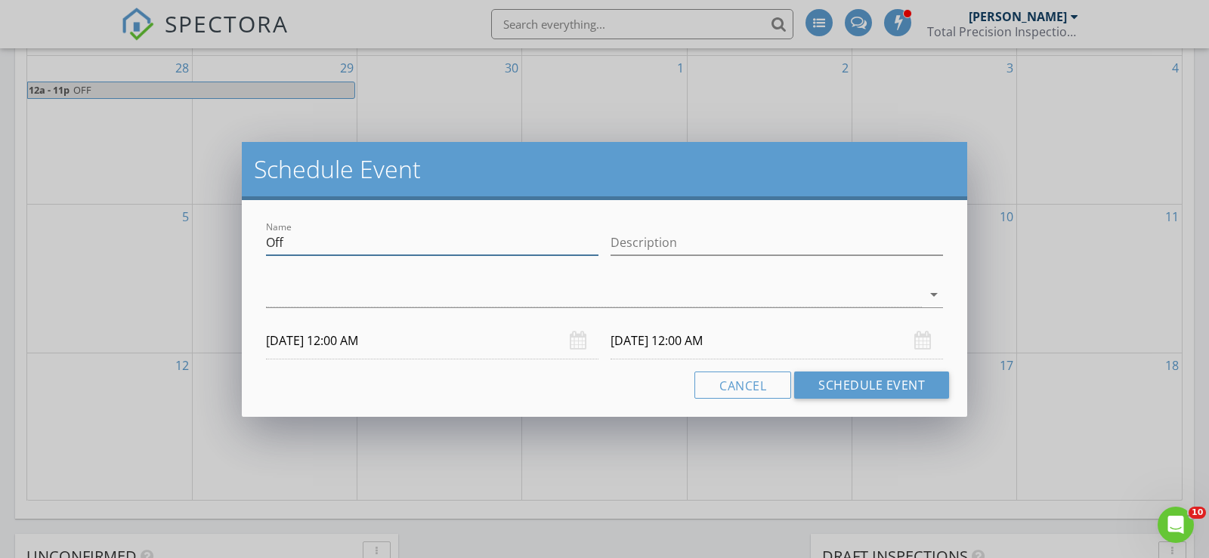
click at [411, 252] on input "Off" at bounding box center [432, 242] width 332 height 25
click at [643, 237] on input "Description" at bounding box center [777, 242] width 332 height 25
click at [478, 249] on input "OFF" at bounding box center [432, 242] width 332 height 25
type input "OFF: Brooks 1st Birthday"
click at [656, 295] on div at bounding box center [594, 295] width 656 height 25
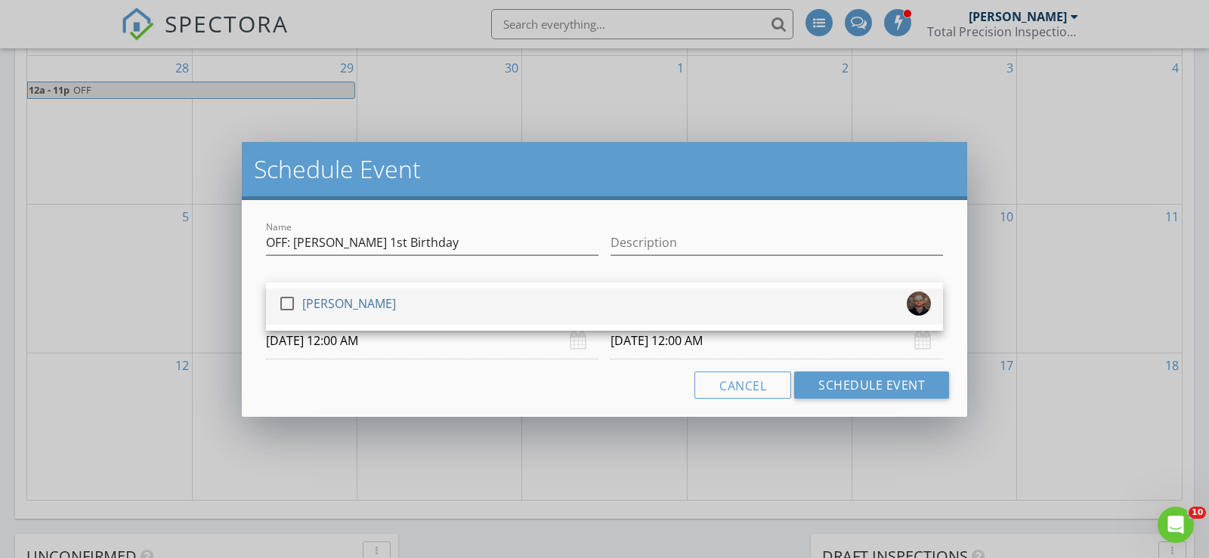
click at [631, 302] on div "check_box_outline_blank Derrick Decker" at bounding box center [604, 307] width 653 height 30
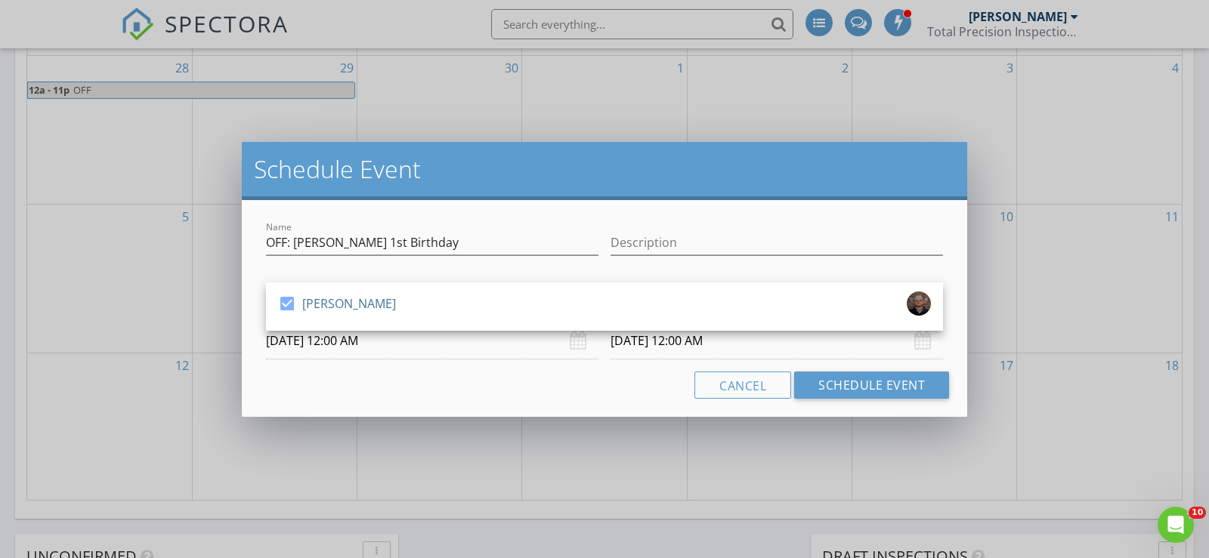
click at [480, 344] on input "10/11/2025 12:00 AM" at bounding box center [432, 341] width 332 height 37
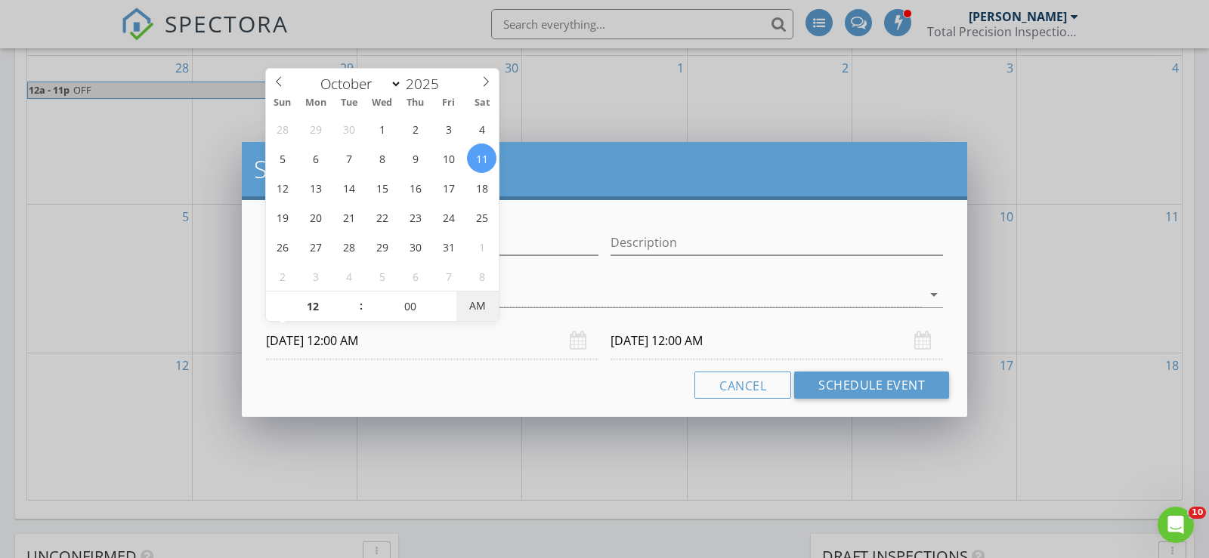
type input "10/11/2025 12:00 PM"
type input "10/12/2025 12:00 PM"
click at [465, 304] on span "AM" at bounding box center [477, 306] width 42 height 30
click at [688, 339] on input "10/12/2025 12:00 PM" at bounding box center [777, 341] width 332 height 37
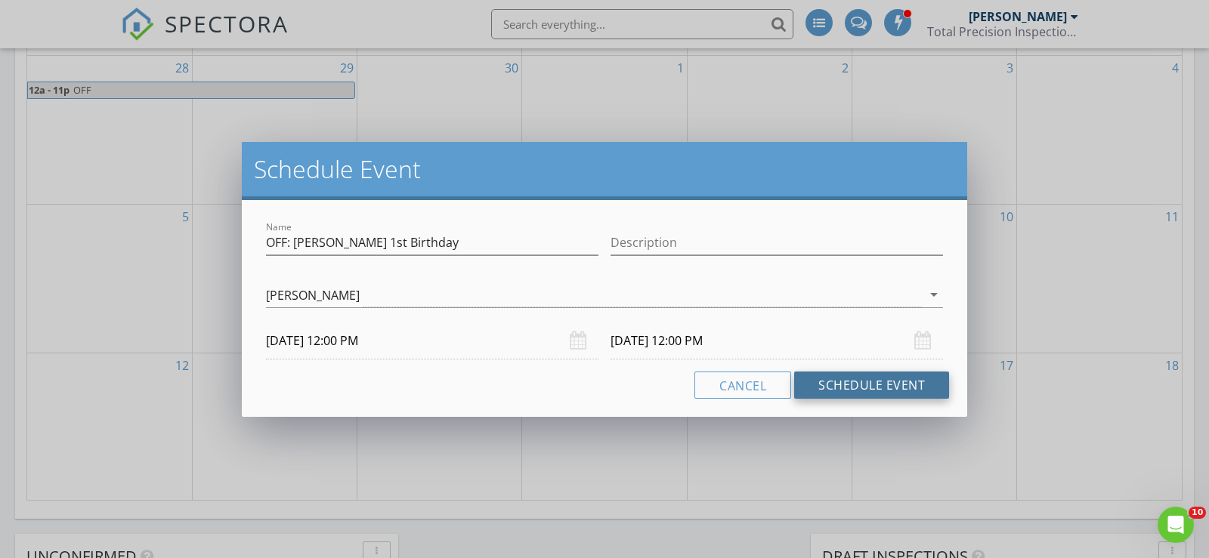
click at [837, 386] on button "Schedule Event" at bounding box center [871, 385] width 155 height 27
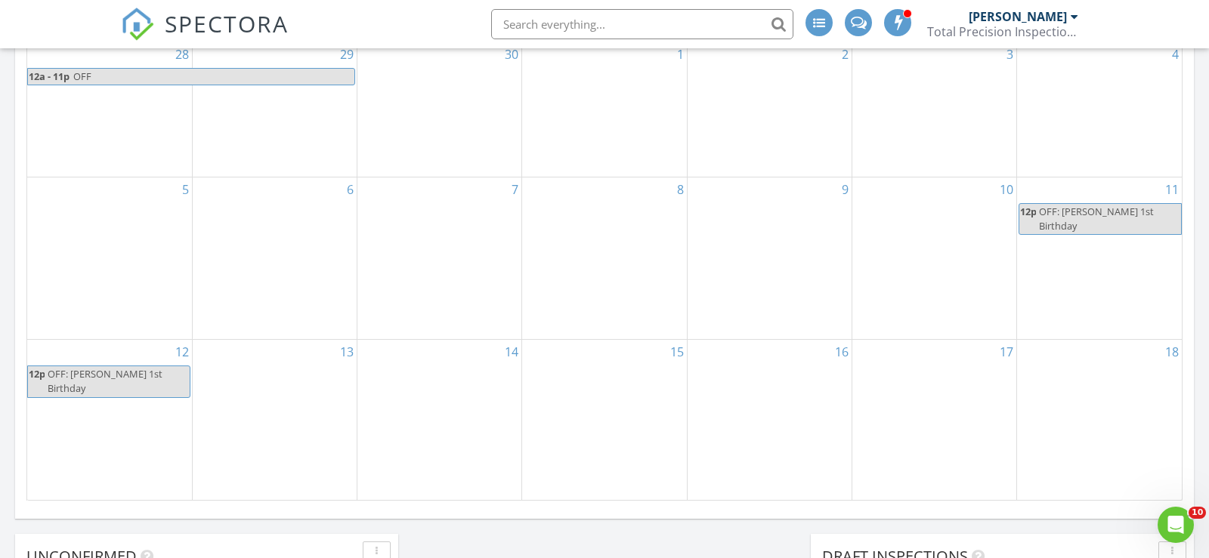
click at [724, 249] on div "9" at bounding box center [770, 259] width 164 height 162
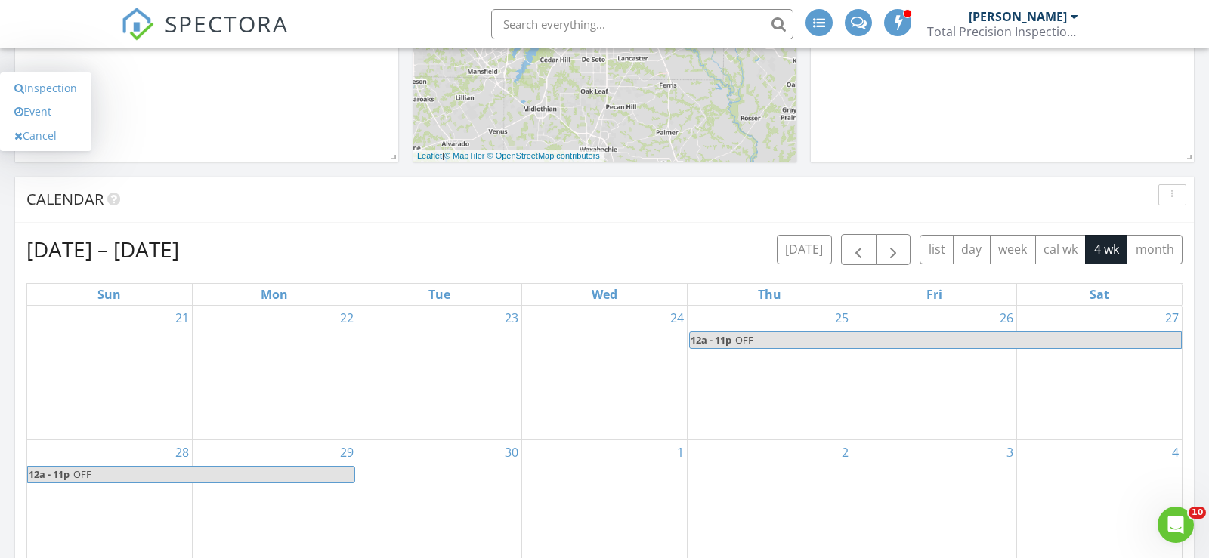
scroll to position [442, 0]
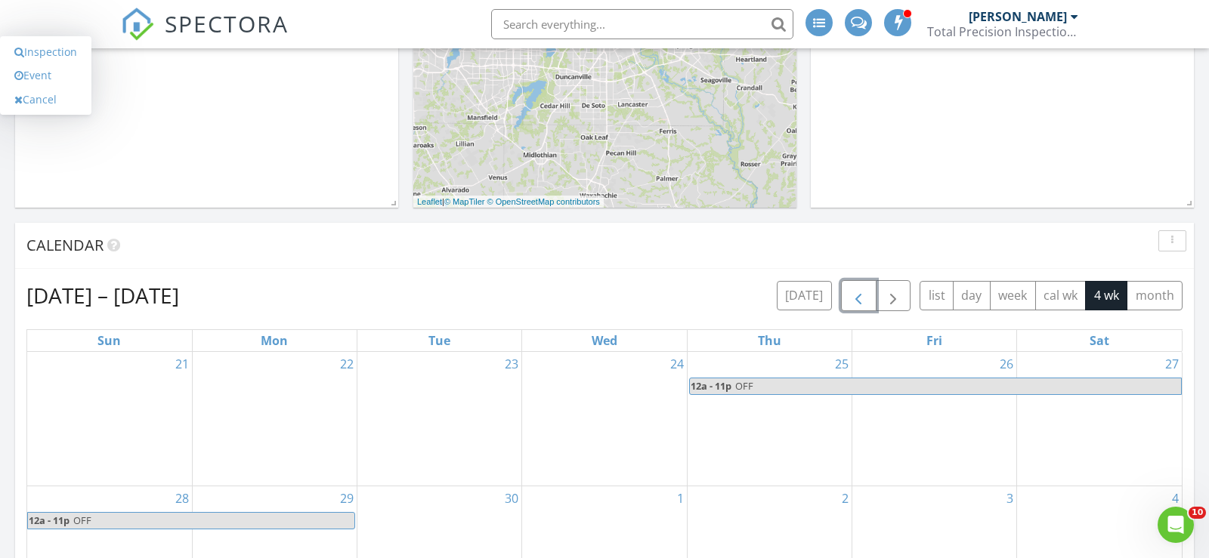
click at [864, 292] on span "button" at bounding box center [858, 296] width 18 height 18
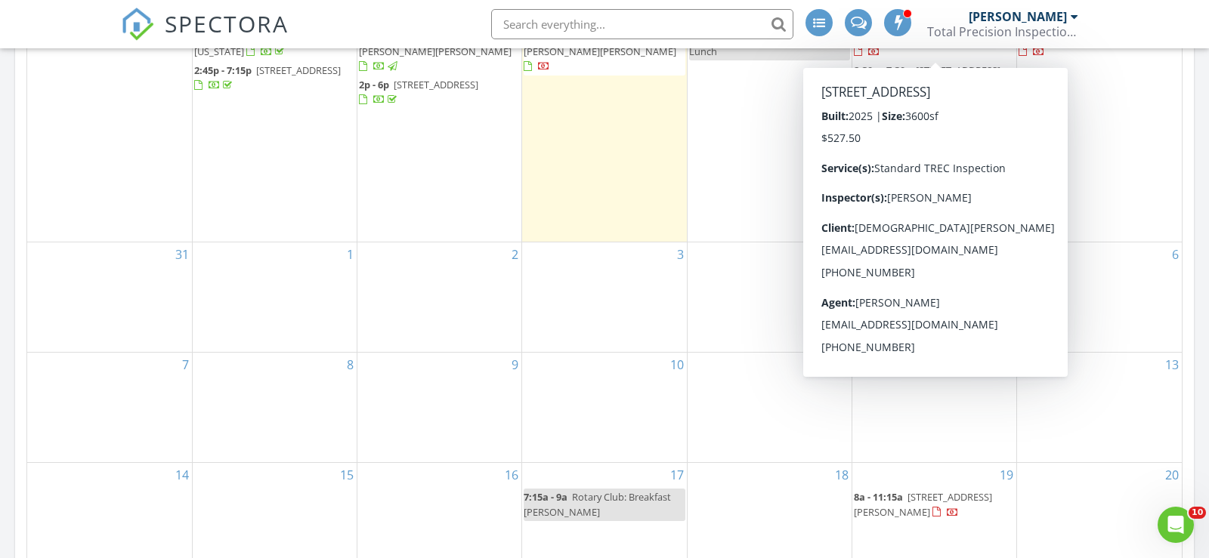
scroll to position [787, 0]
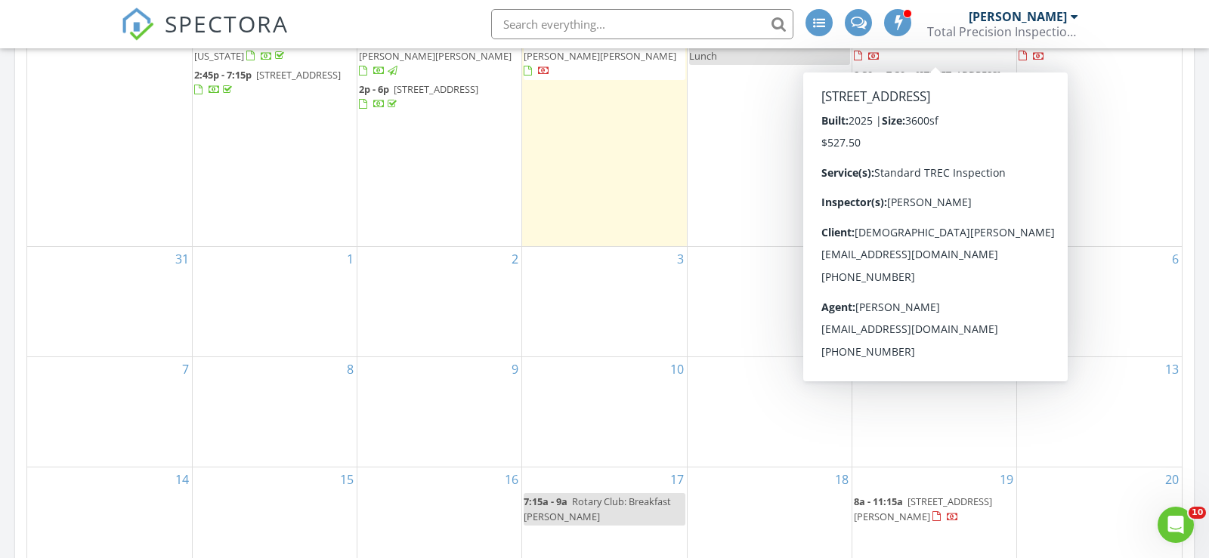
click at [758, 280] on div "4" at bounding box center [770, 302] width 164 height 110
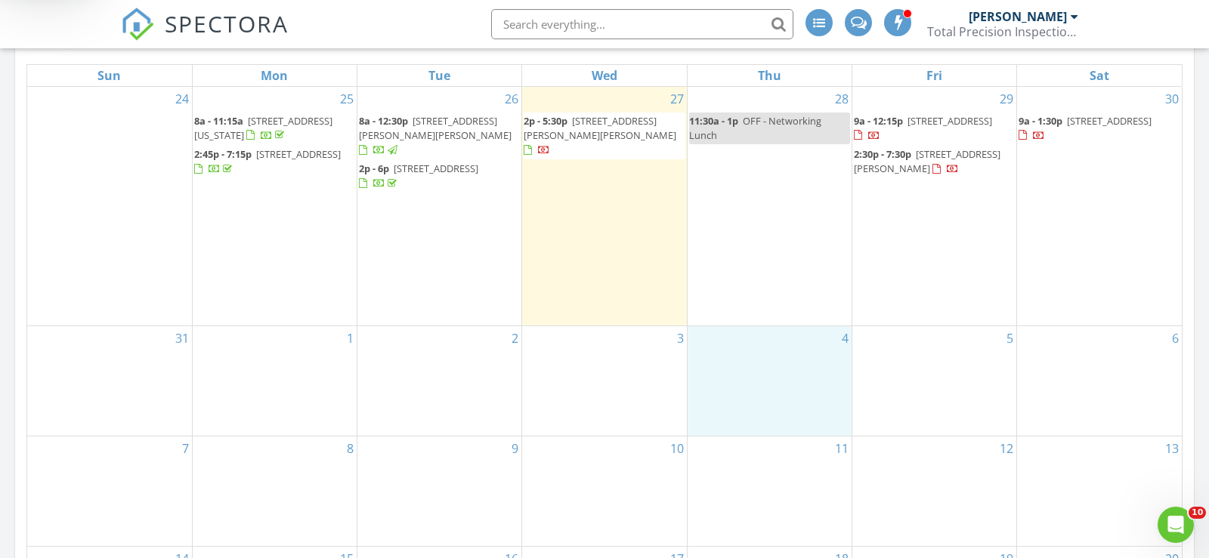
scroll to position [667, 0]
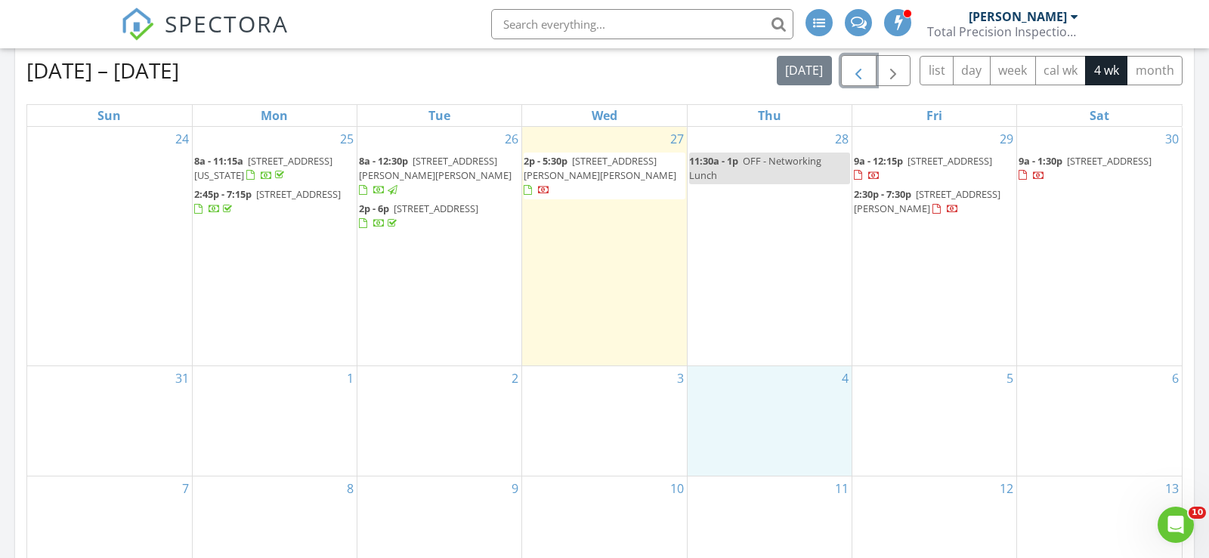
click at [787, 172] on div "11:30a - 1p OFF - Networking Lunch" at bounding box center [769, 168] width 161 height 29
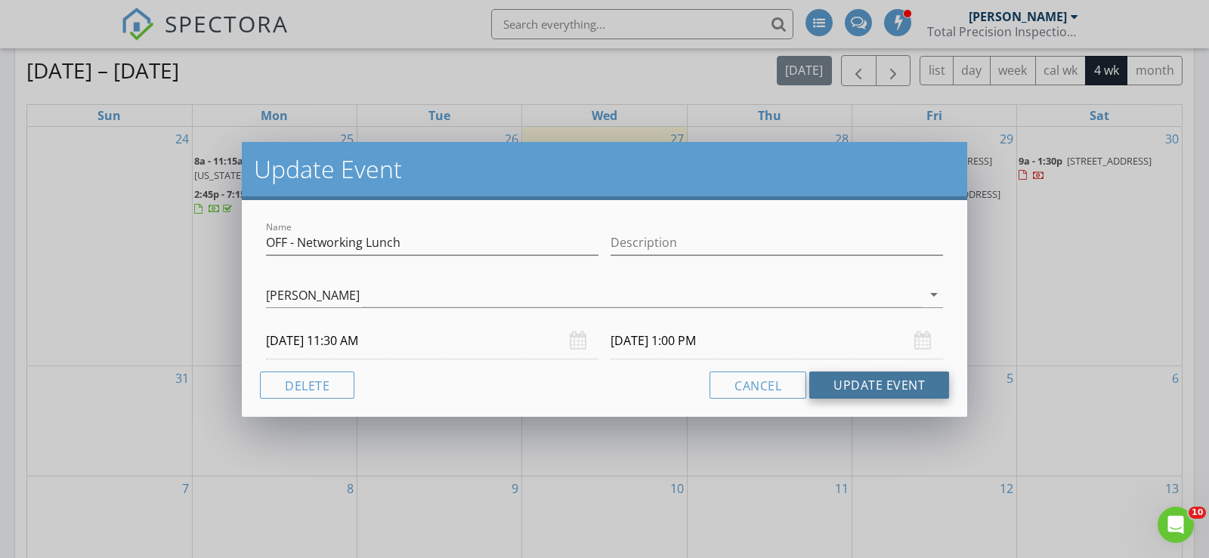
click at [849, 382] on button "Update Event" at bounding box center [879, 385] width 140 height 27
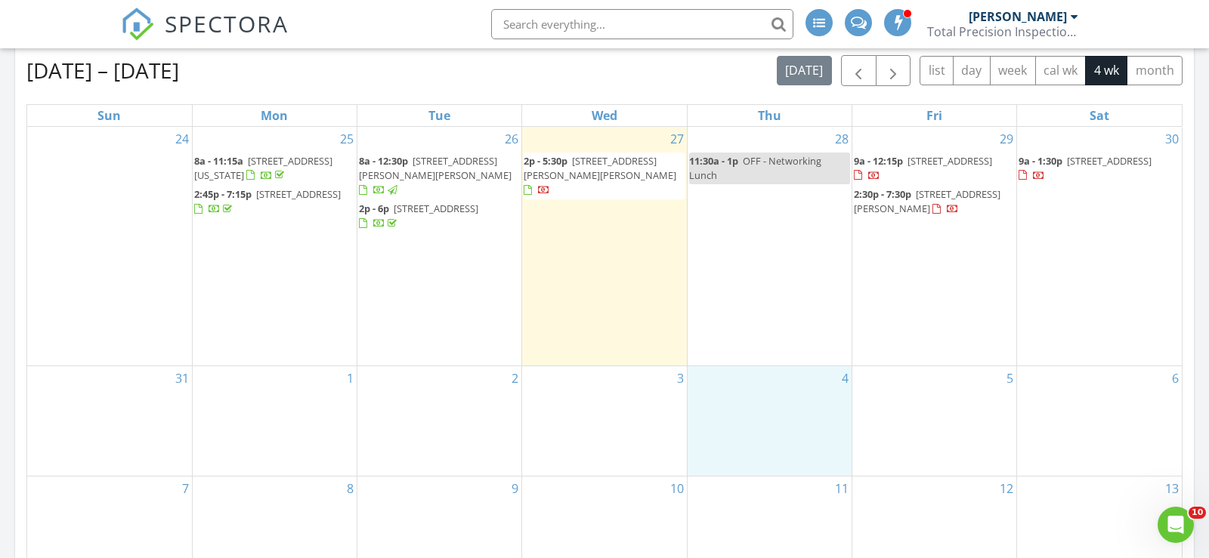
click at [724, 401] on div "4" at bounding box center [770, 422] width 164 height 110
click at [769, 362] on link "Event" at bounding box center [768, 366] width 78 height 24
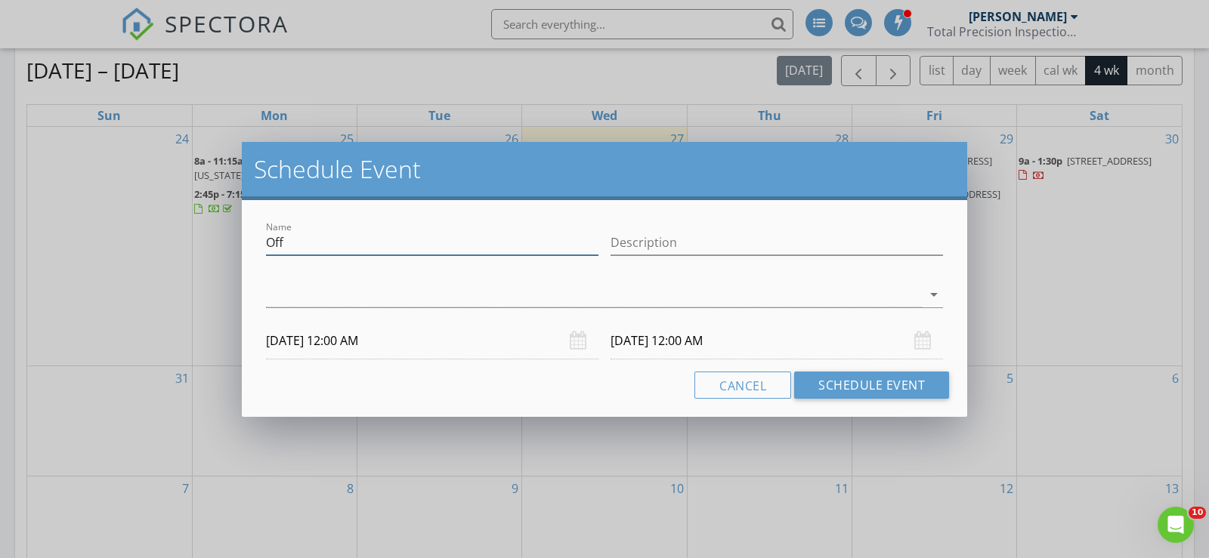
click at [308, 252] on input "Off" at bounding box center [432, 242] width 332 height 25
type input "OFF- Networking Event"
click at [624, 300] on div at bounding box center [594, 295] width 656 height 25
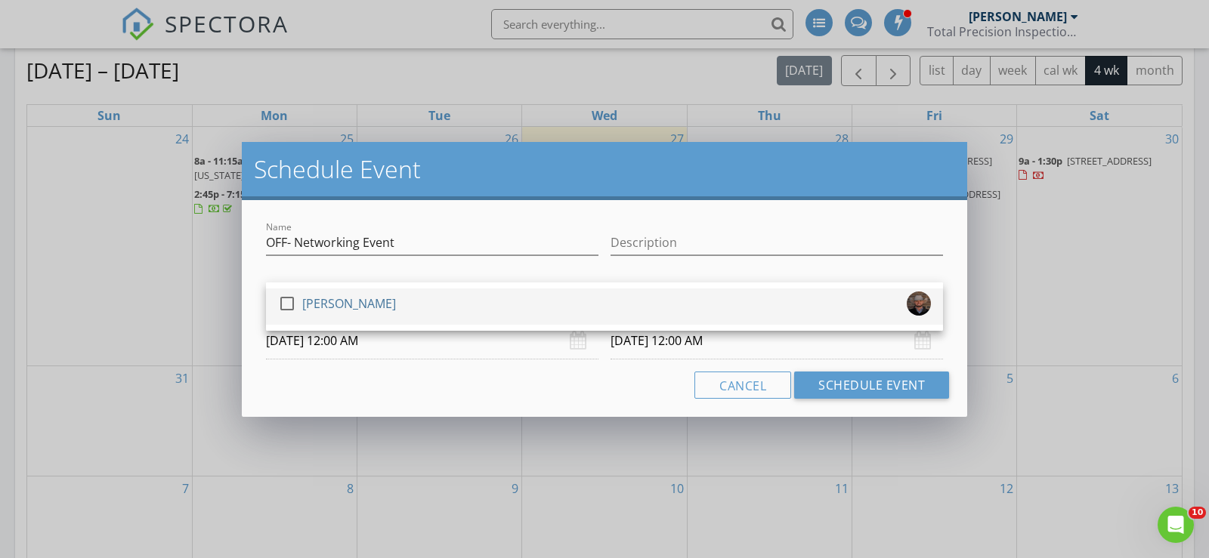
click at [622, 302] on div "check_box_outline_blank Derrick Decker" at bounding box center [604, 307] width 653 height 30
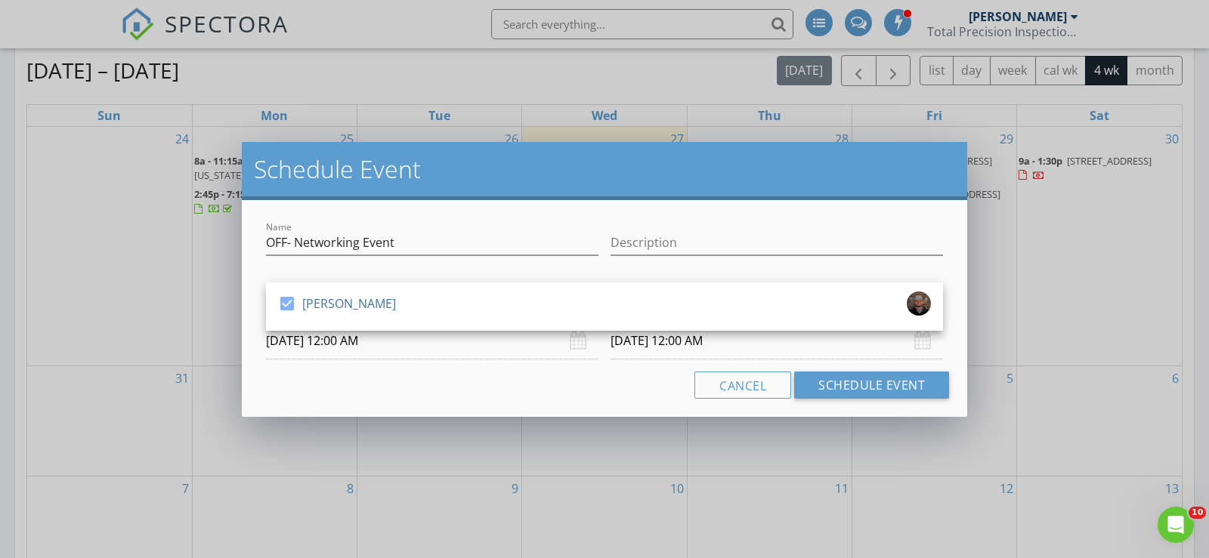
click at [465, 339] on input "09/04/2025 12:00 AM" at bounding box center [432, 341] width 332 height 37
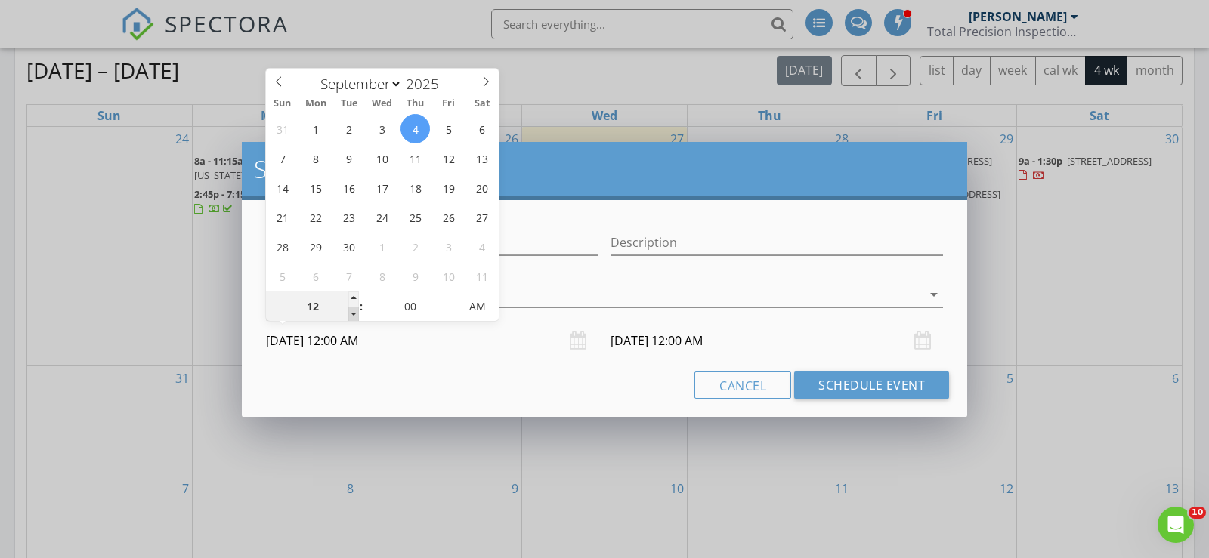
type input "11"
type input "09/04/2025 11:00 PM"
click at [352, 308] on span at bounding box center [353, 314] width 11 height 15
type input "10"
type input "09/04/2025 10:00 PM"
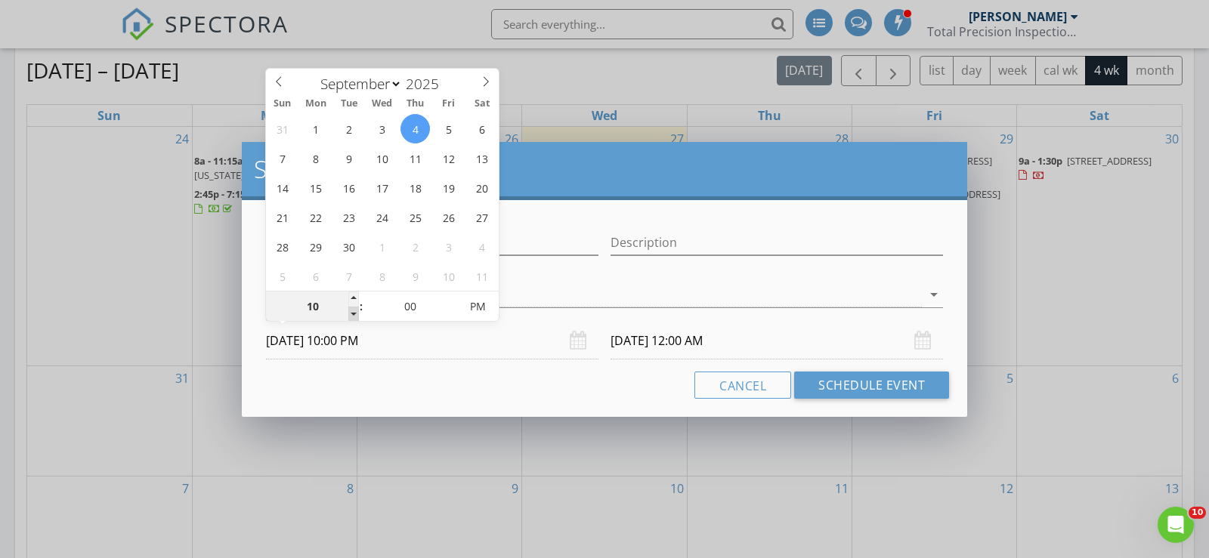
click at [352, 308] on span at bounding box center [353, 314] width 11 height 15
type input "09/05/2025 10:00 PM"
type input "11"
type input "09/04/2025 11:00 PM"
click at [354, 300] on span at bounding box center [353, 299] width 11 height 15
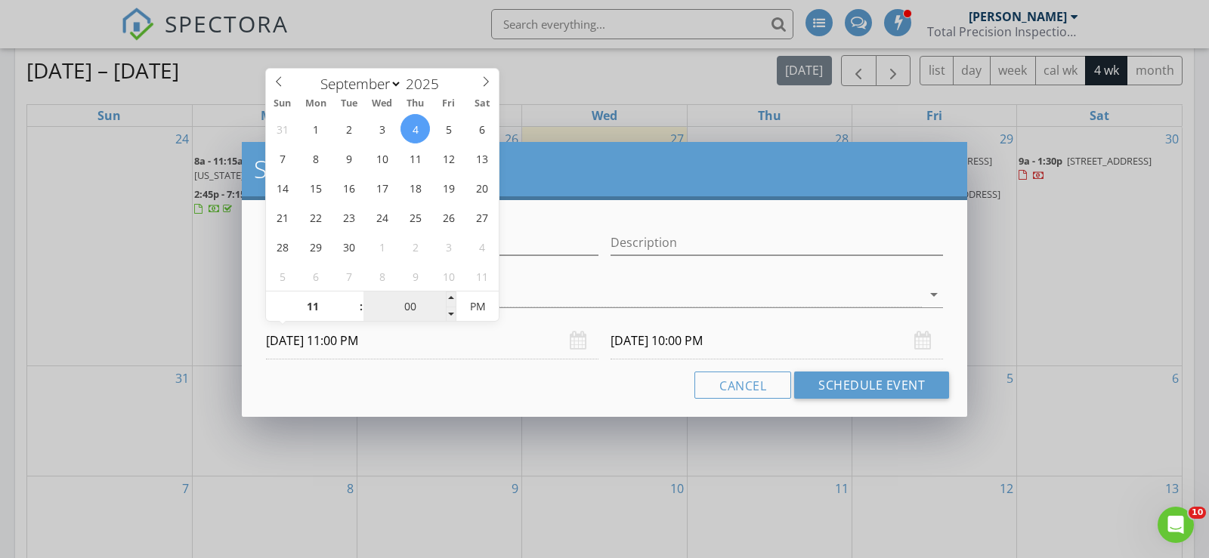
type input "09/05/2025 11:00 PM"
type input "05"
type input "09/04/2025 11:05 PM"
click at [454, 297] on span at bounding box center [451, 299] width 11 height 15
type input "10"
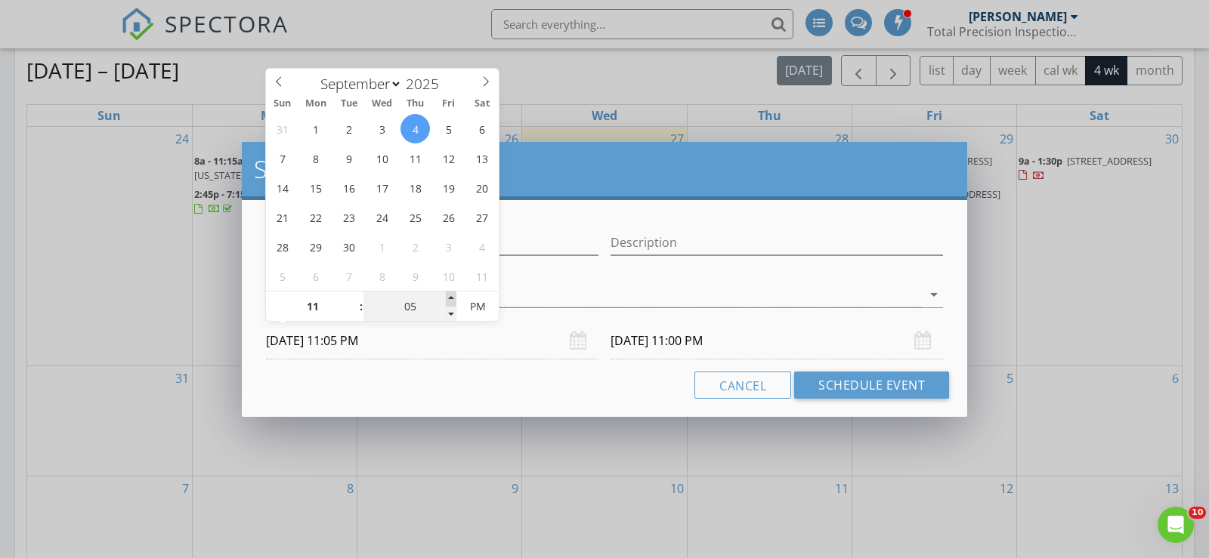
type input "09/04/2025 11:10 PM"
click at [454, 297] on span at bounding box center [451, 299] width 11 height 15
type input "15"
type input "09/04/2025 11:15 PM"
click at [454, 297] on span at bounding box center [451, 299] width 11 height 15
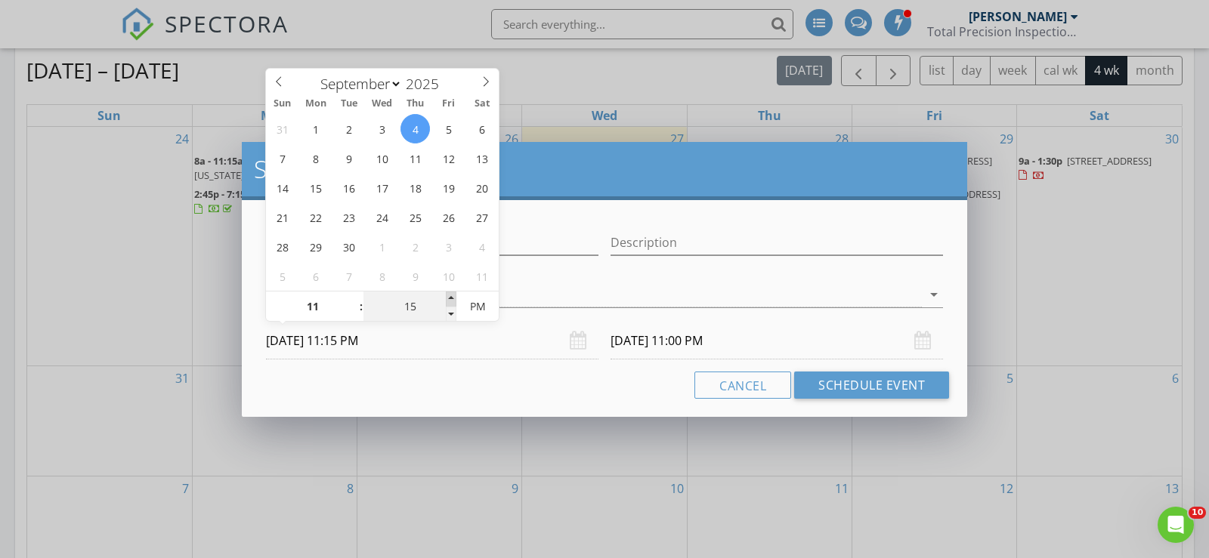
type input "20"
type input "09/04/2025 11:20 PM"
click at [454, 297] on span at bounding box center [451, 299] width 11 height 15
type input "25"
type input "09/04/2025 11:25 PM"
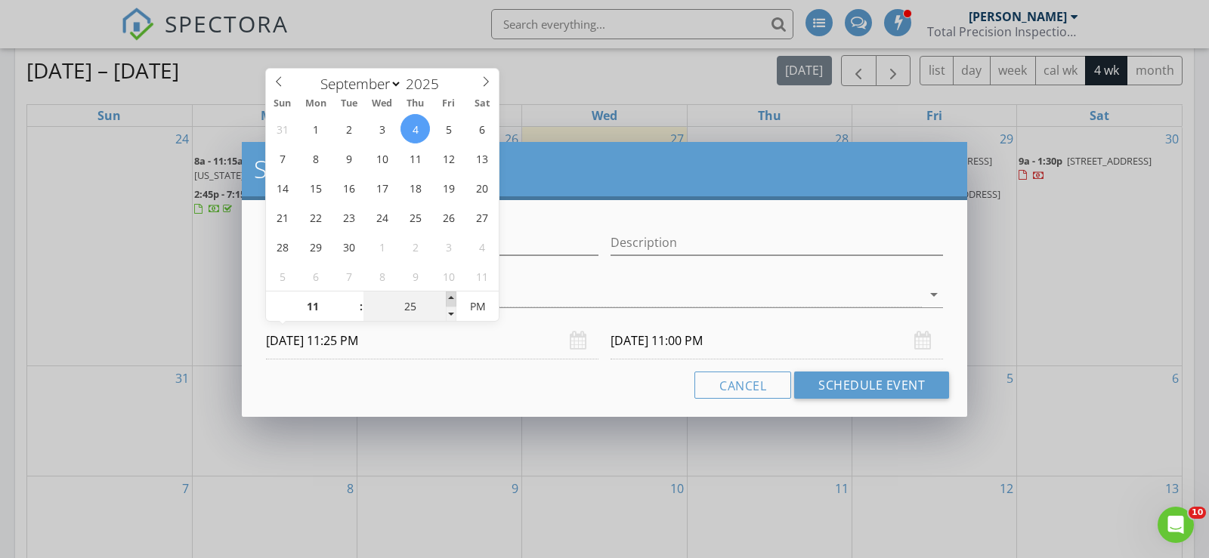
click at [454, 297] on span at bounding box center [451, 299] width 11 height 15
type input "30"
type input "09/04/2025 11:30 PM"
click at [454, 297] on span at bounding box center [451, 299] width 11 height 15
type input "35"
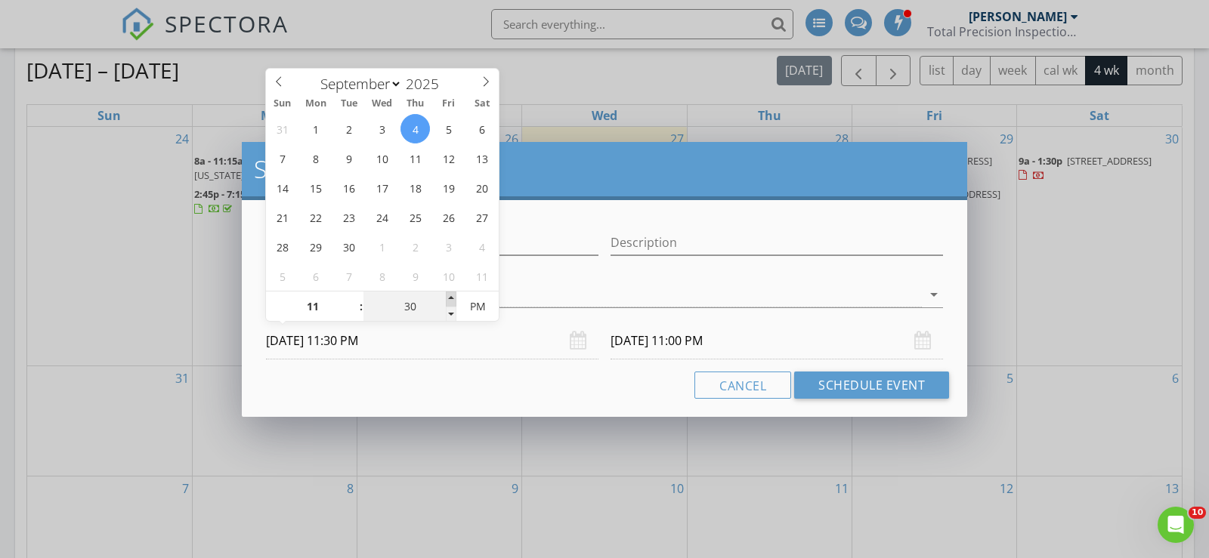
type input "09/04/2025 11:35 PM"
click at [454, 297] on span at bounding box center [451, 299] width 11 height 15
type input "09/05/2025 11:35 PM"
click at [445, 314] on input "35" at bounding box center [409, 307] width 93 height 30
type input "30"
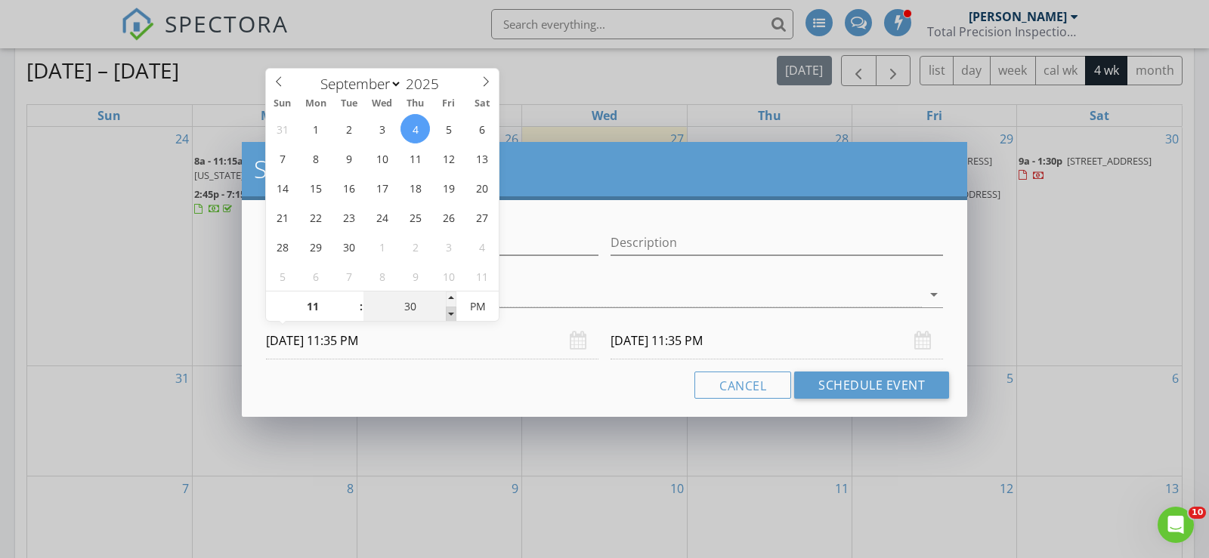
type input "09/04/2025 11:30 PM"
click at [451, 311] on span at bounding box center [451, 314] width 11 height 15
type input "09/05/2025 11:30 PM"
type input "09/04/2025 11:30 AM"
click at [478, 308] on span "PM" at bounding box center [477, 307] width 42 height 30
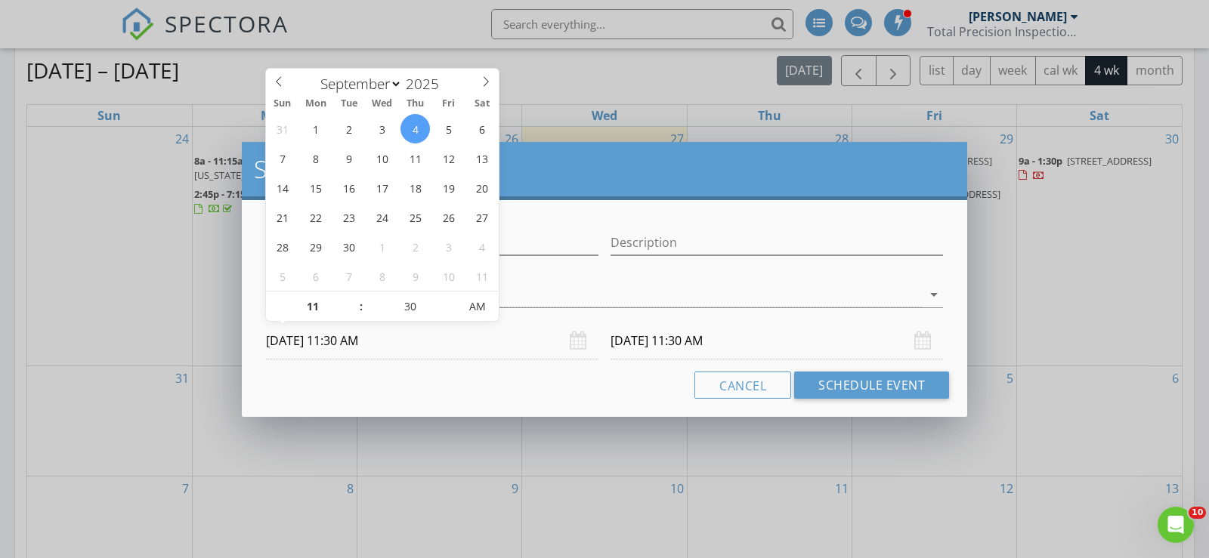
click at [915, 339] on div "09/05/2025 11:30 AM" at bounding box center [777, 341] width 332 height 37
click at [881, 338] on input "09/05/2025 11:30 AM" at bounding box center [777, 341] width 332 height 37
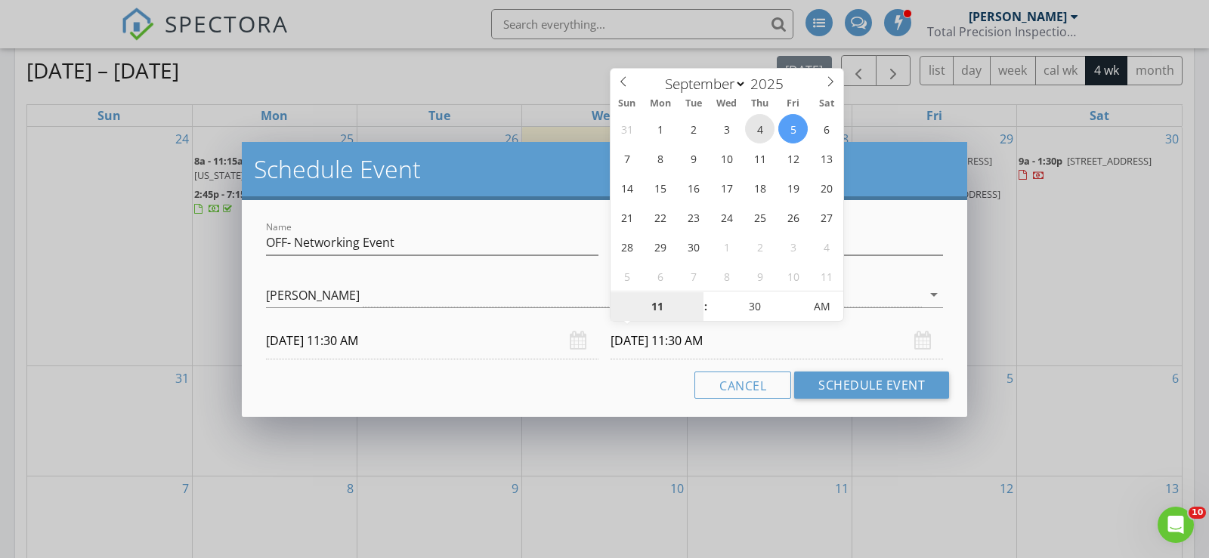
type input "09/04/2025 11:30 AM"
type input "12"
type input "09/04/2025 12:30 PM"
click at [699, 299] on span at bounding box center [698, 299] width 11 height 15
type input "01"
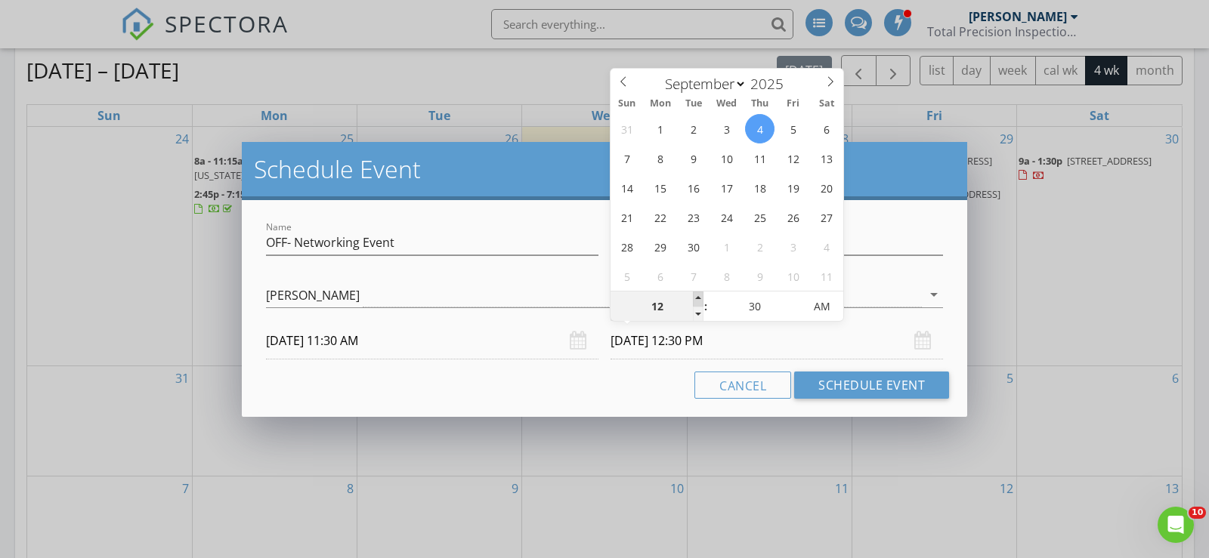
type input "09/04/2025 1:30 PM"
click at [699, 299] on span at bounding box center [698, 299] width 11 height 15
type input "02"
type input "09/04/2025 2:30 PM"
click at [699, 299] on span at bounding box center [698, 299] width 11 height 15
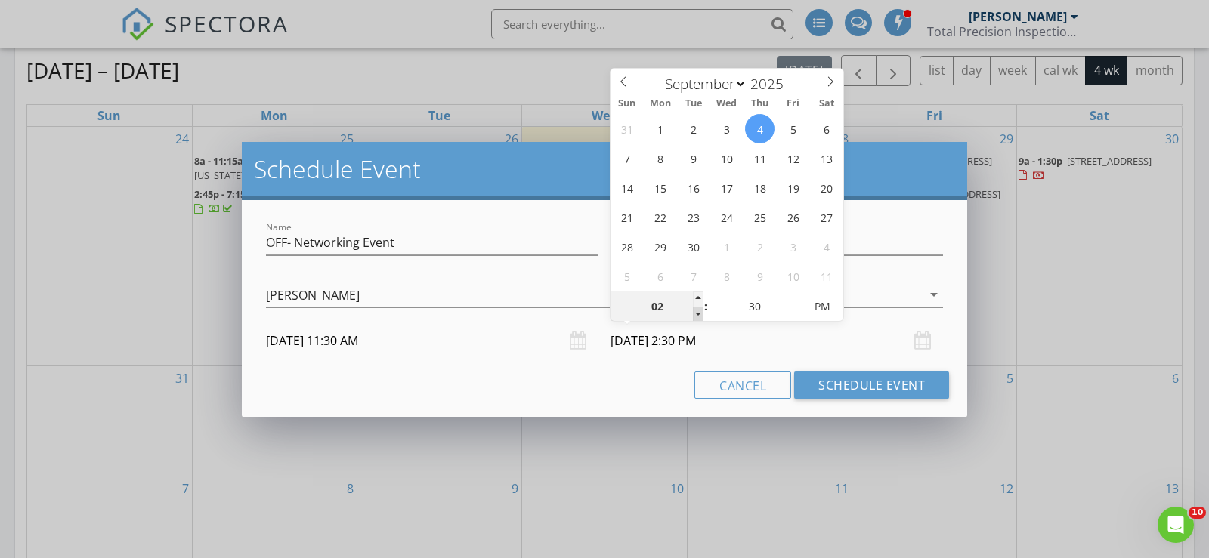
type input "01"
type input "09/04/2025 1:30 PM"
click at [696, 319] on span at bounding box center [698, 314] width 11 height 15
type input "25"
type input "09/04/2025 1:25 PM"
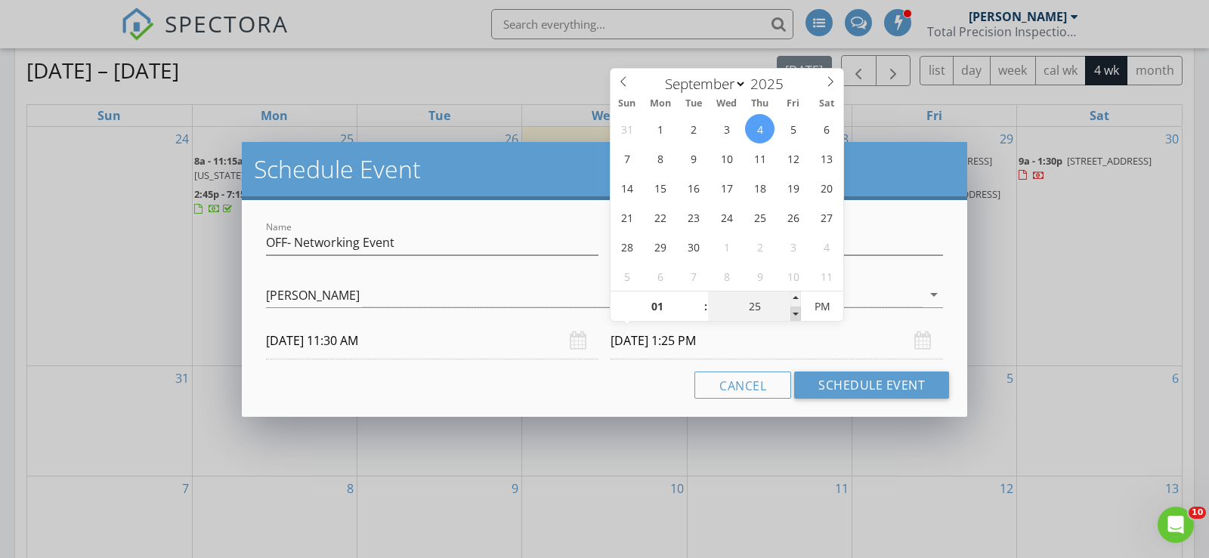
click at [793, 314] on span at bounding box center [795, 314] width 11 height 15
type input "20"
type input "09/04/2025 1:20 PM"
click at [793, 314] on span at bounding box center [795, 314] width 11 height 15
type input "15"
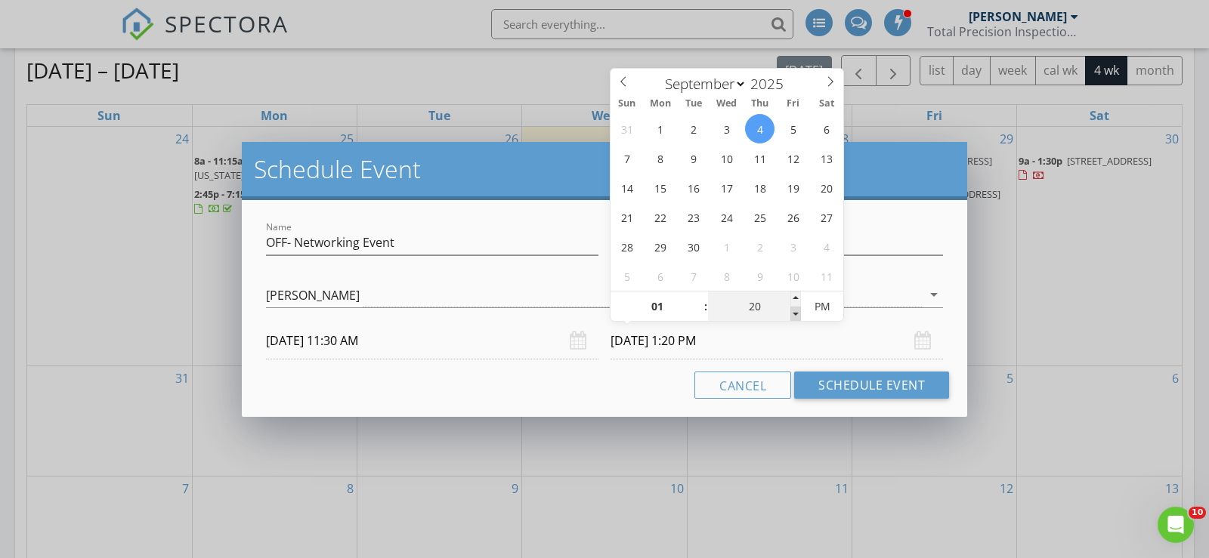
type input "09/04/2025 1:15 PM"
click at [793, 314] on span at bounding box center [795, 314] width 11 height 15
type input "10"
type input "09/04/2025 1:10 PM"
click at [793, 314] on span at bounding box center [795, 314] width 11 height 15
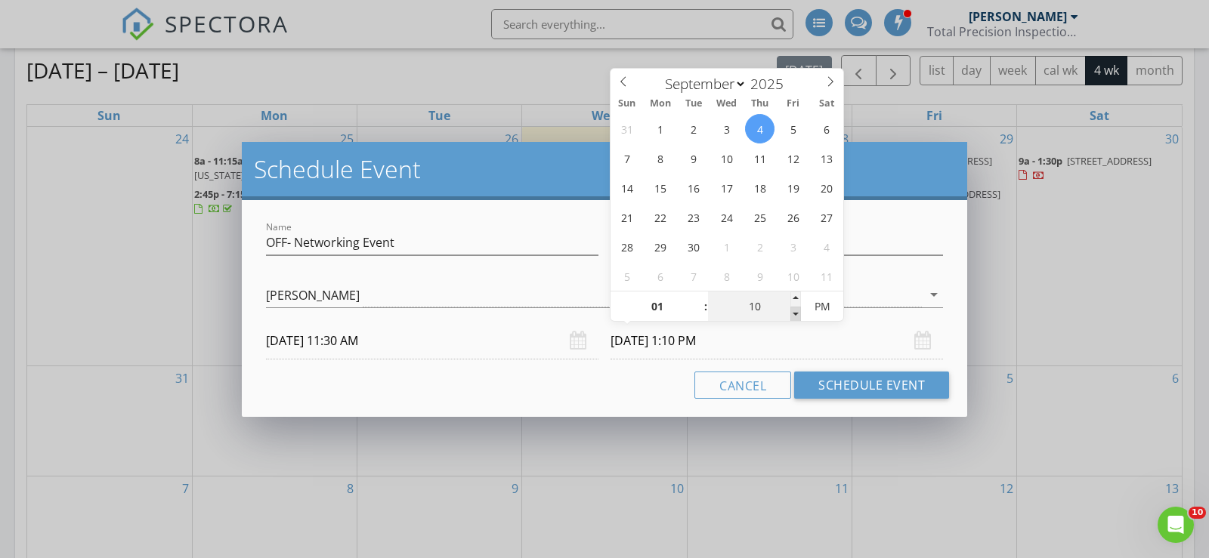
type input "05"
type input "09/04/2025 1:05 PM"
click at [793, 314] on span at bounding box center [795, 314] width 11 height 15
type input "00"
type input "09/04/2025 1:00 PM"
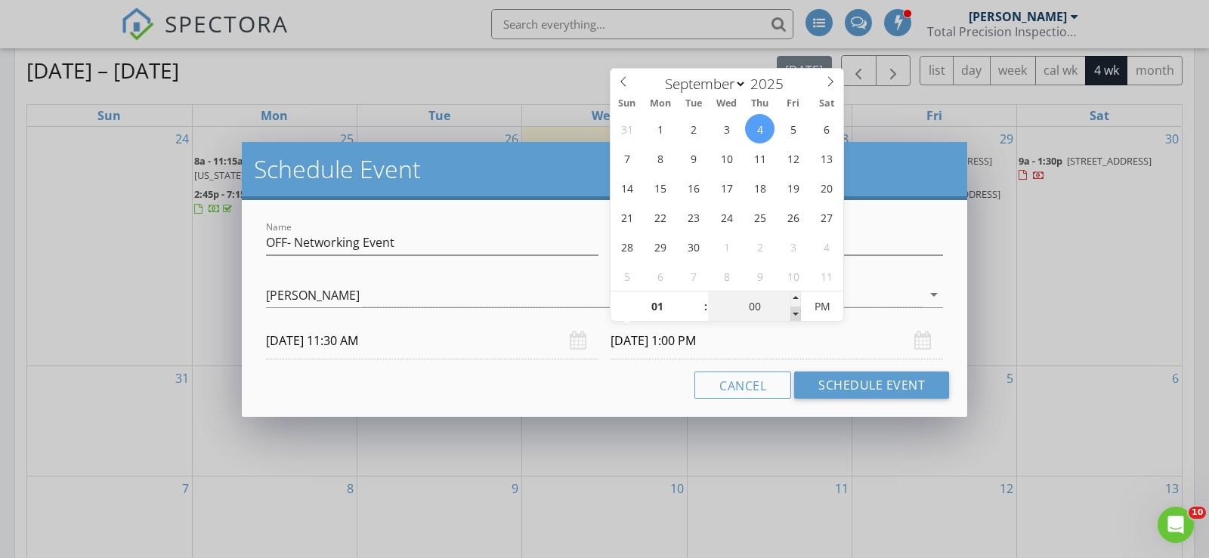
click at [793, 314] on span at bounding box center [795, 314] width 11 height 15
click at [859, 403] on div "Name OFF- Networking Event Description check_box Derrick Decker Derrick Decker …" at bounding box center [604, 308] width 725 height 217
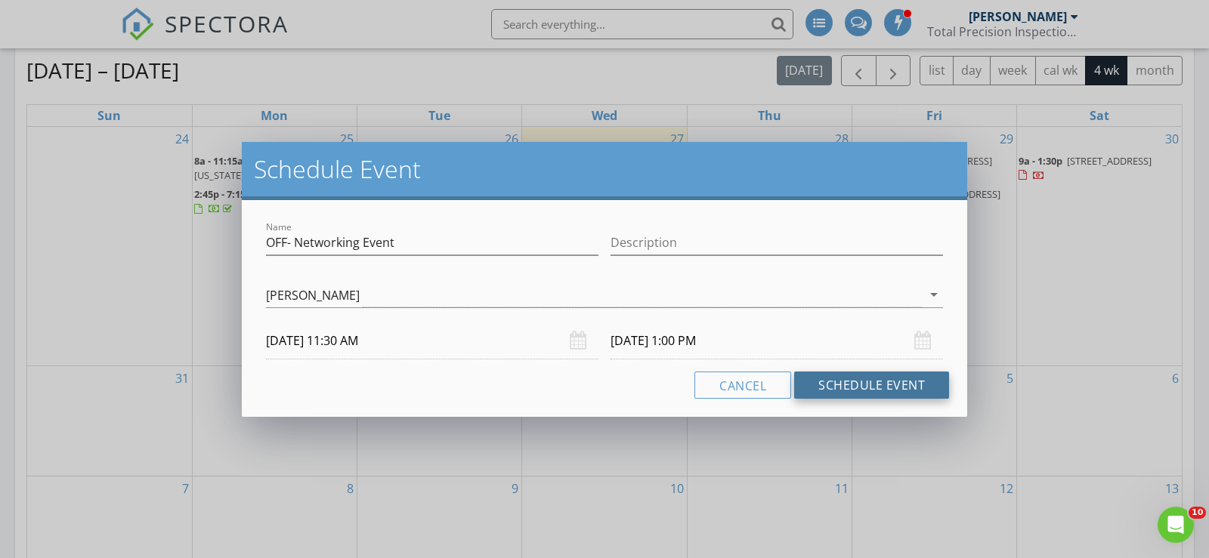
click at [859, 387] on button "Schedule Event" at bounding box center [871, 385] width 155 height 27
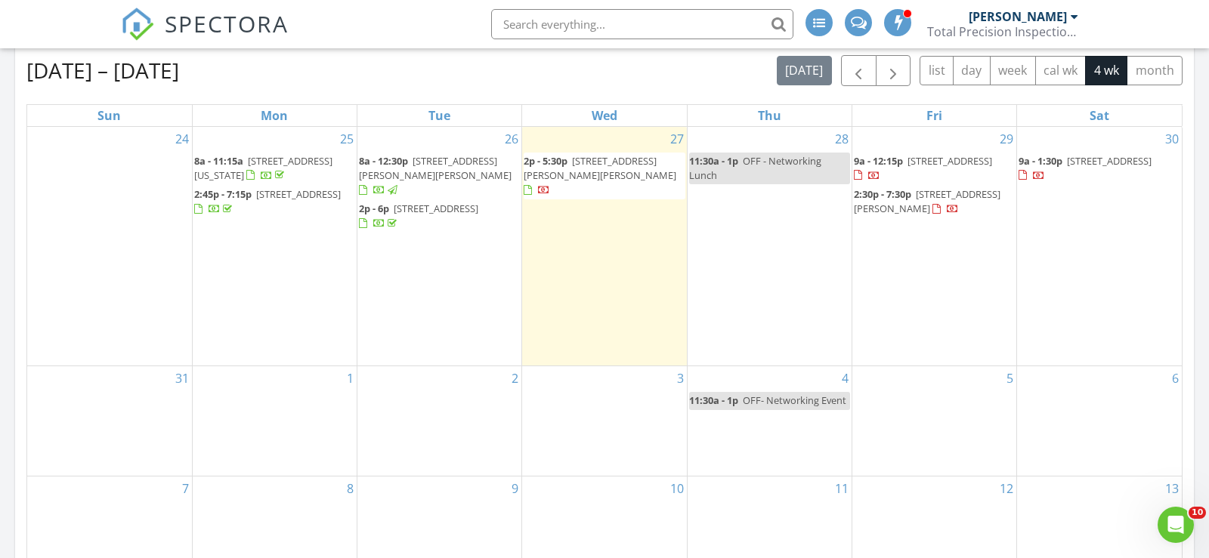
click at [765, 392] on link "11:30a - 1p OFF- Networking Event" at bounding box center [769, 400] width 161 height 17
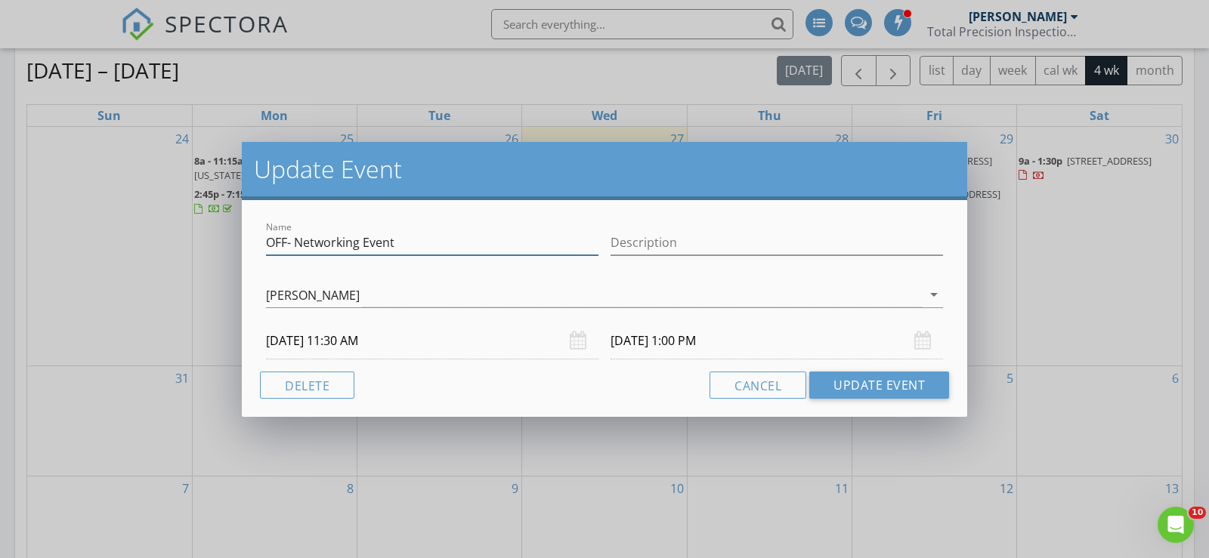
click at [406, 239] on input "OFF- Networking Event" at bounding box center [432, 242] width 332 height 25
click at [412, 247] on input "OFF- Networking Event" at bounding box center [432, 242] width 332 height 25
drag, startPoint x: 437, startPoint y: 246, endPoint x: 212, endPoint y: 224, distance: 226.3
click at [212, 224] on div "Update Event Name OFF- Networking Event Lunch Description Derrick Decker Derric…" at bounding box center [604, 279] width 1209 height 558
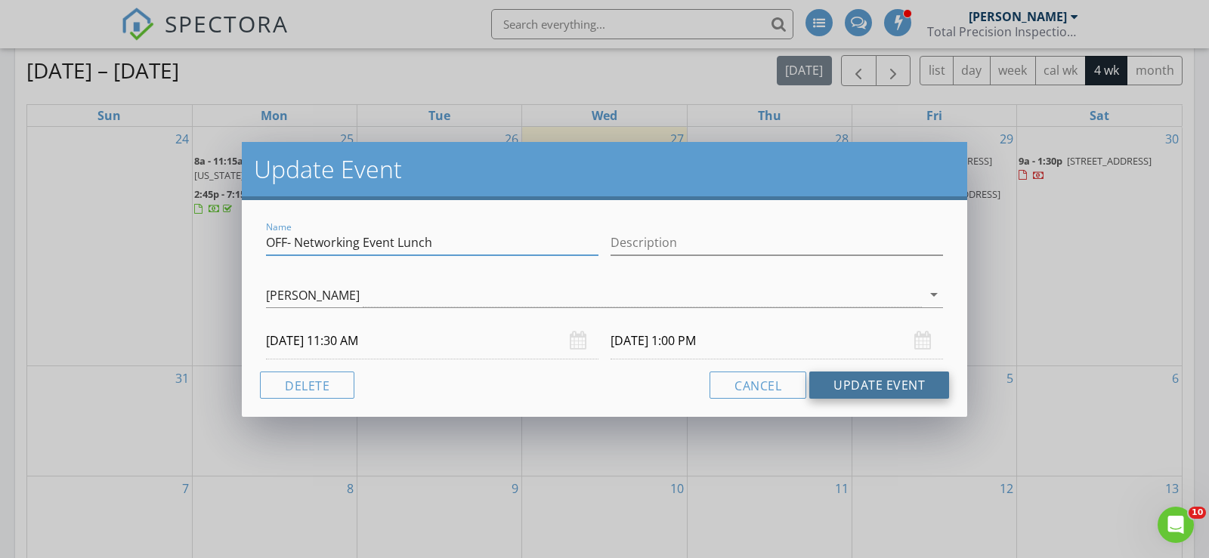
type input "OFF- Networking Event Lunch"
click at [915, 380] on button "Update Event" at bounding box center [879, 385] width 140 height 27
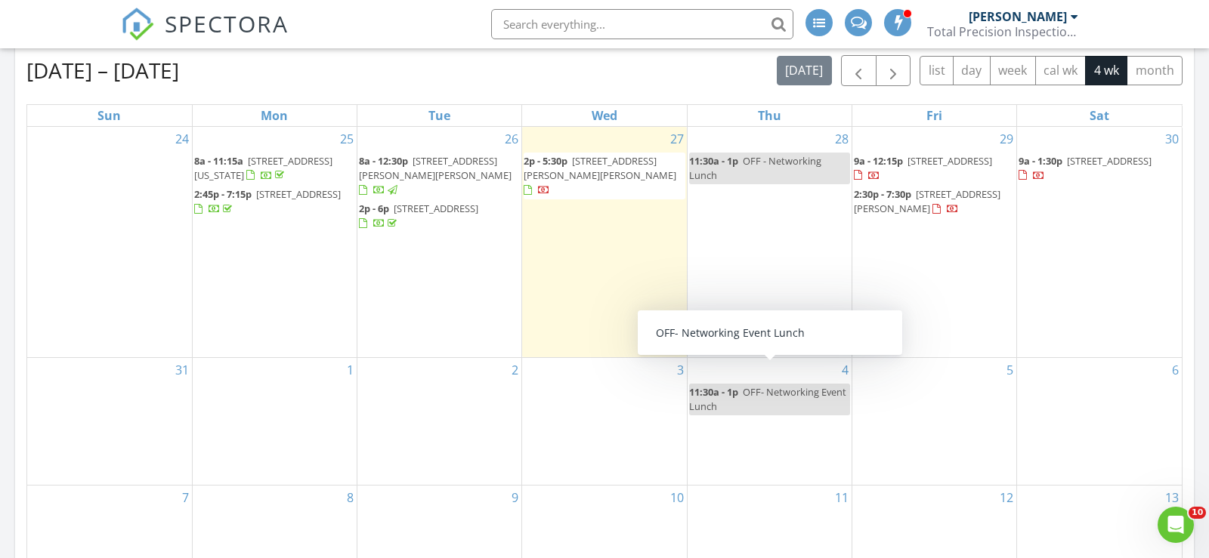
scroll to position [783, 0]
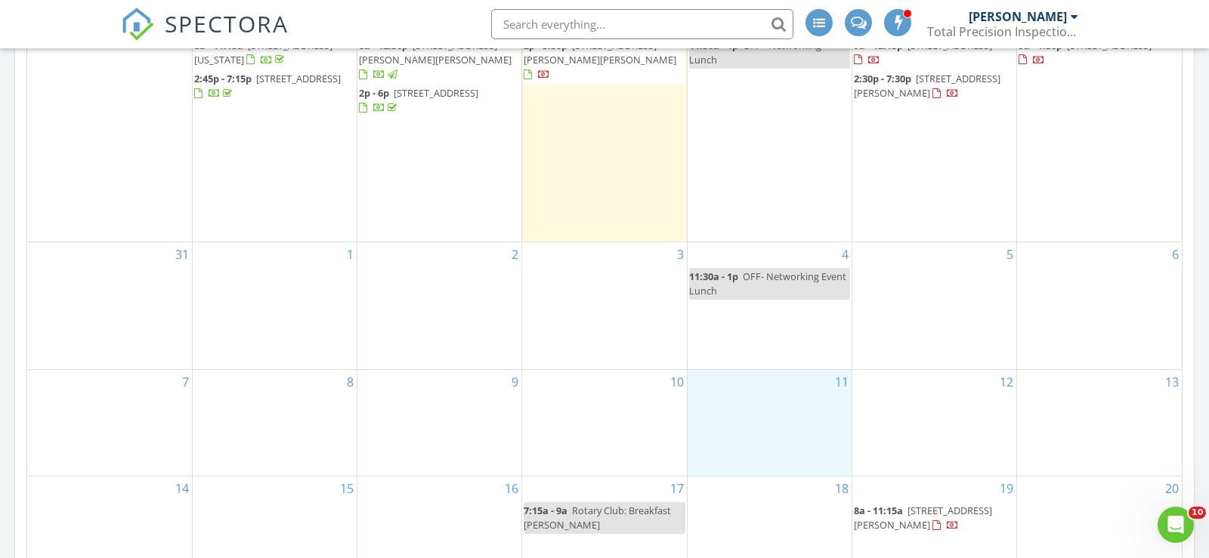
click at [742, 393] on div "11" at bounding box center [770, 423] width 164 height 106
click at [759, 348] on link "Event" at bounding box center [768, 357] width 78 height 24
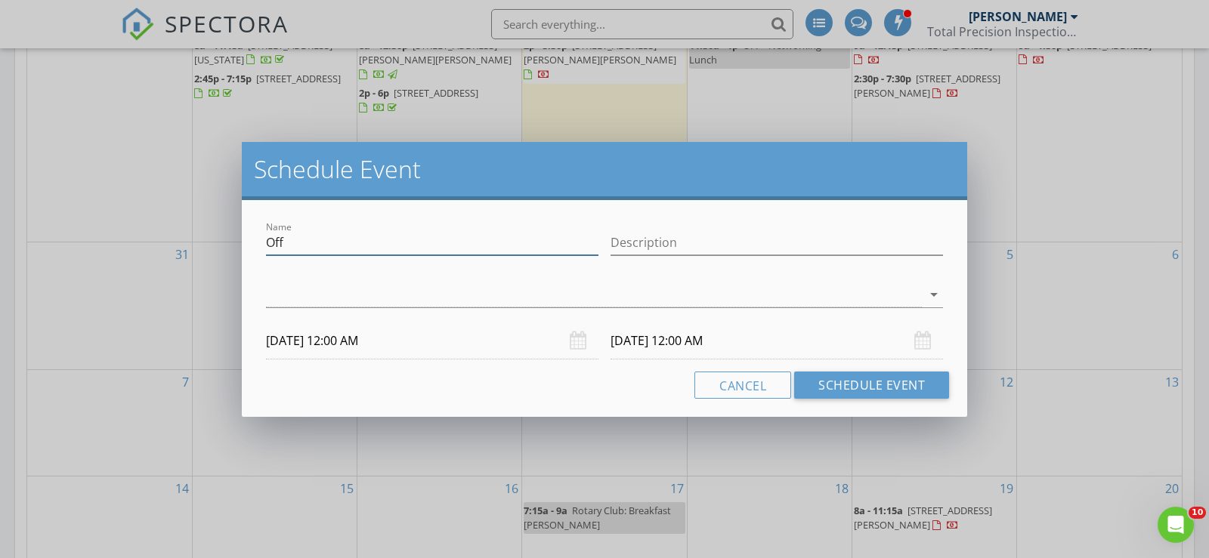
click at [404, 245] on input "Off" at bounding box center [432, 242] width 332 height 25
click at [404, 246] on input "Off" at bounding box center [432, 242] width 332 height 25
paste input "FF- Networking Event Lunch"
type input "OFF- Networking Event Lunch"
click at [280, 301] on div at bounding box center [594, 295] width 656 height 25
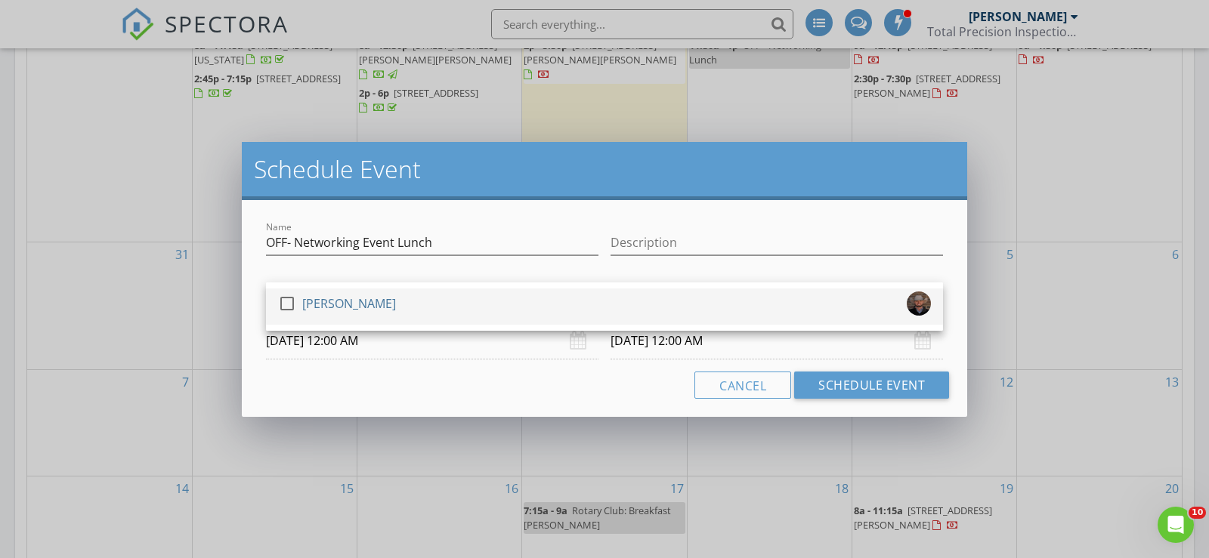
click at [398, 300] on div "check_box_outline_blank Derrick Decker" at bounding box center [604, 307] width 653 height 30
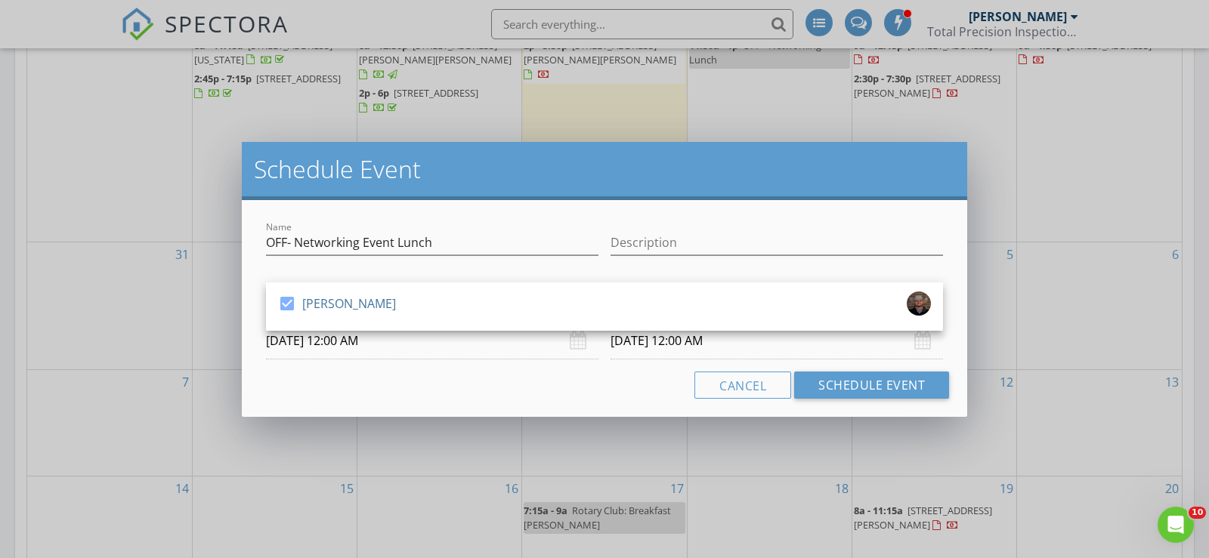
click at [430, 344] on input "09/11/2025 12:00 AM" at bounding box center [432, 341] width 332 height 37
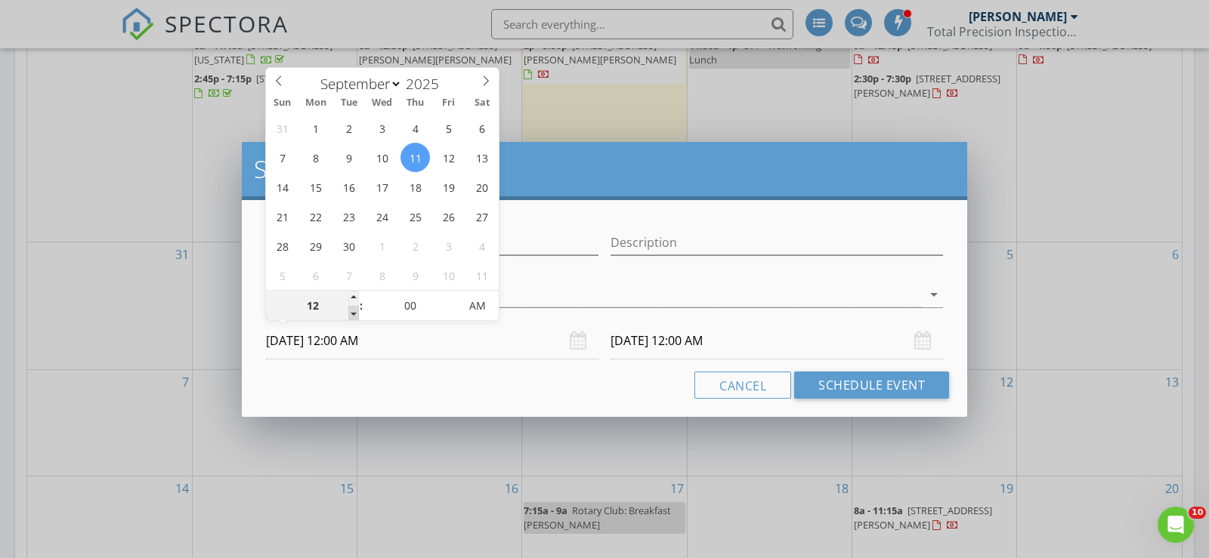
type input "11"
type input "09/11/2025 11:00 PM"
click at [352, 313] on span at bounding box center [353, 313] width 11 height 15
type input "09/12/2025 11:00 PM"
type input "05"
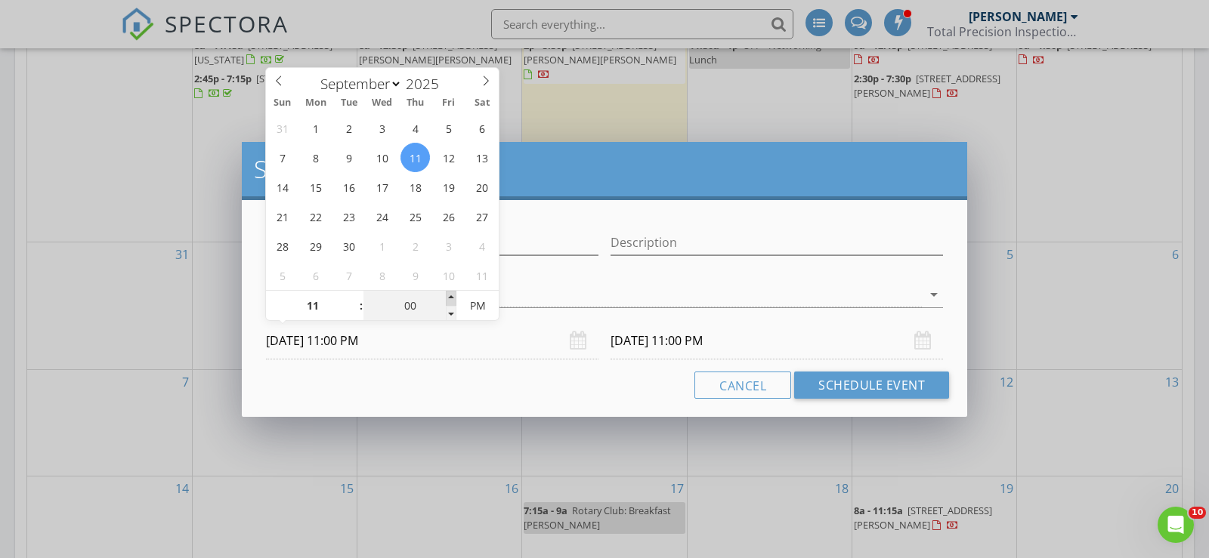
type input "09/11/2025 11:05 PM"
click at [450, 296] on span at bounding box center [451, 298] width 11 height 15
type input "10"
type input "09/11/2025 11:10 PM"
click at [450, 296] on span at bounding box center [451, 298] width 11 height 15
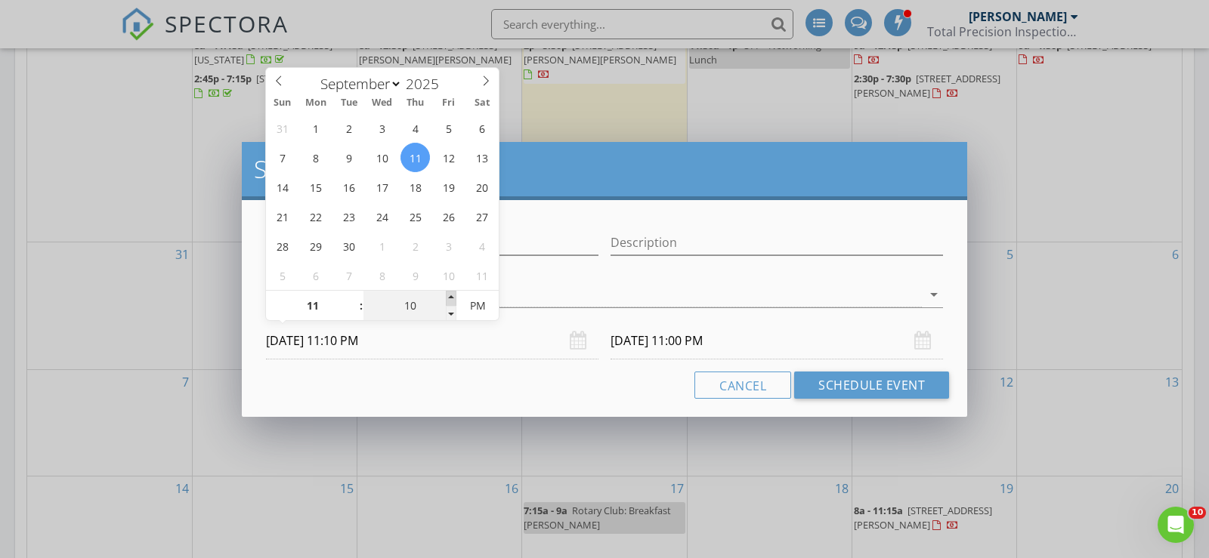
type input "15"
type input "09/11/2025 11:15 PM"
click at [450, 296] on span at bounding box center [451, 298] width 11 height 15
type input "20"
type input "09/11/2025 11:20 PM"
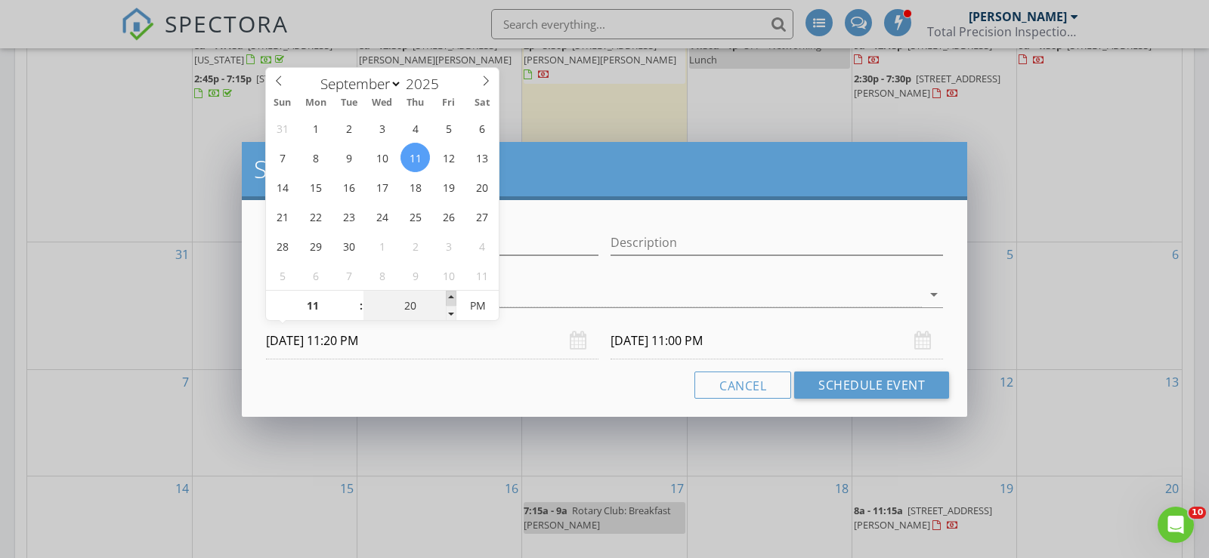
click at [450, 296] on span at bounding box center [451, 298] width 11 height 15
type input "20"
type input "09/12/2025 11:20 PM"
type input "25"
type input "09/11/2025 11:25 PM"
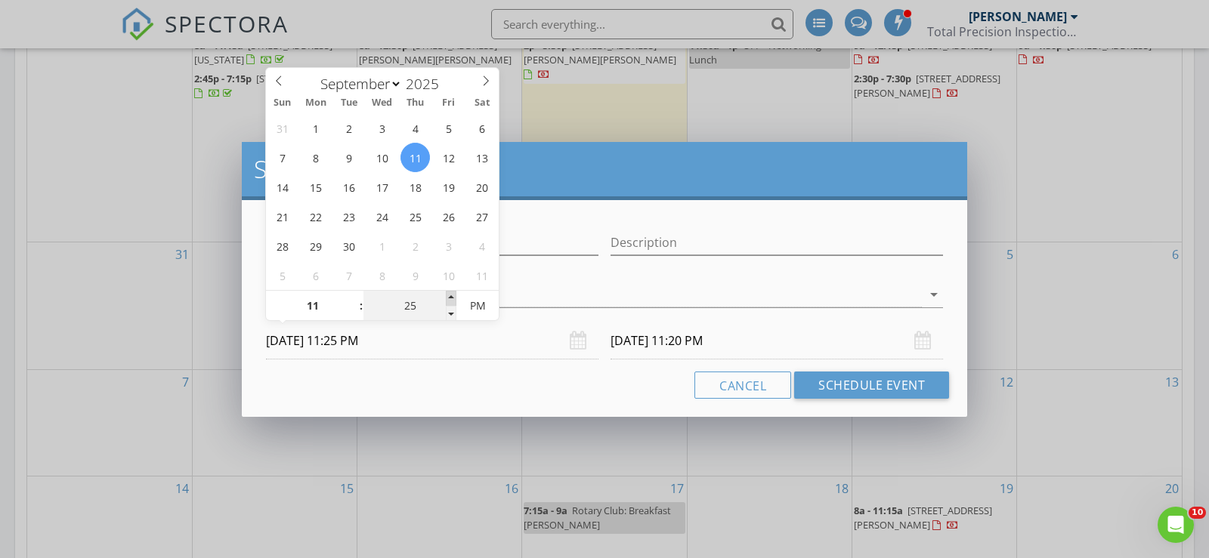
click at [450, 296] on span at bounding box center [451, 298] width 11 height 15
type input "25"
type input "09/12/2025 11:25 PM"
type input "30"
type input "09/11/2025 11:30 PM"
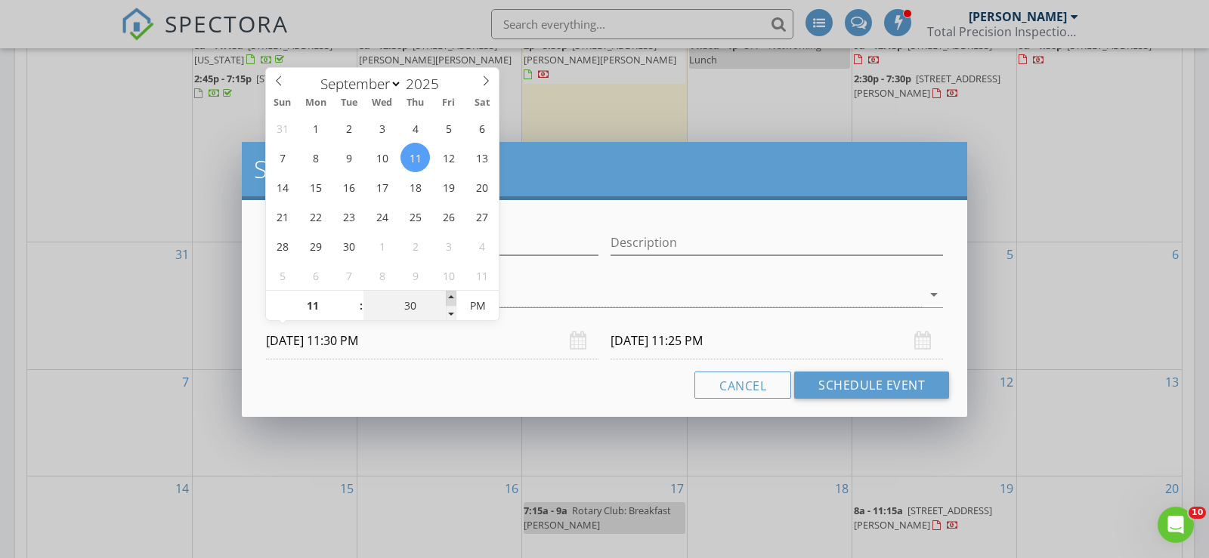
click at [451, 296] on span at bounding box center [451, 298] width 11 height 15
type input "30"
type input "09/12/2025 11:30 PM"
type input "09/11/2025 11:30 AM"
type input "09/12/2025 11:30 AM"
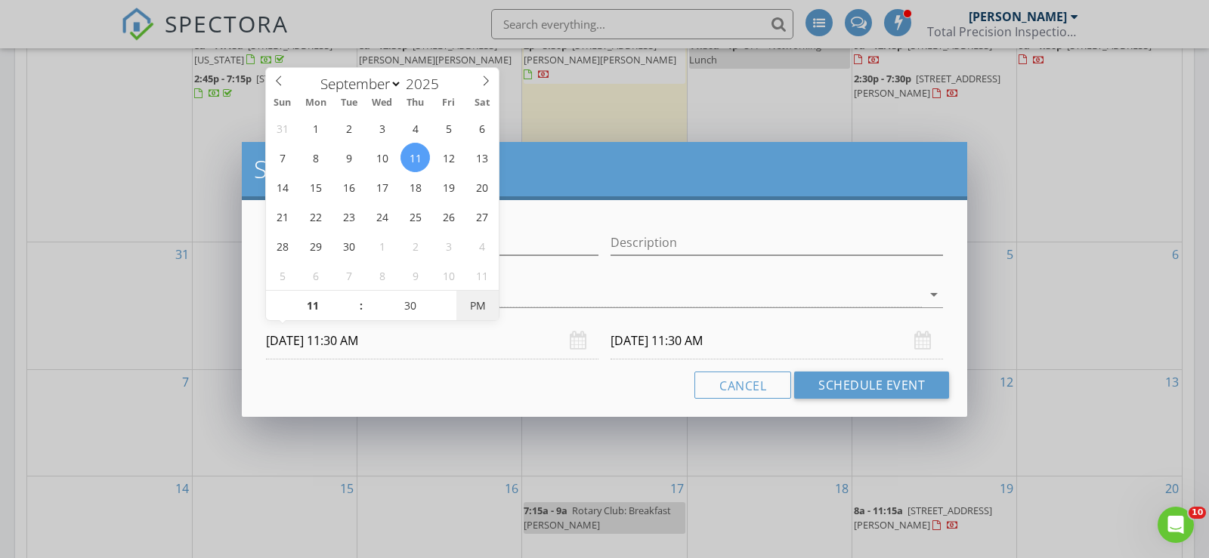
click at [478, 305] on span "PM" at bounding box center [477, 306] width 42 height 30
click at [660, 332] on input "09/12/2025 11:30 AM" at bounding box center [777, 341] width 332 height 37
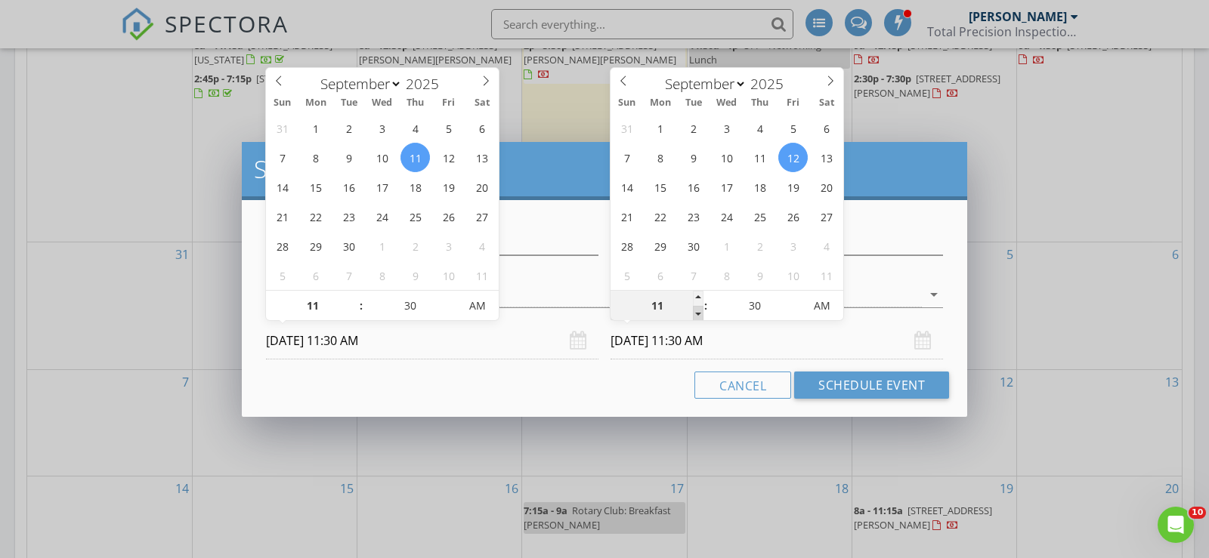
type input "10"
type input "09/12/2025 10:30 AM"
click at [703, 314] on span at bounding box center [698, 313] width 11 height 15
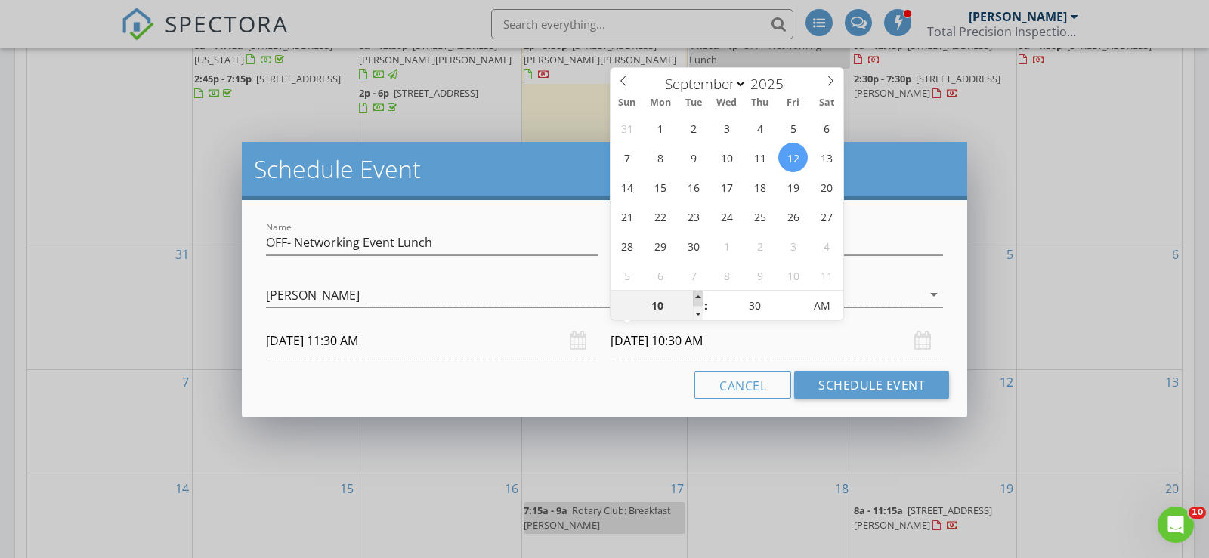
type input "11"
type input "09/12/2025 11:30 AM"
click at [698, 301] on span at bounding box center [698, 298] width 11 height 15
type input "12"
type input "09/12/2025 12:30 PM"
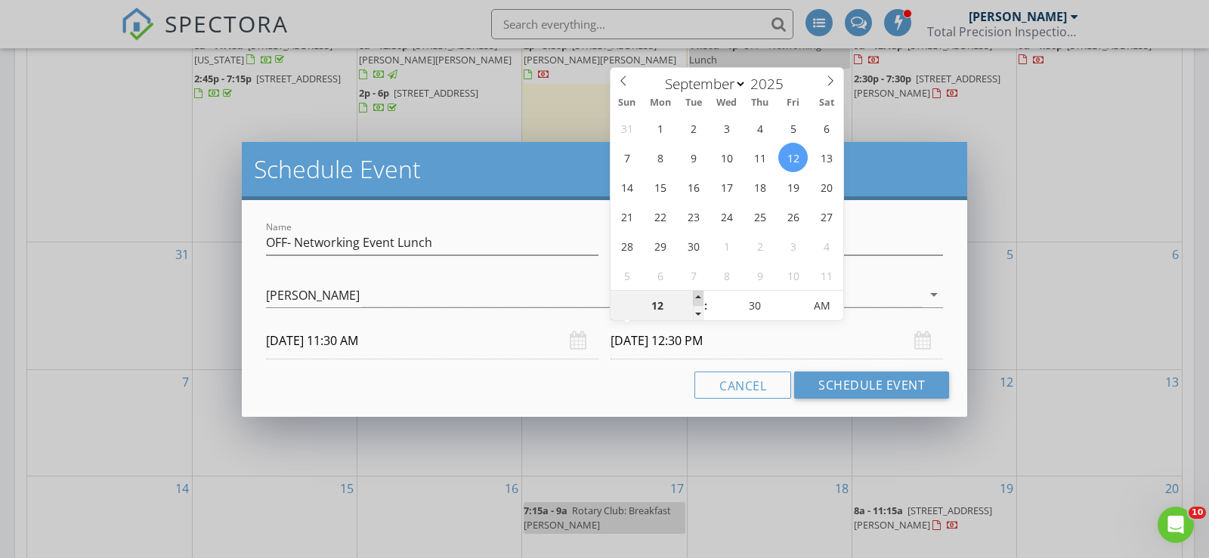
click at [698, 301] on span at bounding box center [698, 298] width 11 height 15
type input "01"
type input "09/12/2025 1:30 PM"
click at [698, 301] on span at bounding box center [698, 298] width 11 height 15
type input "25"
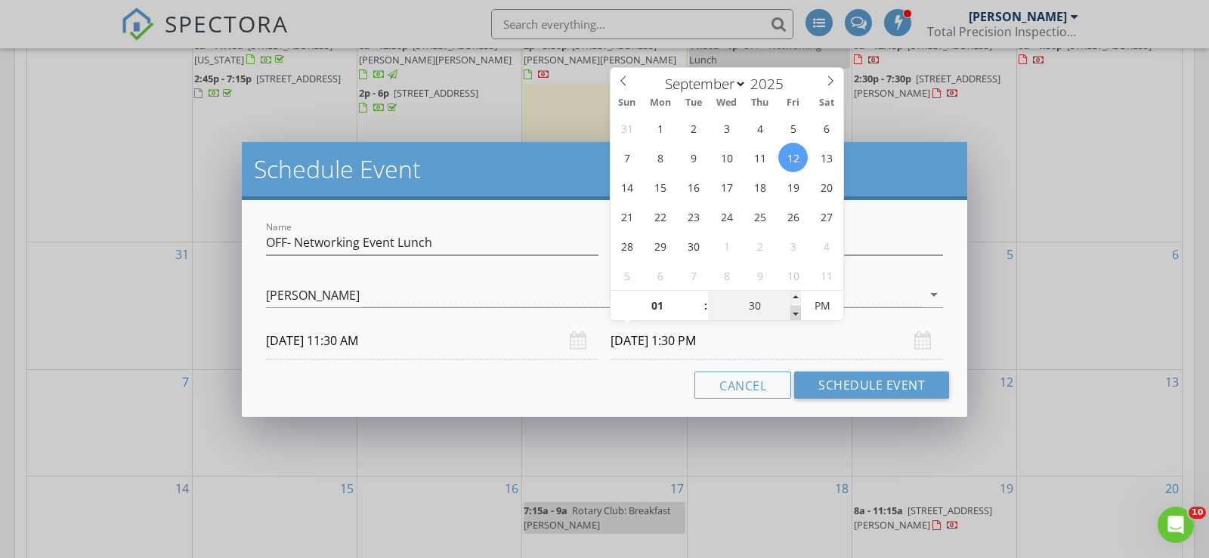
type input "09/12/2025 1:25 PM"
click at [796, 310] on span at bounding box center [795, 313] width 11 height 15
type input "20"
type input "09/12/2025 1:20 PM"
click at [796, 310] on span at bounding box center [795, 313] width 11 height 15
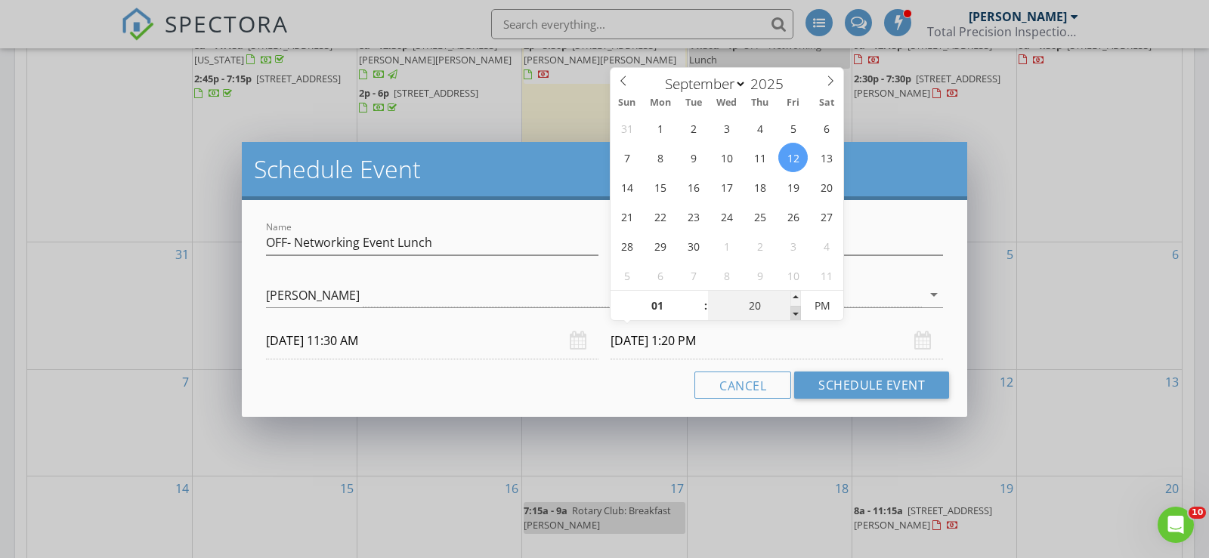
type input "15"
type input "09/12/2025 1:15 PM"
click at [796, 310] on span at bounding box center [795, 313] width 11 height 15
type input "10"
type input "09/12/2025 1:10 PM"
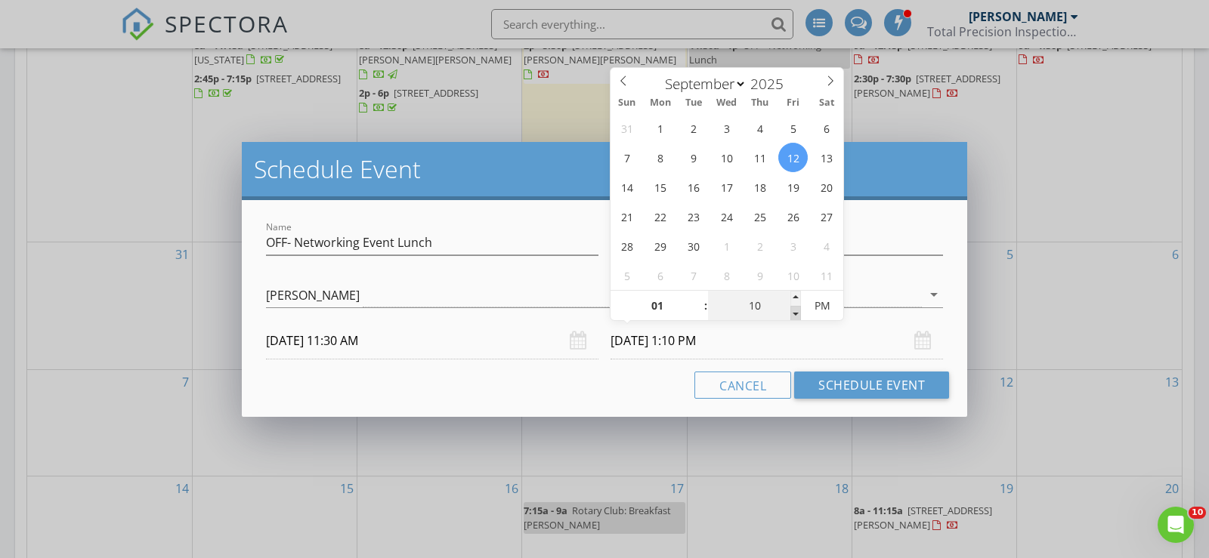
click at [796, 310] on span at bounding box center [795, 313] width 11 height 15
type input "05"
type input "09/12/2025 1:05 PM"
click at [796, 310] on span at bounding box center [795, 313] width 11 height 15
type input "00"
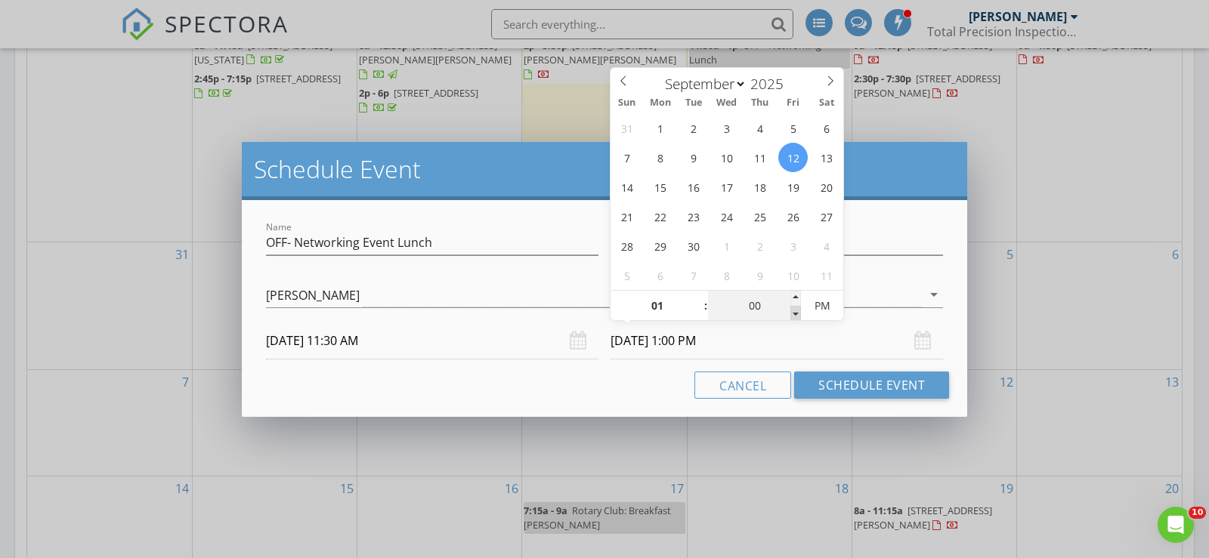
click at [796, 310] on span at bounding box center [795, 313] width 11 height 15
type input "09/11/2025 1:00 PM"
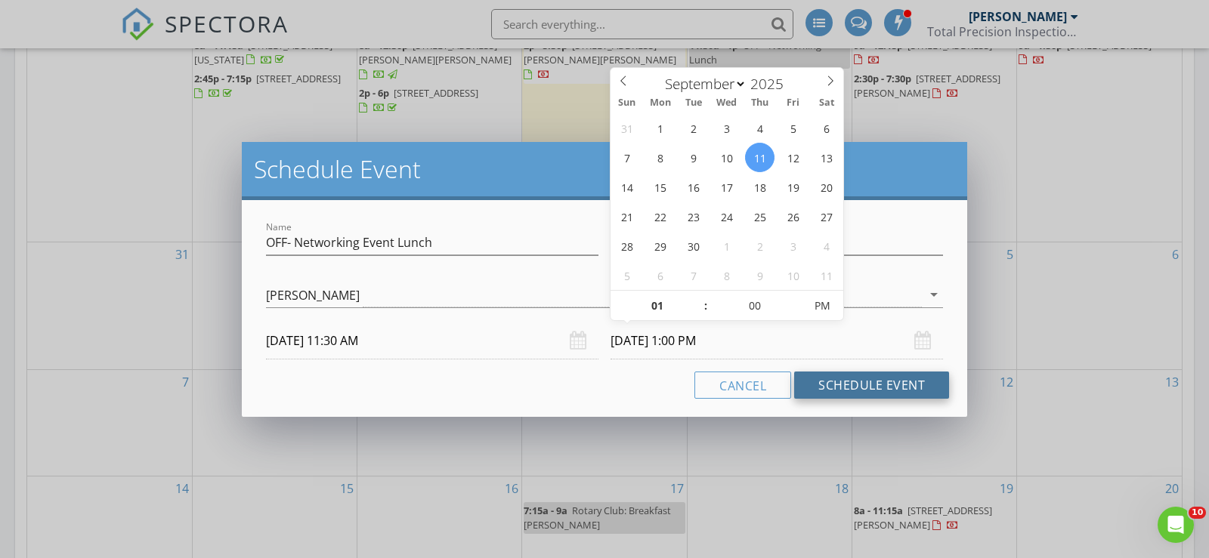
click at [878, 394] on button "Schedule Event" at bounding box center [871, 385] width 155 height 27
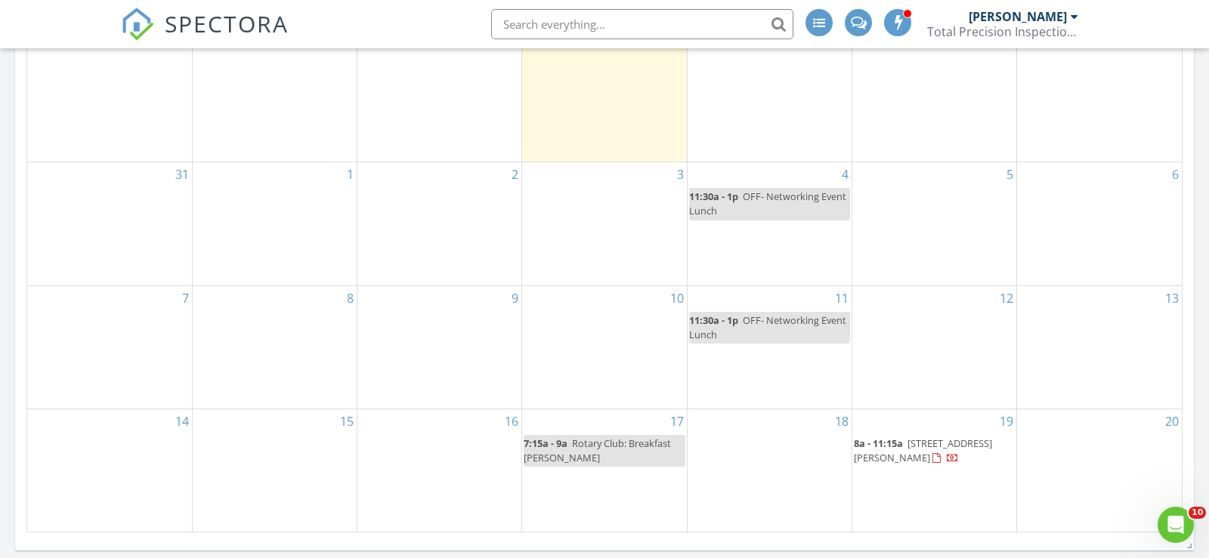
scroll to position [858, 0]
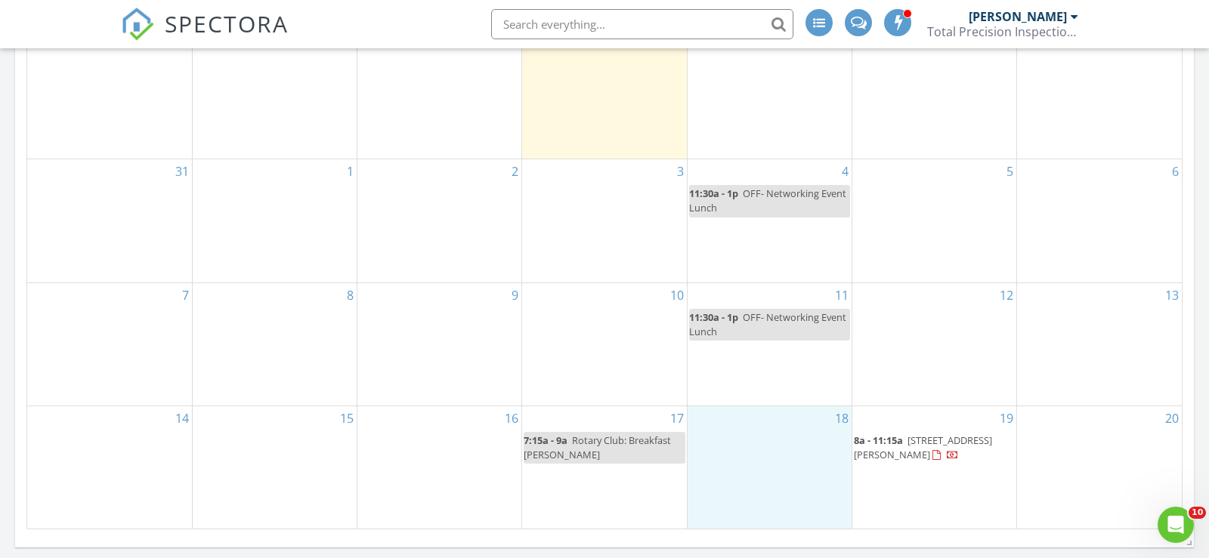
click at [756, 438] on div "18" at bounding box center [770, 469] width 164 height 124
click at [755, 397] on link "Event" at bounding box center [768, 401] width 78 height 24
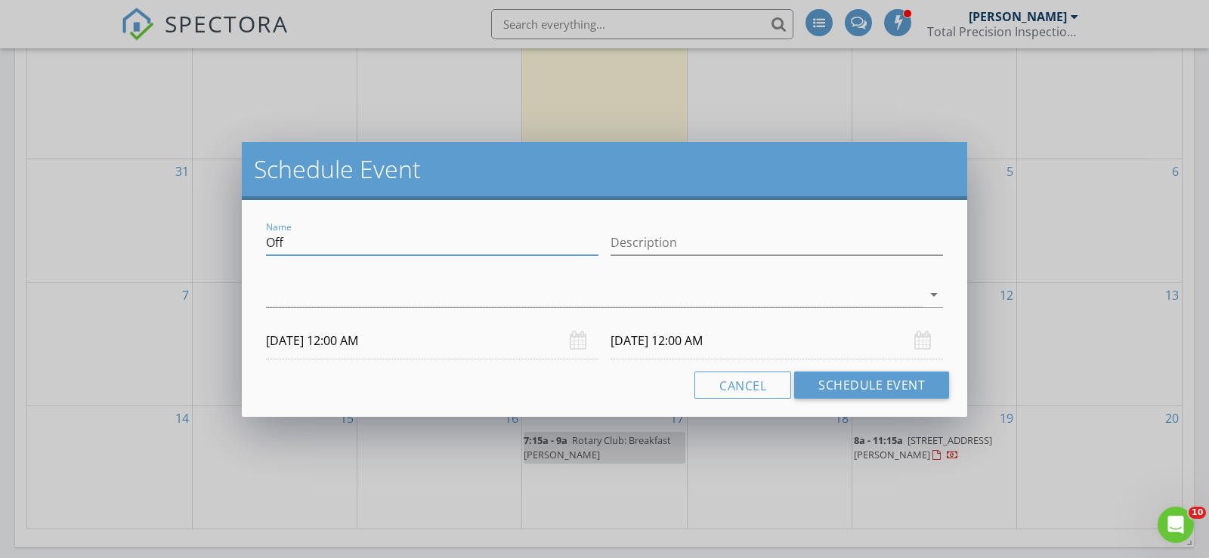
click at [510, 240] on input "Off" at bounding box center [432, 242] width 332 height 25
paste input "FF- Networking Event Lunch"
type input "OFF- Networking Event Lunch"
click at [290, 308] on div "arrow_drop_down" at bounding box center [604, 303] width 677 height 40
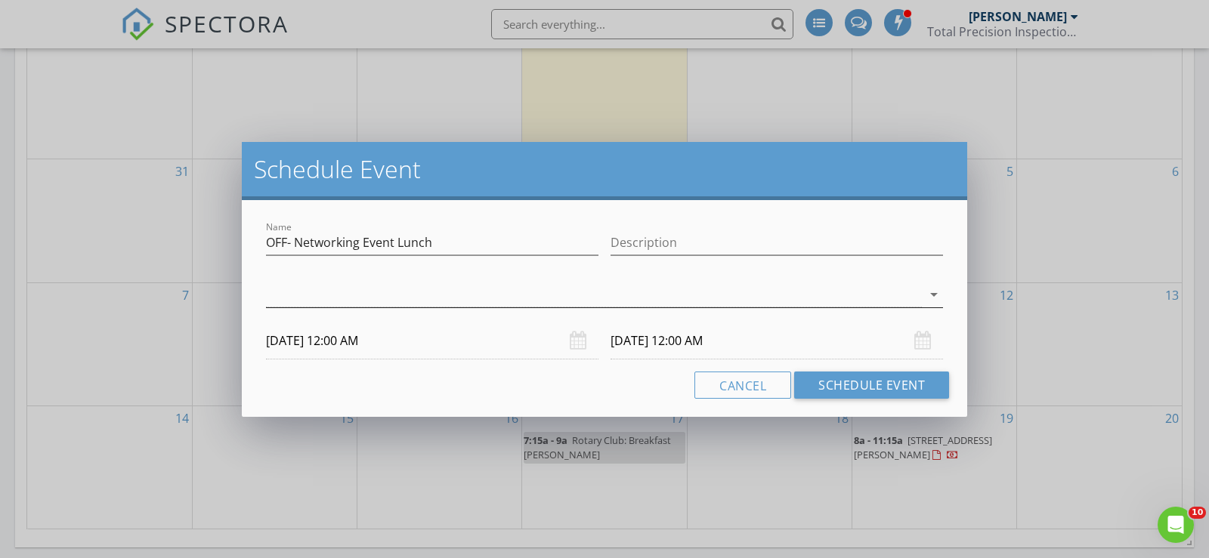
click at [292, 290] on div at bounding box center [594, 295] width 656 height 25
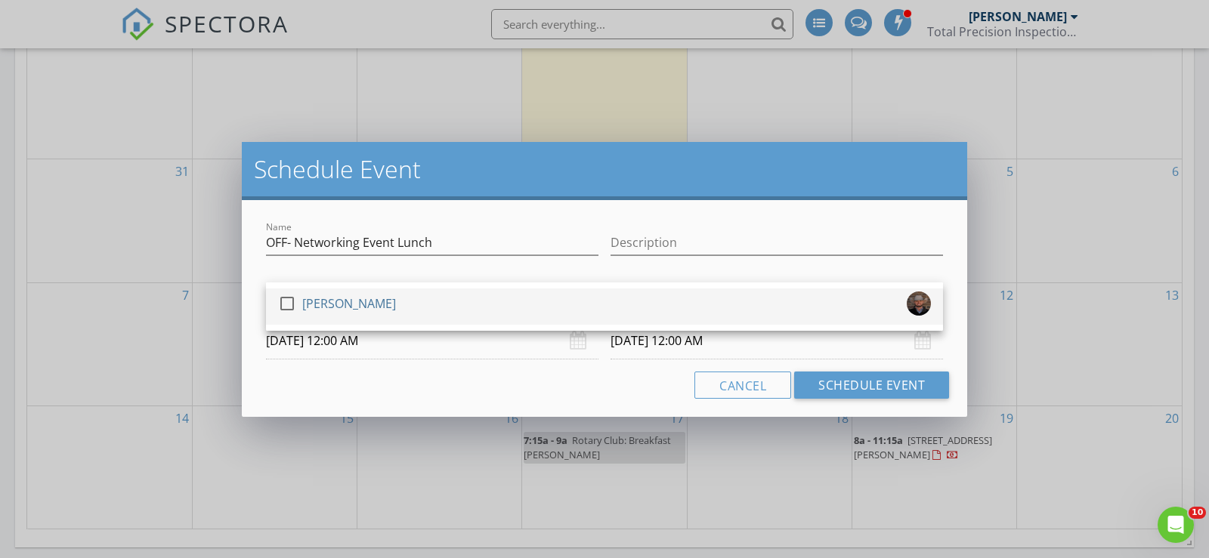
click at [375, 307] on div "[PERSON_NAME]" at bounding box center [349, 304] width 94 height 24
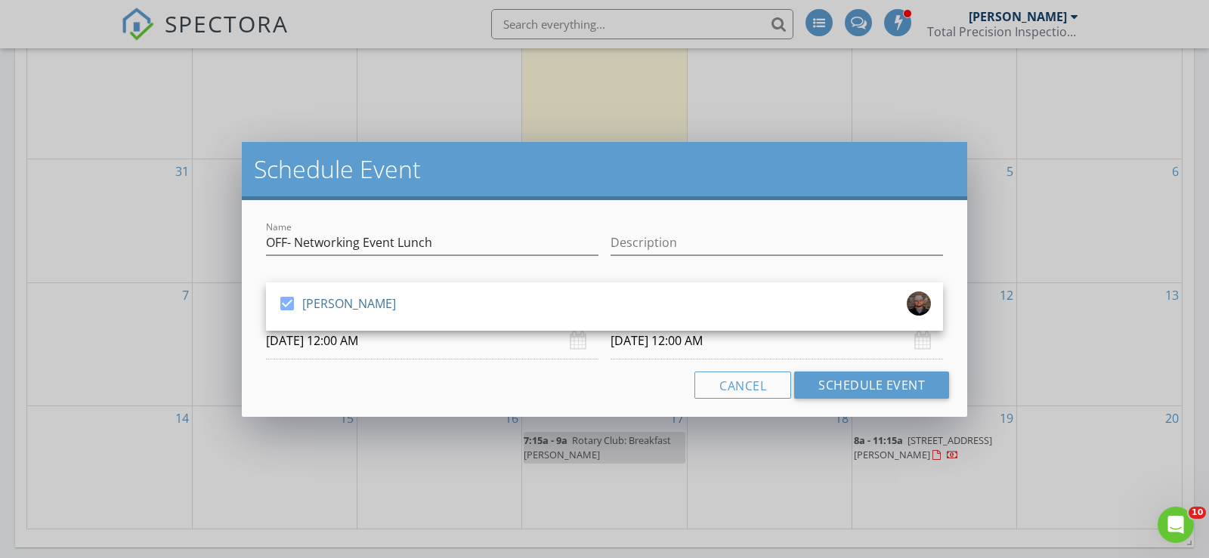
click at [534, 268] on div at bounding box center [432, 265] width 332 height 9
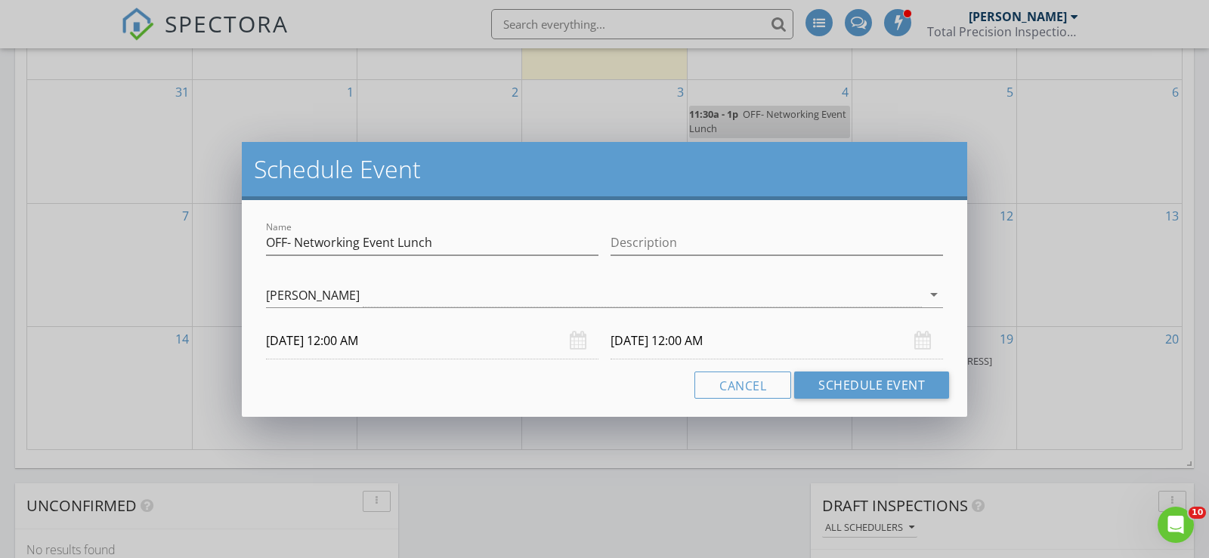
scroll to position [936, 0]
click at [391, 390] on div "Cancel Schedule Event" at bounding box center [604, 385] width 689 height 27
click at [391, 349] on input "09/18/2025 12:00 AM" at bounding box center [432, 341] width 332 height 37
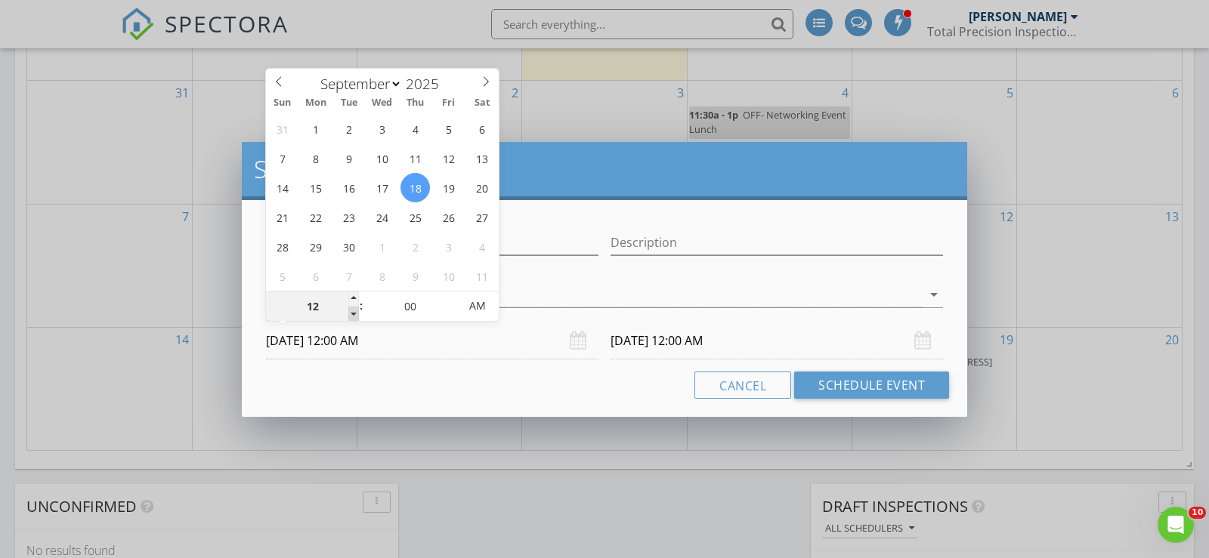
type input "11"
type input "09/18/2025 11:00 PM"
click at [351, 314] on span at bounding box center [353, 314] width 11 height 15
type input "09/19/2025 11:00 PM"
click at [443, 300] on input "00" at bounding box center [409, 307] width 93 height 30
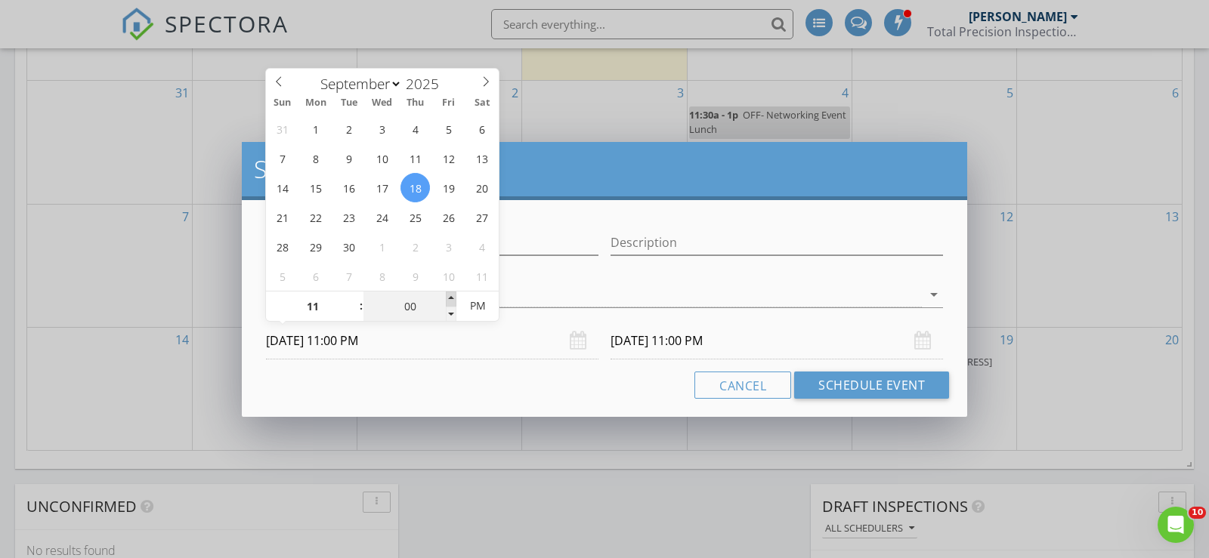
type input "05"
type input "09/18/2025 11:05 PM"
click at [447, 298] on span at bounding box center [451, 299] width 11 height 15
type input "10"
type input "09/18/2025 11:10 PM"
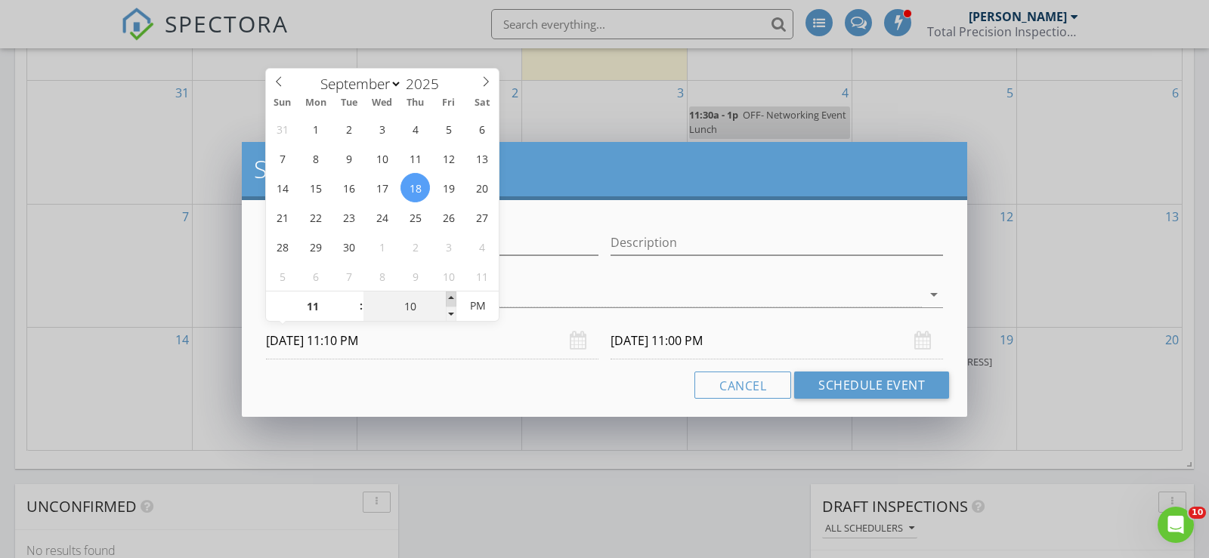
click at [447, 298] on span at bounding box center [451, 299] width 11 height 15
type input "15"
type input "09/18/2025 11:15 PM"
click at [447, 298] on span at bounding box center [451, 299] width 11 height 15
type input "20"
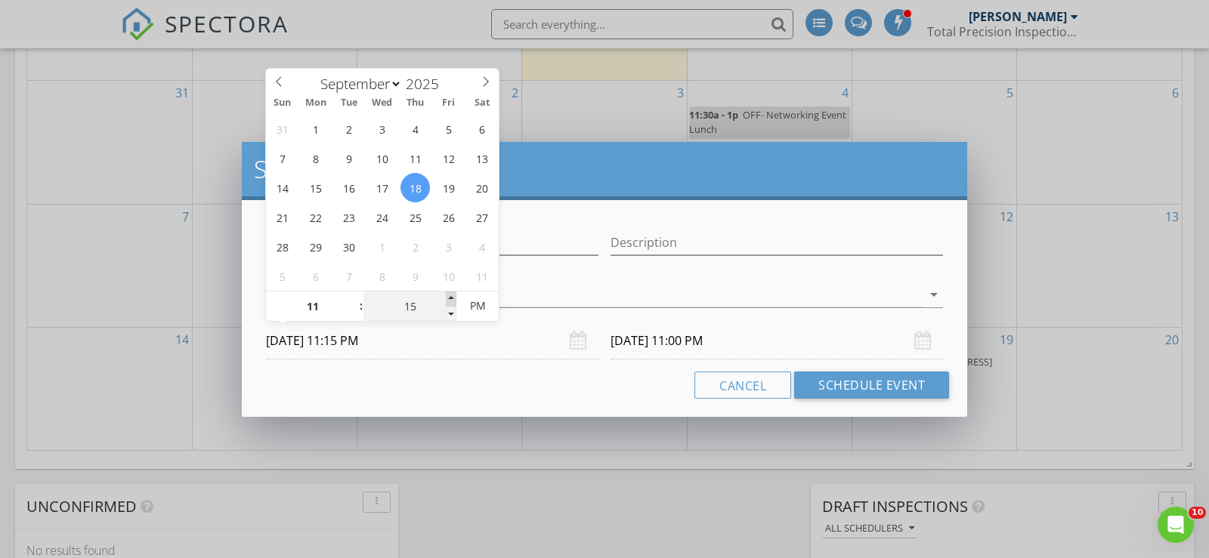
type input "09/18/2025 11:20 PM"
click at [447, 298] on span at bounding box center [451, 299] width 11 height 15
type input "25"
type input "09/18/2025 11:25 PM"
click at [447, 298] on span at bounding box center [451, 299] width 11 height 15
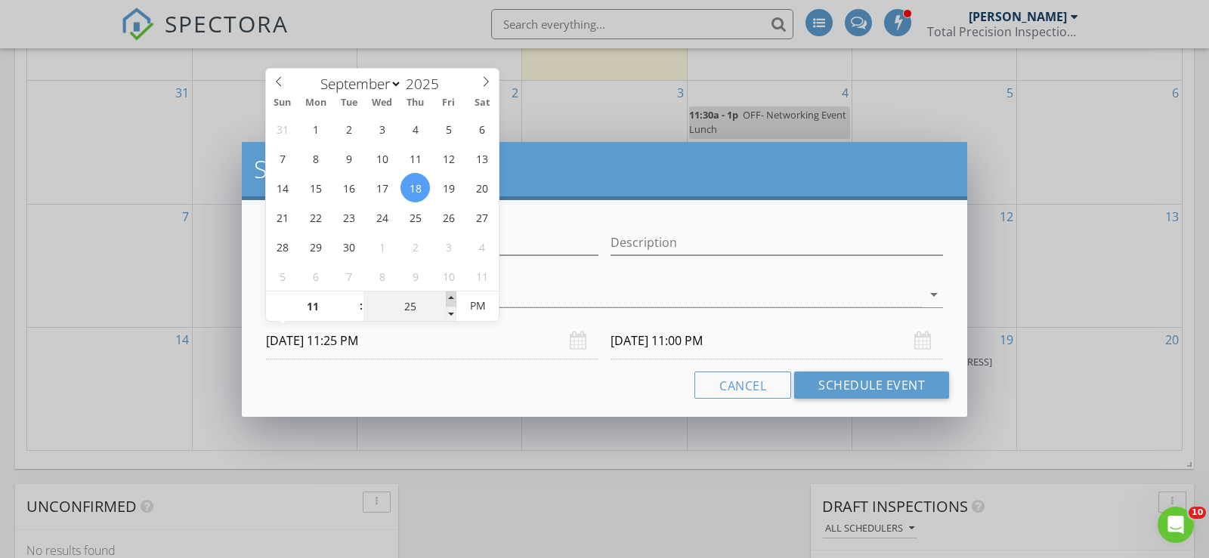
type input "30"
type input "09/18/2025 11:30 PM"
click at [447, 298] on span at bounding box center [451, 299] width 11 height 15
type input "30"
type input "09/19/2025 11:30 PM"
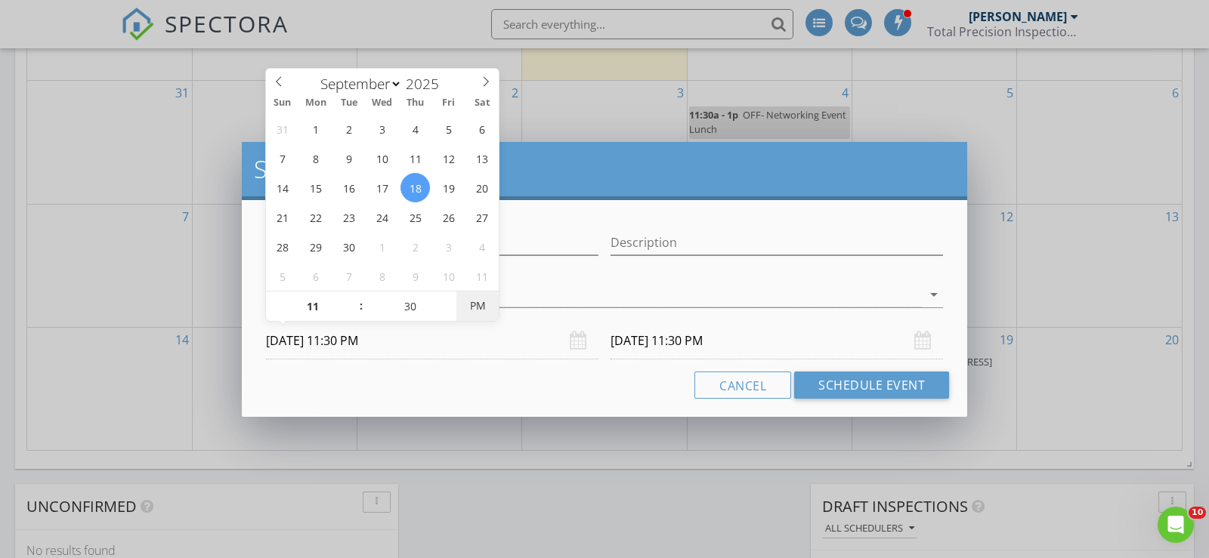
type input "09/18/2025 11:30 AM"
click at [478, 301] on span "AM" at bounding box center [477, 306] width 42 height 30
click at [657, 333] on input "09/19/2025 11:30 AM" at bounding box center [777, 341] width 332 height 37
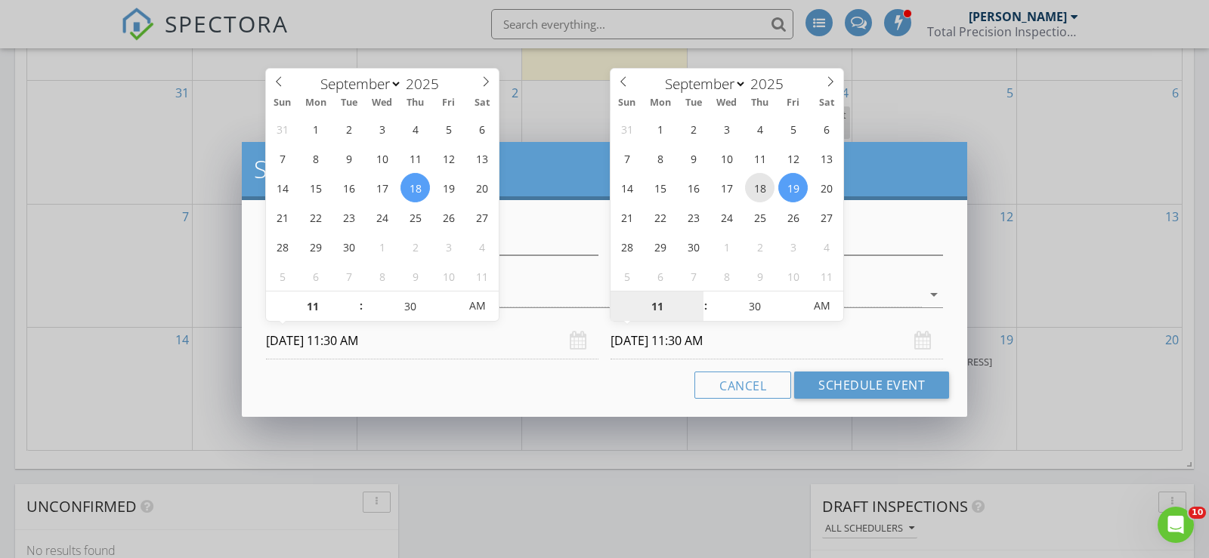
type input "09/18/2025 11:30 AM"
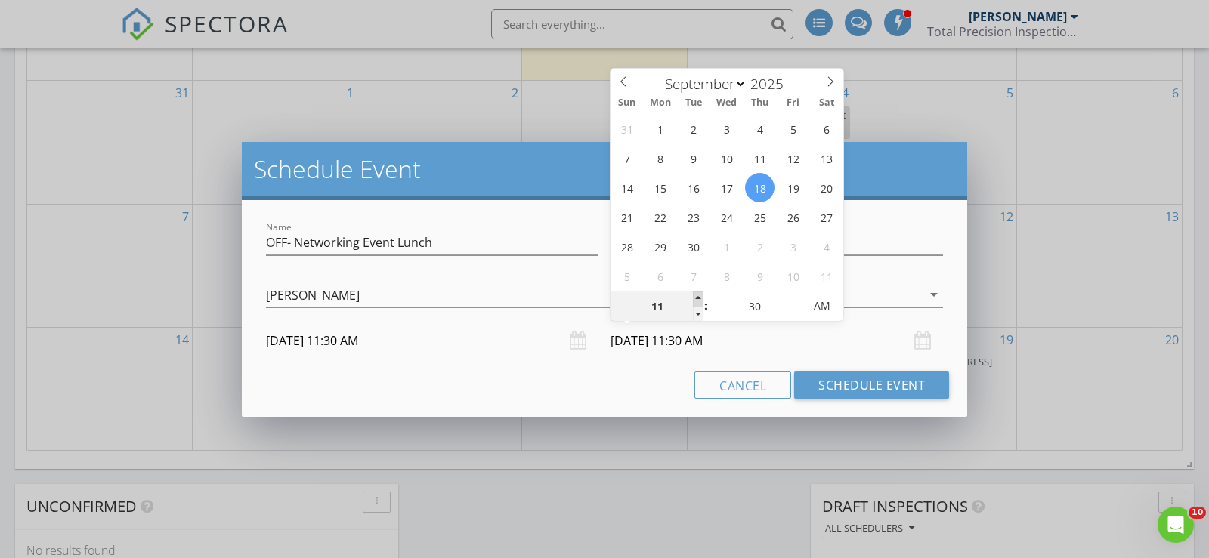
type input "12"
type input "09/18/2025 12:30 PM"
click at [697, 299] on span at bounding box center [698, 299] width 11 height 15
type input "01"
type input "09/18/2025 1:30 PM"
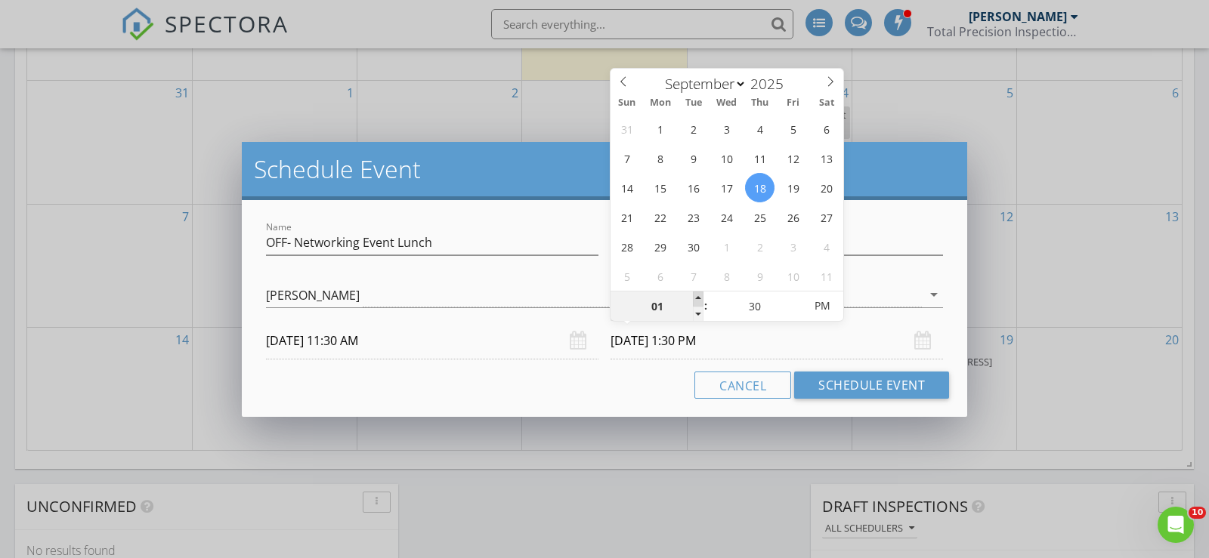
click at [697, 299] on span at bounding box center [698, 299] width 11 height 15
type input "02"
type input "09/18/2025 2:30 PM"
click at [697, 299] on span at bounding box center [698, 299] width 11 height 15
type input "01"
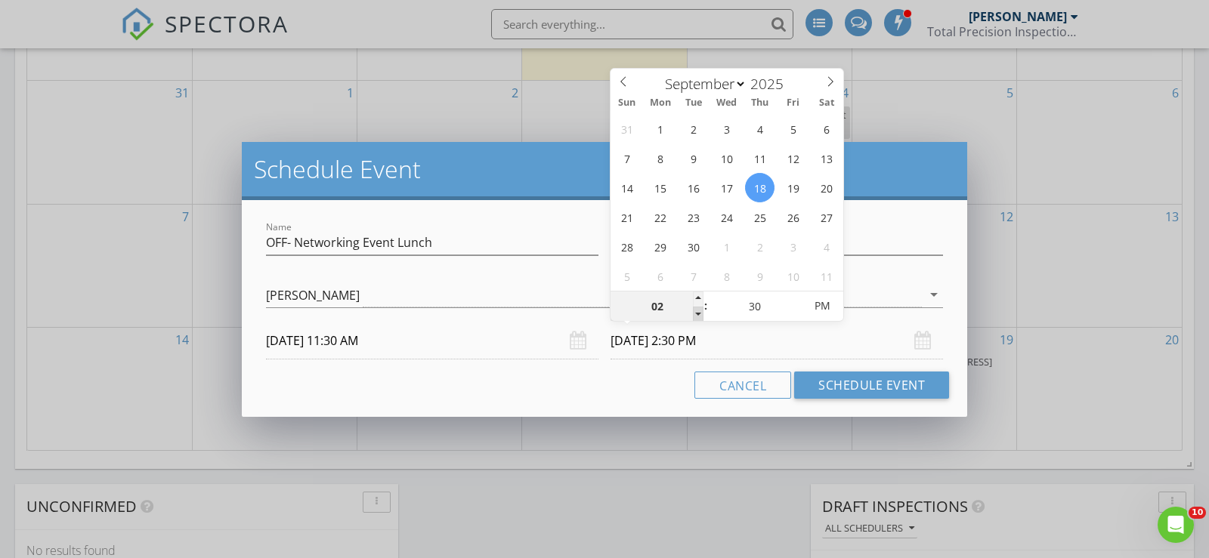
type input "09/18/2025 1:30 PM"
click at [698, 311] on span at bounding box center [698, 314] width 11 height 15
type input "25"
type input "09/18/2025 1:25 PM"
click at [800, 315] on span at bounding box center [795, 314] width 11 height 15
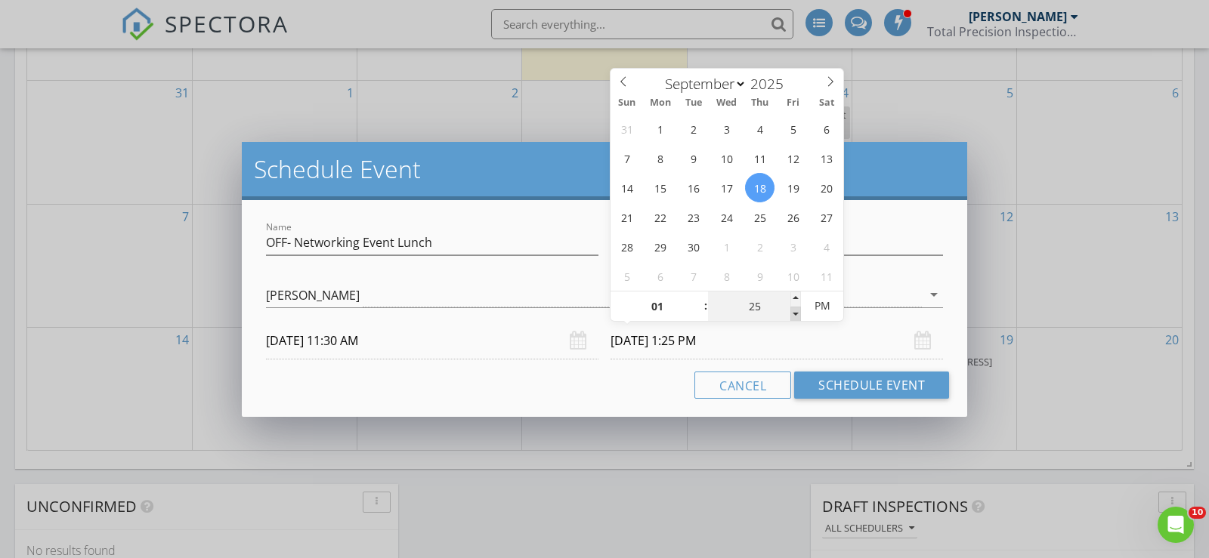
type input "20"
type input "09/18/2025 1:20 PM"
click at [800, 315] on span at bounding box center [795, 314] width 11 height 15
type input "15"
type input "09/18/2025 1:15 PM"
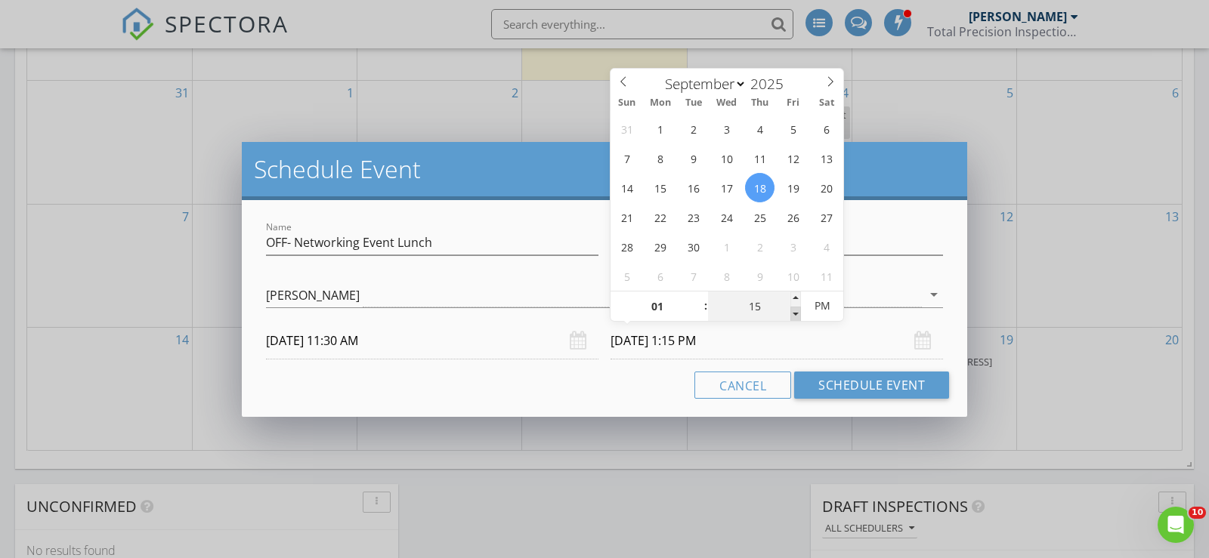
click at [800, 315] on span at bounding box center [795, 314] width 11 height 15
type input "10"
type input "09/18/2025 1:10 PM"
click at [800, 315] on span at bounding box center [795, 314] width 11 height 15
type input "05"
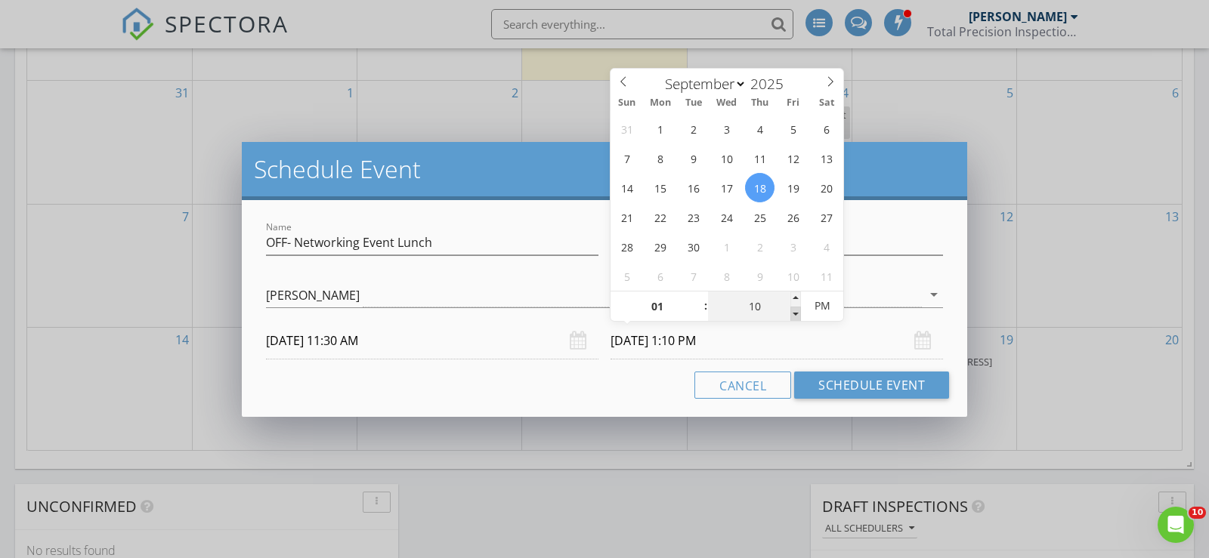
type input "09/18/2025 1:05 PM"
click at [800, 315] on span at bounding box center [795, 314] width 11 height 15
type input "00"
type input "09/18/2025 1:00 PM"
click at [800, 315] on span at bounding box center [795, 314] width 11 height 15
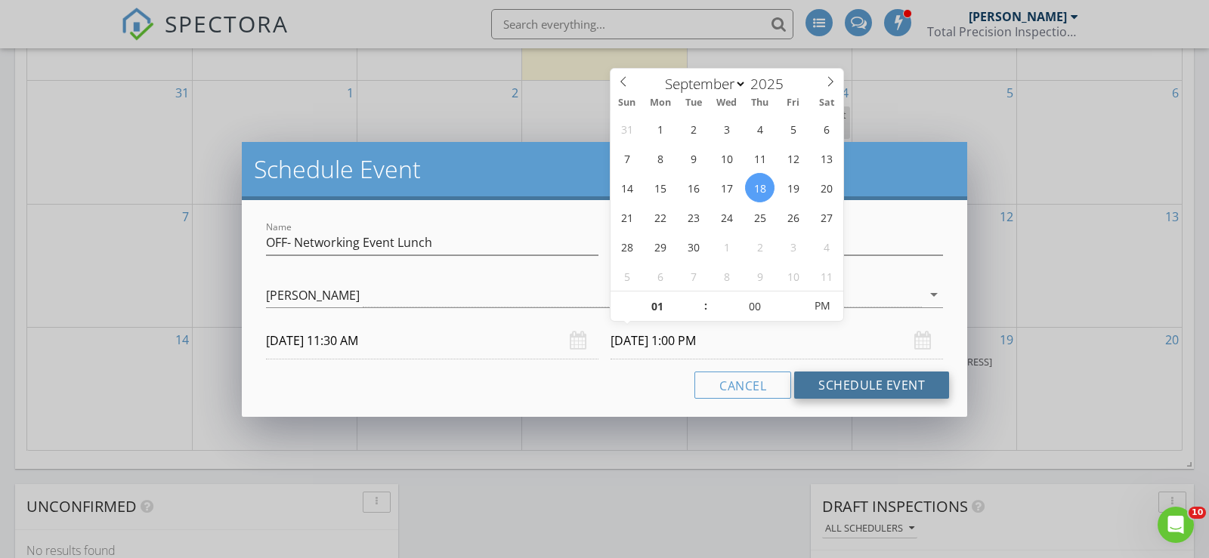
click at [852, 391] on button "Schedule Event" at bounding box center [871, 385] width 155 height 27
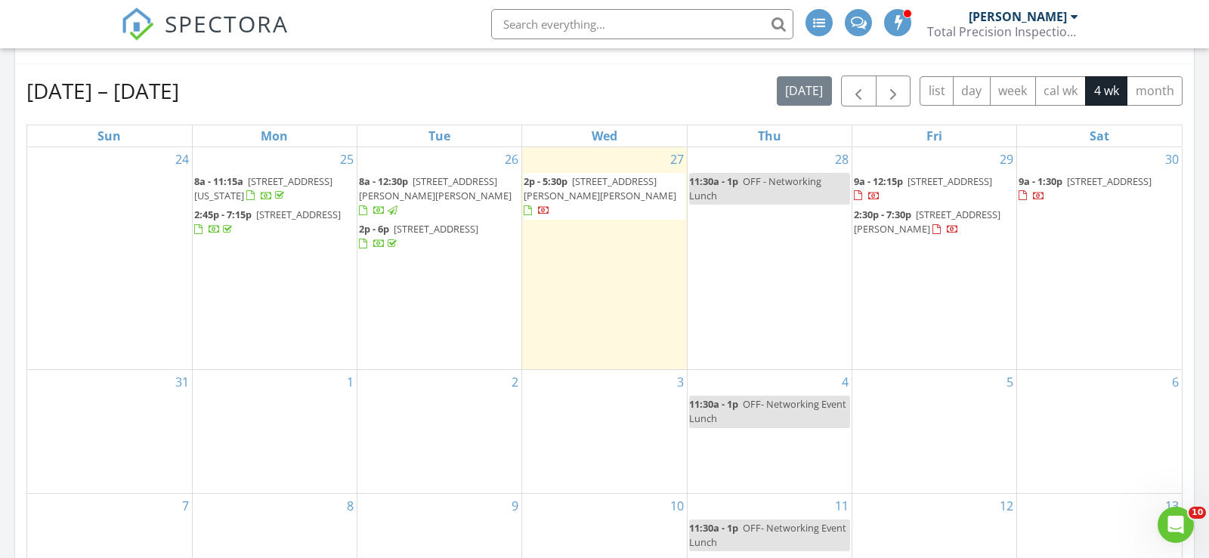
scroll to position [503, 0]
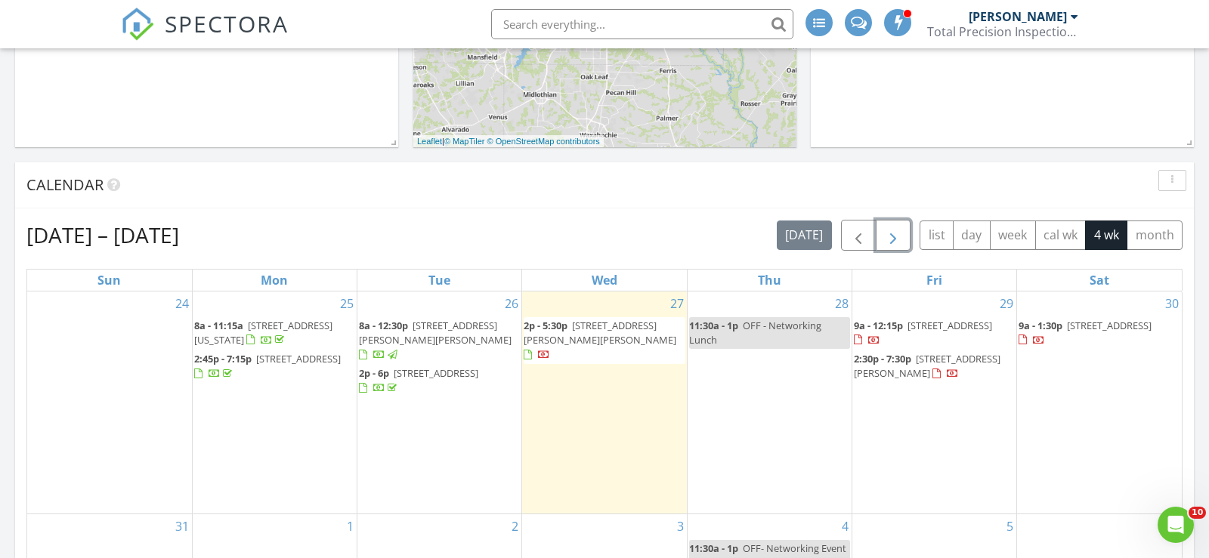
click at [897, 236] on span "button" at bounding box center [893, 236] width 18 height 18
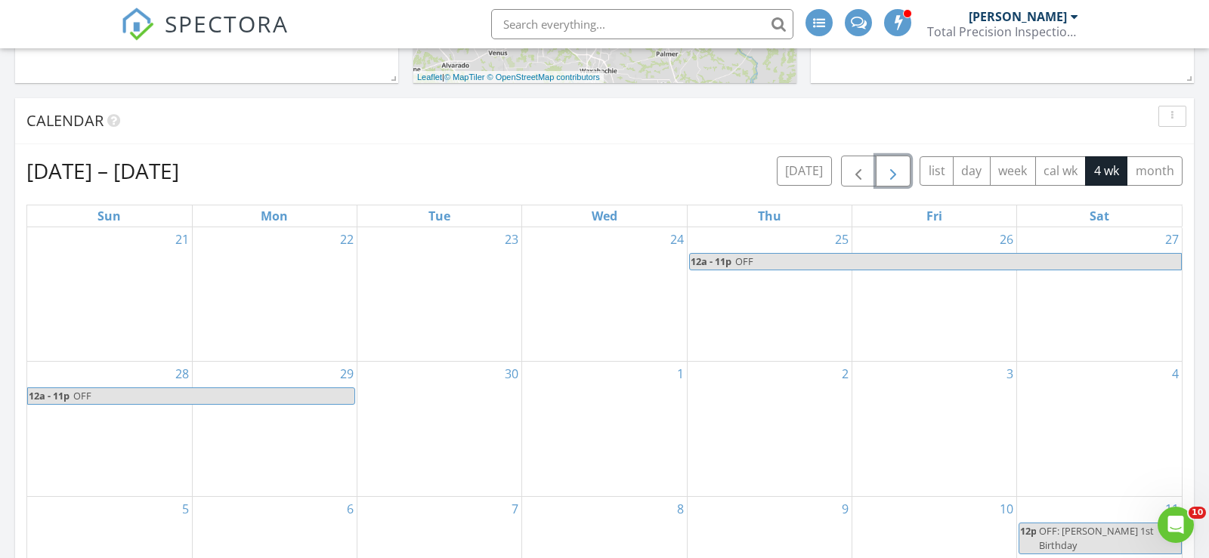
scroll to position [583, 0]
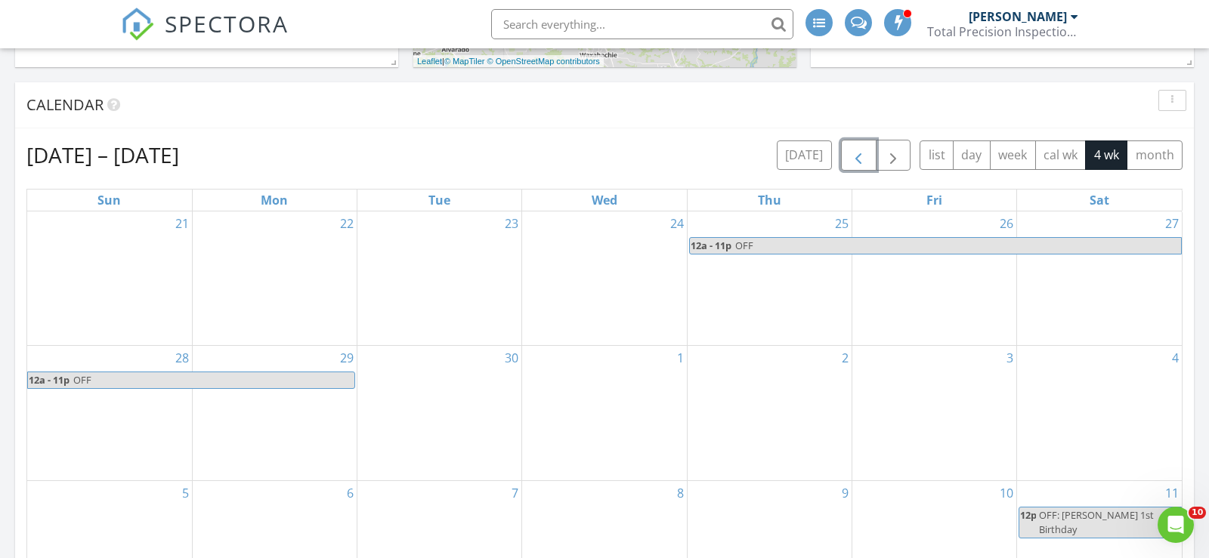
click at [874, 159] on button "button" at bounding box center [859, 155] width 36 height 31
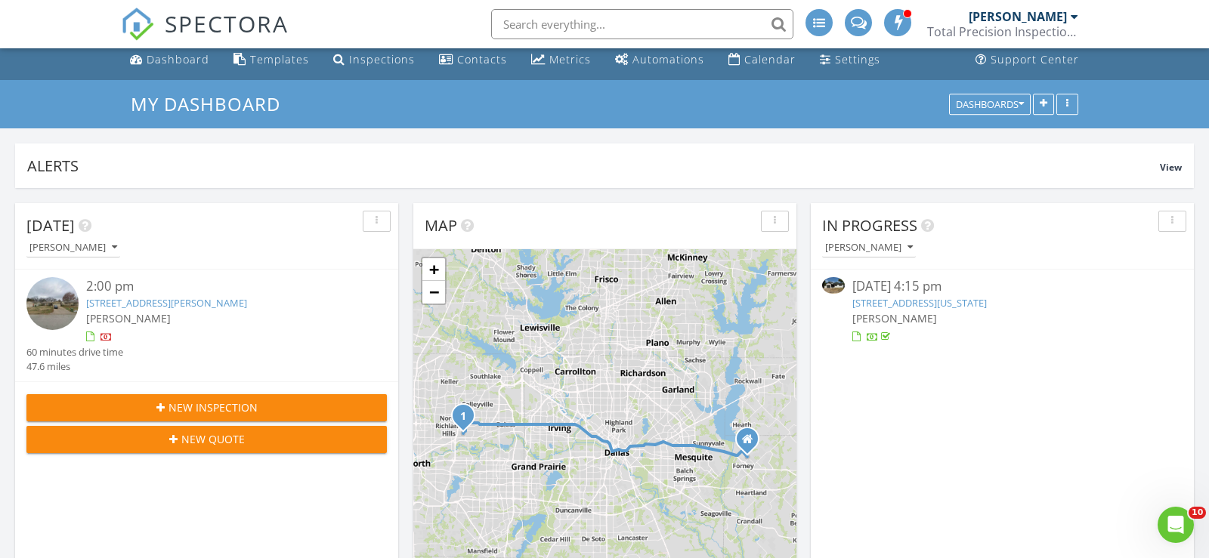
scroll to position [0, 0]
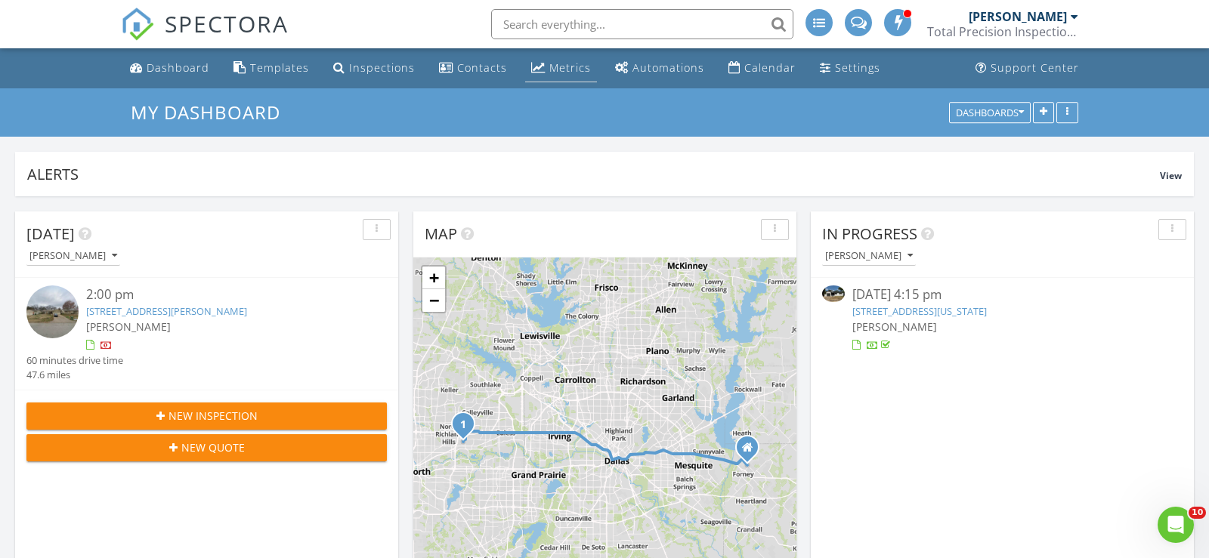
click at [549, 69] on div "Metrics" at bounding box center [570, 67] width 42 height 14
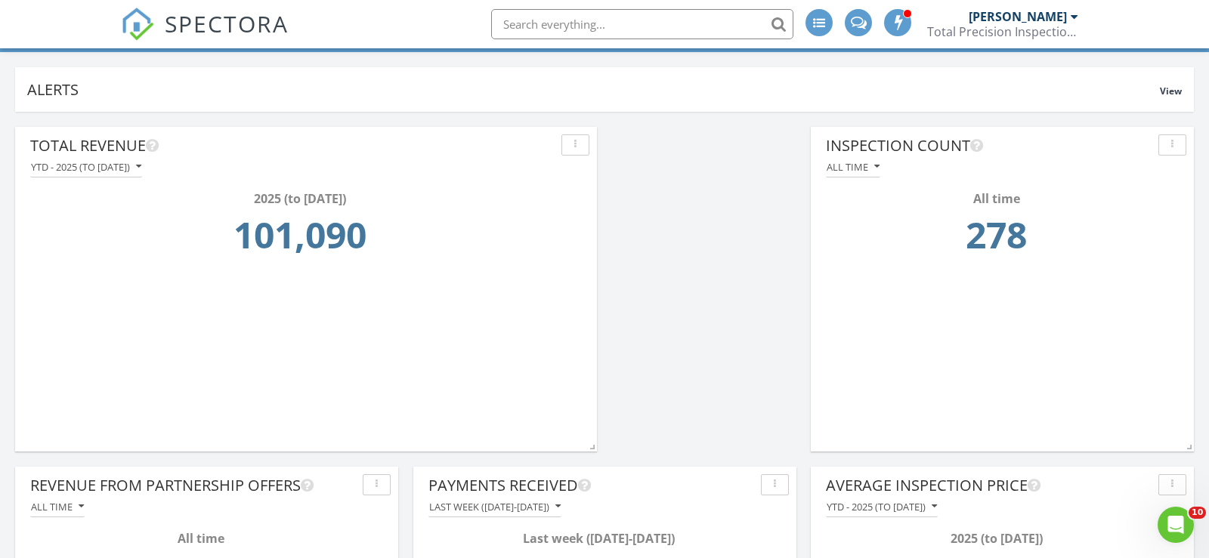
scroll to position [82, 0]
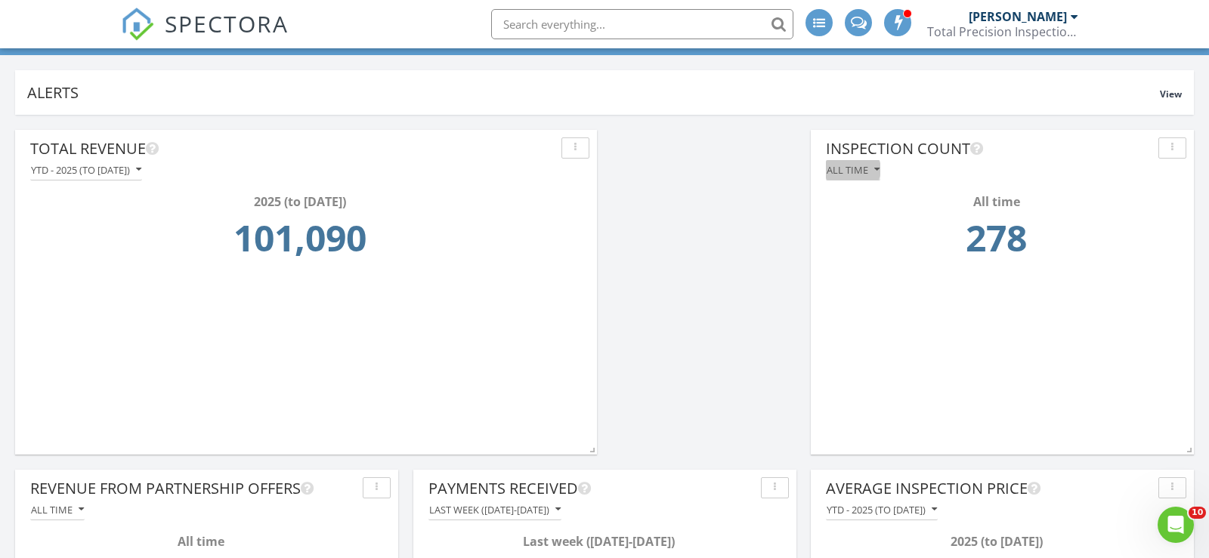
click at [852, 172] on div "All time" at bounding box center [853, 170] width 53 height 11
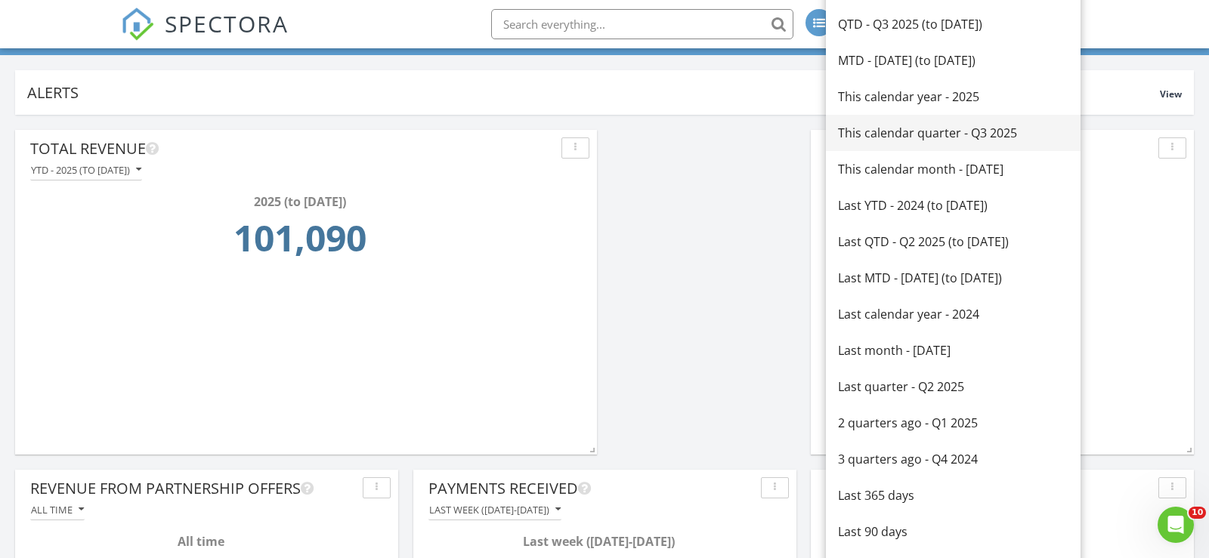
scroll to position [0, 0]
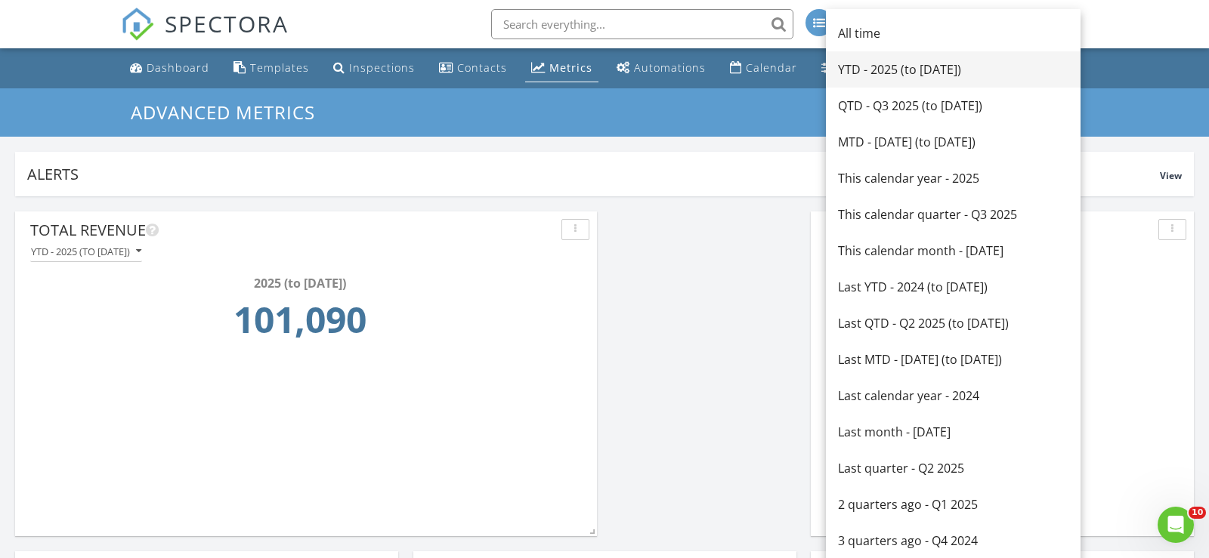
click at [883, 77] on div "YTD - 2025 (to [DATE])" at bounding box center [953, 69] width 230 height 18
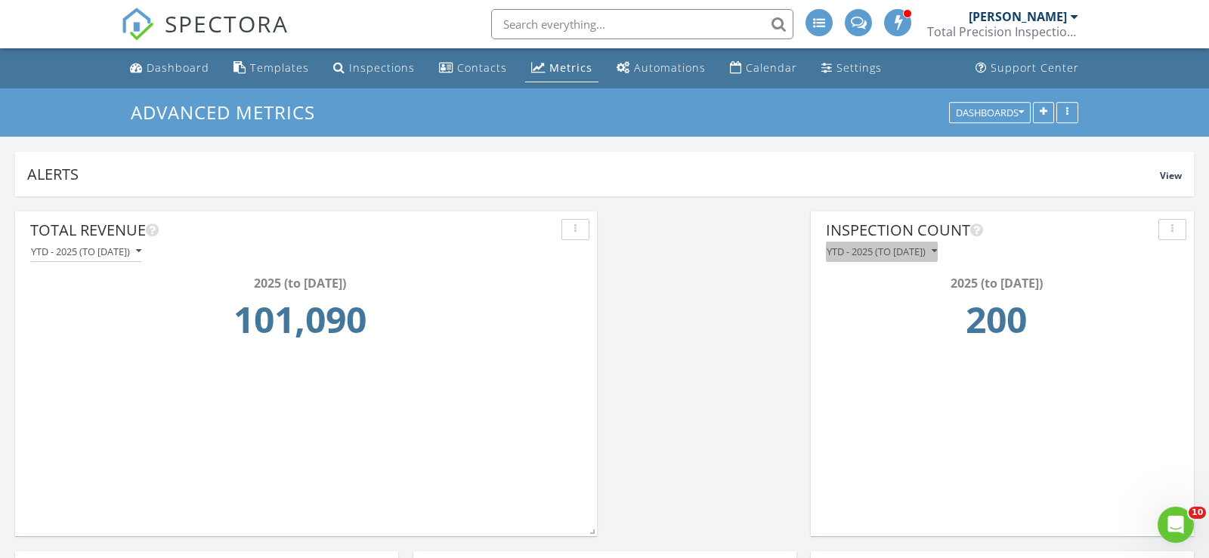
click at [881, 260] on button "YTD - 2025 (to [DATE])" at bounding box center [882, 252] width 112 height 20
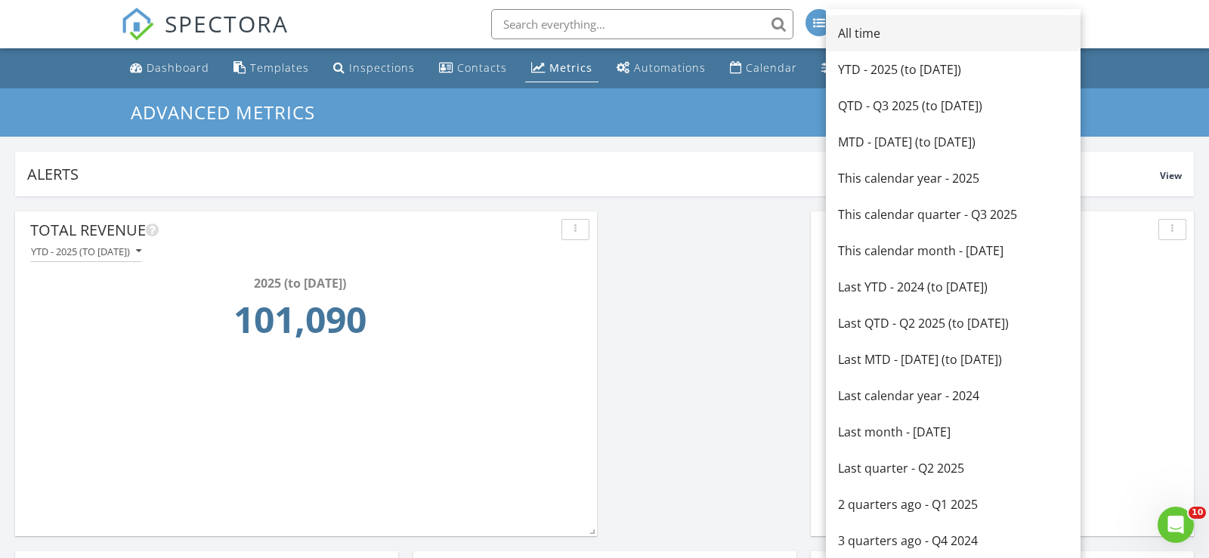
click at [884, 35] on div "All time" at bounding box center [953, 33] width 230 height 18
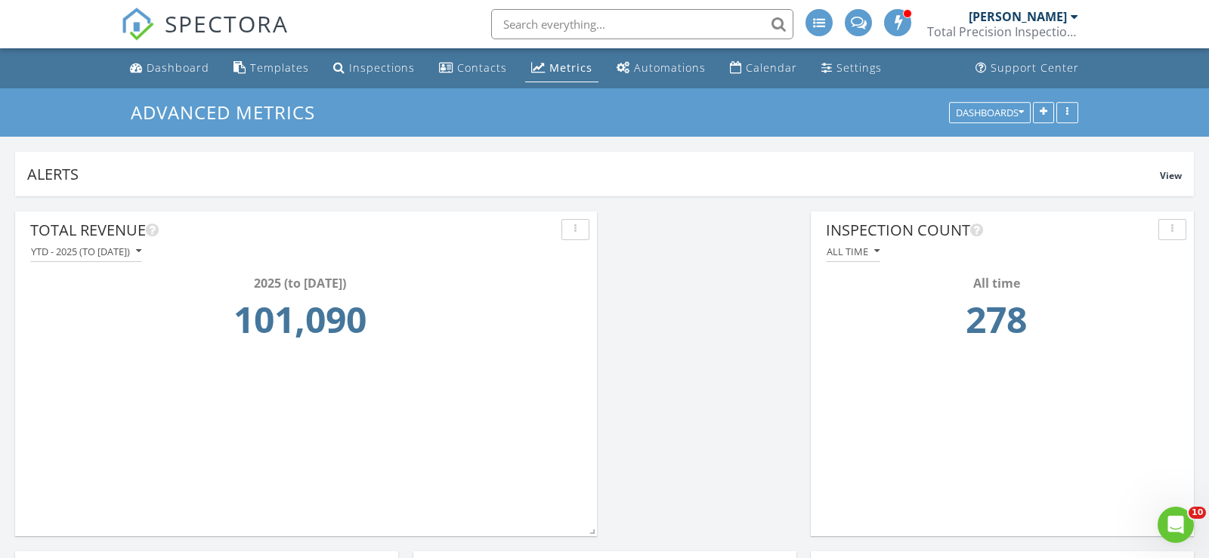
click at [164, 89] on div "Advanced Metrics Dashboards" at bounding box center [604, 112] width 1209 height 48
click at [164, 78] on link "Dashboard" at bounding box center [169, 68] width 91 height 28
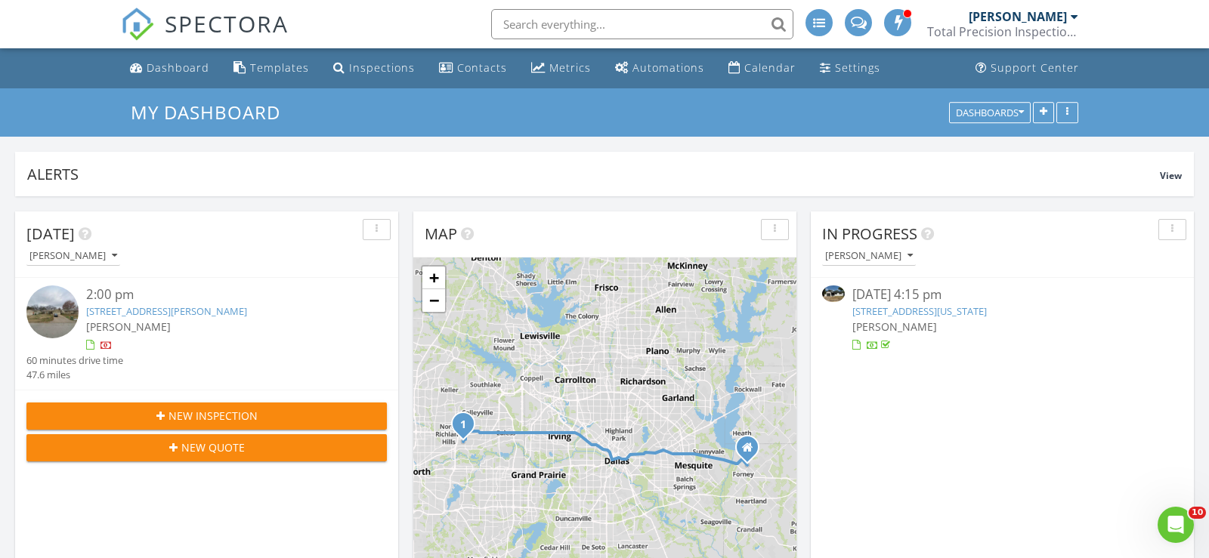
click at [1173, 236] on button "button" at bounding box center [1172, 229] width 28 height 21
click at [981, 271] on div "In Progress [PERSON_NAME]" at bounding box center [1002, 245] width 383 height 66
